Goal: Task Accomplishment & Management: Manage account settings

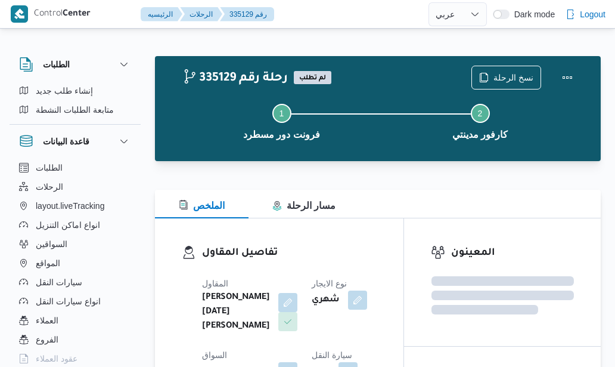
select select "ar"
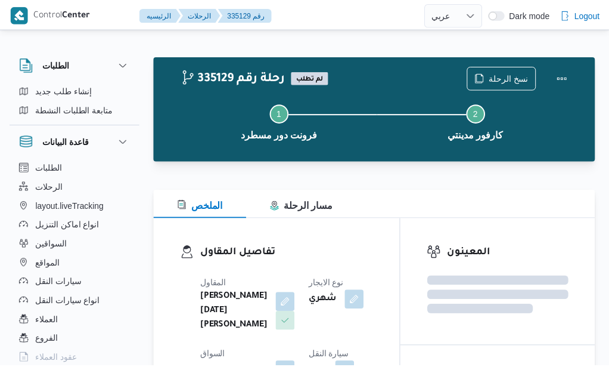
scroll to position [32, 0]
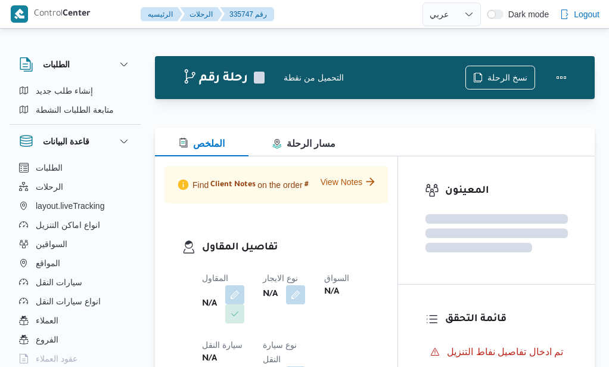
select select "ar"
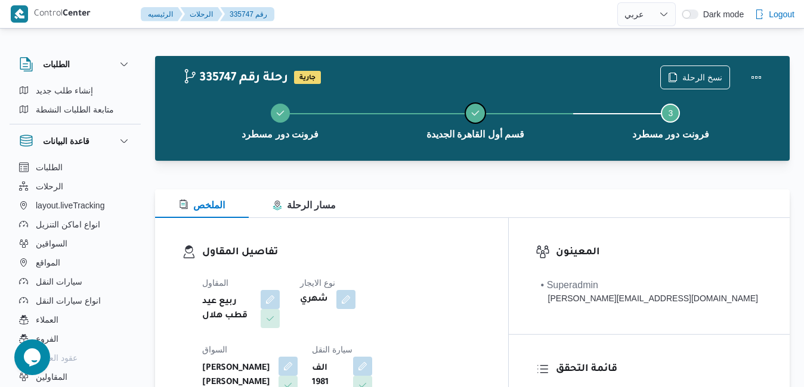
click at [385, 136] on button "قسم أول القاهرة الجديدة" at bounding box center [474, 120] width 195 height 62
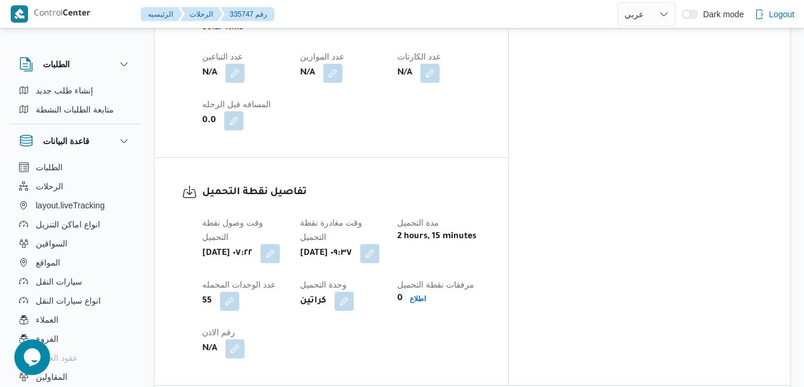
scroll to position [811, 0]
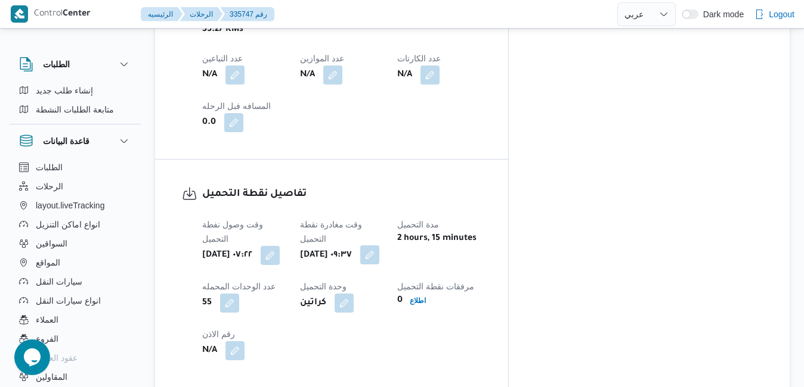
click at [379, 246] on button "button" at bounding box center [369, 255] width 19 height 19
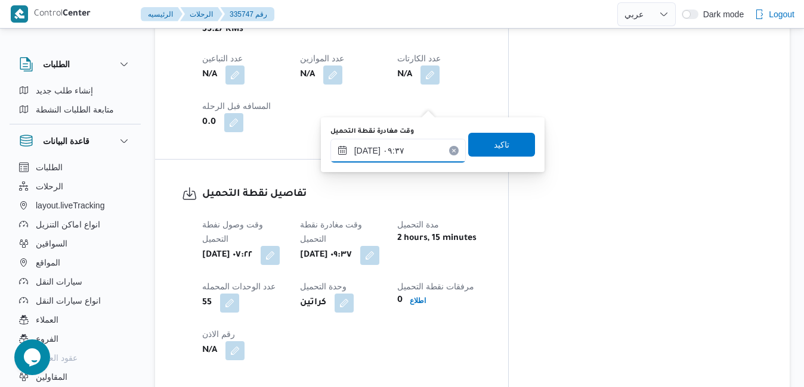
click at [395, 150] on input "٠٩/٠٩/٢٠٢٥ ٠٩:٣٧" at bounding box center [397, 151] width 135 height 24
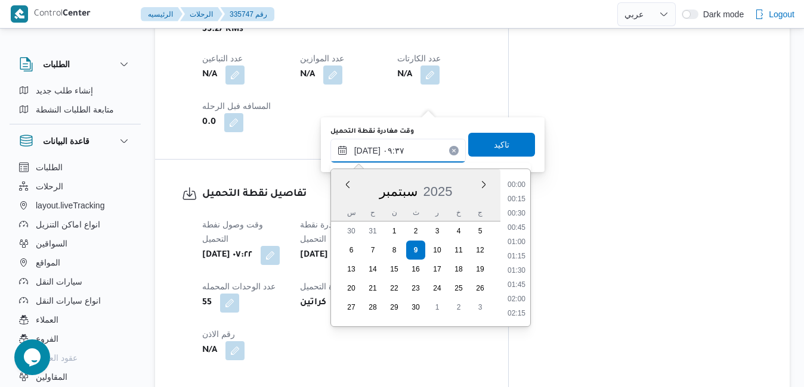
scroll to position [471, 0]
click at [524, 203] on li "08:30" at bounding box center [516, 200] width 27 height 12
type input "٠٩/٠٩/٢٠٢٥ ٠٨:٣٠"
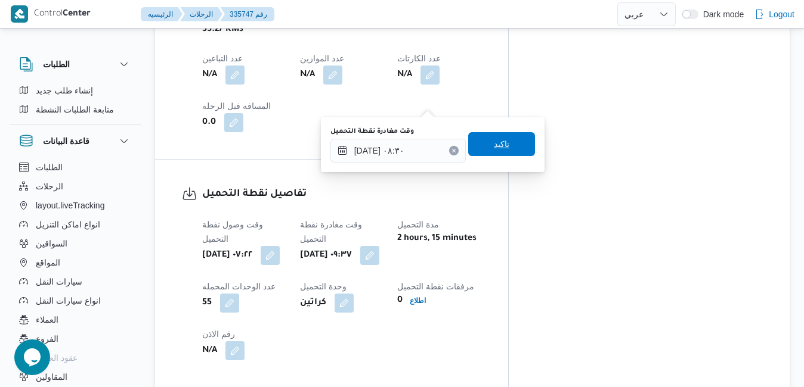
click at [483, 146] on span "تاكيد" at bounding box center [501, 144] width 67 height 24
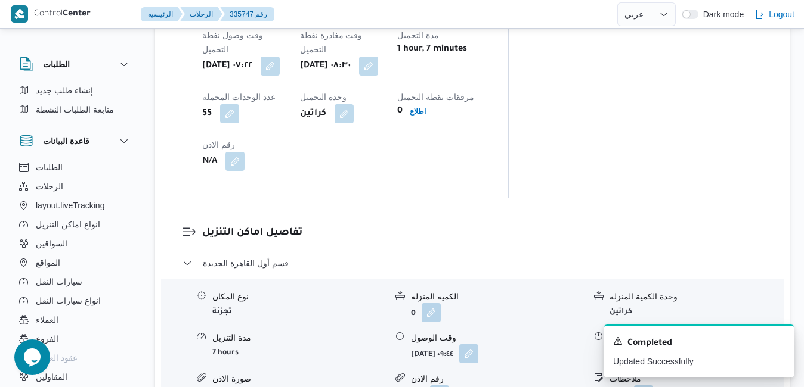
scroll to position [1002, 0]
click at [609, 340] on icon "Dismiss toast" at bounding box center [780, 341] width 10 height 10
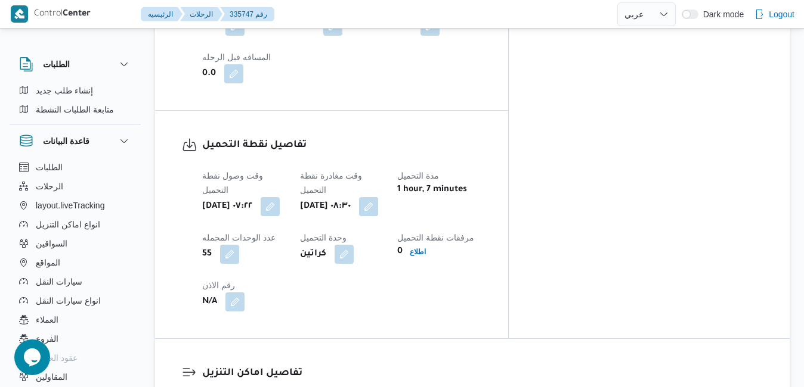
scroll to position [858, 0]
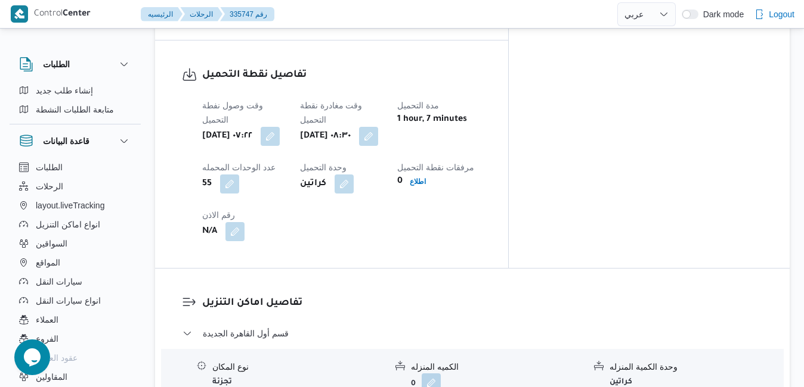
scroll to position [954, 0]
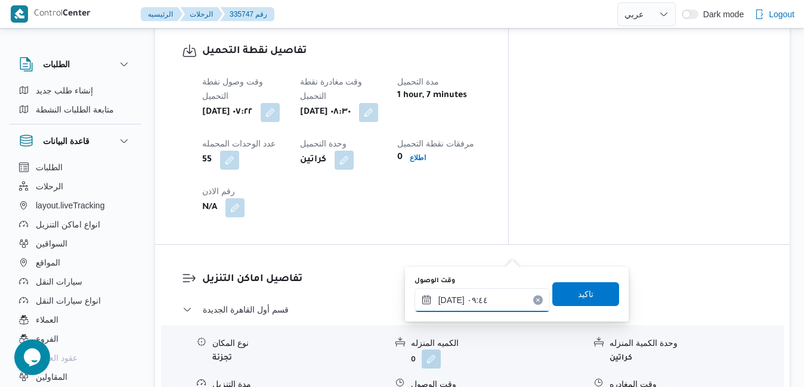
click at [489, 298] on input "٠٩/٠٩/٢٠٢٥ ٠٩:٤٤" at bounding box center [481, 301] width 135 height 24
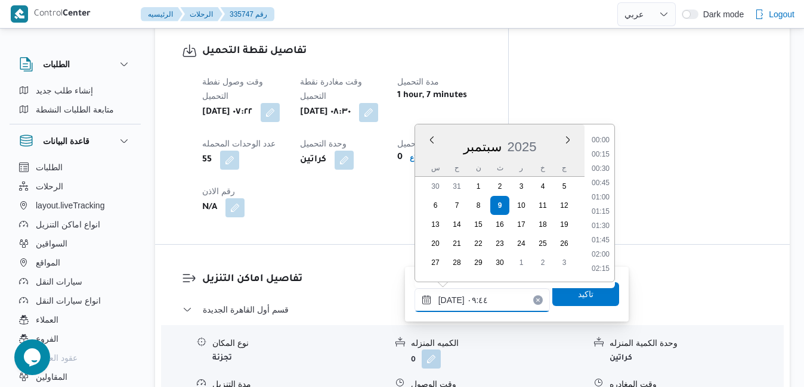
scroll to position [471, 0]
click at [597, 198] on li "09:15" at bounding box center [600, 199] width 27 height 12
type input "٠٩/٠٩/٢٠٢٥ ٠٩:١٥"
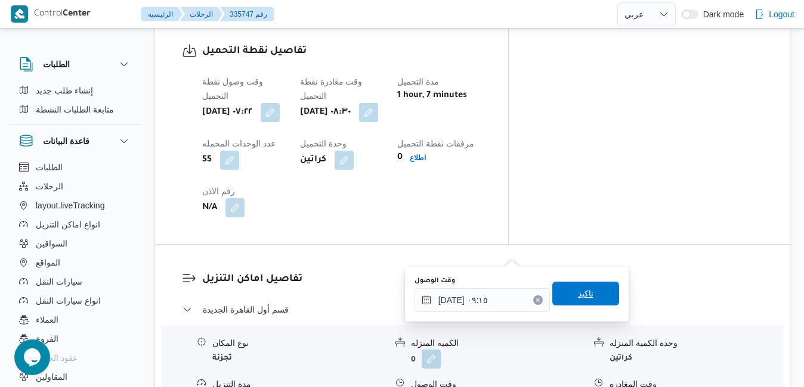
click at [578, 299] on span "تاكيد" at bounding box center [585, 294] width 15 height 14
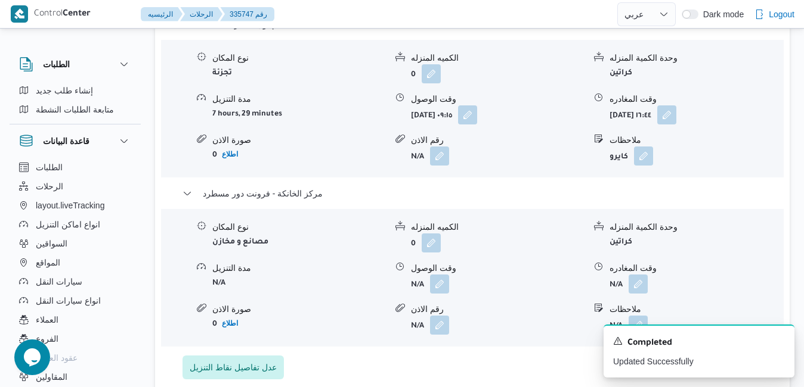
scroll to position [1240, 0]
click at [609, 343] on icon "Dismiss toast" at bounding box center [780, 340] width 6 height 6
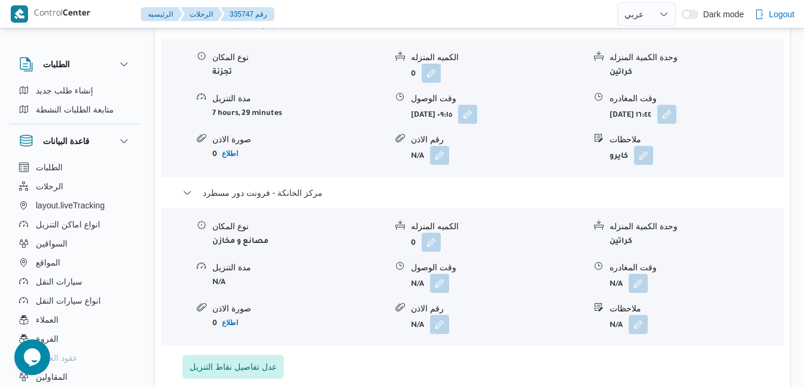
click at [609, 232] on div "تفاصيل اماكن التنزيل قسم أول القاهرة الجديدة نوع المكان تجزئة الكميه المنزله 0 …" at bounding box center [472, 182] width 634 height 447
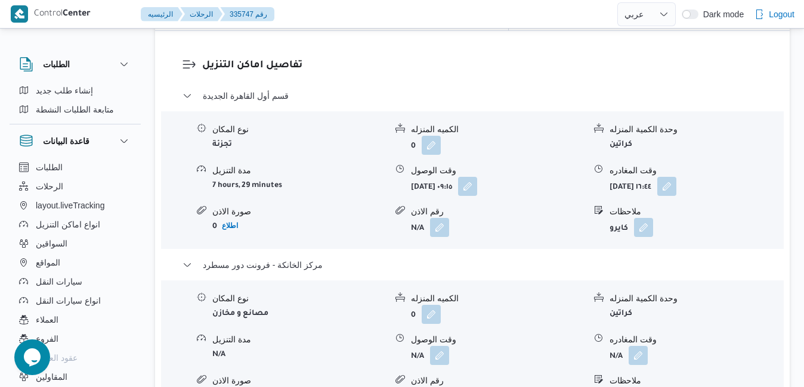
scroll to position [1168, 0]
click at [609, 345] on button "button" at bounding box center [637, 354] width 19 height 19
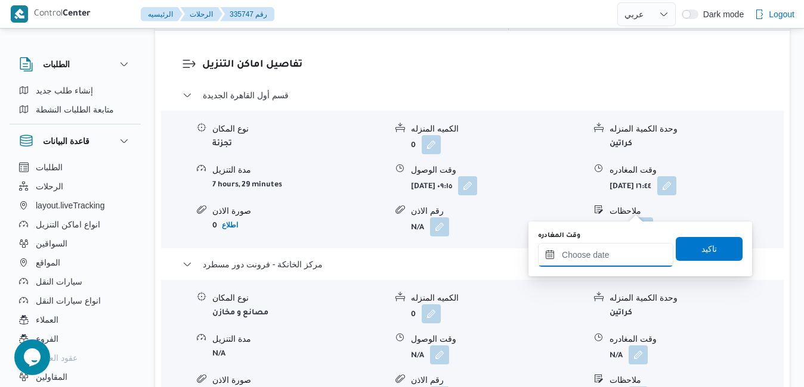
click at [593, 252] on input "وقت المغادره" at bounding box center [605, 255] width 135 height 24
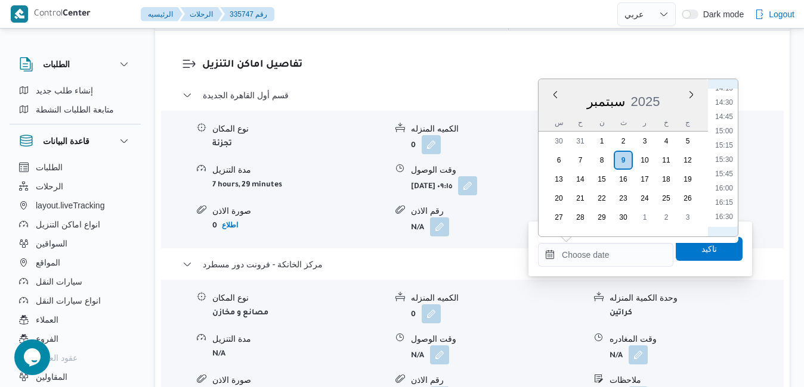
scroll to position [943, 0]
click at [609, 111] on li "16:45" at bounding box center [723, 110] width 27 height 12
type input "٠٩/٠٩/٢٠٢٥ ١٦:٤٥"
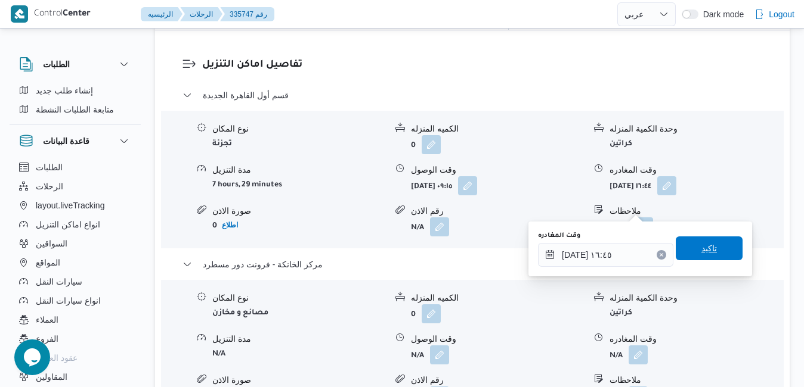
click at [609, 246] on span "تاكيد" at bounding box center [708, 248] width 15 height 14
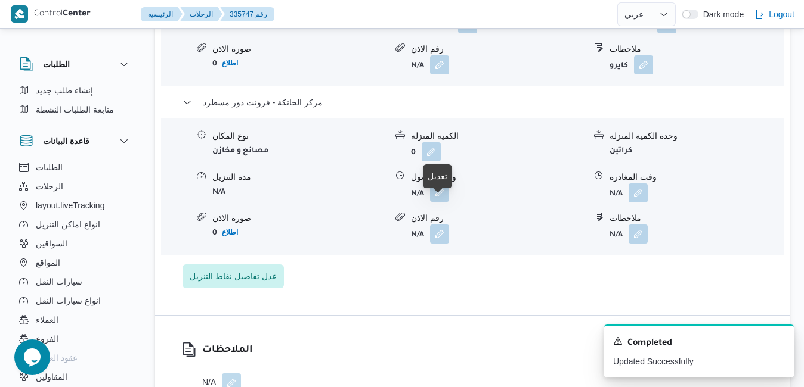
click at [436, 202] on button "button" at bounding box center [439, 192] width 19 height 19
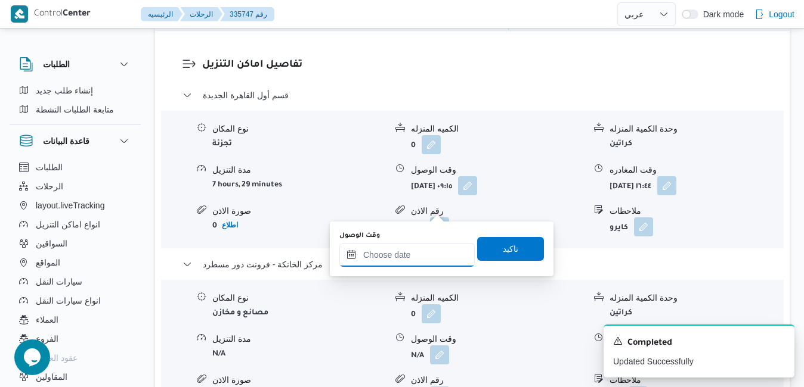
click at [416, 258] on input "وقت الوصول" at bounding box center [406, 255] width 135 height 24
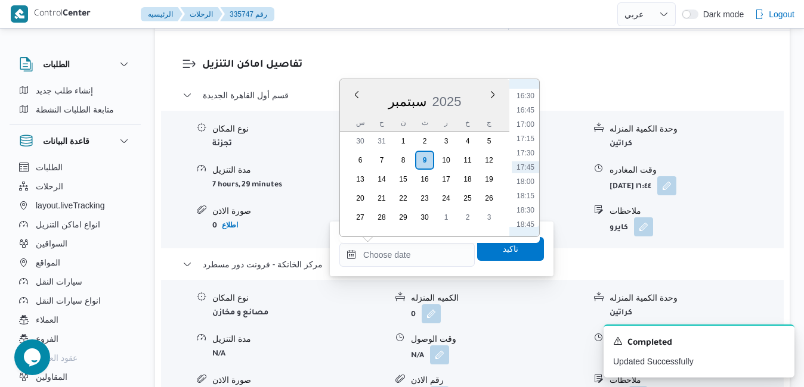
scroll to position [822, 0]
click at [524, 218] on li "16:30" at bounding box center [524, 217] width 27 height 12
type input "٠٩/٠٩/٢٠٢٥ ١٦:٣٠"
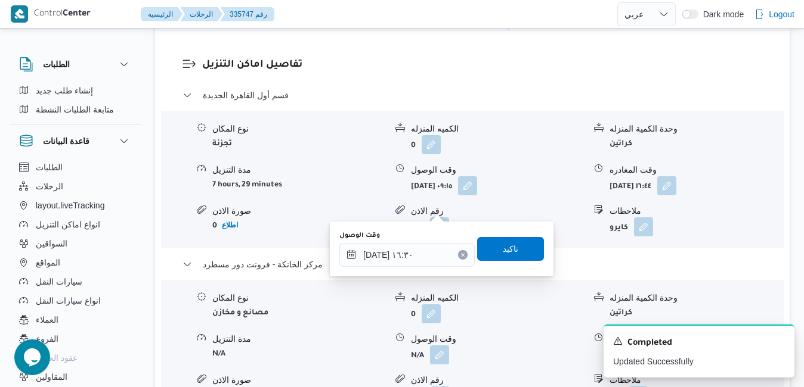
click at [510, 262] on div "وقت الوصول ٠٩/٠٩/٢٠٢٥ ١٦:٣٠ تاكيد" at bounding box center [441, 249] width 207 height 38
click at [510, 254] on span "تاكيد" at bounding box center [510, 249] width 67 height 24
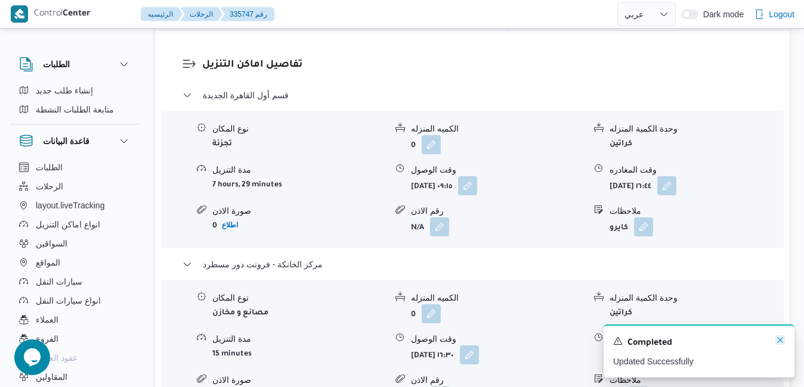
click at [609, 343] on div "A new notification appears Completed Updated Successfully" at bounding box center [698, 351] width 191 height 53
click at [609, 176] on button "button" at bounding box center [666, 185] width 19 height 19
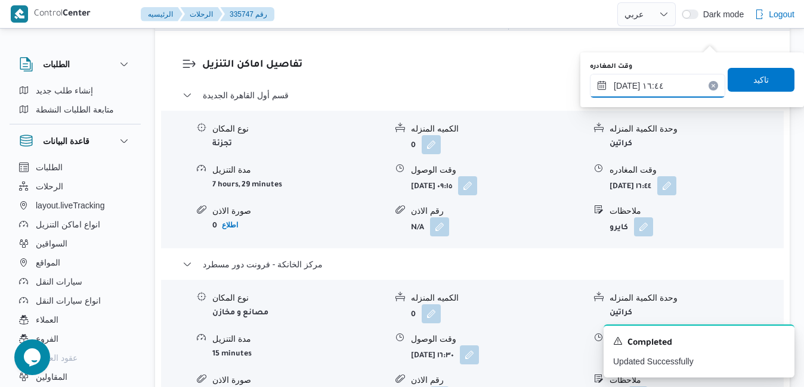
click at [609, 86] on input "٠٩/٠٩/٢٠٢٥ ١٦:٤٤" at bounding box center [657, 86] width 135 height 24
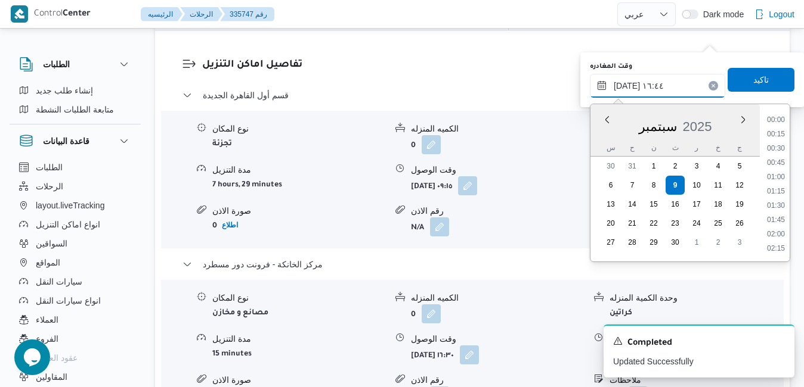
scroll to position [872, 0]
click at [609, 149] on li "15:45" at bounding box center [775, 150] width 27 height 12
type input "[DATE] ١٥:٤٥"
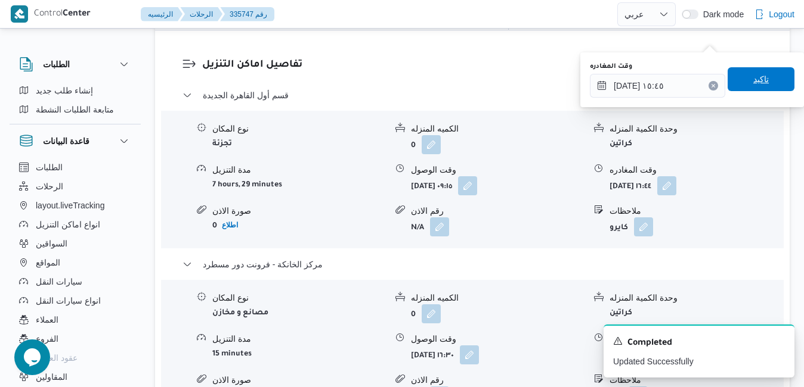
click at [609, 75] on span "تاكيد" at bounding box center [760, 79] width 15 height 14
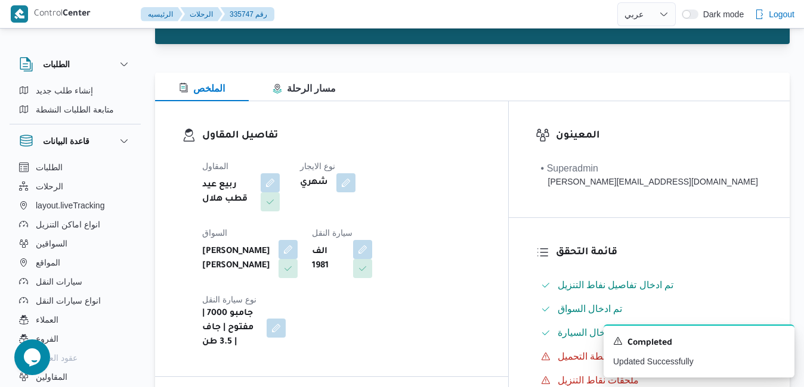
scroll to position [0, 0]
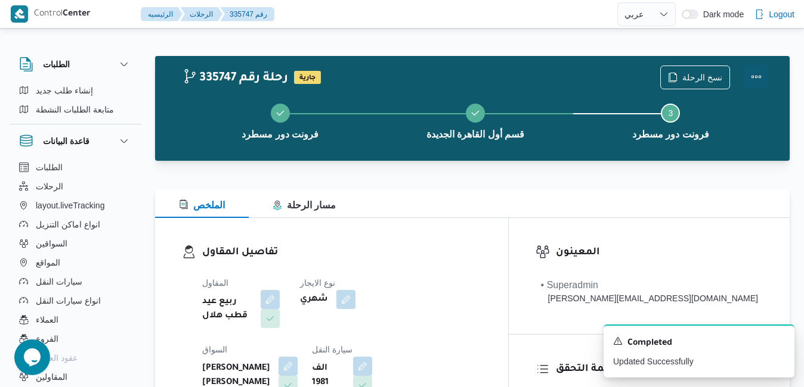
click at [609, 75] on button "Actions" at bounding box center [756, 77] width 24 height 24
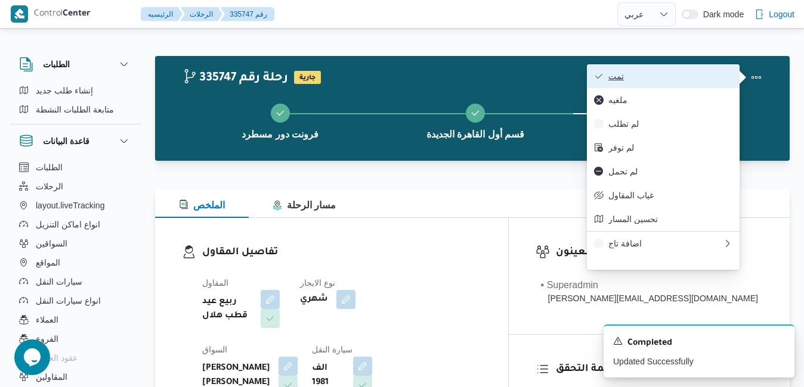
click at [609, 65] on button "تمت" at bounding box center [663, 76] width 153 height 24
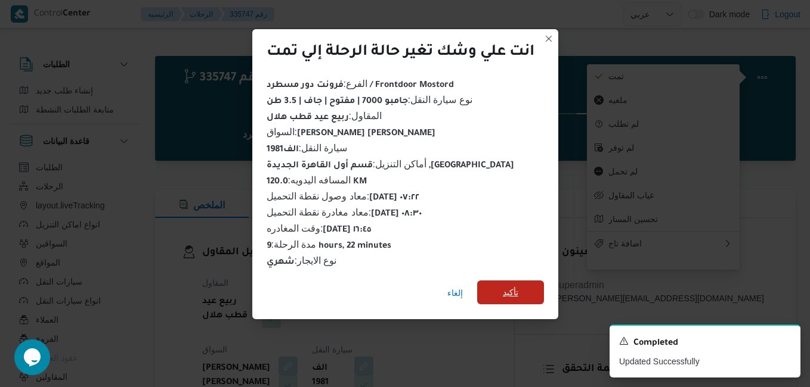
click at [522, 290] on span "تأكيد" at bounding box center [510, 293] width 67 height 24
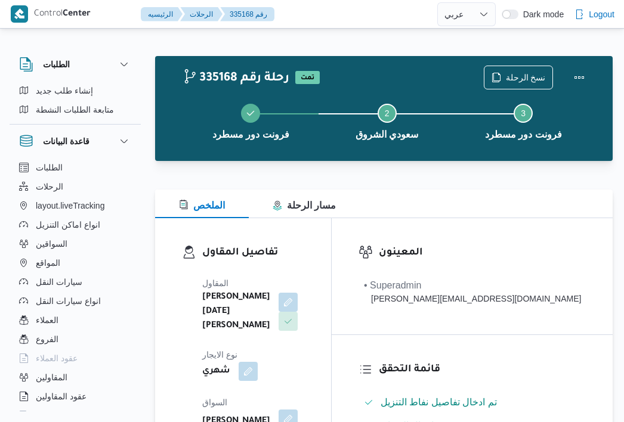
select select "ar"
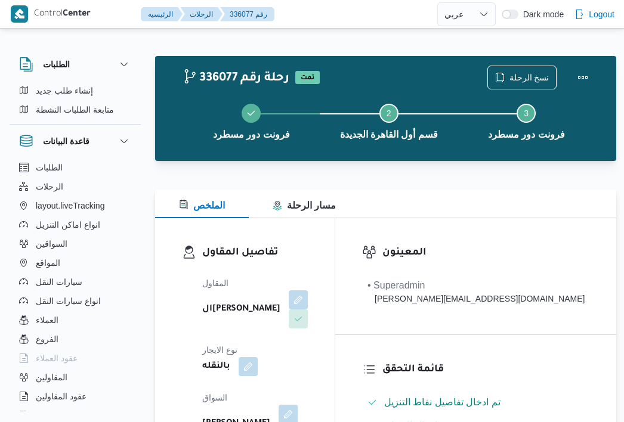
select select "ar"
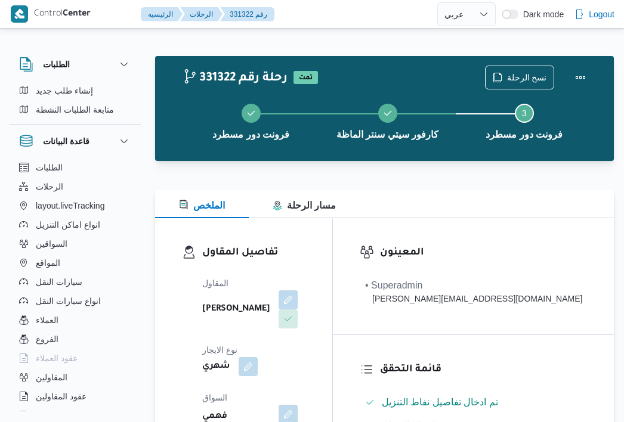
select select "ar"
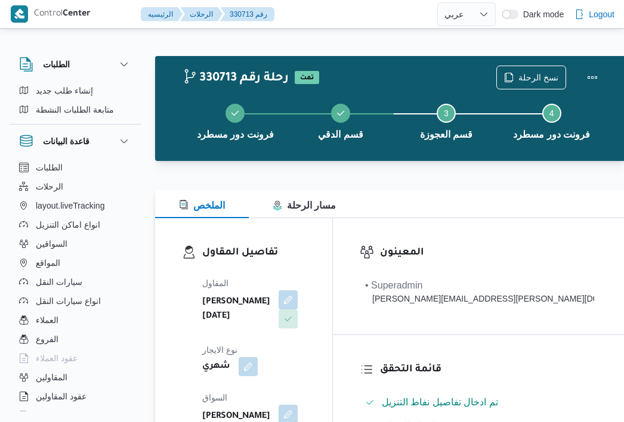
select select "ar"
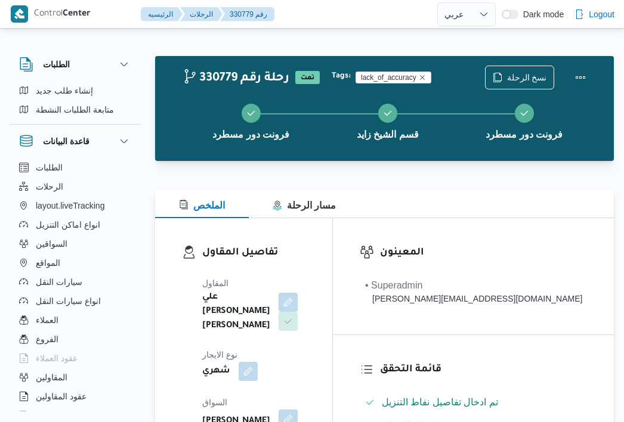
select select "ar"
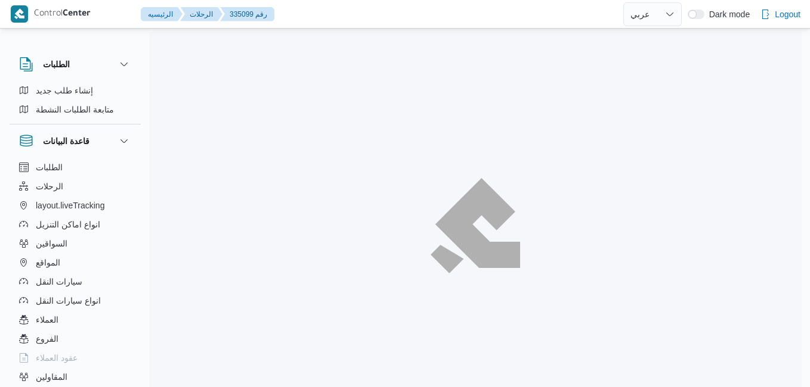
select select "ar"
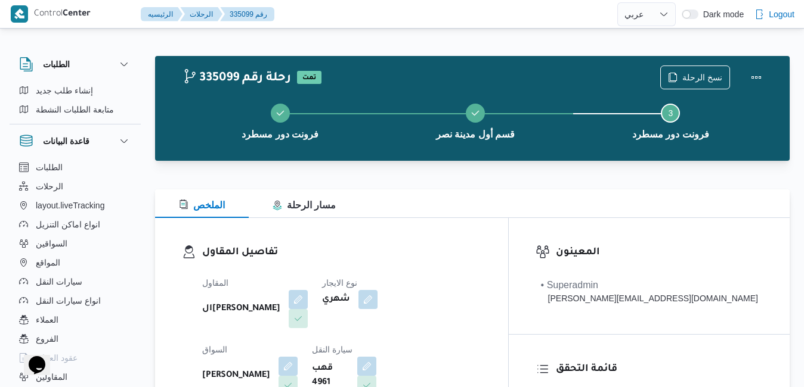
click at [499, 218] on div "الملخص مسار الرحلة" at bounding box center [472, 204] width 634 height 29
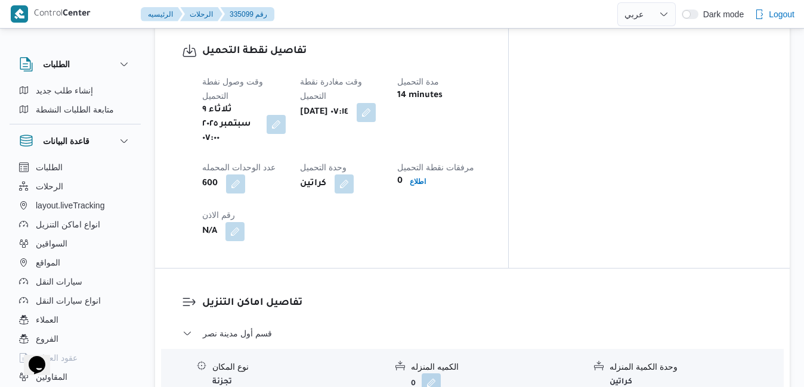
scroll to position [978, 0]
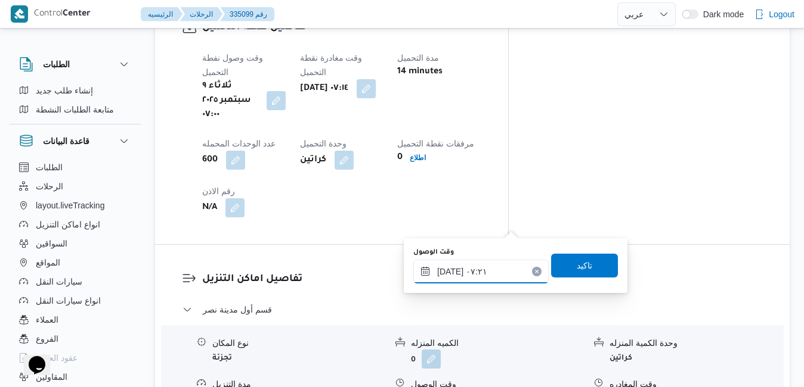
click at [477, 281] on input "٠٩/٠٩/٢٠٢٥ ٠٧:٢١" at bounding box center [480, 272] width 135 height 24
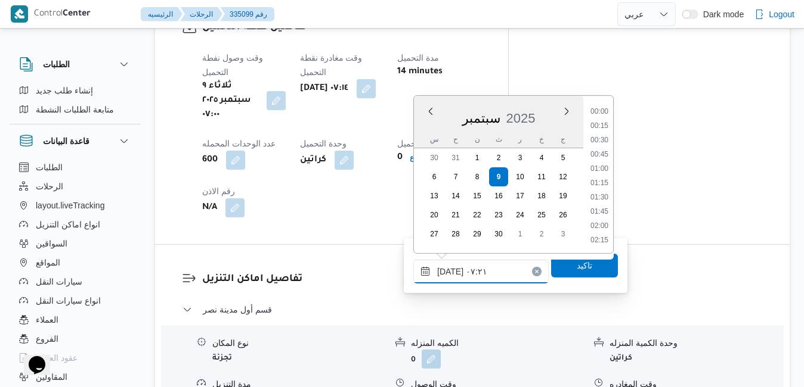
scroll to position [342, 0]
click at [603, 223] on li "08:00" at bounding box center [598, 227] width 27 height 12
type input "٠٩/٠٩/٢٠٢٥ ٠٨:٠٠"
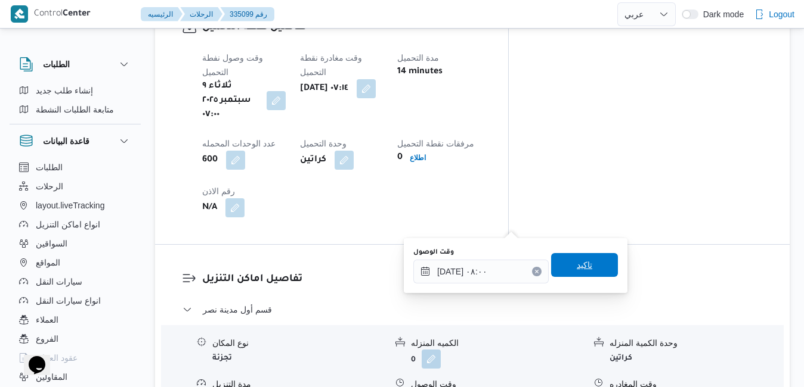
click at [576, 265] on span "تاكيد" at bounding box center [583, 265] width 15 height 14
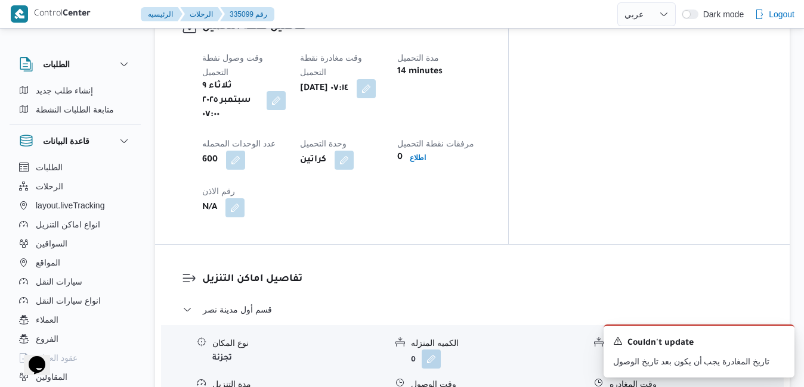
click at [780, 342] on icon "Dismiss toast" at bounding box center [780, 340] width 6 height 6
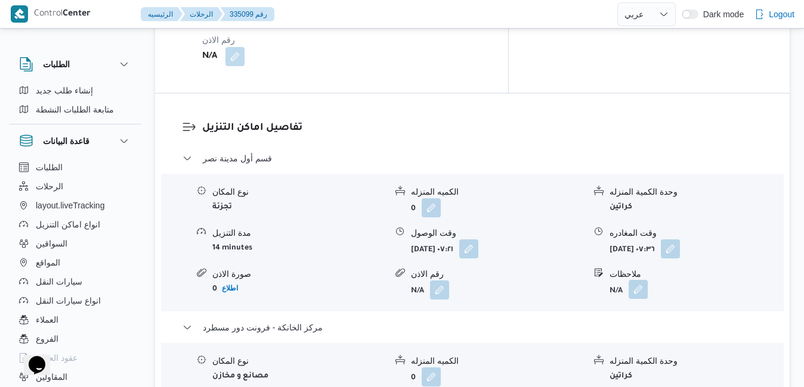
scroll to position [1168, 0]
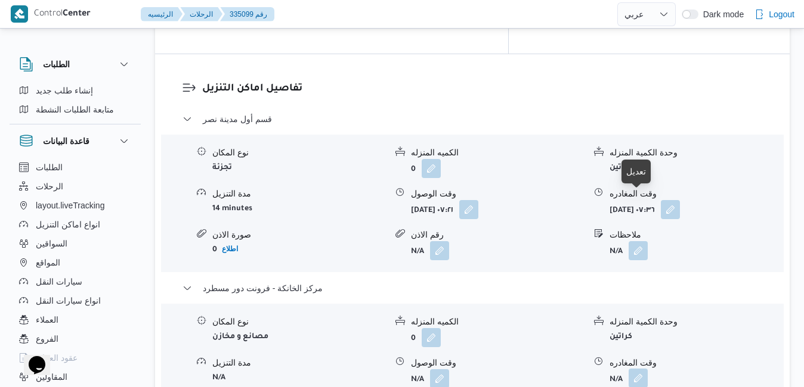
click at [640, 369] on button "button" at bounding box center [637, 378] width 19 height 19
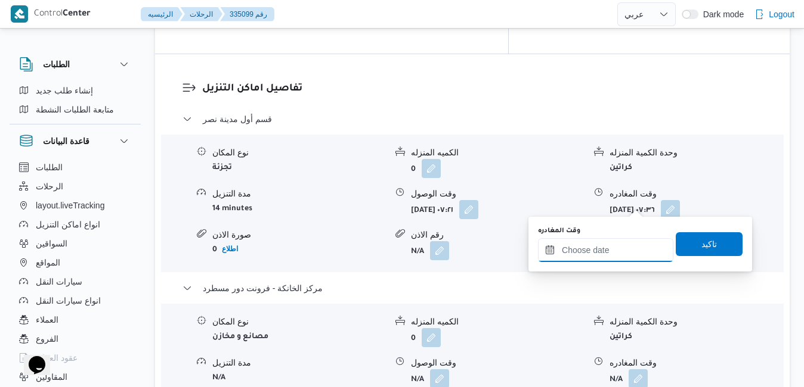
click at [585, 256] on input "وقت المغادره" at bounding box center [605, 250] width 135 height 24
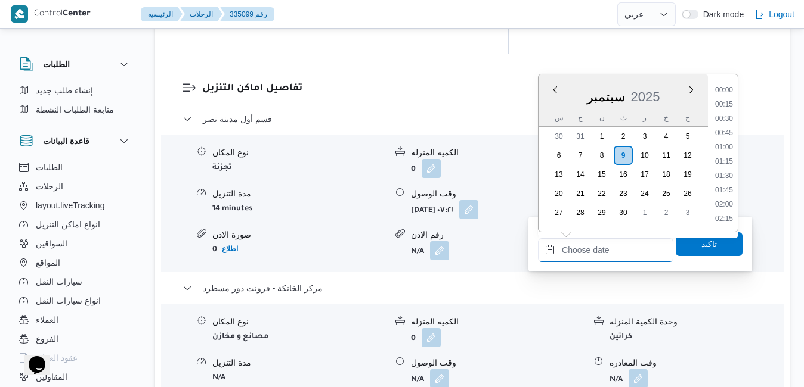
scroll to position [943, 0]
click at [736, 126] on ul "00:00 00:15 00:30 00:45 01:00 01:15 01:30 01:45 02:00 02:15 02:30 02:45 03:00 0…" at bounding box center [723, 153] width 27 height 138
click at [726, 185] on li "16:00" at bounding box center [723, 184] width 27 height 12
type input "[DATE] ١٦:٠٠"
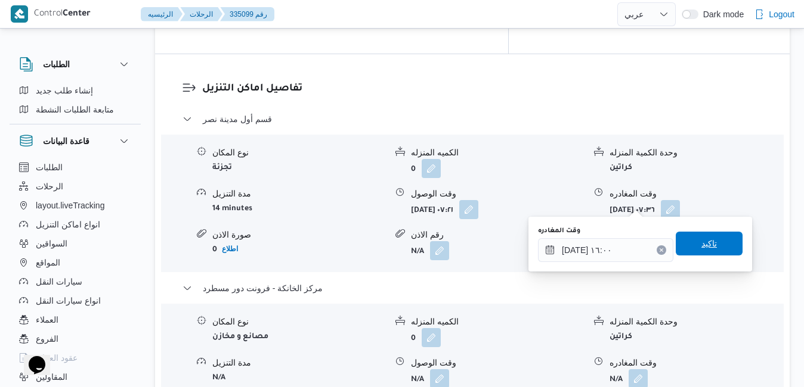
click at [701, 250] on span "تاكيد" at bounding box center [708, 244] width 15 height 14
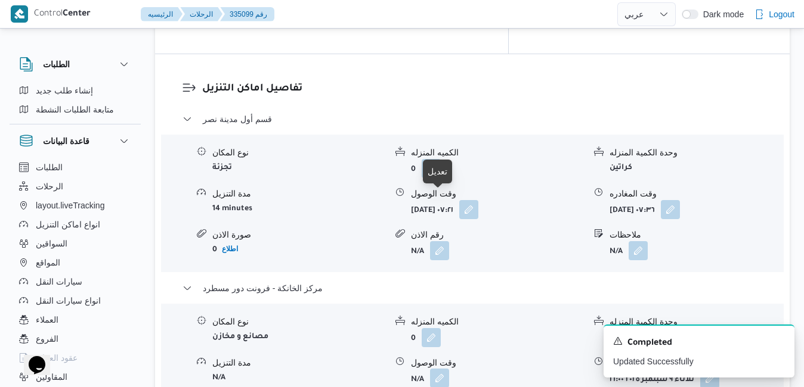
click at [435, 369] on button "button" at bounding box center [439, 378] width 19 height 19
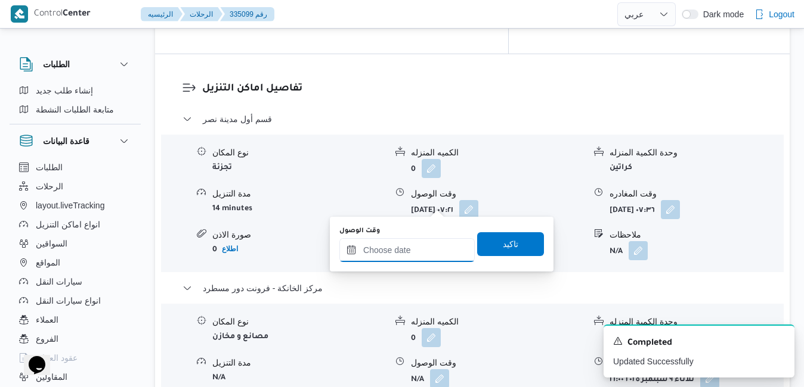
click at [401, 252] on input "وقت الوصول" at bounding box center [406, 250] width 135 height 24
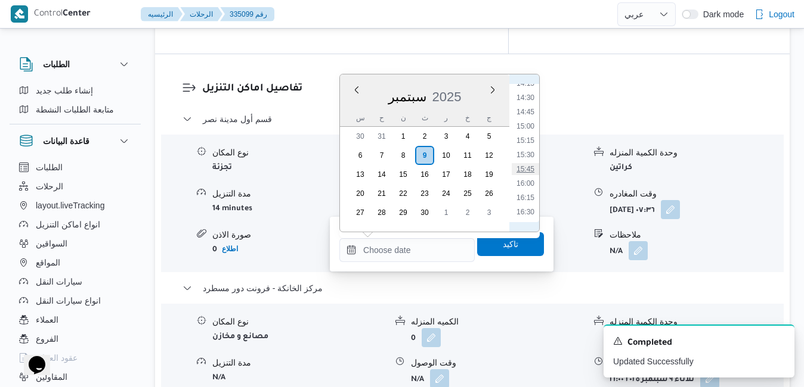
click at [528, 168] on li "15:45" at bounding box center [524, 169] width 27 height 12
type input "[DATE] ١٥:٤٥"
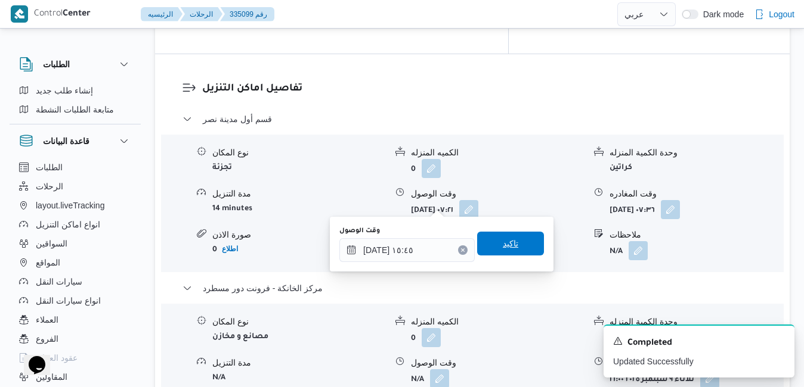
click at [503, 243] on span "تاكيد" at bounding box center [510, 244] width 15 height 14
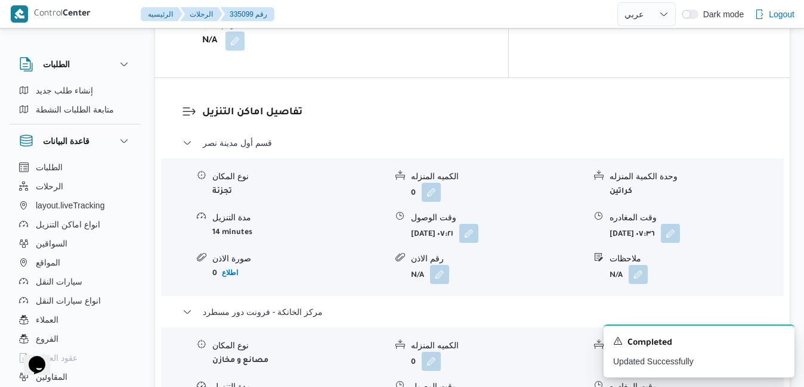
scroll to position [1121, 0]
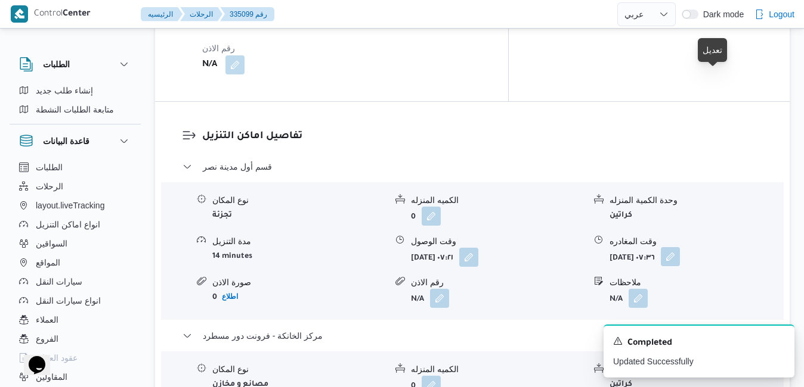
click at [680, 247] on button "button" at bounding box center [670, 256] width 19 height 19
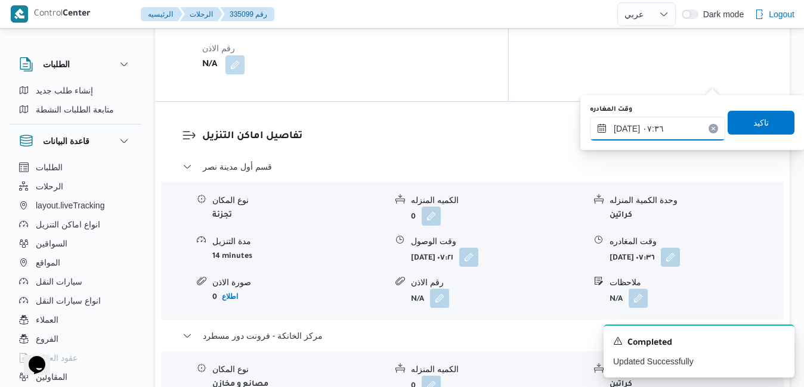
click at [669, 136] on input "٠٩/٠٩/٢٠٢٥ ٠٧:٣٦" at bounding box center [657, 129] width 135 height 24
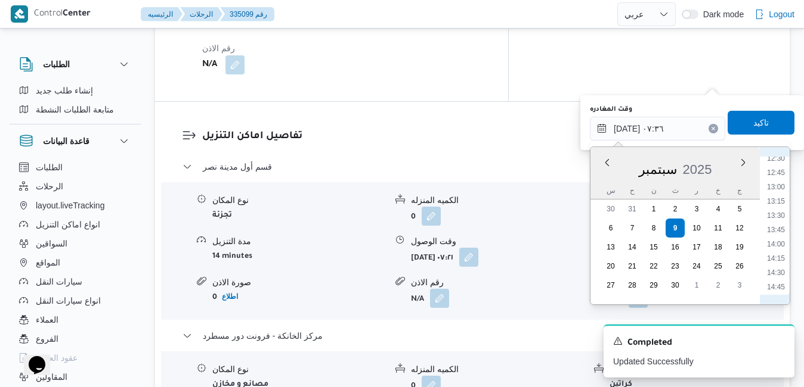
scroll to position [841, 0]
click at [776, 180] on li "15:00" at bounding box center [775, 181] width 27 height 12
type input "[DATE] ١٥:٠٠"
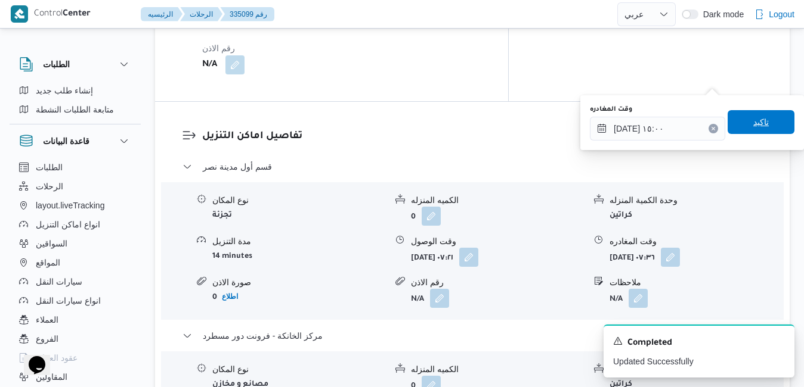
click at [762, 128] on span "تاكيد" at bounding box center [760, 122] width 67 height 24
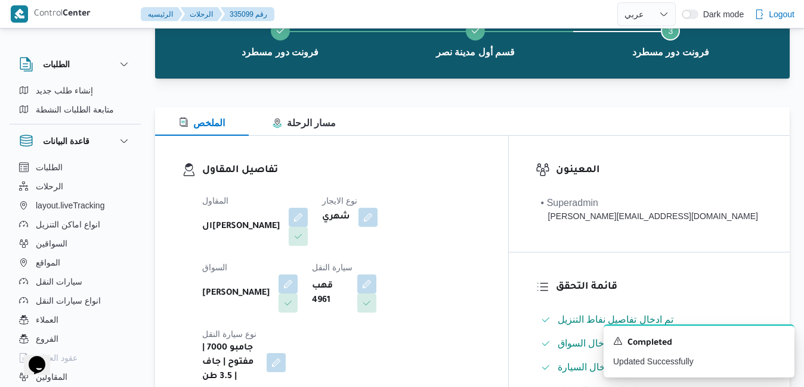
scroll to position [0, 0]
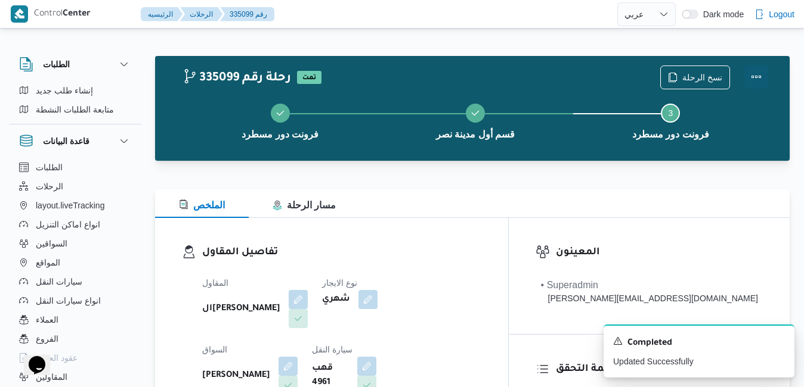
click at [761, 75] on button "Actions" at bounding box center [756, 77] width 24 height 24
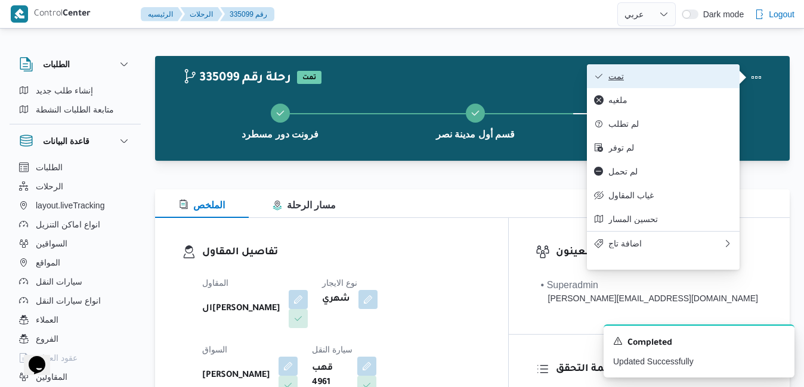
click at [689, 81] on span "تمت" at bounding box center [670, 77] width 124 height 10
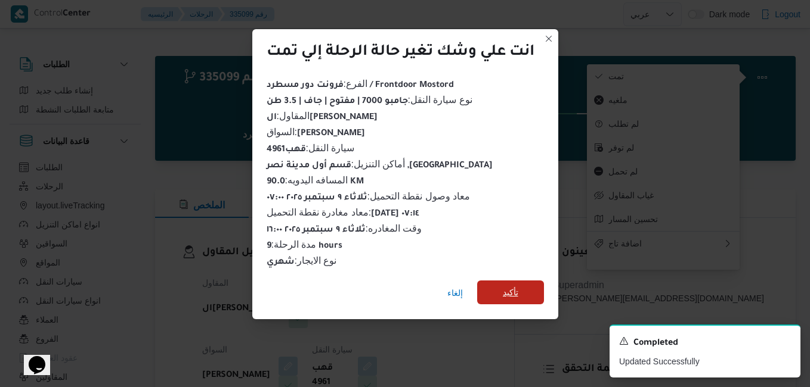
click at [520, 287] on span "تأكيد" at bounding box center [510, 293] width 67 height 24
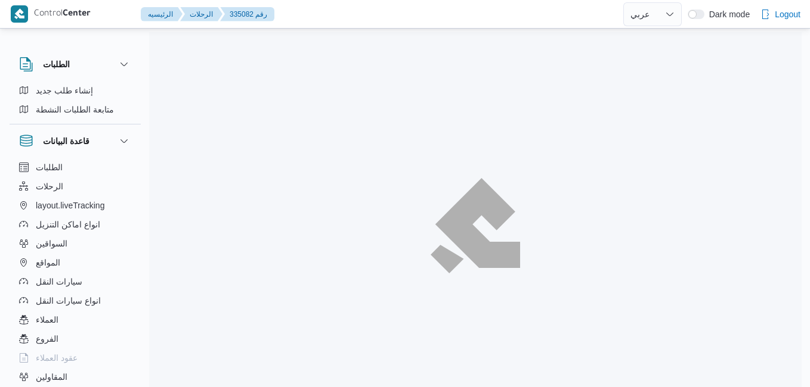
select select "ar"
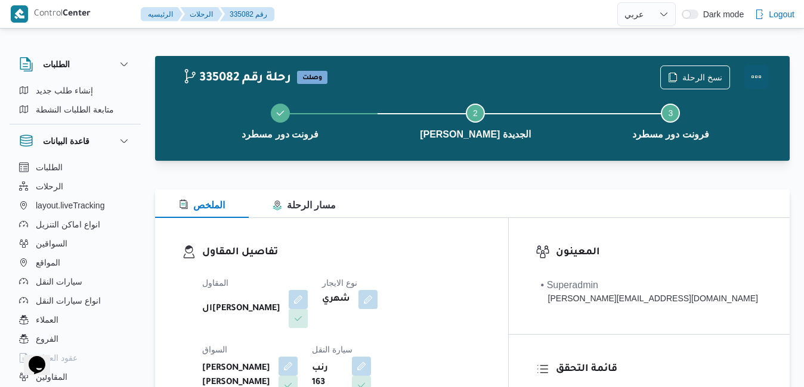
click at [754, 79] on button "Actions" at bounding box center [756, 77] width 24 height 24
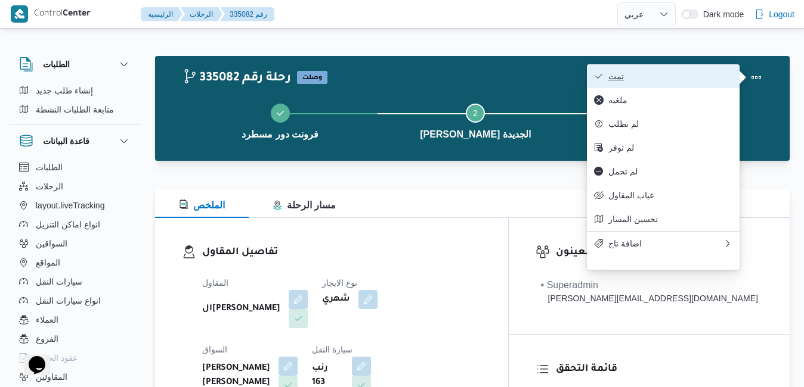
click at [698, 77] on span "تمت" at bounding box center [670, 77] width 124 height 10
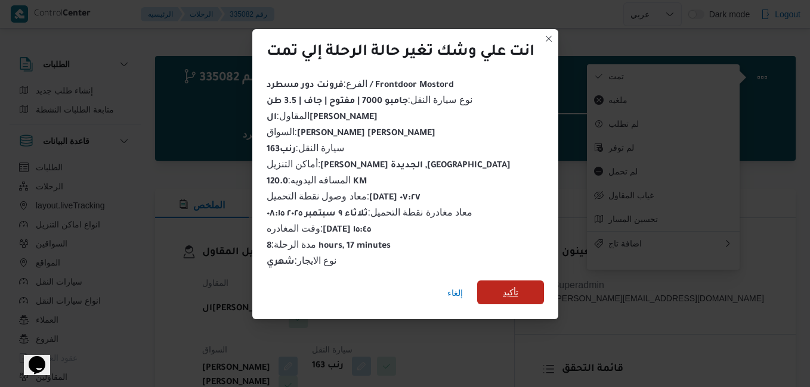
click at [518, 286] on span "تأكيد" at bounding box center [510, 293] width 15 height 14
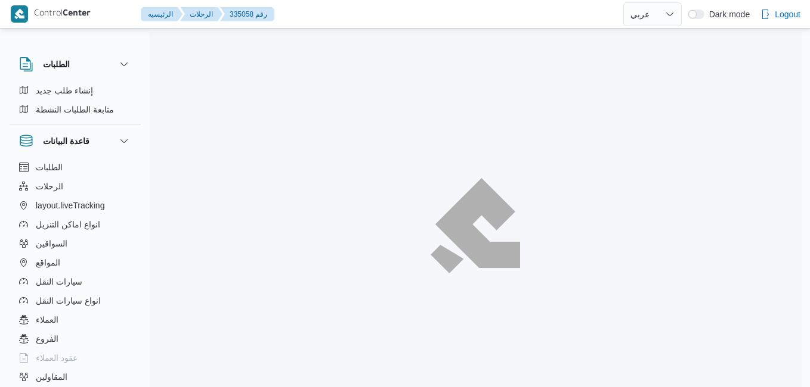
select select "ar"
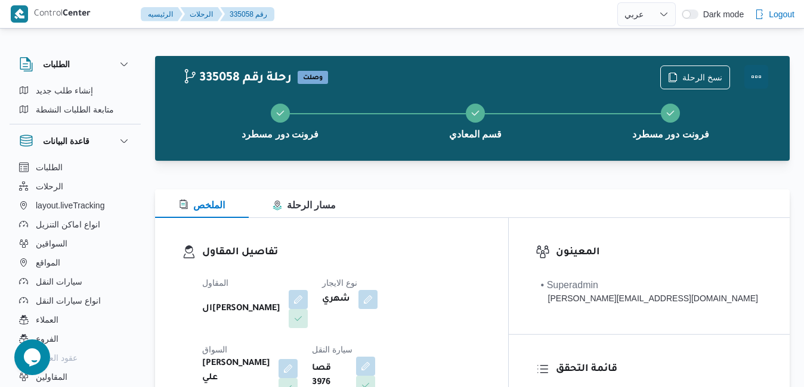
click at [758, 73] on button "Actions" at bounding box center [756, 77] width 24 height 24
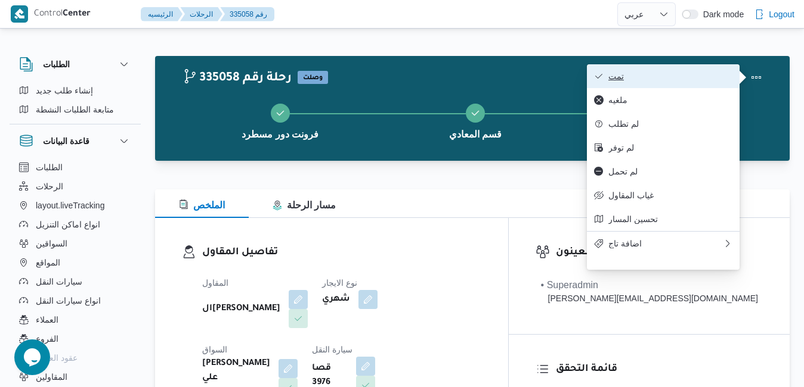
click at [683, 74] on span "تمت" at bounding box center [670, 77] width 124 height 10
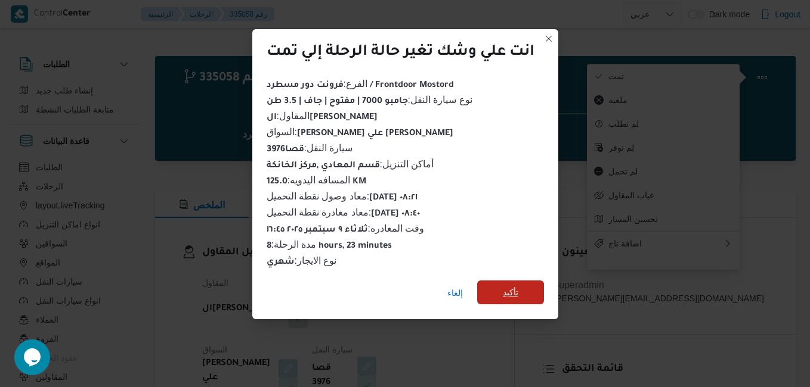
click at [517, 292] on span "تأكيد" at bounding box center [510, 293] width 15 height 14
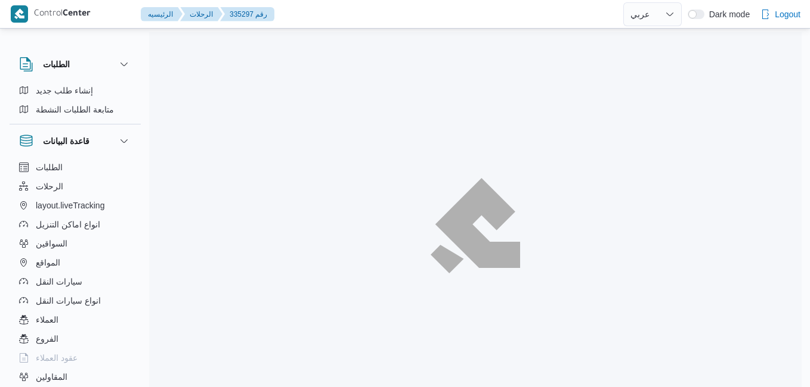
select select "ar"
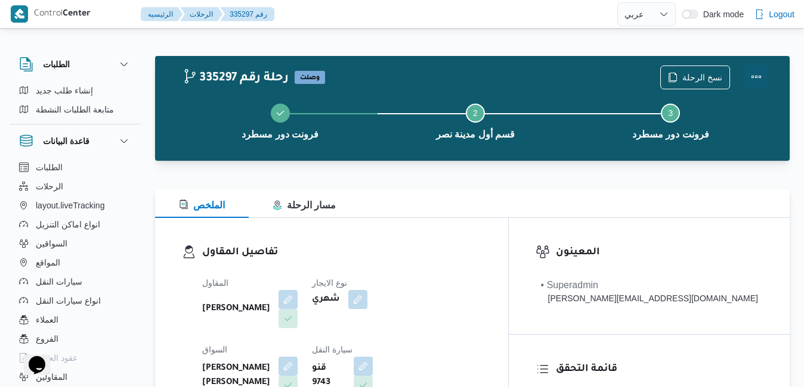
click at [745, 76] on button "Actions" at bounding box center [756, 77] width 24 height 24
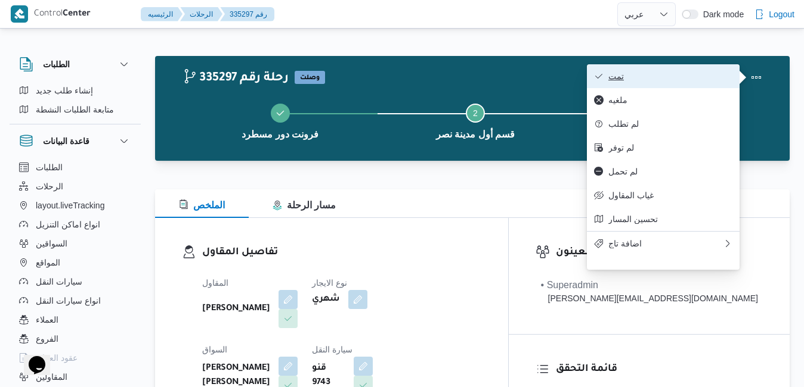
click at [698, 79] on span "تمت" at bounding box center [670, 77] width 124 height 10
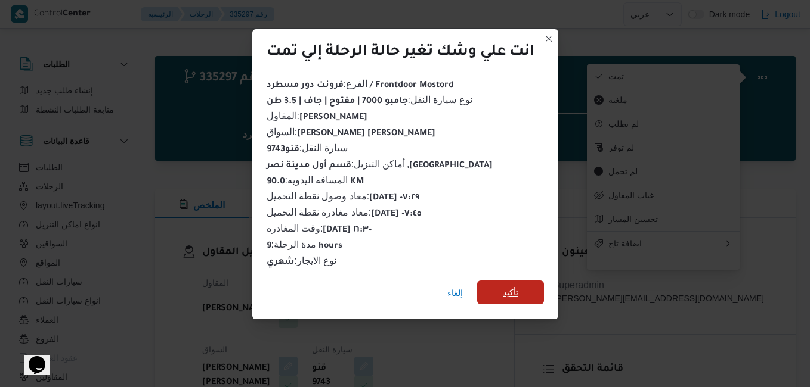
click at [529, 290] on span "تأكيد" at bounding box center [510, 293] width 67 height 24
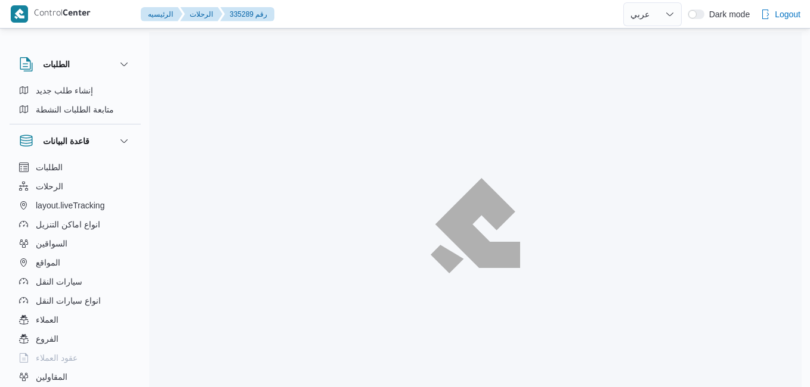
select select "ar"
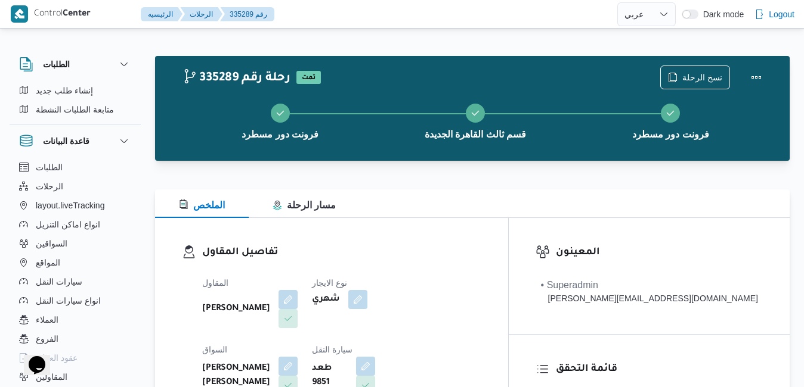
click at [389, 244] on div "تفاصيل المقاول المقاول [PERSON_NAME] [PERSON_NAME] نوع الايجار شهري السواق [PER…" at bounding box center [331, 355] width 353 height 275
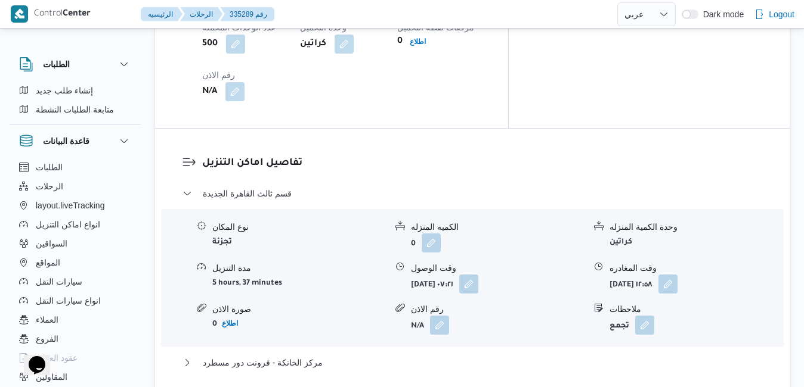
scroll to position [1097, 0]
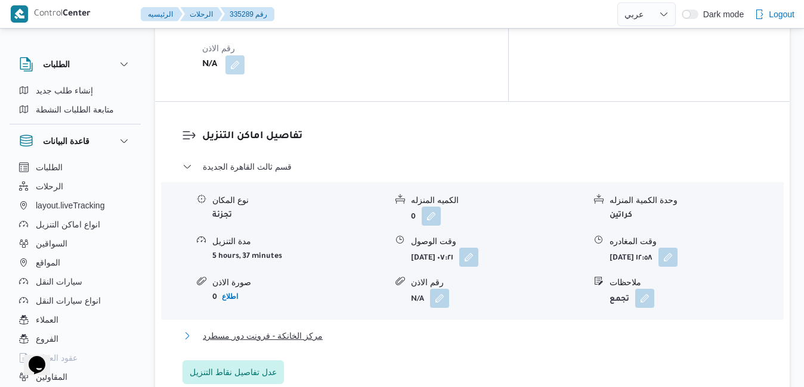
click at [455, 329] on button "مركز الخانكة - فرونت دور مسطرد" at bounding box center [472, 336] width 580 height 14
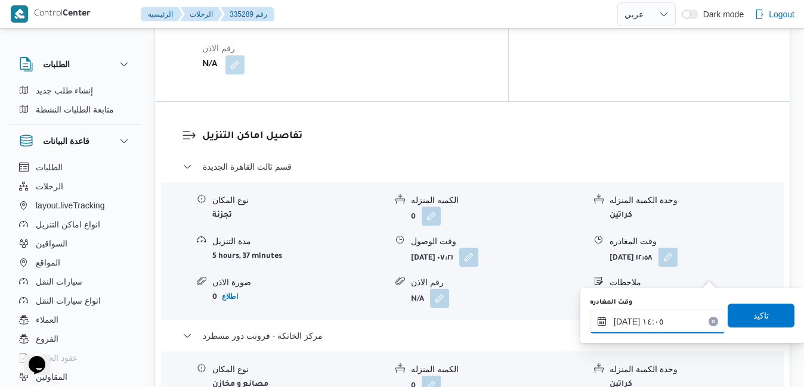
click at [656, 326] on input "٠٩/٠٩/٢٠٢٥ ١٤:٠٥" at bounding box center [657, 322] width 135 height 24
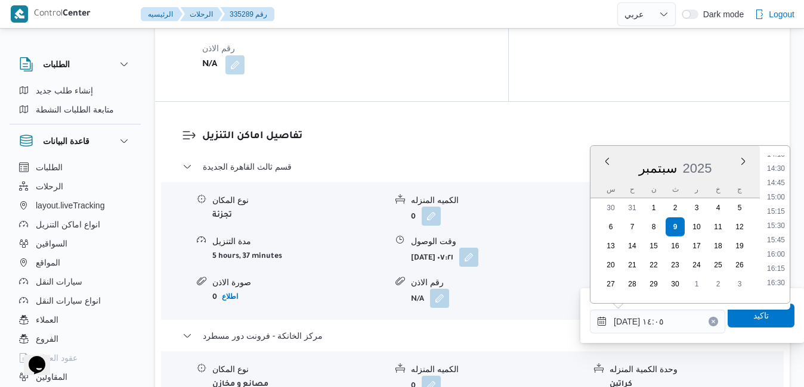
scroll to position [850, 0]
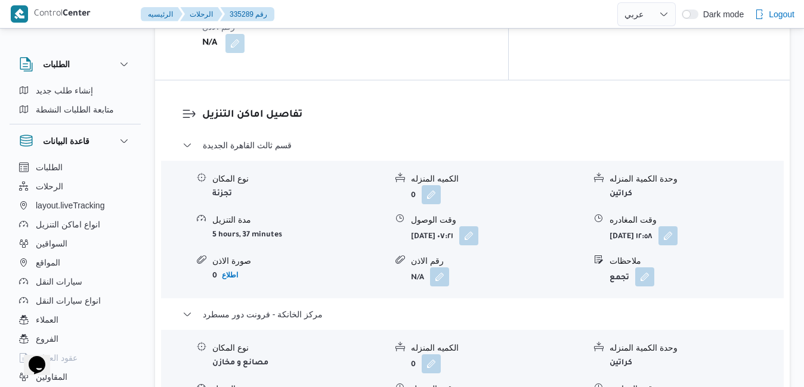
scroll to position [1121, 0]
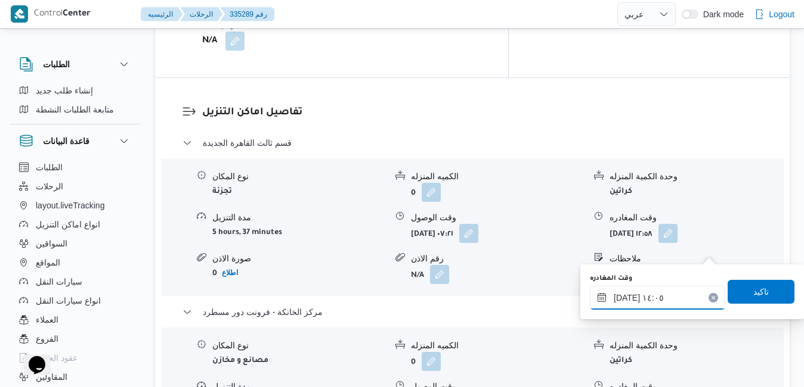
click at [655, 302] on input "٠٩/٠٩/٢٠٢٥ ١٤:٠٥" at bounding box center [657, 298] width 135 height 24
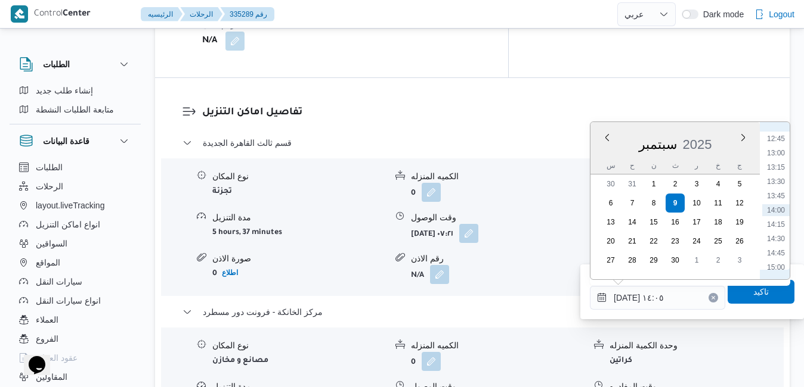
scroll to position [850, 0]
click at [780, 231] on li "16:30" at bounding box center [775, 233] width 27 height 12
type input "٠٩/٠٩/٢٠٢٥ ١٦:٣٠"
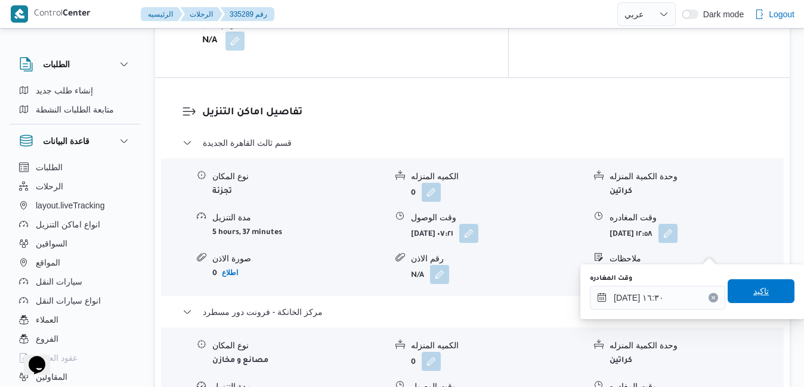
click at [739, 293] on span "تاكيد" at bounding box center [760, 292] width 67 height 24
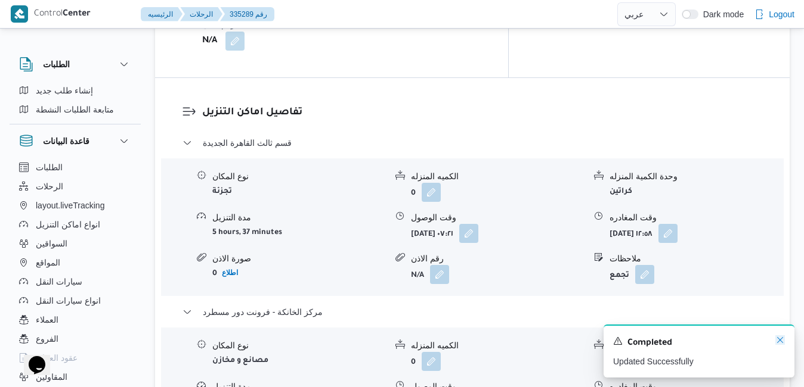
click at [784, 340] on icon "Dismiss toast" at bounding box center [780, 341] width 10 height 10
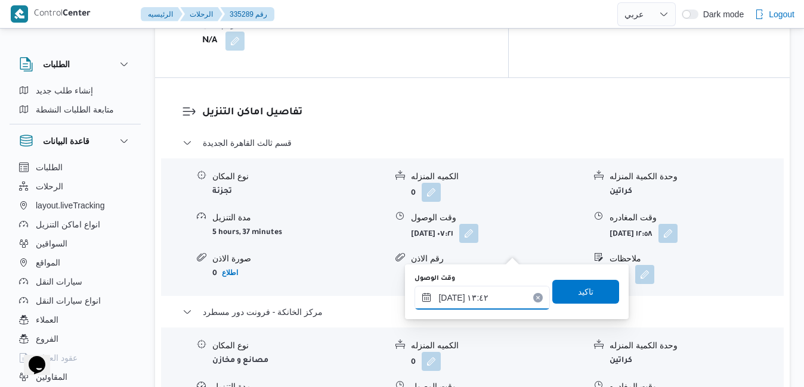
click at [481, 297] on input "٠٩/٠٩/٢٠٢٥ ١٣:٤٢" at bounding box center [481, 298] width 135 height 24
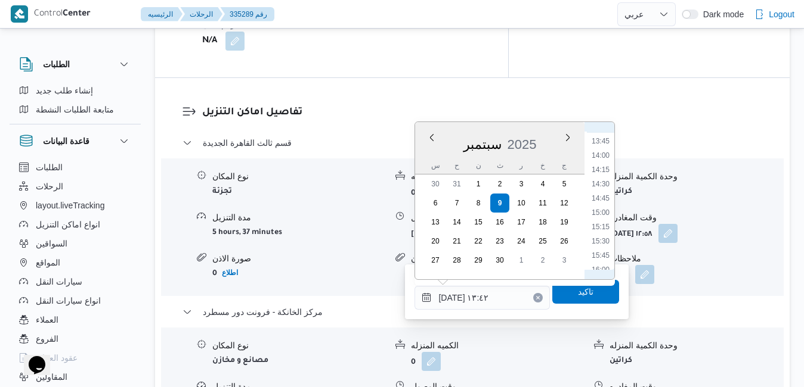
scroll to position [821, 0]
click at [604, 241] on li "16:15" at bounding box center [600, 247] width 27 height 12
type input "٠٩/٠٩/٢٠٢٥ ١٦:١٥"
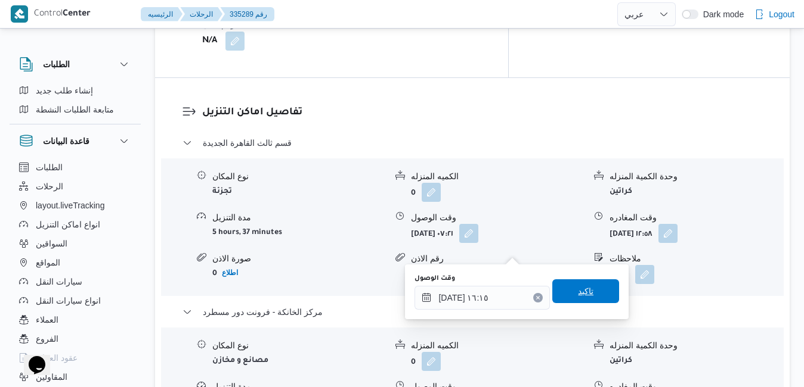
click at [579, 287] on span "تاكيد" at bounding box center [585, 291] width 15 height 14
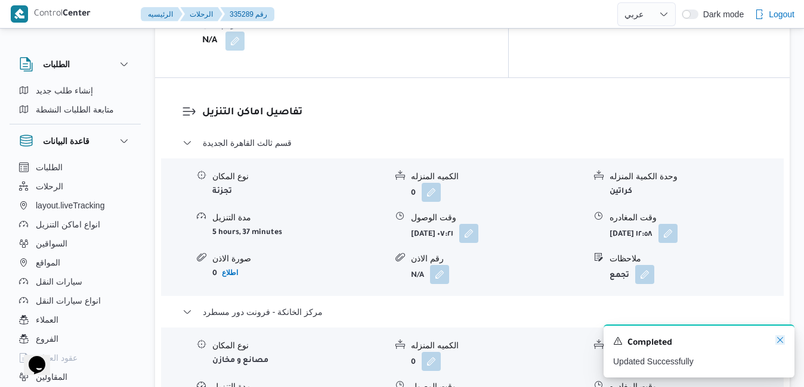
click at [781, 340] on icon "Dismiss toast" at bounding box center [780, 341] width 10 height 10
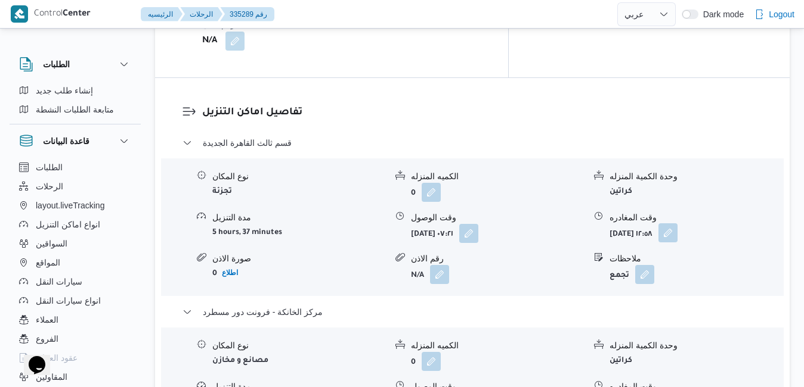
click at [677, 224] on button "button" at bounding box center [667, 233] width 19 height 19
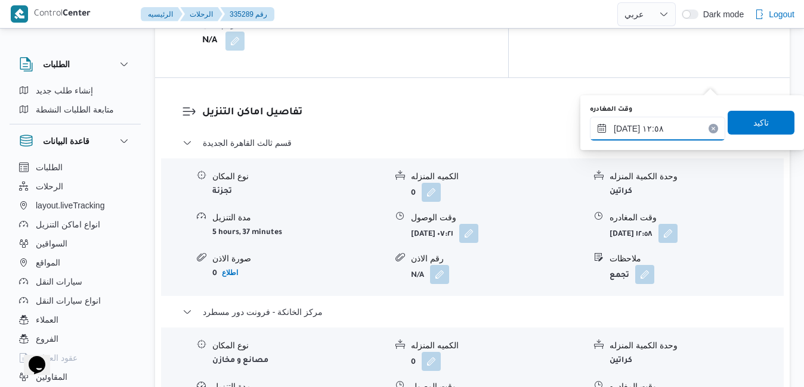
click at [664, 126] on input "٠٩/٠٩/٢٠٢٥ ١٢:٥٨" at bounding box center [657, 129] width 135 height 24
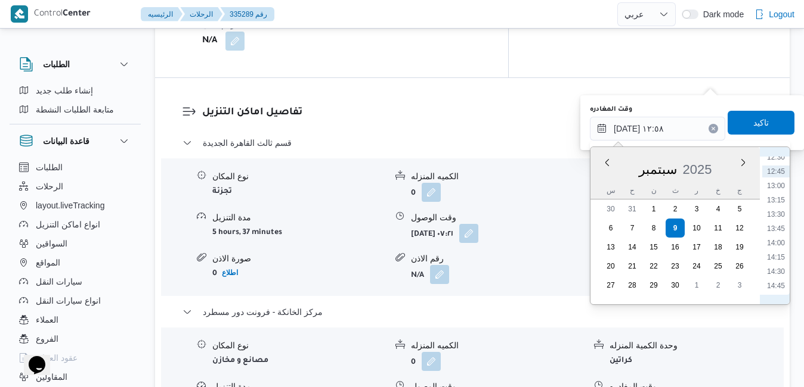
scroll to position [778, 0]
click at [780, 272] on li "15:30" at bounding box center [775, 272] width 27 height 12
type input "٠٩/٠٩/٢٠٢٥ ١٥:٣٠"
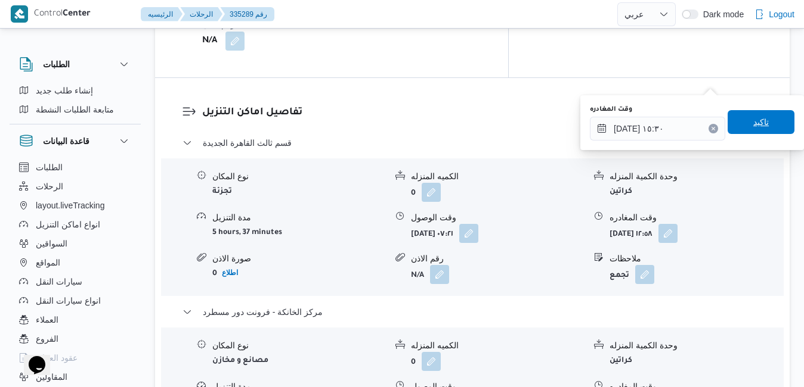
click at [762, 120] on span "تاكيد" at bounding box center [760, 122] width 67 height 24
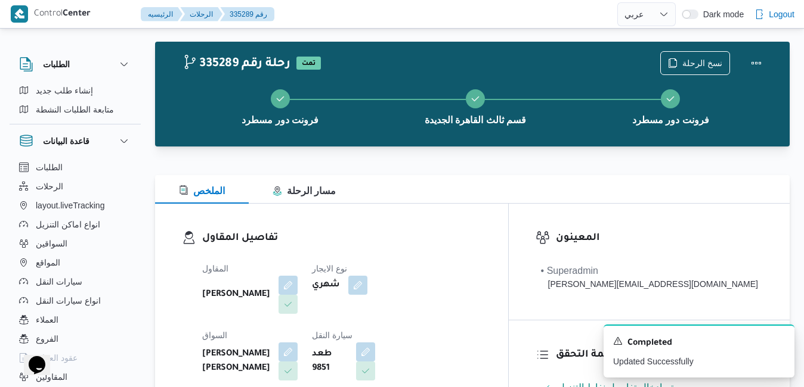
scroll to position [0, 0]
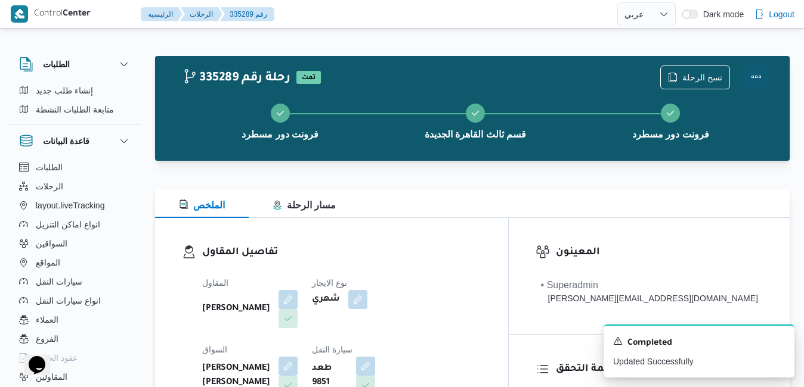
click at [752, 73] on button "Actions" at bounding box center [756, 77] width 24 height 24
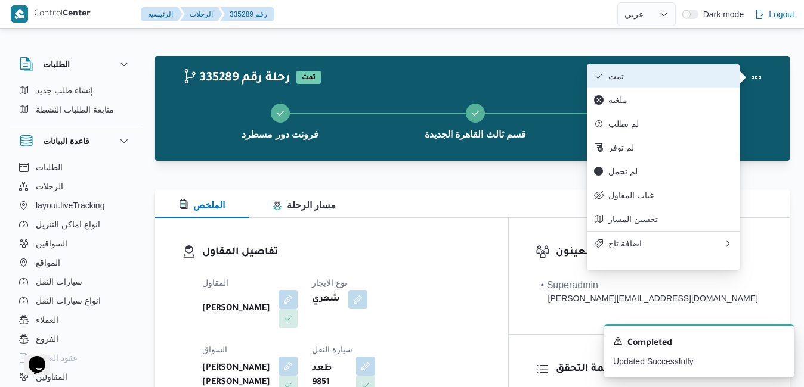
click at [715, 75] on span "تمت" at bounding box center [670, 77] width 124 height 10
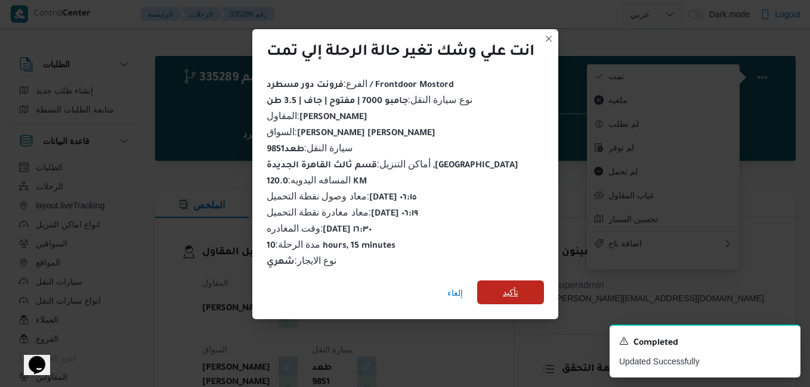
click at [518, 292] on span "تأكيد" at bounding box center [510, 293] width 15 height 14
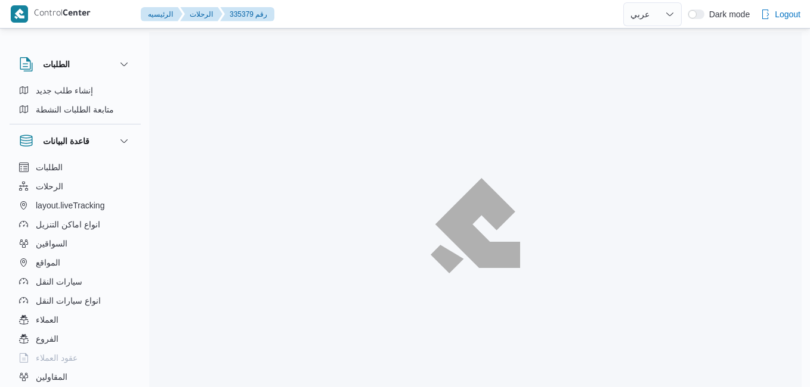
select select "ar"
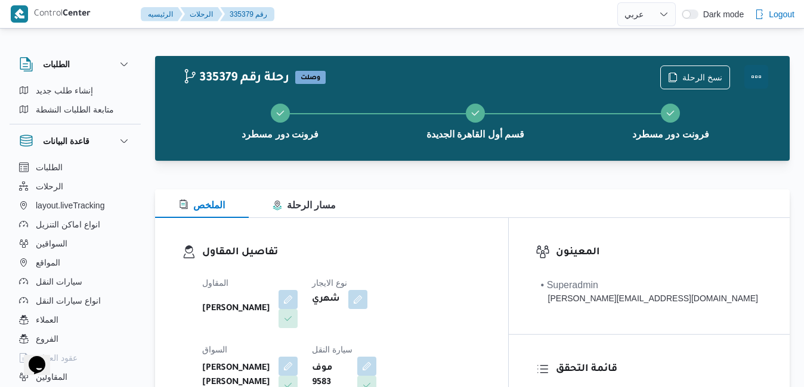
click at [759, 73] on button "Actions" at bounding box center [756, 77] width 24 height 24
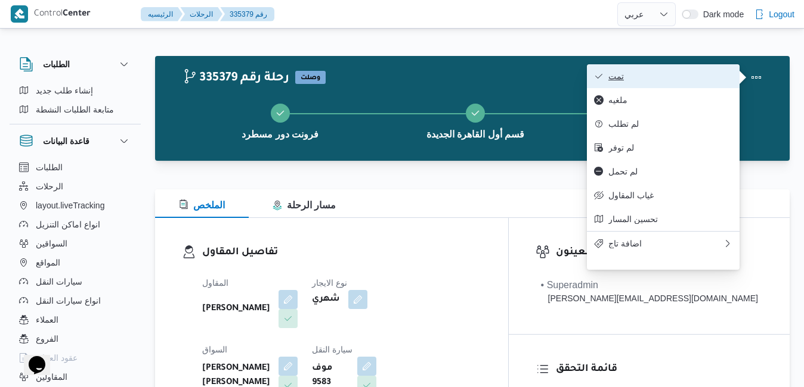
click at [710, 75] on span "تمت" at bounding box center [670, 77] width 124 height 10
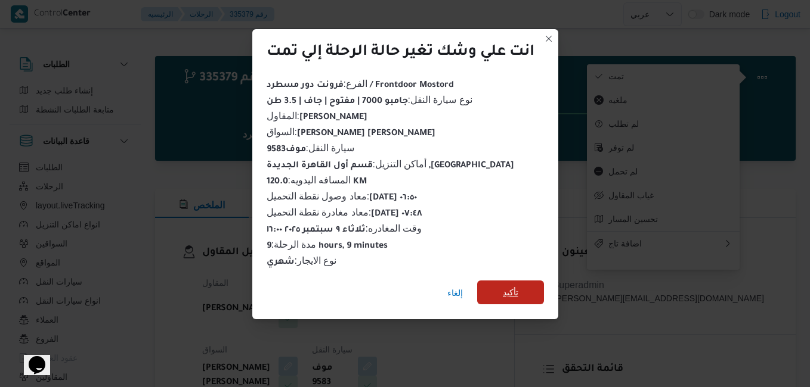
click at [513, 286] on span "تأكيد" at bounding box center [510, 293] width 15 height 14
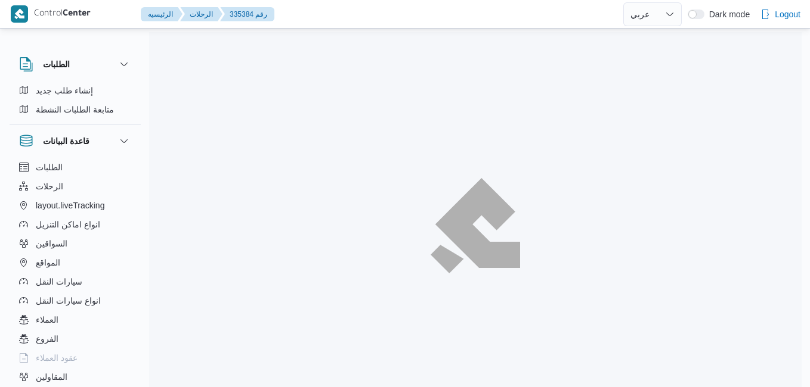
select select "ar"
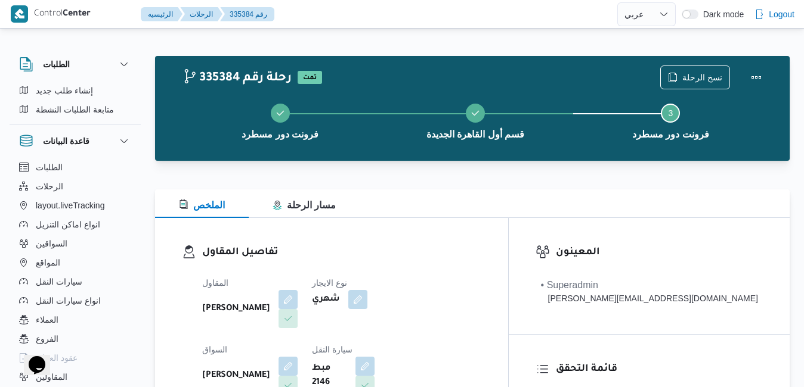
click at [476, 178] on div at bounding box center [472, 182] width 634 height 14
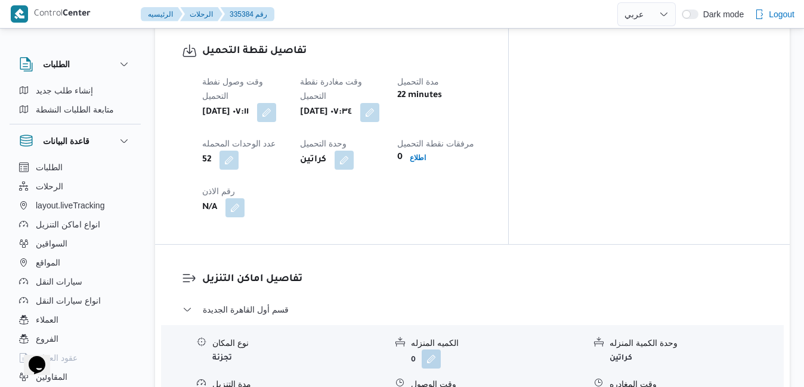
scroll to position [978, 0]
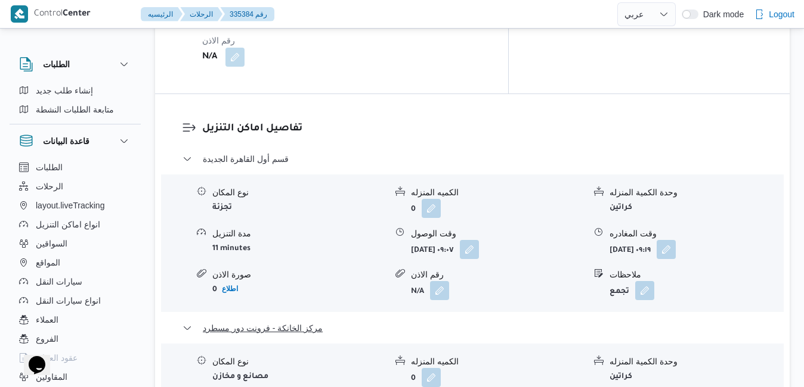
scroll to position [1168, 0]
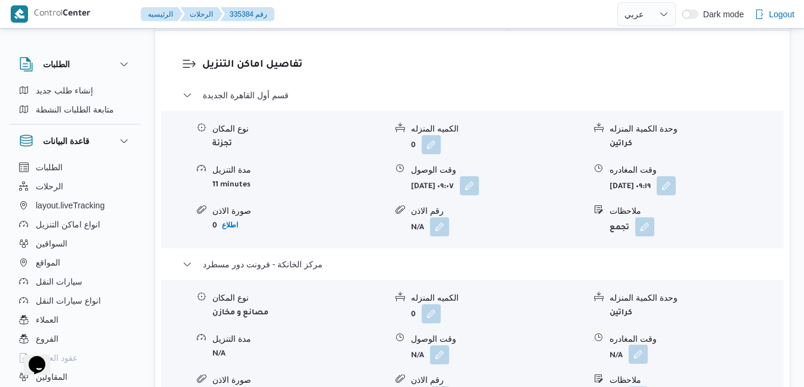
click at [642, 345] on button "button" at bounding box center [637, 354] width 19 height 19
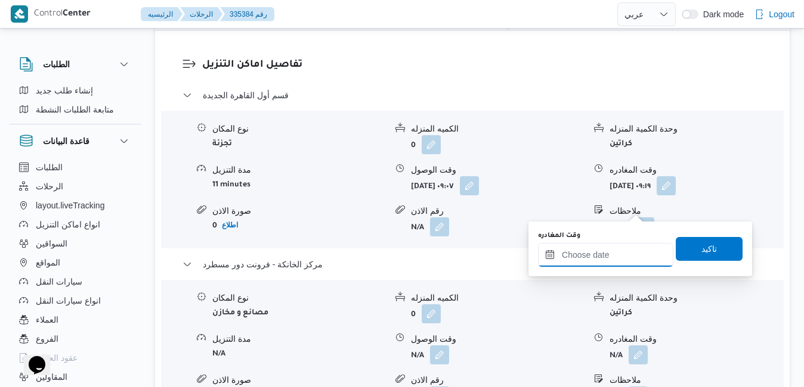
click at [583, 262] on input "وقت المغادره" at bounding box center [605, 255] width 135 height 24
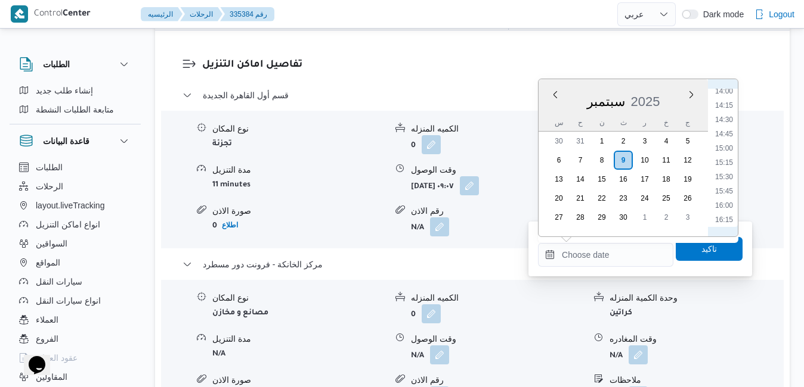
scroll to position [851, 0]
click at [728, 159] on li "16:00" at bounding box center [723, 160] width 27 height 12
type input "[DATE] ١٦:٠٠"
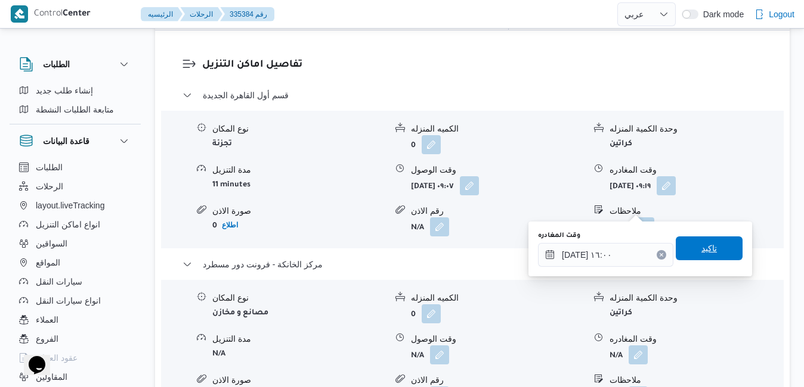
click at [691, 258] on span "تاكيد" at bounding box center [708, 249] width 67 height 24
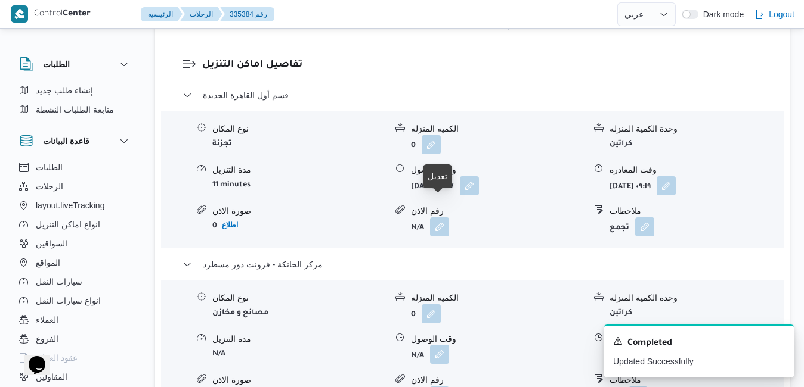
click at [442, 345] on button "button" at bounding box center [439, 354] width 19 height 19
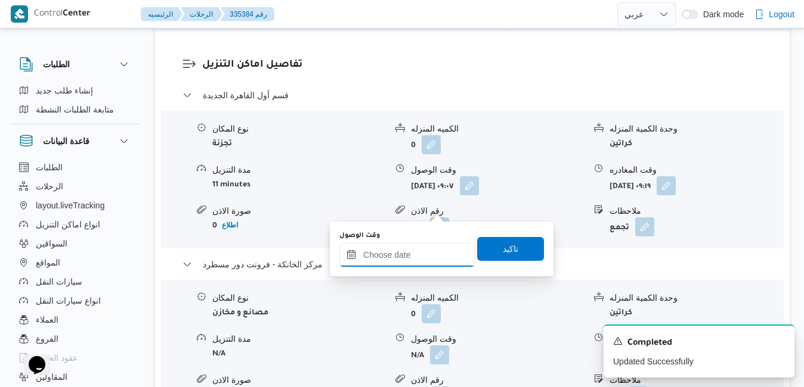
click at [414, 256] on input "وقت الوصول" at bounding box center [406, 255] width 135 height 24
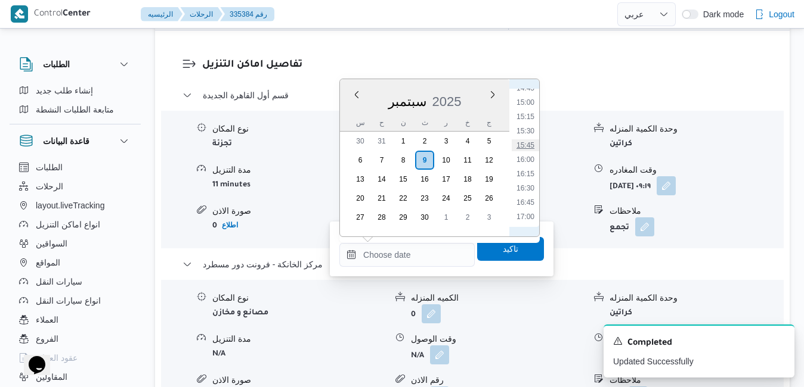
click at [530, 142] on li "15:45" at bounding box center [524, 145] width 27 height 12
type input "٠٩/٠٩/٢٠٢٥ ١٥:٤٥"
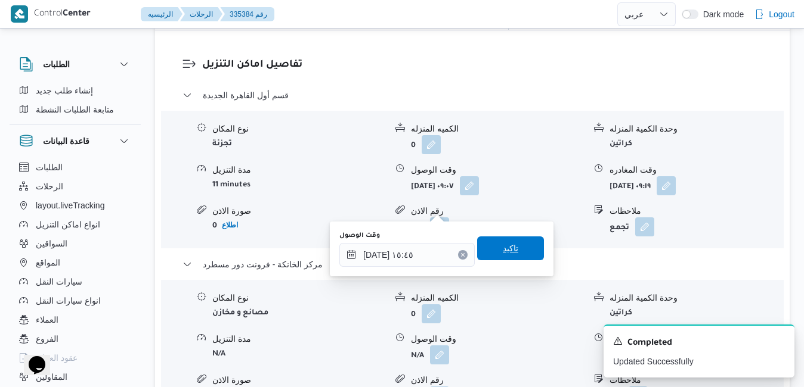
click at [503, 247] on span "تاكيد" at bounding box center [510, 248] width 15 height 14
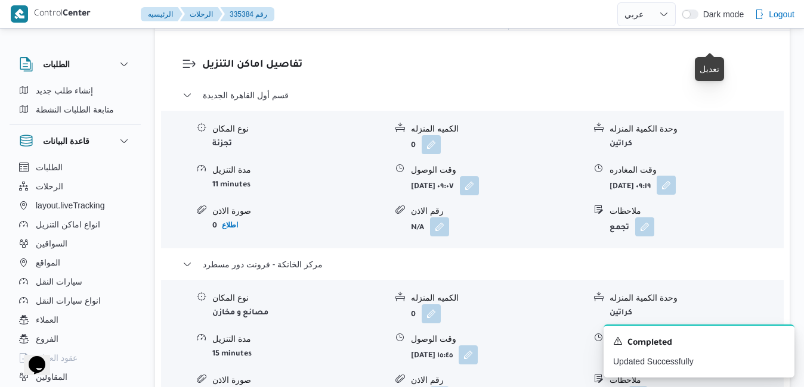
click at [675, 176] on button "button" at bounding box center [665, 185] width 19 height 19
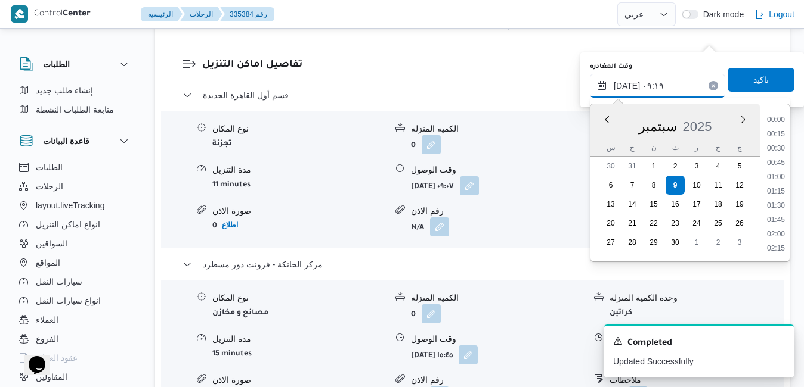
click at [656, 86] on input "٠٩/٠٩/٢٠٢٥ ٠٩:١٩" at bounding box center [657, 86] width 135 height 24
click at [778, 164] on li "15:00" at bounding box center [775, 159] width 27 height 12
type input "٠٩/٠٩/٢٠٢٥ ١٥:٠٠"
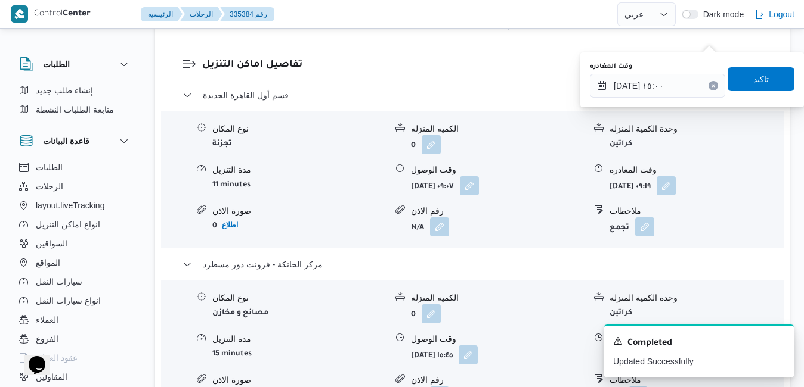
click at [753, 84] on span "تاكيد" at bounding box center [760, 79] width 15 height 14
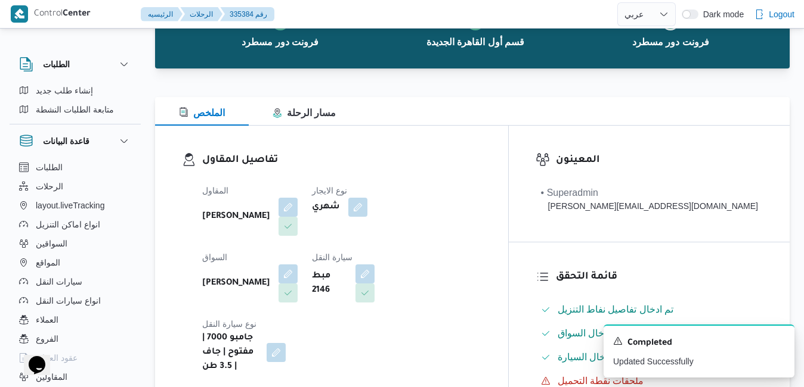
scroll to position [0, 0]
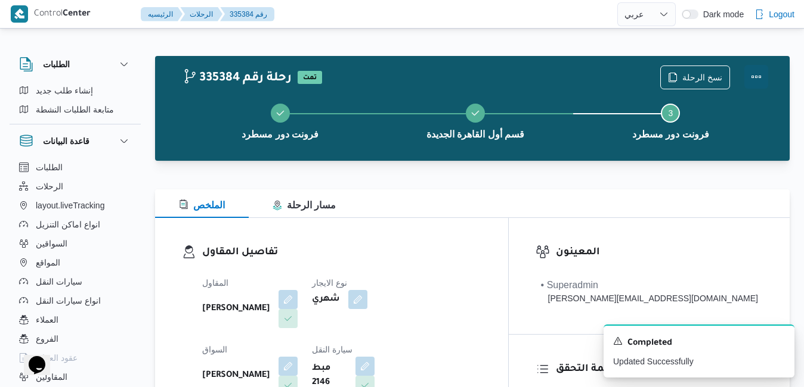
click at [749, 82] on button "Actions" at bounding box center [756, 77] width 24 height 24
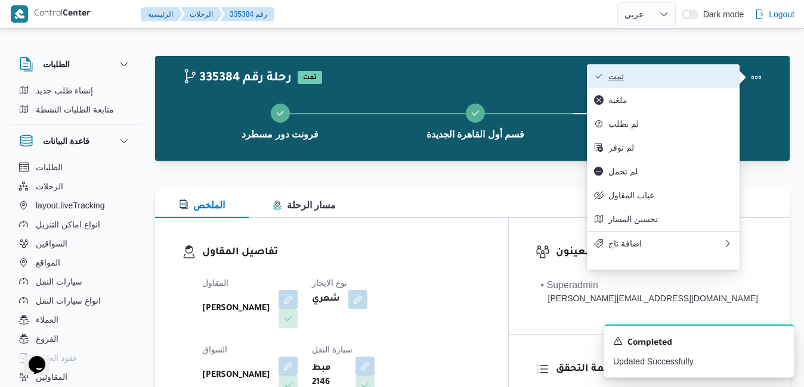
click at [691, 81] on span "تمت" at bounding box center [670, 77] width 124 height 10
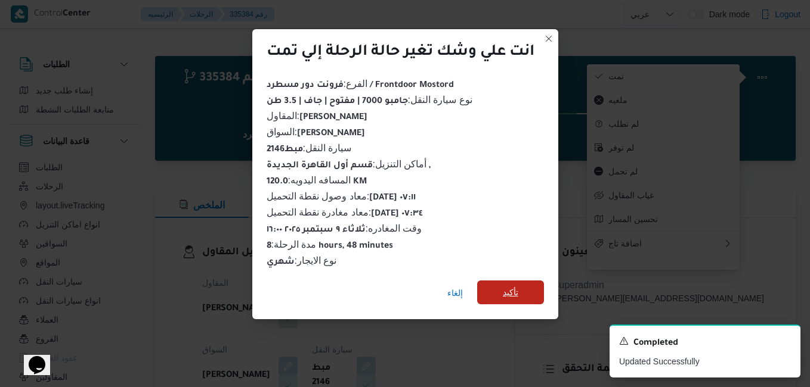
click at [494, 290] on span "تأكيد" at bounding box center [510, 293] width 67 height 24
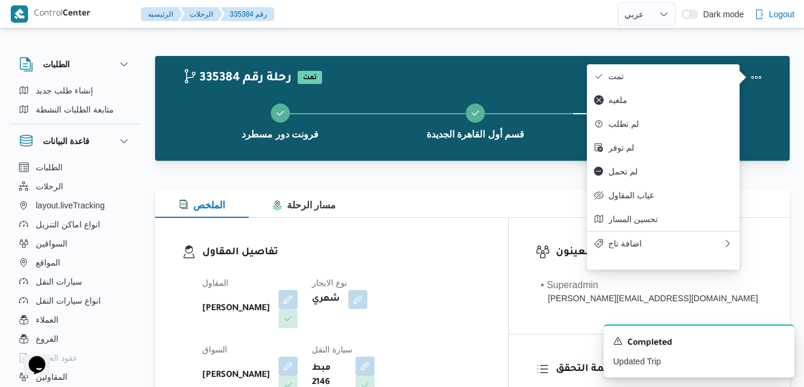
click at [508, 233] on div "تفاصيل المقاول المقاول محمد صلاح عبداللطيف الشريف نوع الايجار شهري السواق السيد…" at bounding box center [331, 355] width 353 height 275
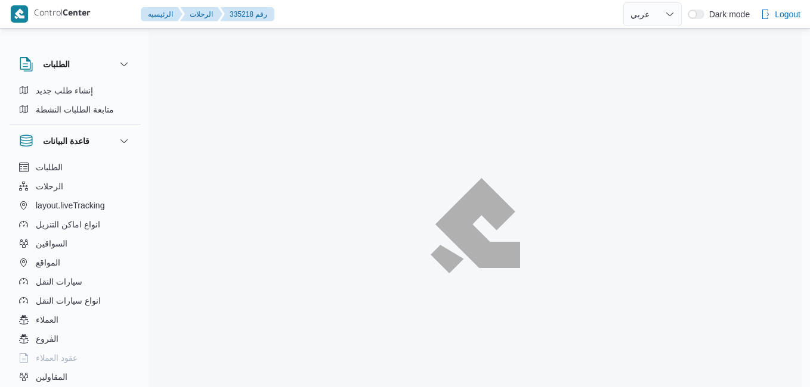
select select "ar"
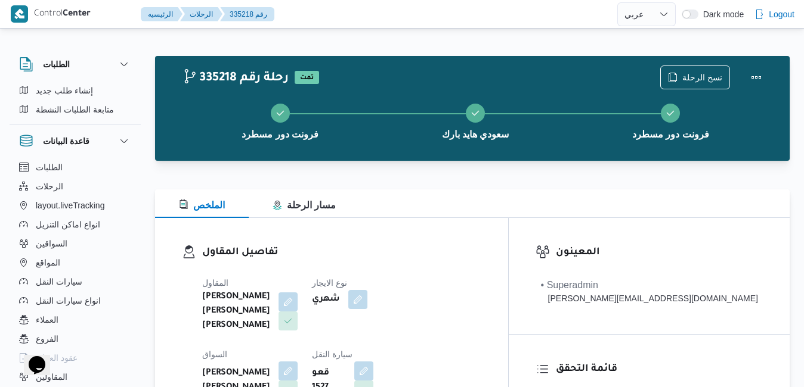
click at [463, 219] on div "تفاصيل المقاول المقاول شريف بدر عبد الحميد عبد المجيد بدر نوع الايجار شهري السو…" at bounding box center [331, 358] width 353 height 280
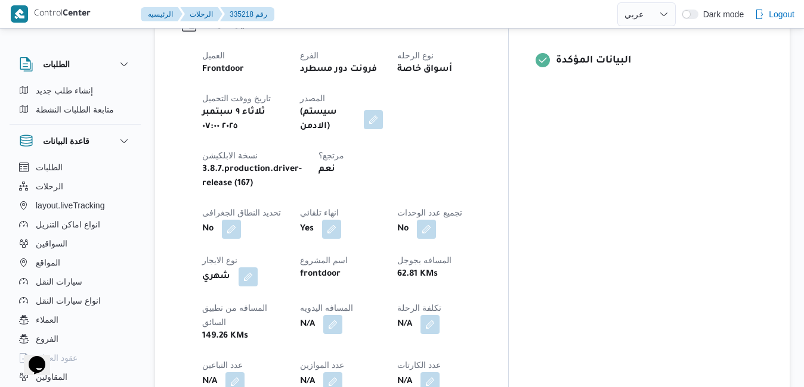
scroll to position [501, 0]
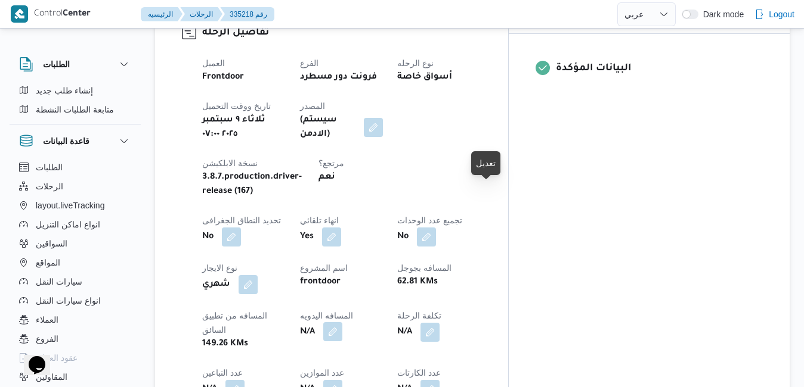
click at [342, 323] on button "button" at bounding box center [332, 332] width 19 height 19
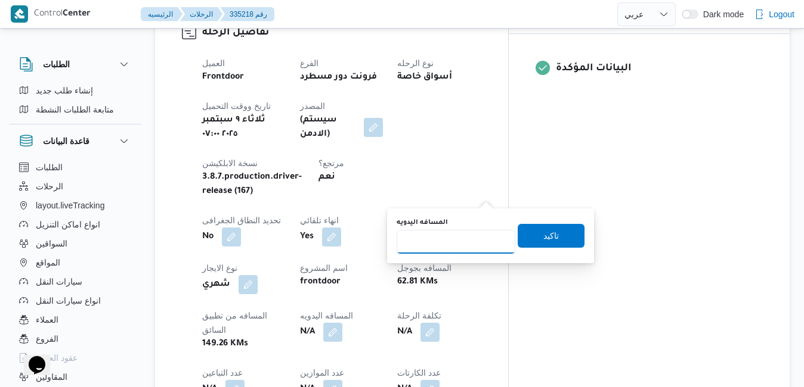
click at [442, 241] on input "المسافه اليدويه" at bounding box center [455, 242] width 119 height 24
type input "120"
click at [532, 231] on span "تاكيد" at bounding box center [550, 236] width 67 height 24
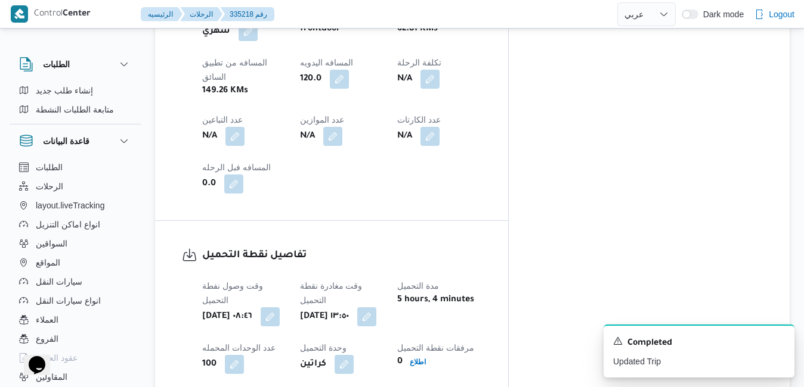
scroll to position [730, 0]
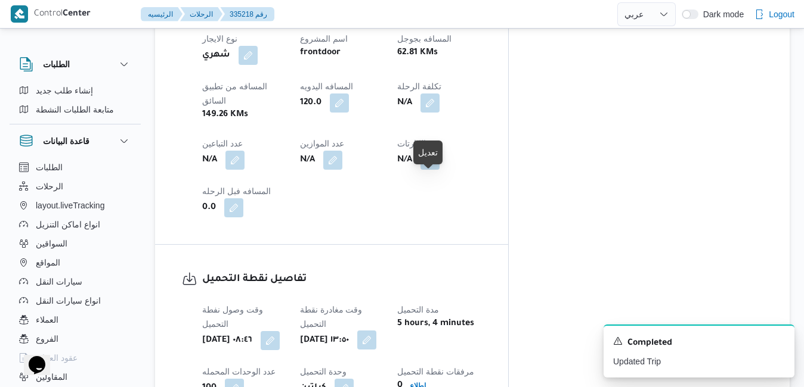
click at [376, 331] on button "button" at bounding box center [366, 340] width 19 height 19
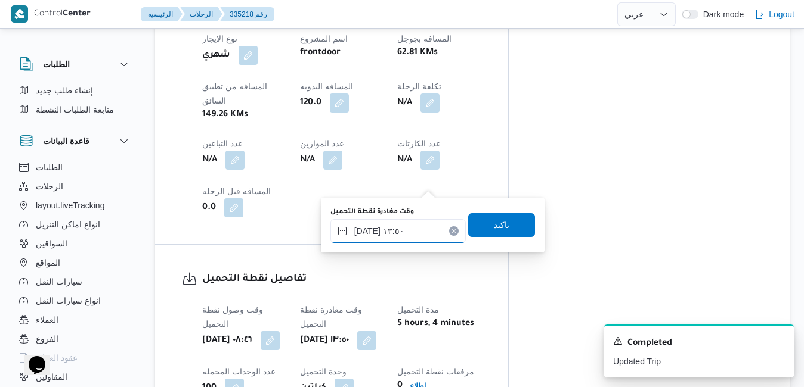
click at [407, 232] on input "٠٩/٠٩/٢٠٢٥ ١٣:٥٠" at bounding box center [397, 231] width 135 height 24
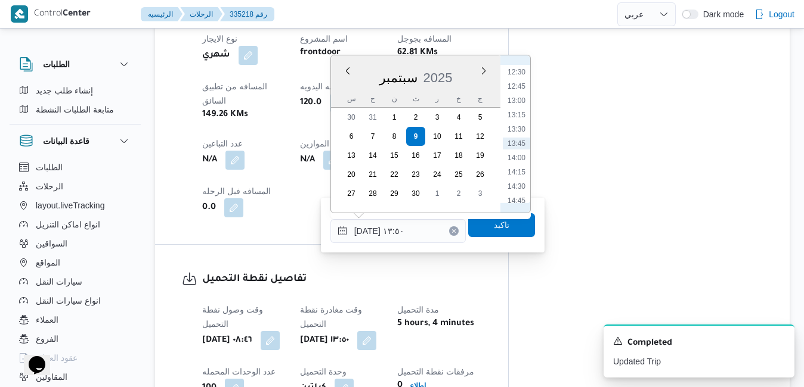
scroll to position [593, 0]
click at [520, 107] on li "11:00" at bounding box center [516, 107] width 27 height 12
type input "٠٩/٠٩/٢٠٢٥ ١١:٠٠"
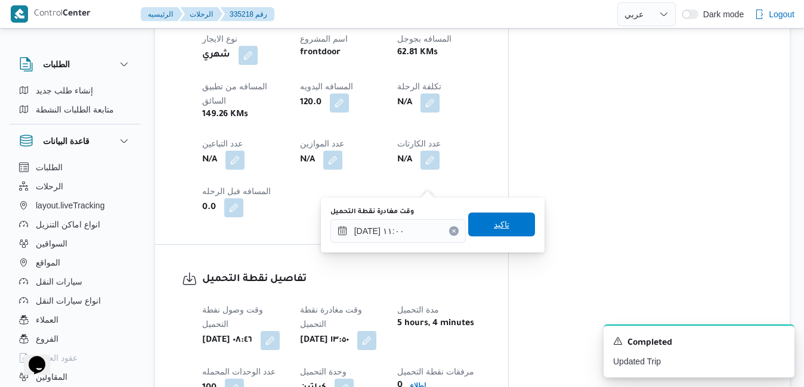
click at [494, 229] on span "تاكيد" at bounding box center [501, 225] width 15 height 14
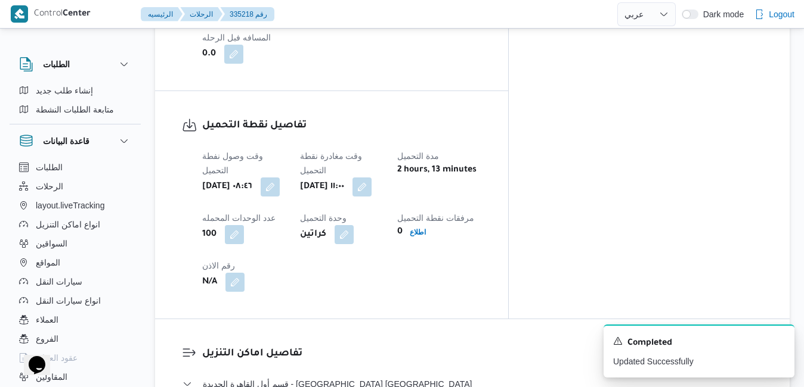
scroll to position [1016, 0]
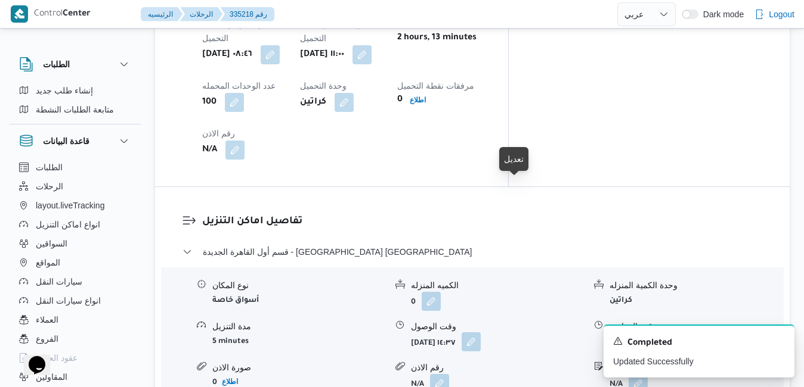
click at [480, 333] on button "button" at bounding box center [470, 342] width 19 height 19
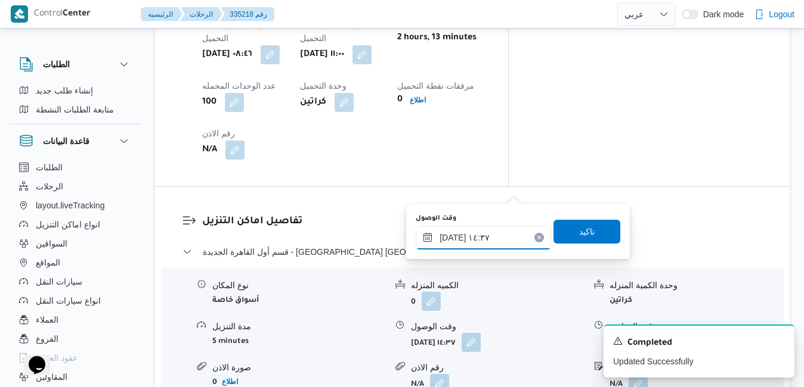
click at [454, 245] on input "٠٩/٠٩/٢٠٢٥ ١٤:٣٧" at bounding box center [483, 238] width 135 height 24
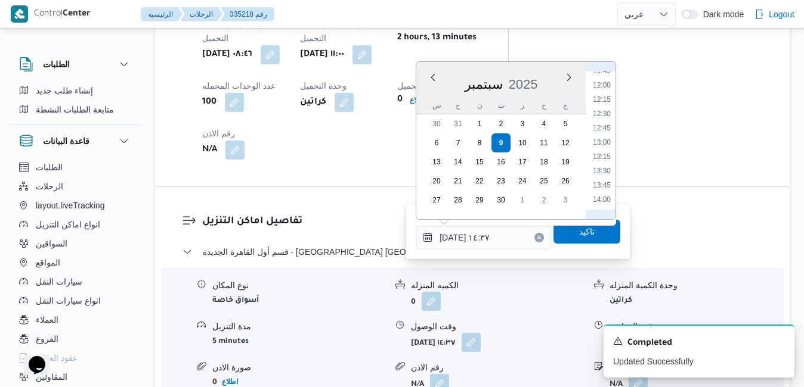
scroll to position [636, 0]
click at [604, 113] on li "11:45" at bounding box center [601, 114] width 27 height 12
type input "٠٩/٠٩/٢٠٢٥ ١١:٤٥"
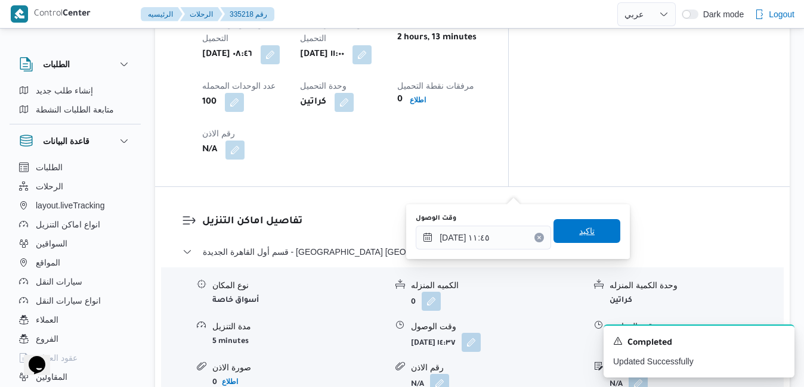
click at [583, 226] on span "تاكيد" at bounding box center [586, 231] width 15 height 14
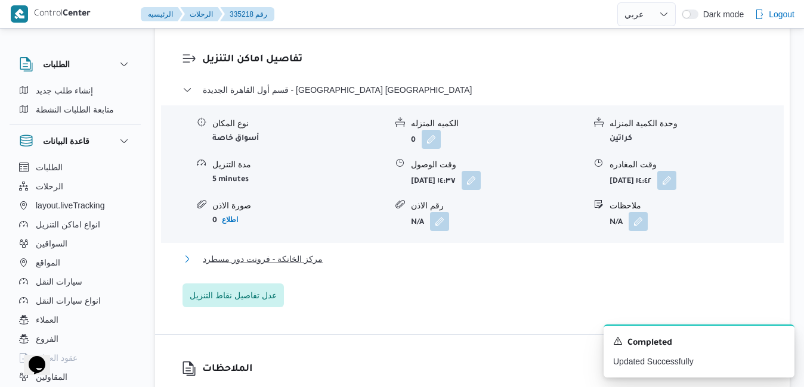
click at [482, 266] on button "مركز الخانكة - فرونت دور مسطرد" at bounding box center [472, 259] width 580 height 14
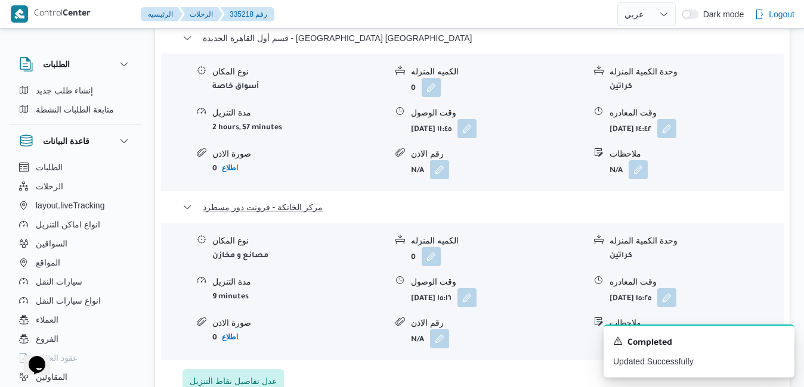
scroll to position [1231, 0]
click at [776, 342] on icon "Dismiss toast" at bounding box center [780, 341] width 10 height 10
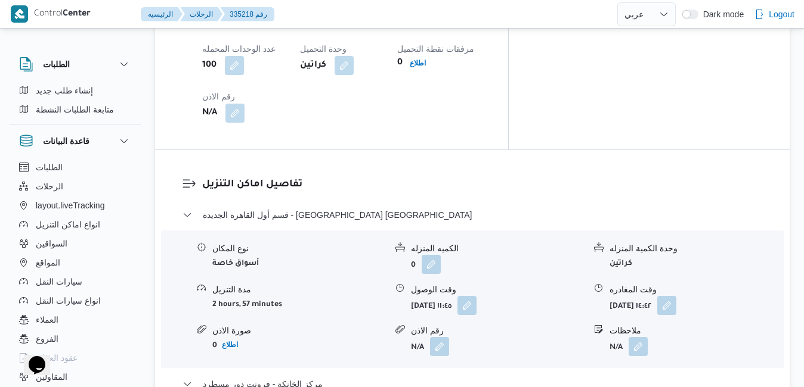
scroll to position [1136, 0]
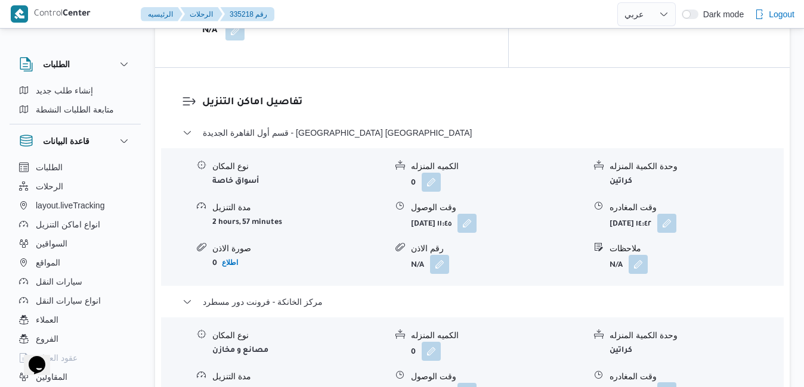
click at [676, 383] on button "button" at bounding box center [666, 392] width 19 height 19
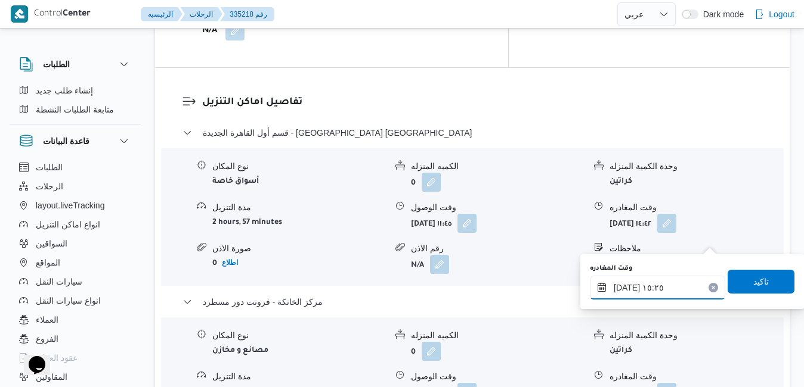
click at [658, 283] on input "٠٩/٠٩/٢٠٢٥ ١٥:٢٥" at bounding box center [657, 288] width 135 height 24
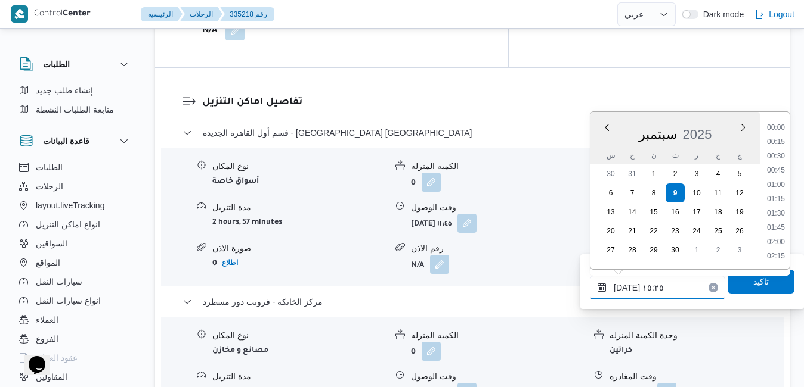
scroll to position [800, 0]
click at [780, 240] on li "16:00" at bounding box center [775, 243] width 27 height 12
type input "٠٩/٠٩/٢٠٢٥ ١٦:٠٠"
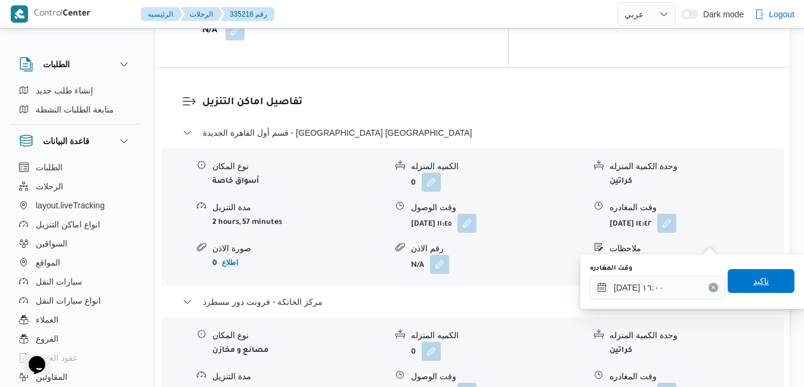
click at [753, 287] on span "تاكيد" at bounding box center [760, 281] width 15 height 14
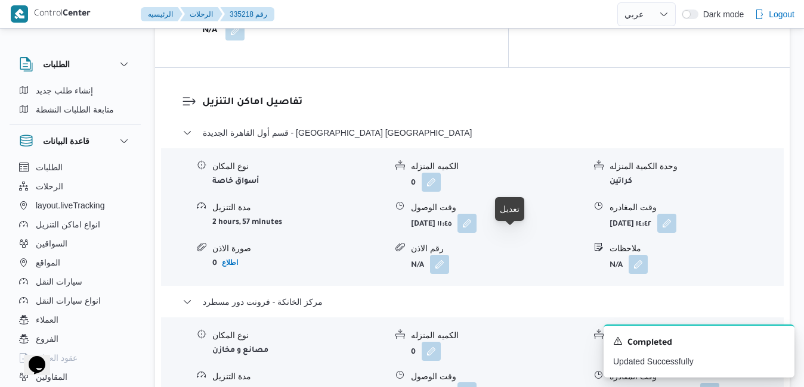
click at [476, 383] on button "button" at bounding box center [466, 392] width 19 height 19
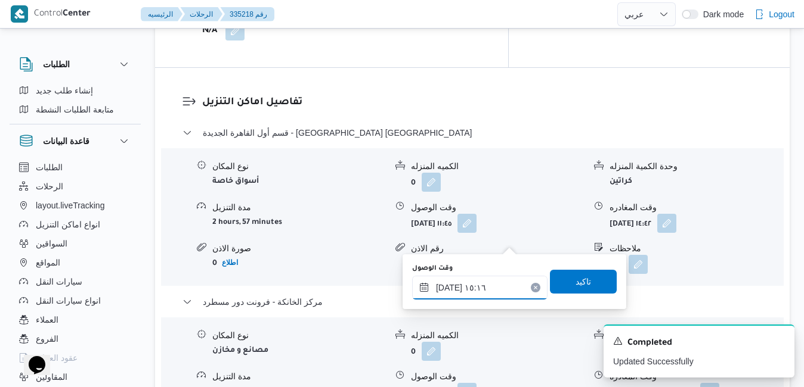
click at [490, 286] on input "٠٩/٠٩/٢٠٢٥ ١٥:١٦" at bounding box center [479, 288] width 135 height 24
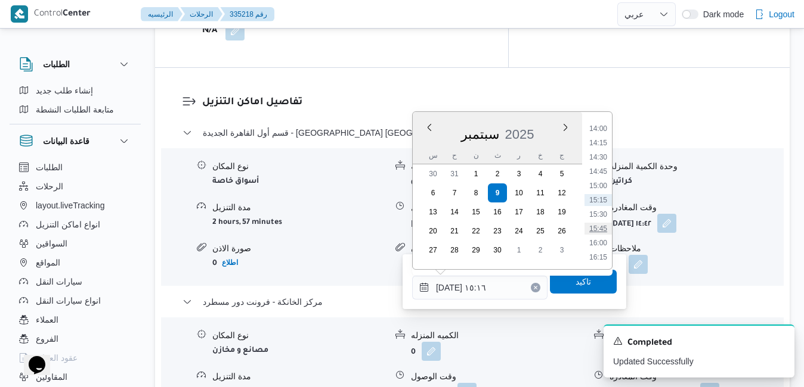
click at [601, 228] on li "15:45" at bounding box center [597, 229] width 27 height 12
type input "[DATE] ١٥:٤٥"
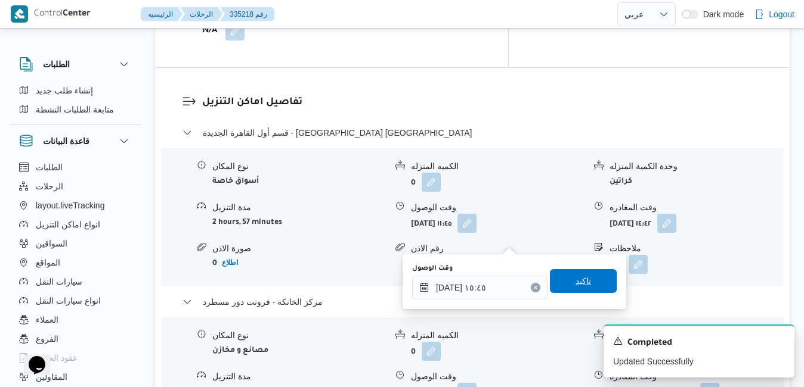
click at [579, 277] on span "تاكيد" at bounding box center [582, 281] width 15 height 14
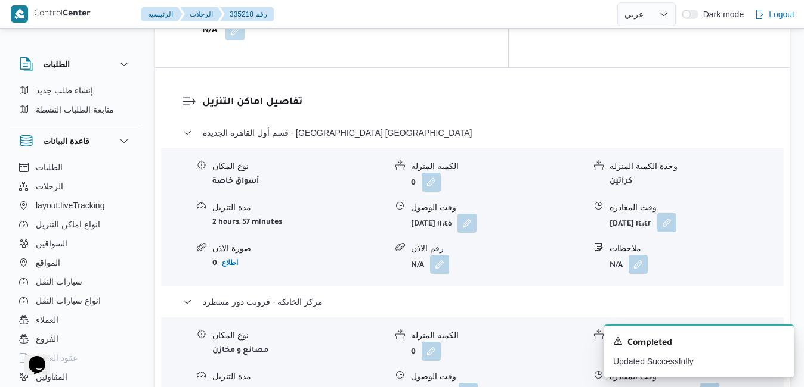
click at [676, 213] on button "button" at bounding box center [666, 222] width 19 height 19
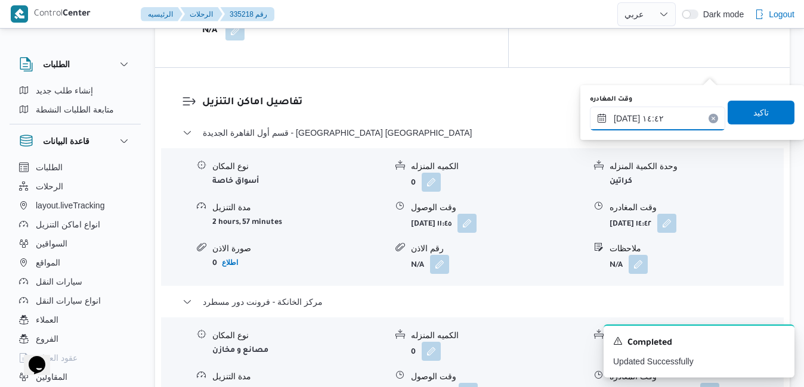
click at [666, 120] on input "٠٩/٠٩/٢٠٢٥ ١٤:٤٢" at bounding box center [657, 119] width 135 height 24
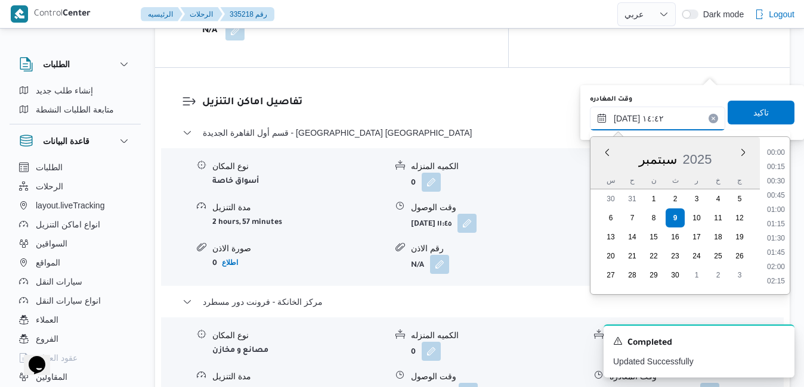
scroll to position [757, 0]
click at [777, 256] on li "15:00" at bounding box center [775, 254] width 27 height 12
type input "٠٩/٠٩/٢٠٢٥ ١٥:٠٠"
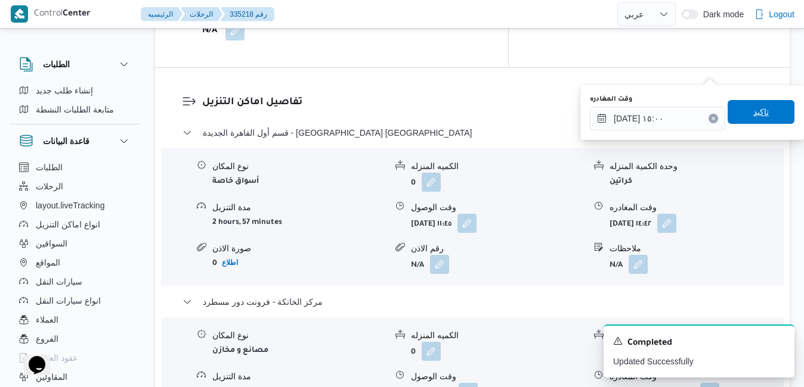
click at [759, 111] on span "تاكيد" at bounding box center [760, 112] width 67 height 24
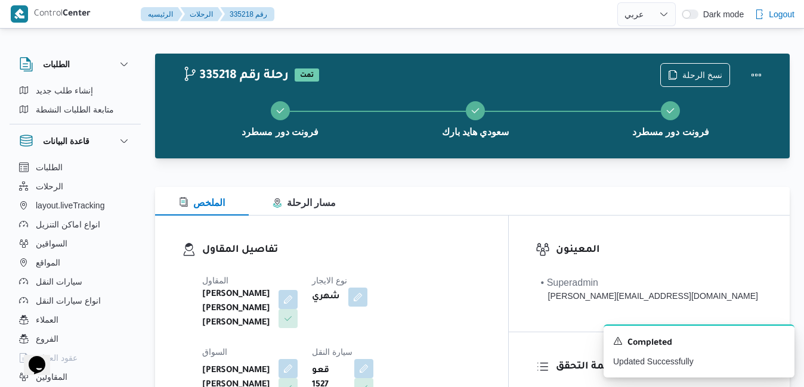
scroll to position [0, 0]
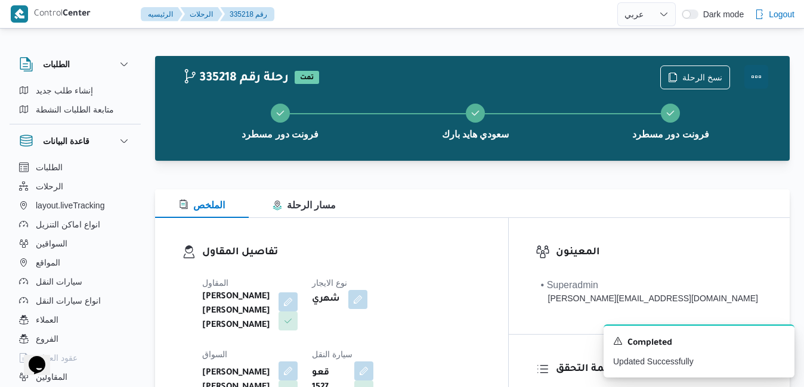
click at [756, 73] on button "Actions" at bounding box center [756, 77] width 24 height 24
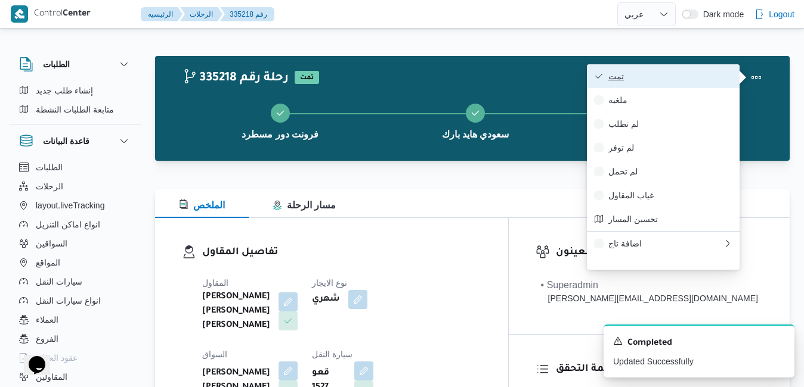
click at [708, 76] on span "تمت" at bounding box center [670, 77] width 124 height 10
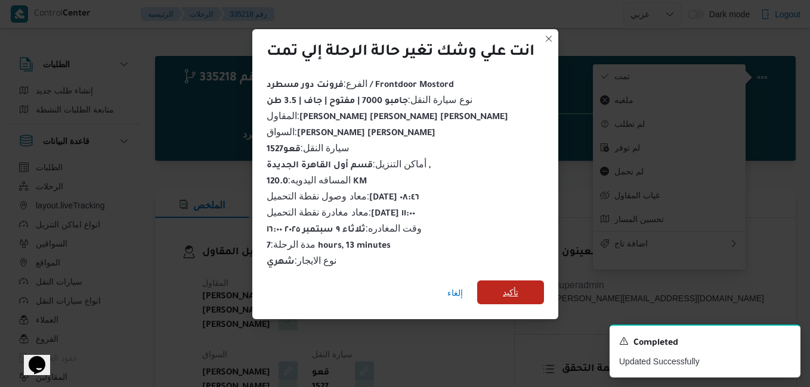
click at [520, 281] on span "تأكيد" at bounding box center [510, 293] width 67 height 24
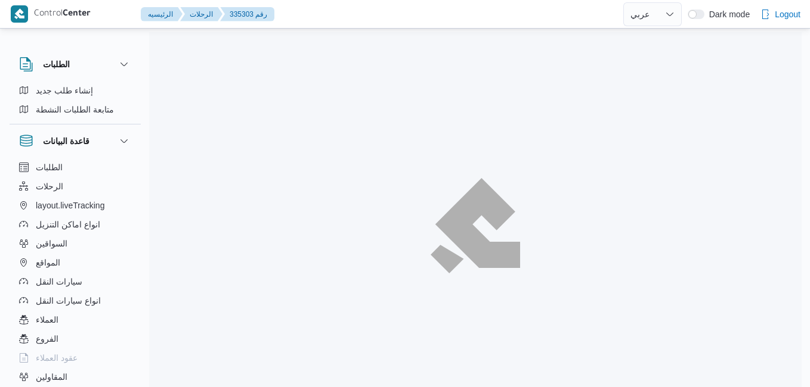
select select "ar"
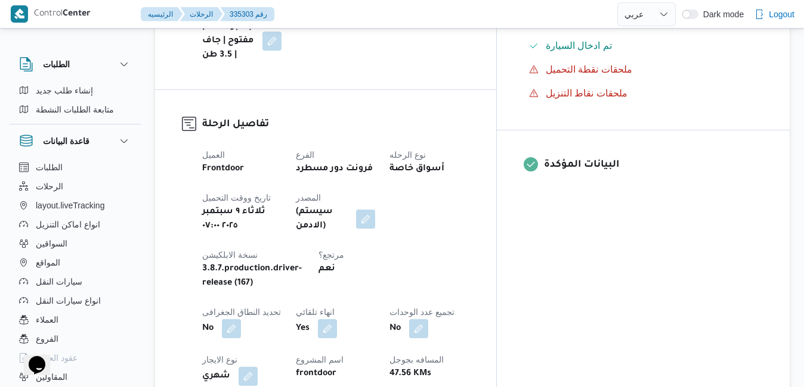
scroll to position [405, 0]
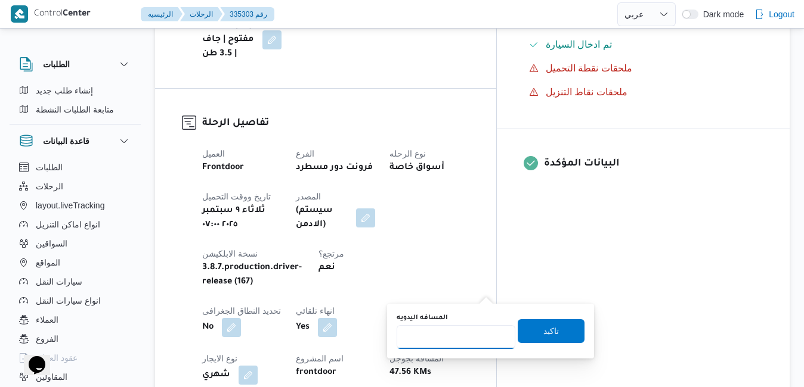
click at [444, 342] on input "المسافه اليدويه" at bounding box center [455, 337] width 119 height 24
type input "90"
click at [529, 331] on span "تاكيد" at bounding box center [550, 331] width 67 height 24
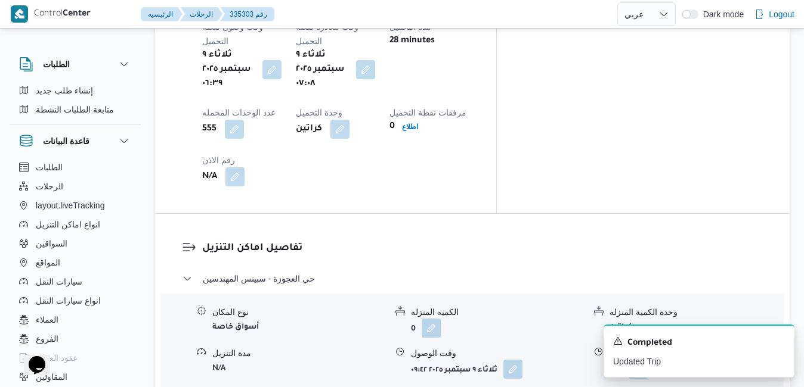
scroll to position [1049, 0]
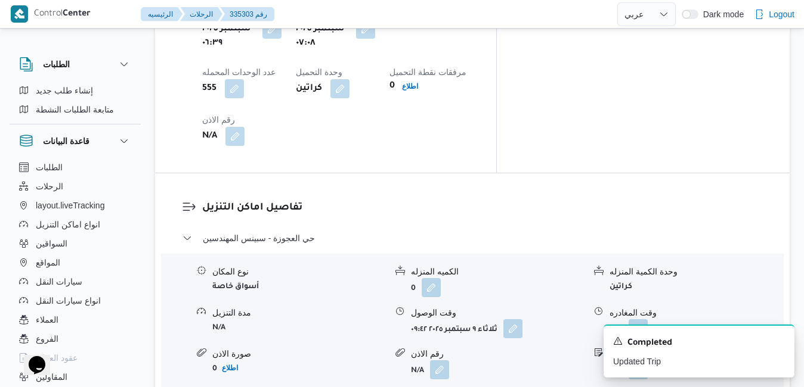
click at [780, 340] on icon "Dismiss toast" at bounding box center [780, 341] width 10 height 10
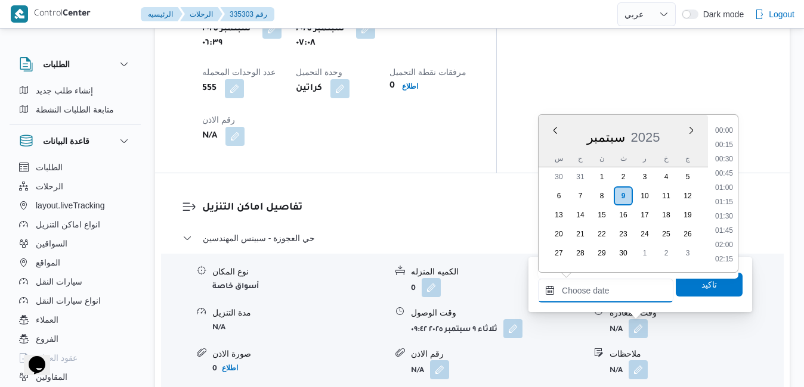
click at [612, 294] on input "وقت المغادره" at bounding box center [605, 291] width 135 height 24
click at [721, 209] on li "16:15" at bounding box center [723, 210] width 27 height 12
type input "٠٩/٠٩/٢٠٢٥ ١٦:١٥"
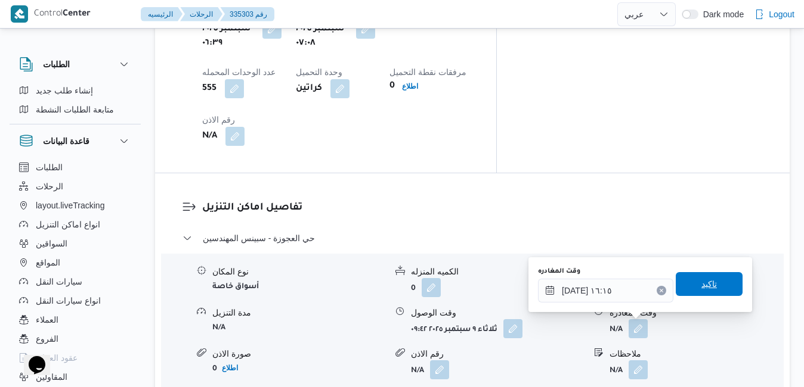
click at [701, 282] on span "تاكيد" at bounding box center [708, 284] width 15 height 14
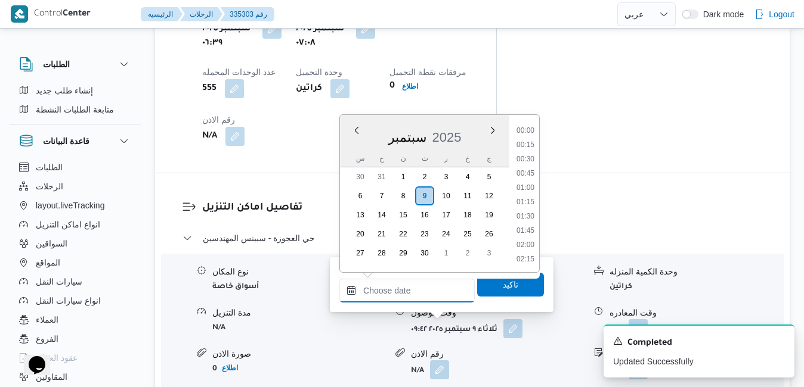
click at [430, 301] on input "وقت الوصول" at bounding box center [406, 291] width 135 height 24
click at [530, 191] on li "16:00" at bounding box center [524, 196] width 27 height 12
type input "٠٩/٠٩/٢٠٢٥ ١٦:٠٠"
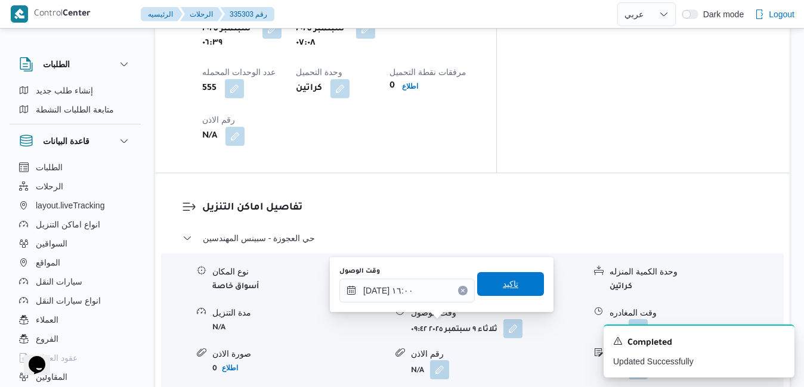
click at [513, 285] on span "تاكيد" at bounding box center [510, 284] width 67 height 24
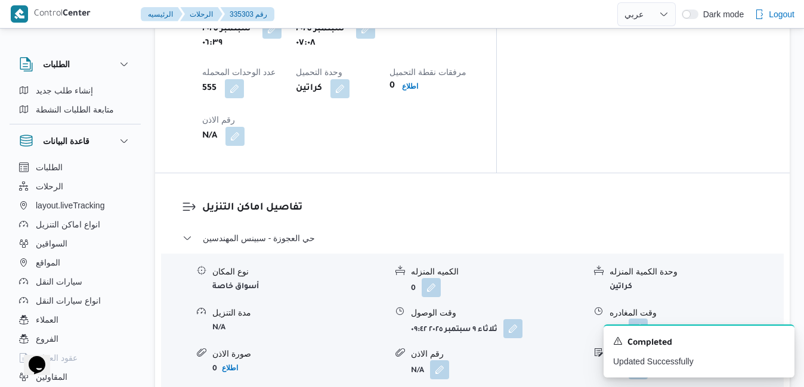
click at [639, 319] on button "button" at bounding box center [637, 328] width 19 height 19
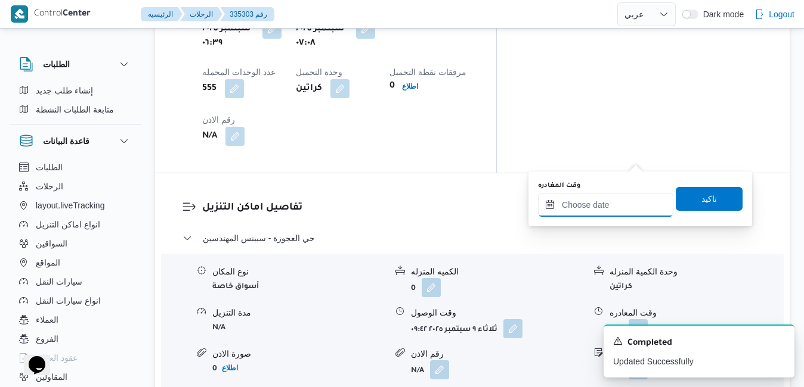
click at [628, 206] on input "وقت المغادره" at bounding box center [605, 205] width 135 height 24
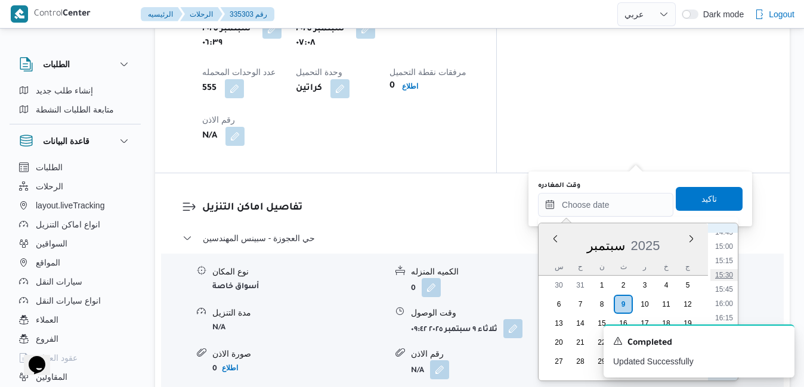
click at [726, 275] on li "15:30" at bounding box center [723, 275] width 27 height 12
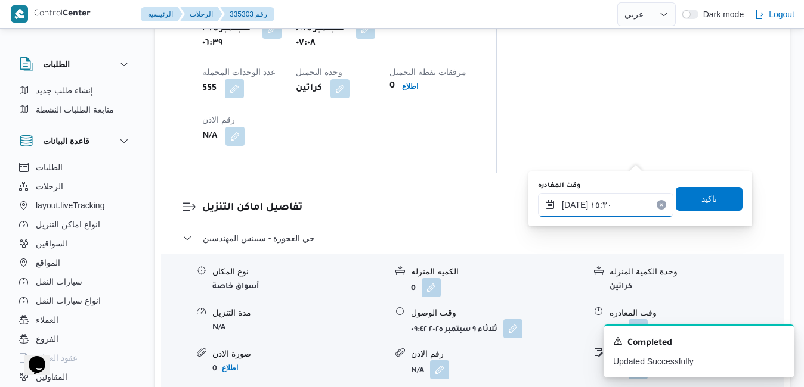
click at [574, 206] on input "٠٩/٠٩/٢٠٢٥ ١٥:٣٠" at bounding box center [605, 205] width 135 height 24
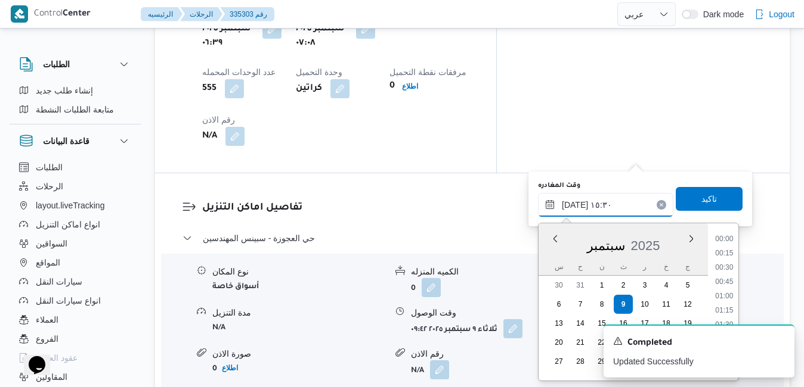
scroll to position [814, 0]
type input "[DATE] ١٥:١٠"
click at [712, 199] on span "تاكيد" at bounding box center [708, 199] width 67 height 24
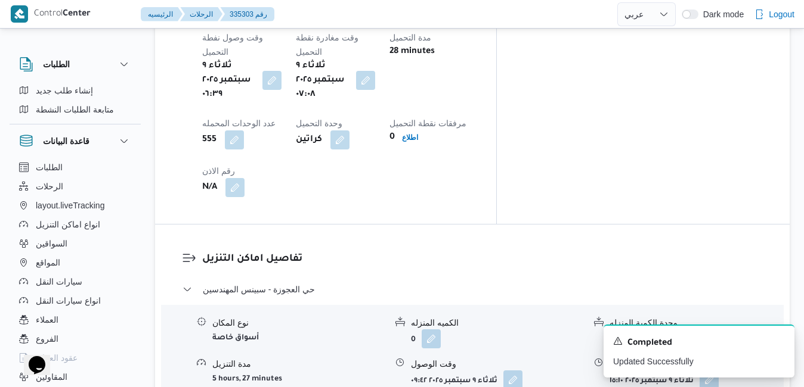
scroll to position [1025, 0]
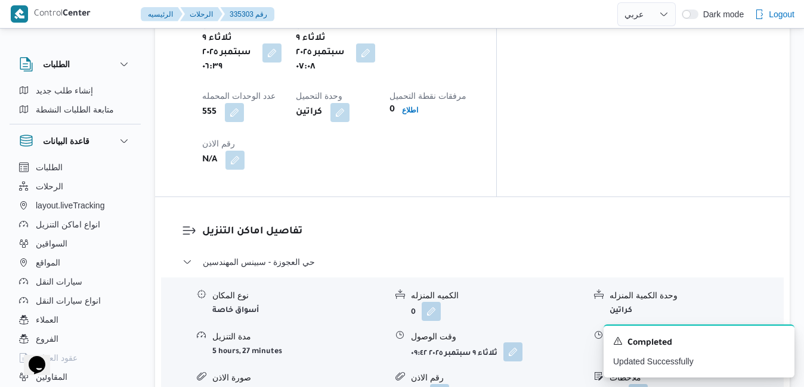
click at [509, 343] on button "button" at bounding box center [512, 352] width 19 height 19
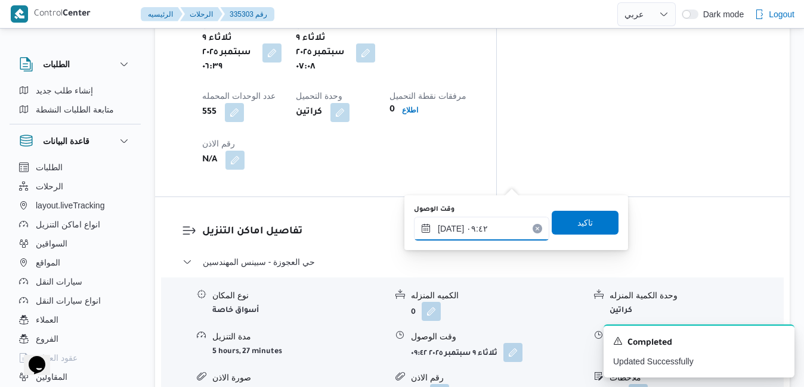
click at [480, 225] on input "٠٩/٠٩/٢٠٢٥ ٠٩:٤٢" at bounding box center [481, 229] width 135 height 24
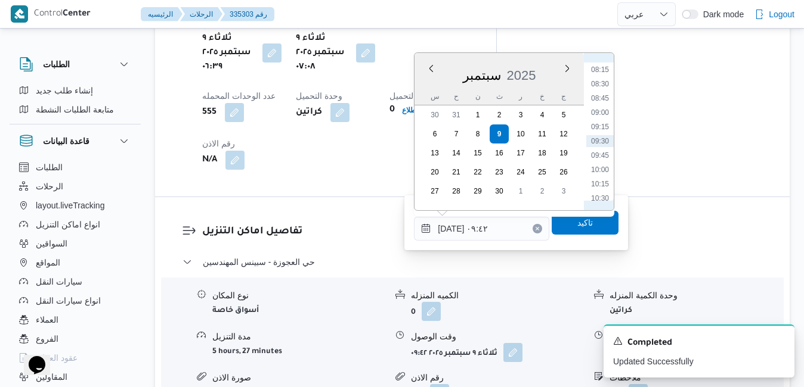
scroll to position [350, 0]
click at [603, 174] on li "08:00" at bounding box center [599, 176] width 27 height 12
type input "٠٩/٠٩/٢٠٢٥ ٠٨:٠٠"
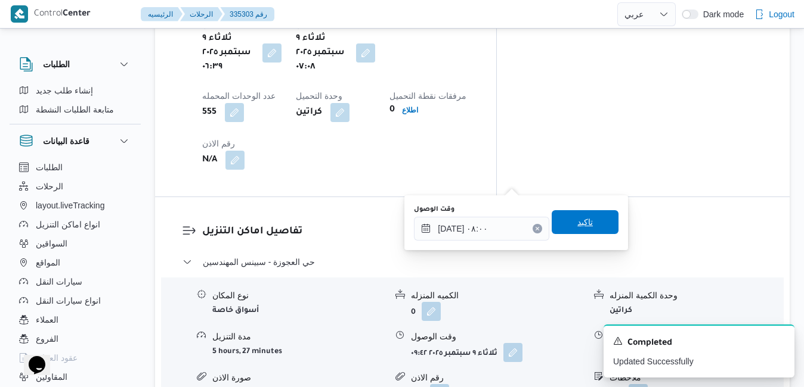
click at [577, 228] on span "تاكيد" at bounding box center [584, 222] width 15 height 14
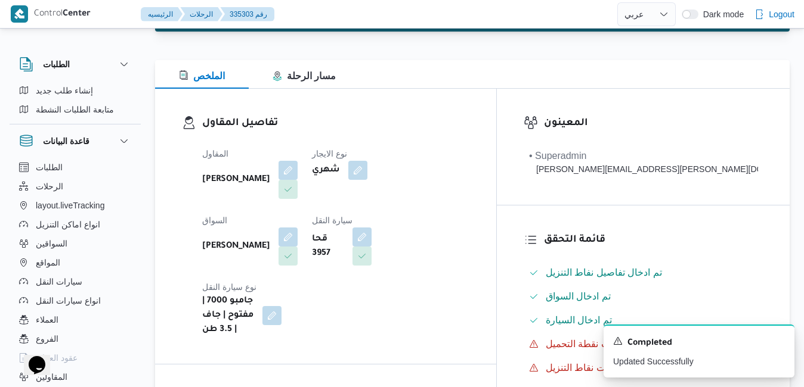
scroll to position [0, 0]
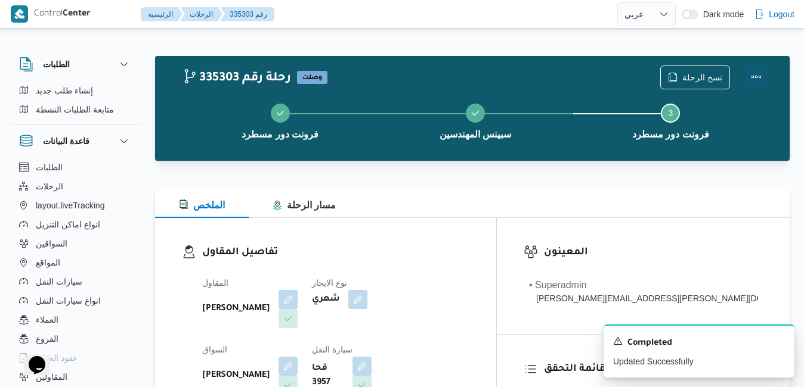
click at [752, 75] on button "Actions" at bounding box center [756, 77] width 24 height 24
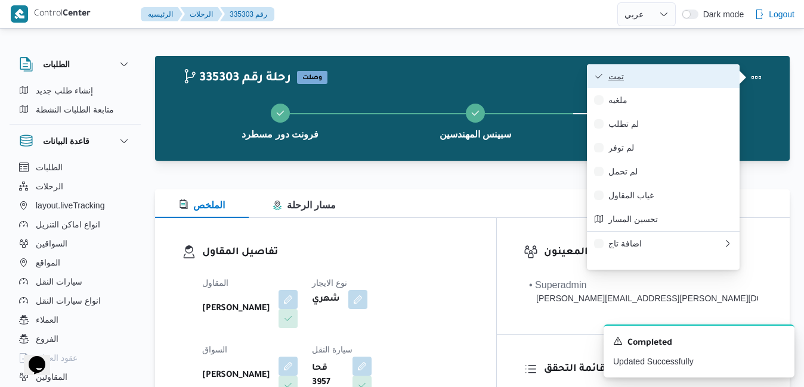
click at [683, 80] on span "تمت" at bounding box center [670, 77] width 124 height 10
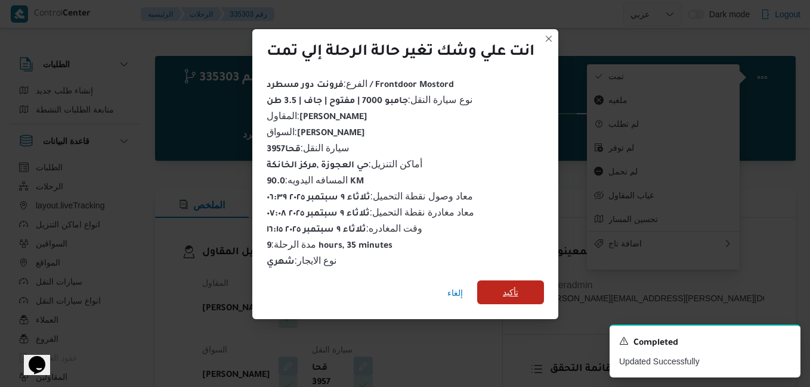
click at [509, 291] on span "تأكيد" at bounding box center [510, 293] width 15 height 14
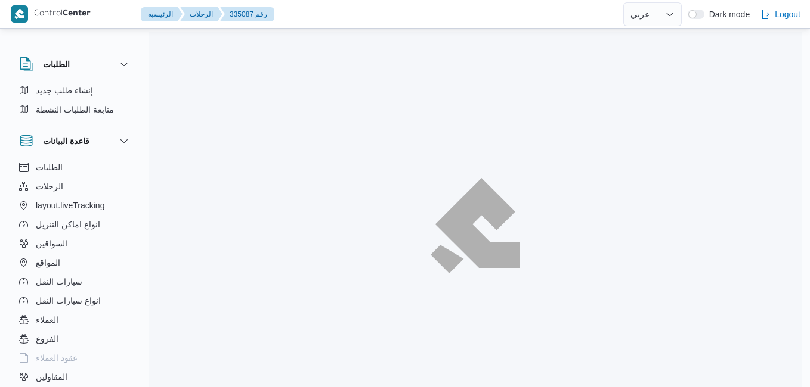
select select "ar"
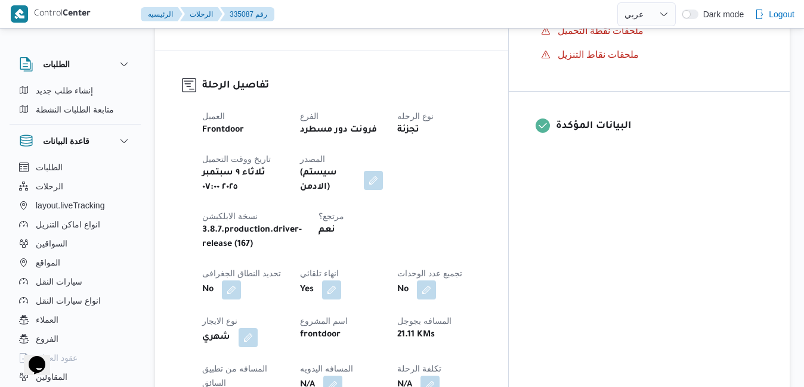
scroll to position [477, 0]
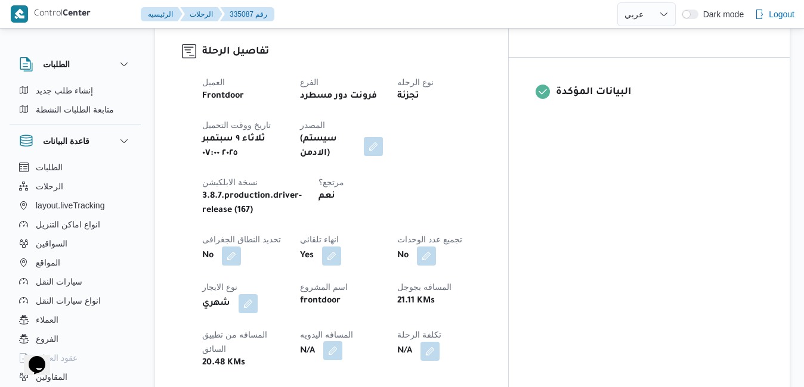
click at [342, 342] on button "button" at bounding box center [332, 351] width 19 height 19
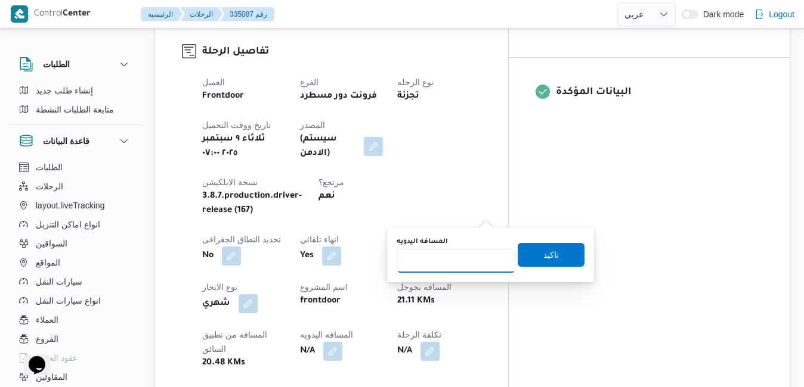
click at [451, 267] on input "المسافه اليدويه" at bounding box center [455, 261] width 119 height 24
type input "90"
click at [527, 255] on span "تاكيد" at bounding box center [550, 255] width 67 height 24
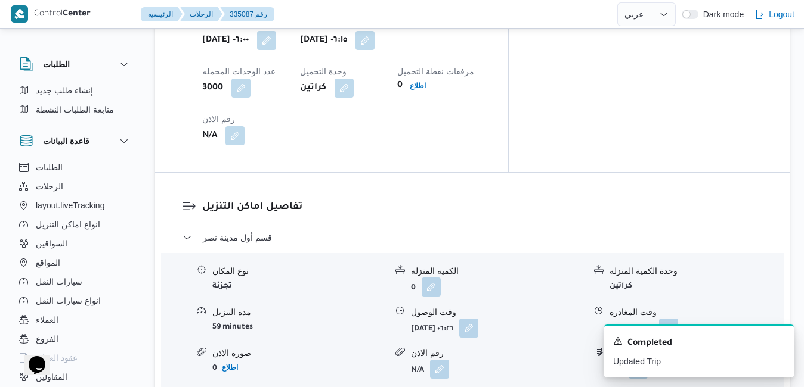
scroll to position [1049, 0]
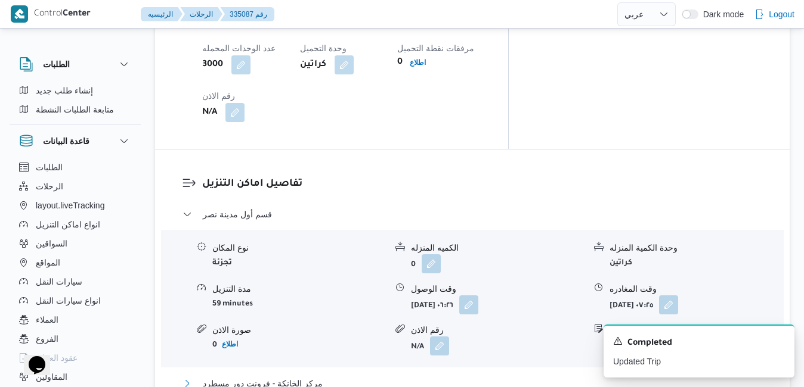
click at [433, 377] on button "مركز الخانكة - فرونت دور مسطرد" at bounding box center [472, 384] width 580 height 14
click at [478, 295] on button "button" at bounding box center [468, 304] width 19 height 19
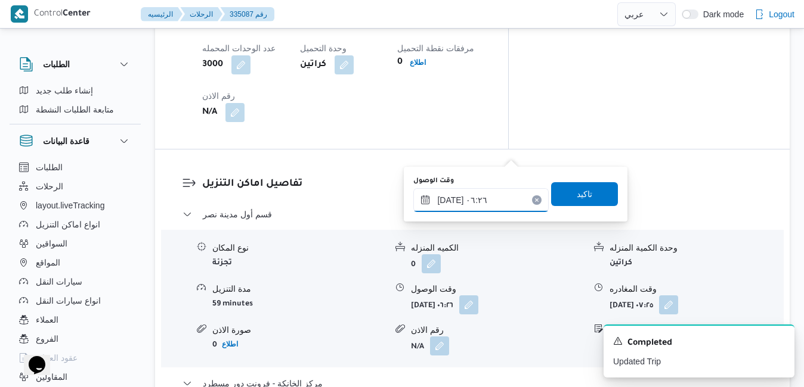
click at [467, 200] on input "٠٩/٠٩/٢٠٢٥ ٠٦:٢٦" at bounding box center [480, 200] width 135 height 24
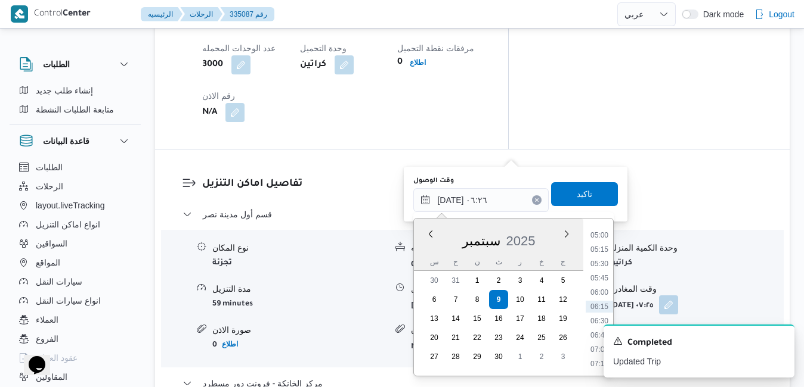
scroll to position [406, 0]
click at [601, 232] on li "07:00" at bounding box center [598, 229] width 27 height 12
type input "[DATE] ٠٧:٠٠"
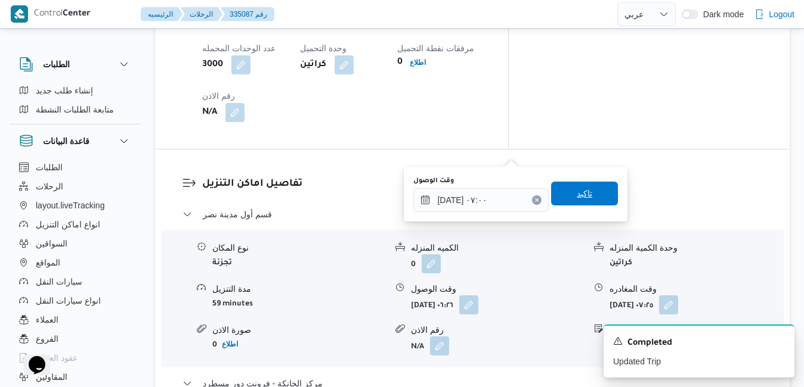
click at [582, 196] on span "تاكيد" at bounding box center [583, 194] width 15 height 14
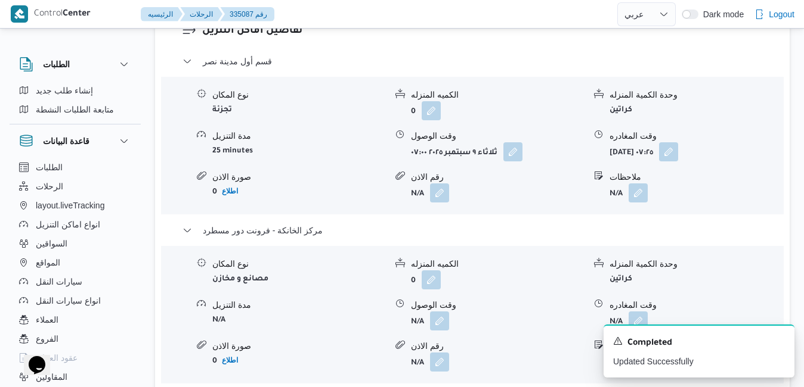
scroll to position [1288, 0]
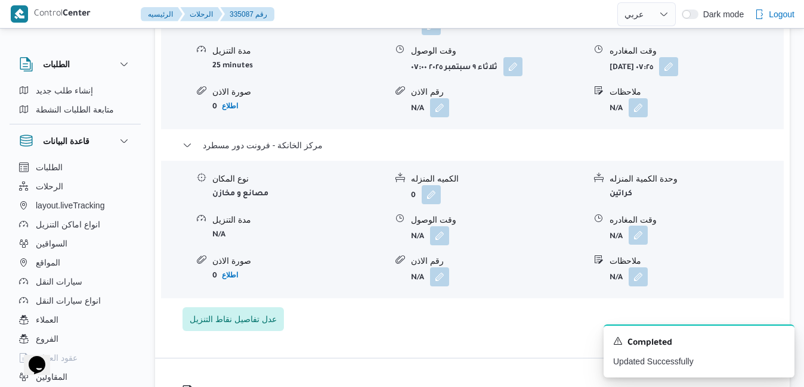
click at [633, 226] on button "button" at bounding box center [637, 235] width 19 height 19
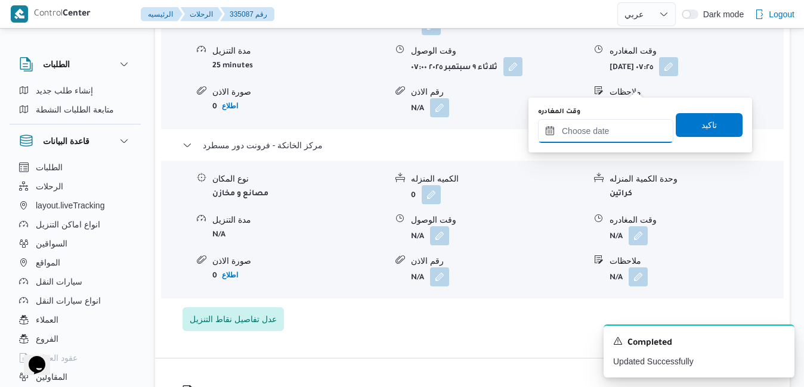
click at [593, 138] on input "وقت المغادره" at bounding box center [605, 131] width 135 height 24
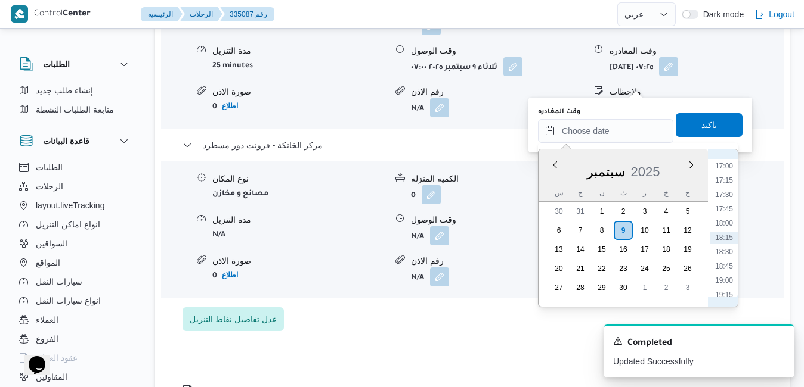
scroll to position [851, 0]
click at [724, 203] on li "15:30" at bounding box center [723, 202] width 27 height 12
type input "٠٩/٠٩/٢٠٢٥ ١٥:٣٠"
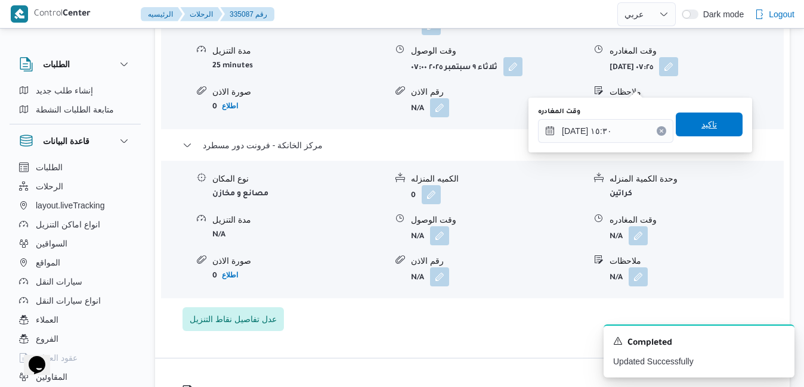
click at [709, 133] on span "تاكيد" at bounding box center [708, 125] width 67 height 24
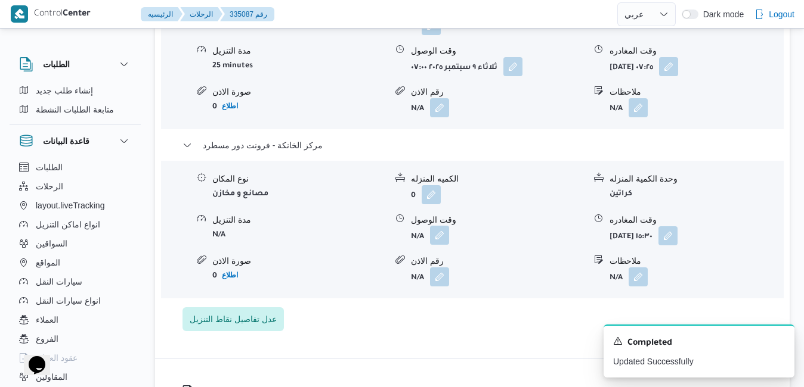
click at [436, 226] on button "button" at bounding box center [439, 235] width 19 height 19
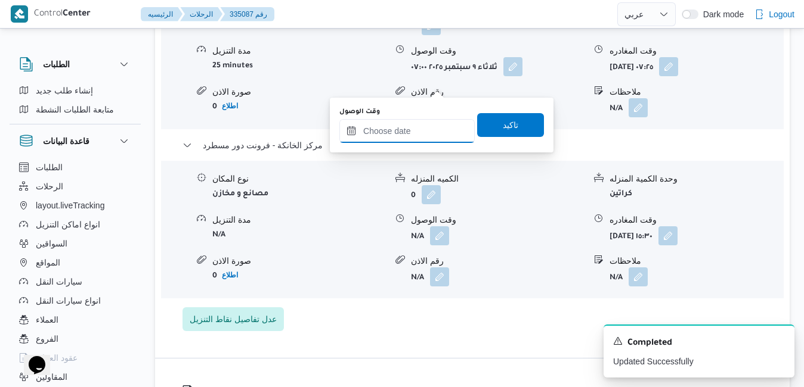
click at [421, 131] on input "وقت الوصول" at bounding box center [406, 131] width 135 height 24
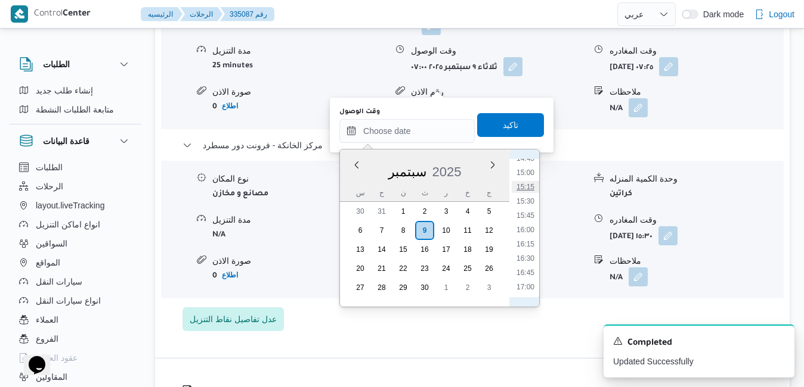
click at [526, 189] on li "15:15" at bounding box center [524, 187] width 27 height 12
type input "٠٩/٠٩/٢٠٢٥ ١٥:١٥"
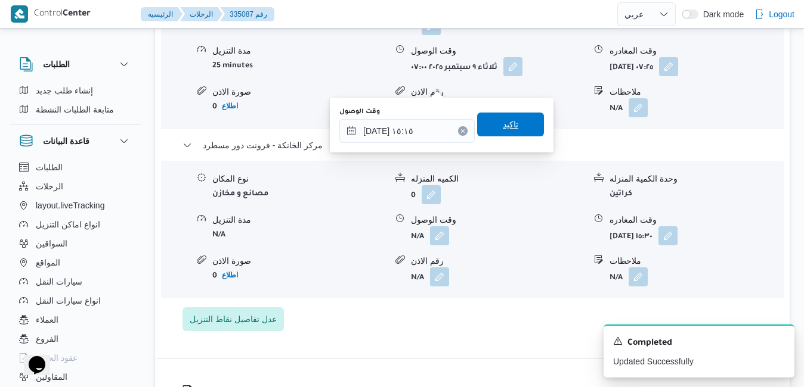
click at [513, 124] on span "تاكيد" at bounding box center [510, 125] width 67 height 24
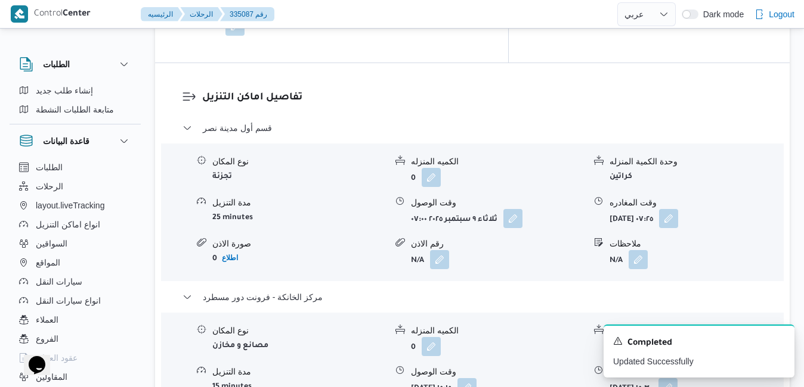
scroll to position [1097, 0]
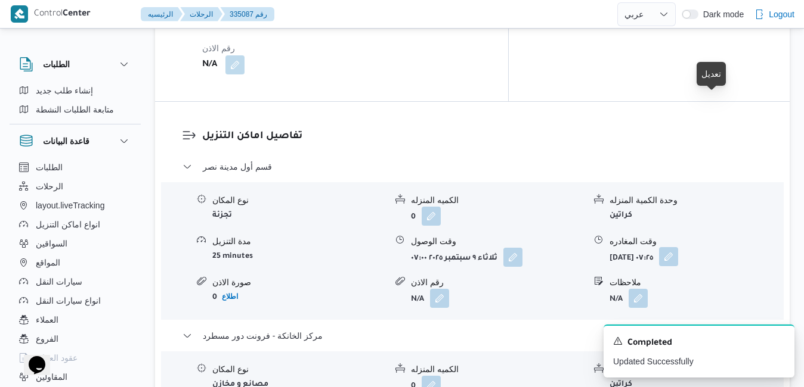
click at [678, 247] on button "button" at bounding box center [668, 256] width 19 height 19
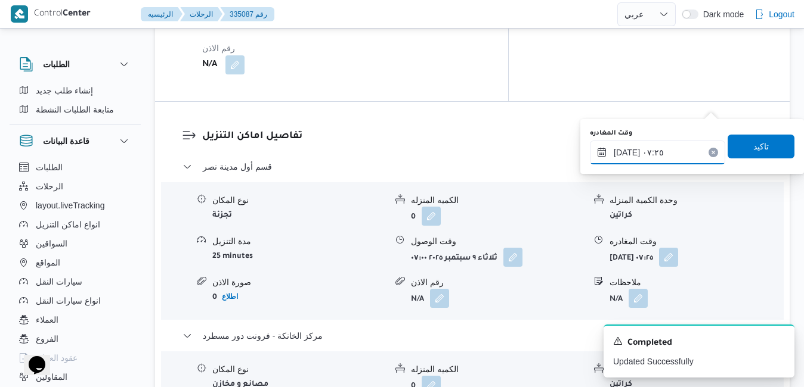
click at [653, 149] on input "٠٩/٠٩/٢٠٢٥ ٠٧:٢٥" at bounding box center [657, 153] width 135 height 24
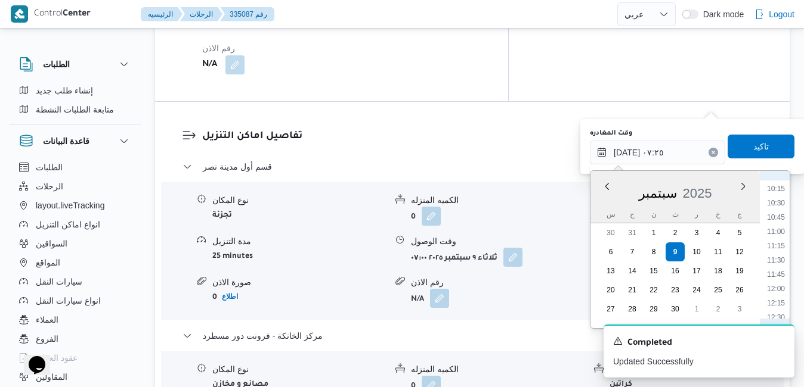
scroll to position [705, 0]
click at [780, 282] on li "14:00" at bounding box center [775, 283] width 27 height 12
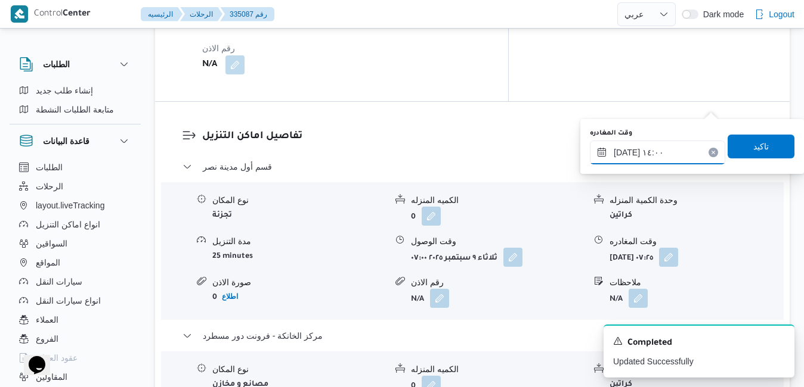
click at [627, 154] on input "٠٩/٠٩/٢٠٢٥ ١٤:٠٠" at bounding box center [657, 153] width 135 height 24
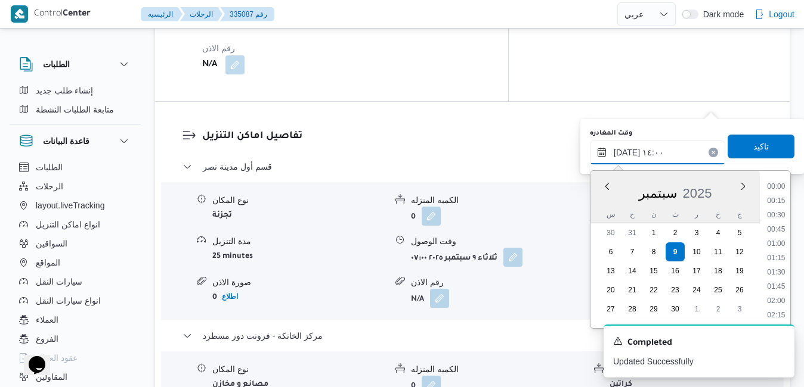
click at [627, 154] on input "٠٩/٠٩/٢٠٢٥ ١٤:٠٠" at bounding box center [657, 153] width 135 height 24
type input "٠٩/٠٩/٢٠٢٥ ١٤:25"
click at [763, 144] on span "تاكيد" at bounding box center [760, 146] width 67 height 24
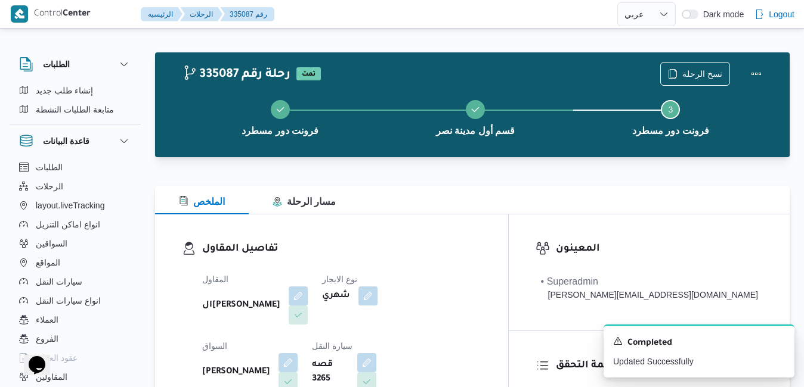
scroll to position [0, 0]
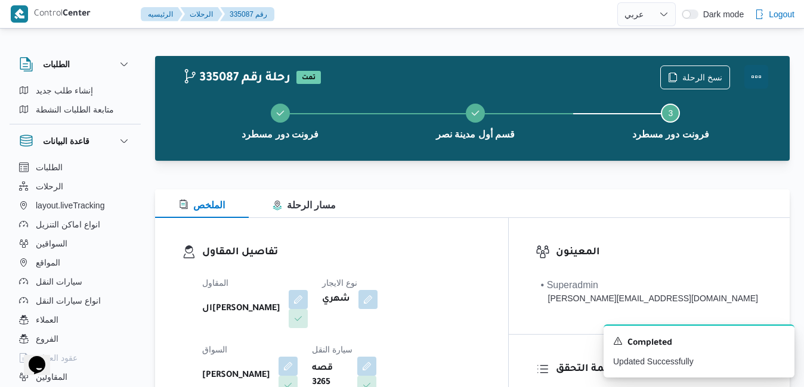
click at [756, 79] on button "Actions" at bounding box center [756, 77] width 24 height 24
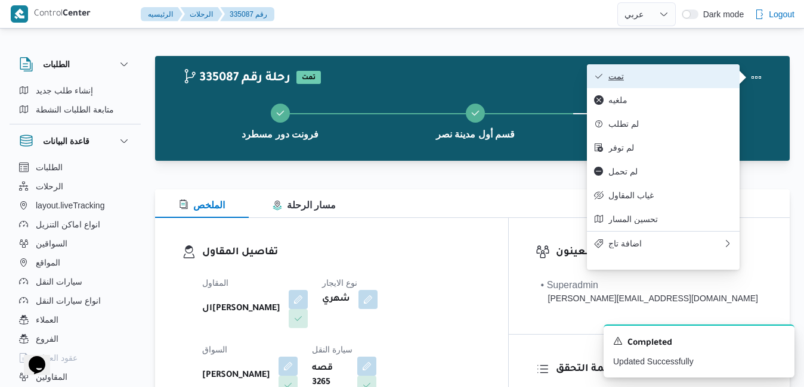
click at [705, 81] on span "تمت" at bounding box center [670, 77] width 124 height 10
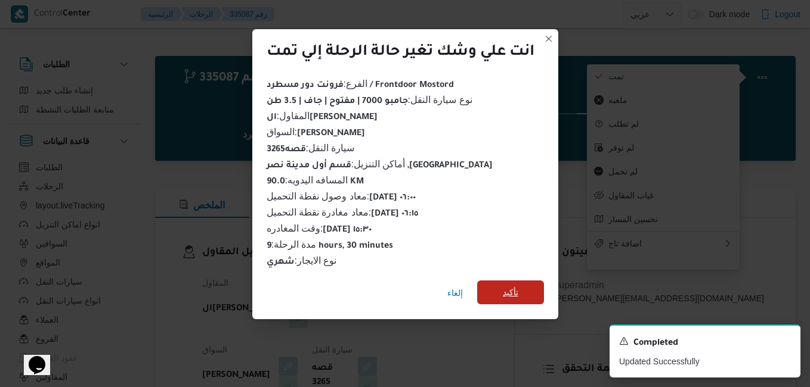
click at [516, 289] on span "تأكيد" at bounding box center [510, 293] width 15 height 14
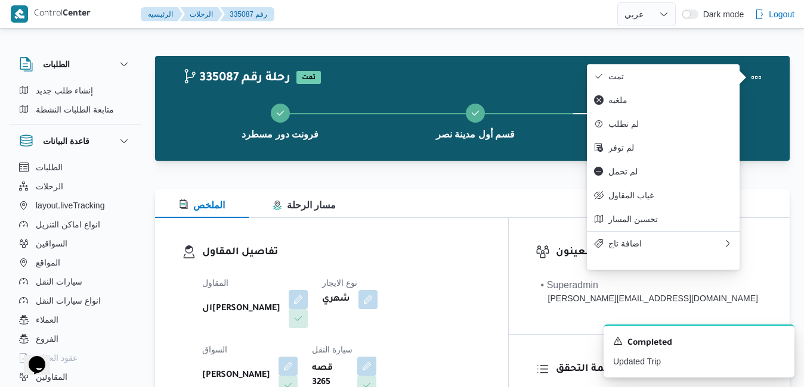
click at [508, 237] on div "تفاصيل المقاول المقاول الهامي محمد خالد علي نوع الايجار شهري السواق هاني سيد مح…" at bounding box center [331, 355] width 353 height 275
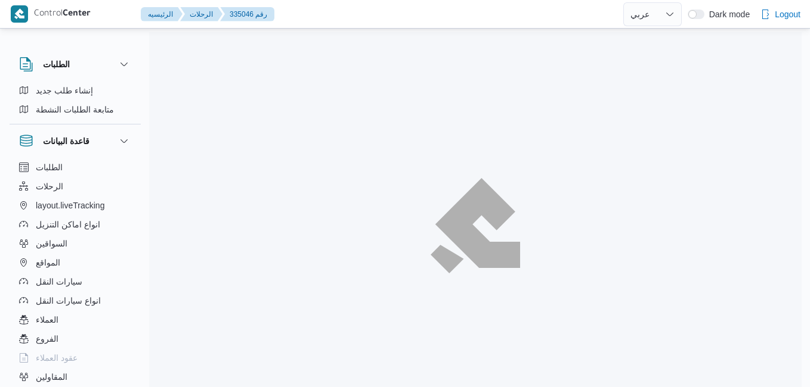
select select "ar"
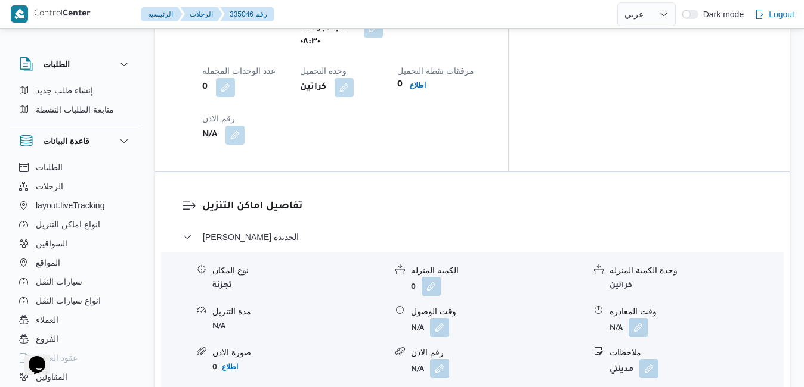
scroll to position [1049, 0]
click at [439, 319] on button "button" at bounding box center [439, 328] width 19 height 19
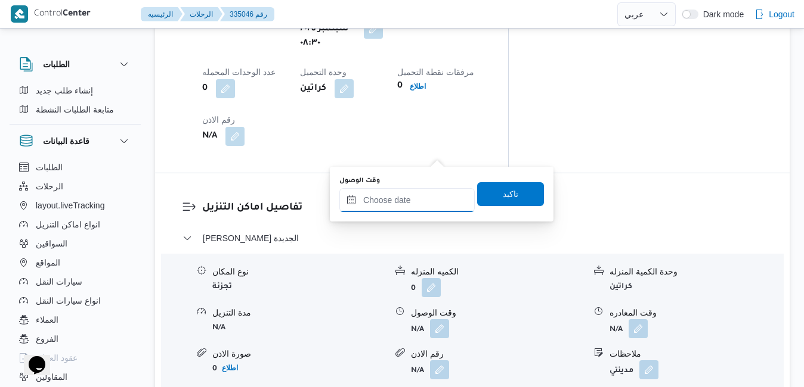
click at [394, 212] on input "وقت الوصول" at bounding box center [406, 200] width 135 height 24
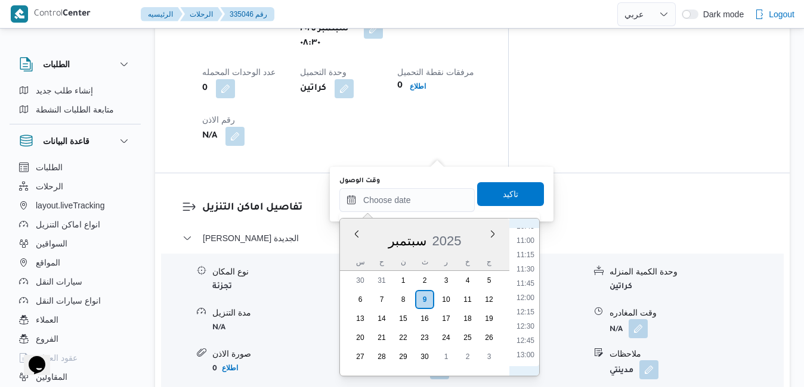
scroll to position [502, 0]
click at [529, 260] on li "09:15" at bounding box center [524, 262] width 27 height 12
type input "[DATE] ٠٩:١٥"
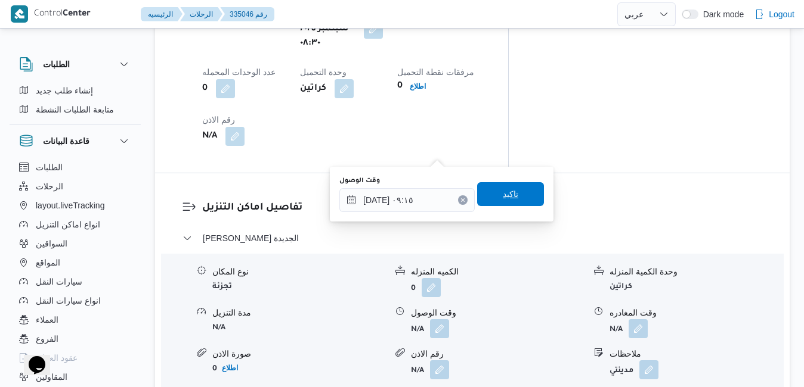
click at [518, 195] on span "تاكيد" at bounding box center [510, 194] width 67 height 24
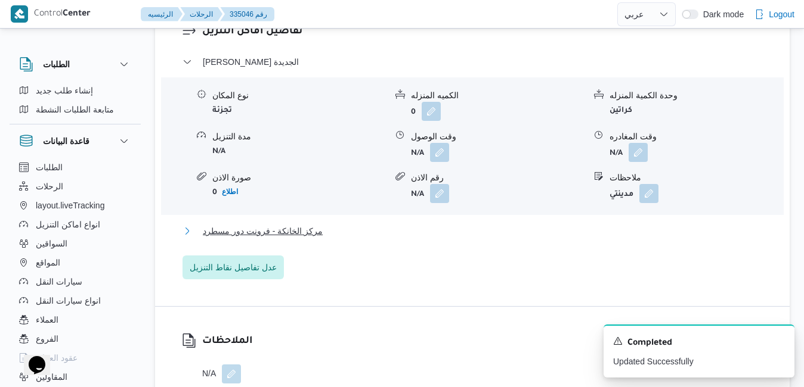
click at [451, 231] on button "مركز الخانكة - فرونت دور مسطرد" at bounding box center [472, 231] width 580 height 14
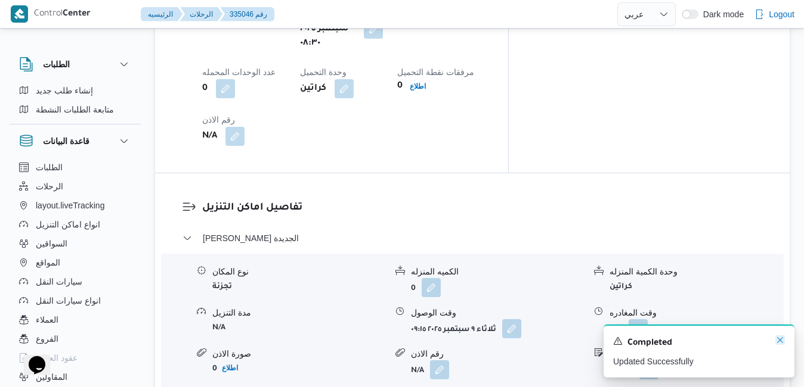
click at [779, 340] on icon "Dismiss toast" at bounding box center [780, 341] width 10 height 10
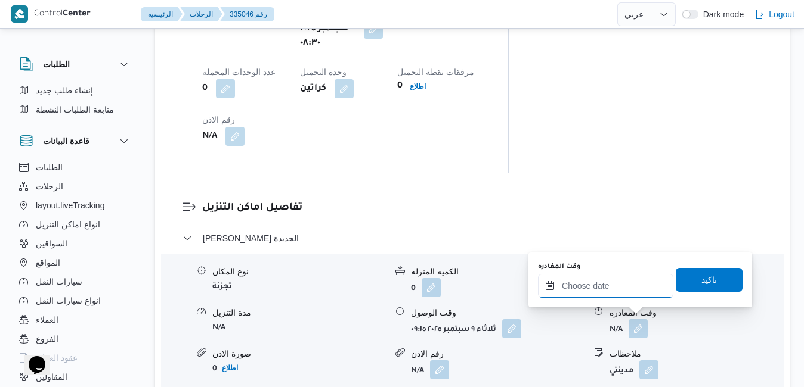
click at [613, 286] on input "وقت المغادره" at bounding box center [605, 286] width 135 height 24
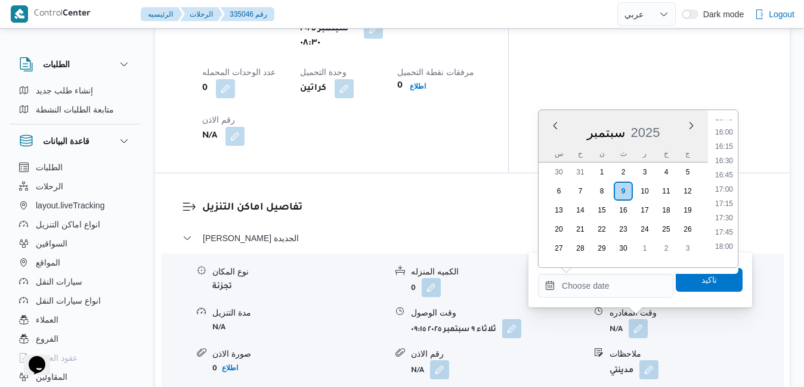
scroll to position [865, 0]
click at [725, 206] on li "16:30" at bounding box center [723, 205] width 27 height 12
type input "[DATE] ١٦:٣٠"
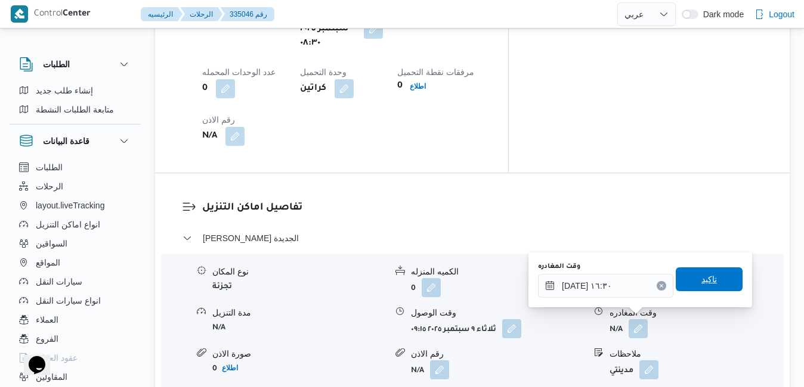
click at [702, 284] on span "تاكيد" at bounding box center [708, 279] width 15 height 14
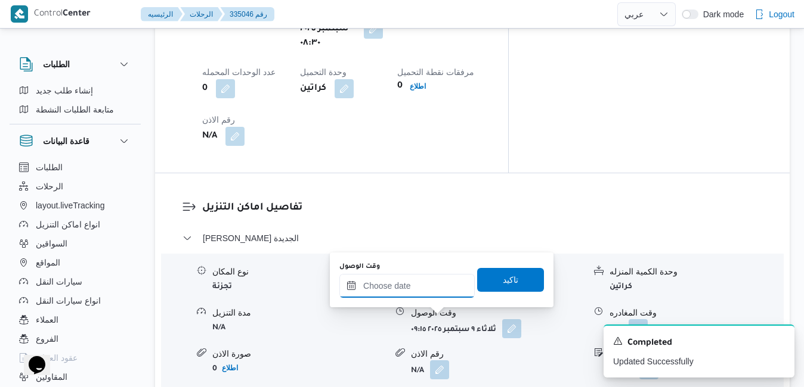
click at [438, 288] on input "وقت الوصول" at bounding box center [406, 286] width 135 height 24
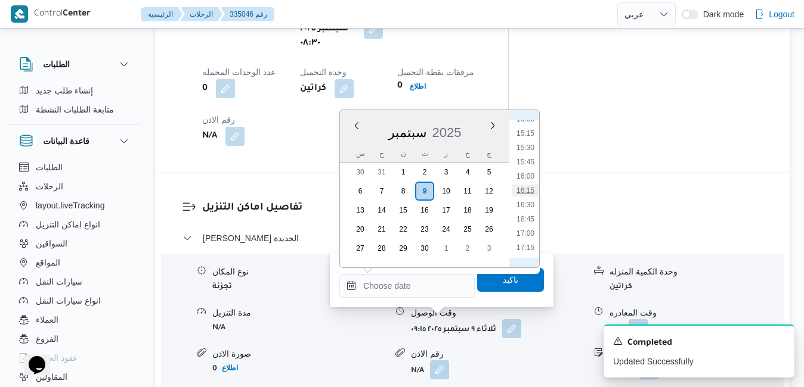
click at [529, 190] on li "16:15" at bounding box center [524, 191] width 27 height 12
type input "[DATE] ١٦:١٥"
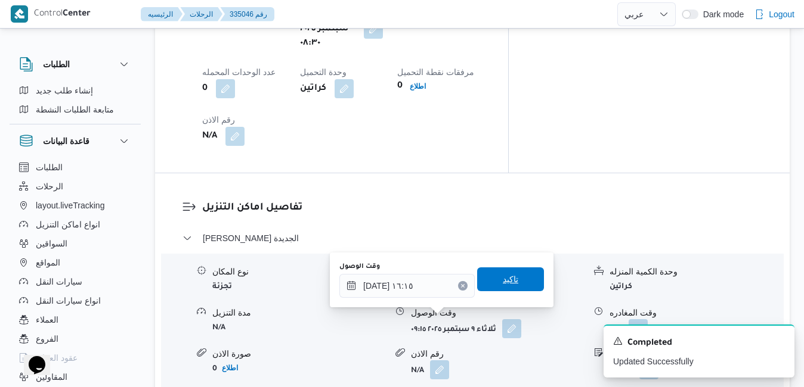
click at [503, 282] on span "تاكيد" at bounding box center [510, 279] width 15 height 14
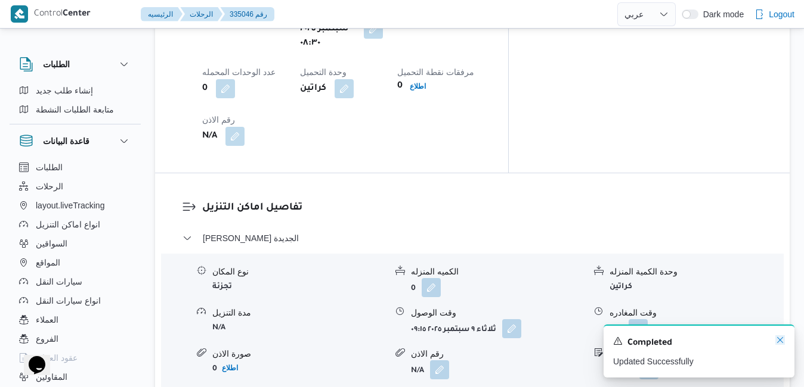
click at [781, 338] on icon "Dismiss toast" at bounding box center [780, 341] width 10 height 10
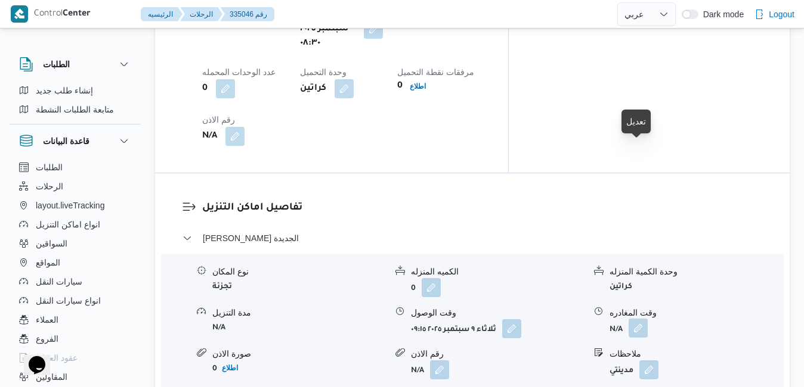
click at [638, 319] on button "button" at bounding box center [637, 328] width 19 height 19
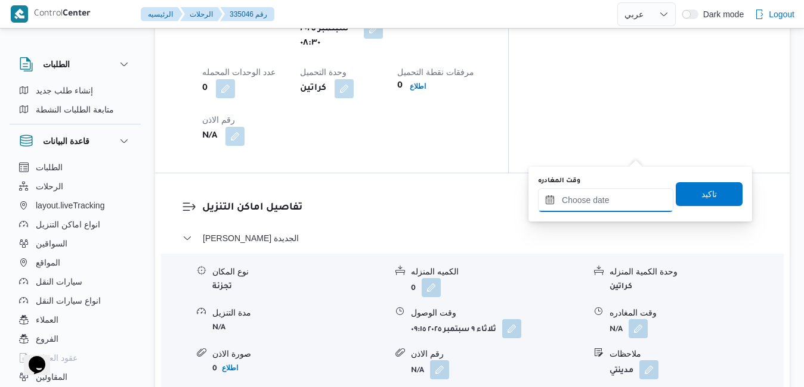
click at [613, 200] on input "وقت المغادره" at bounding box center [605, 200] width 135 height 24
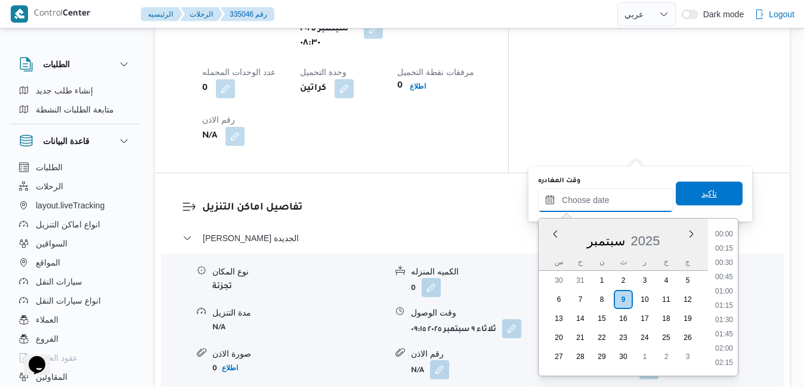
scroll to position [986, 0]
click at [735, 249] on li "17:30" at bounding box center [723, 250] width 27 height 12
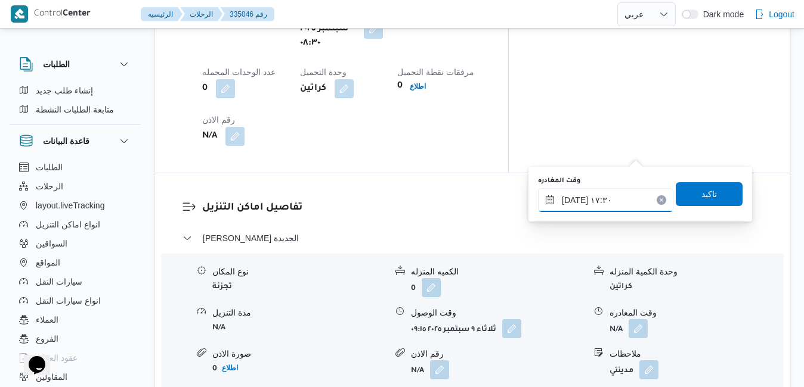
click at [639, 206] on input "[DATE] ١٧:٣٠" at bounding box center [605, 200] width 135 height 24
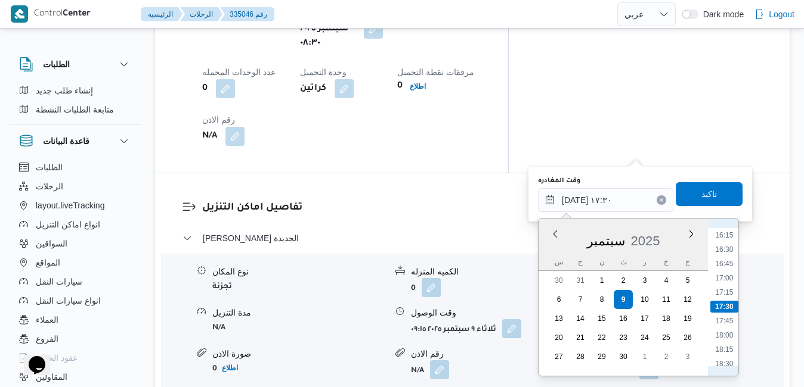
scroll to position [808, 0]
click at [727, 314] on li "15:30" at bounding box center [723, 314] width 27 height 12
type input "[DATE] ١٥:٣٠"
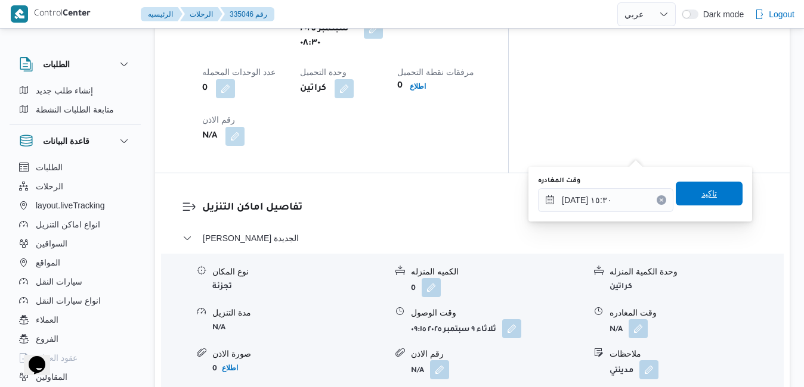
click at [726, 199] on span "تاكيد" at bounding box center [708, 194] width 67 height 24
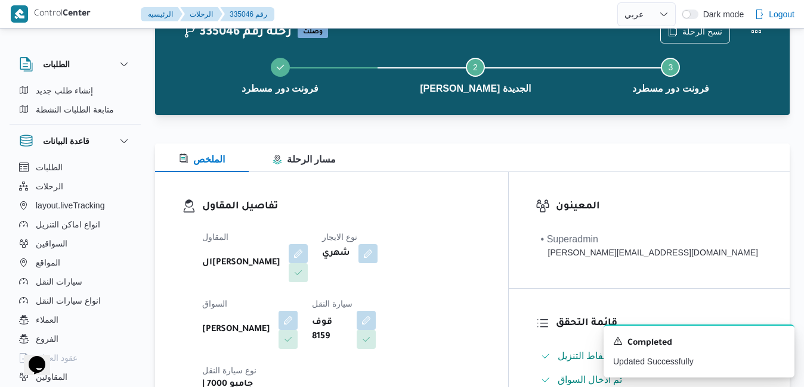
scroll to position [0, 0]
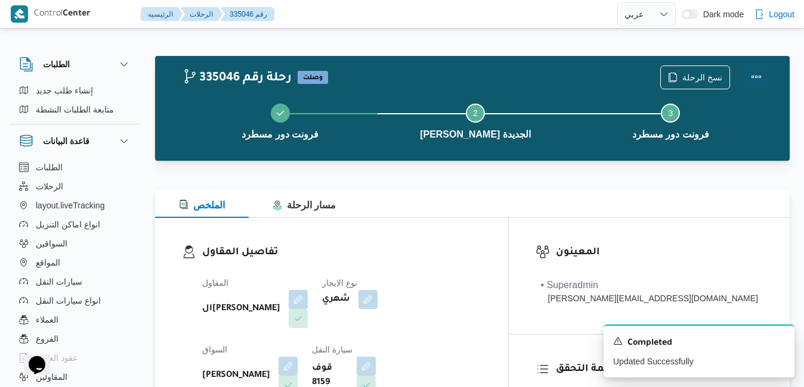
click at [759, 73] on button "Actions" at bounding box center [756, 77] width 24 height 24
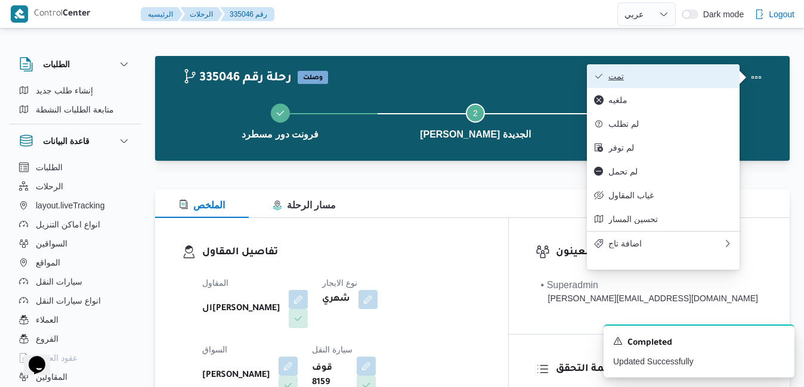
click at [709, 76] on span "تمت" at bounding box center [670, 77] width 124 height 10
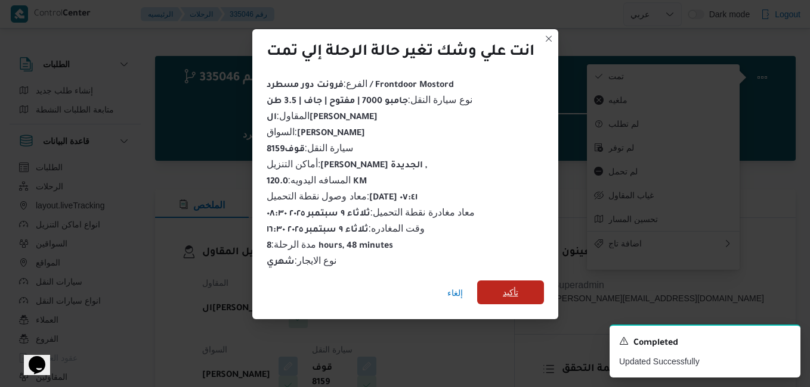
click at [523, 282] on span "تأكيد" at bounding box center [510, 293] width 67 height 24
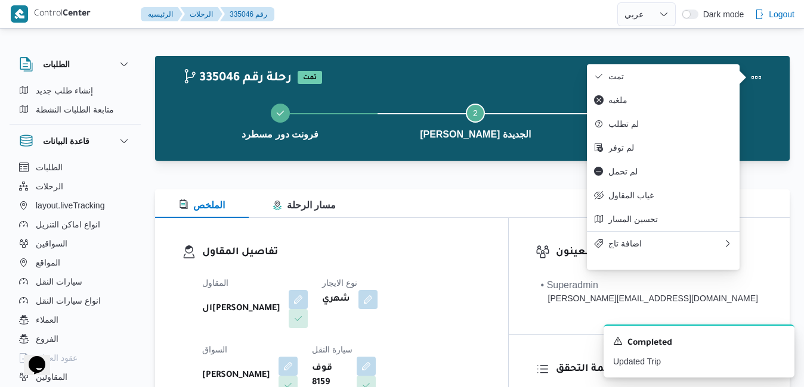
click at [545, 214] on div "الملخص مسار الرحلة" at bounding box center [472, 204] width 634 height 29
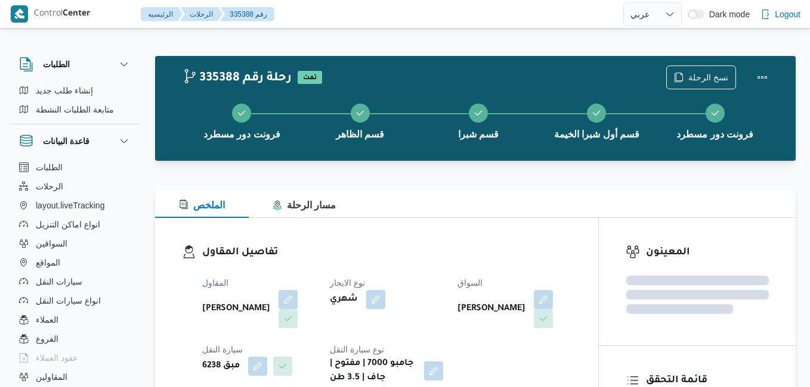
select select "ar"
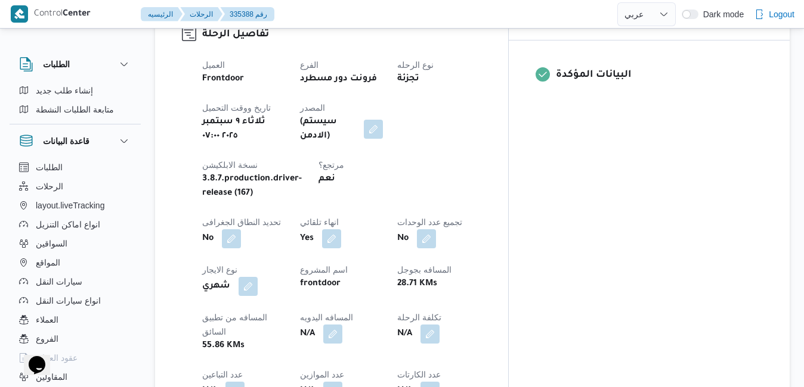
scroll to position [477, 0]
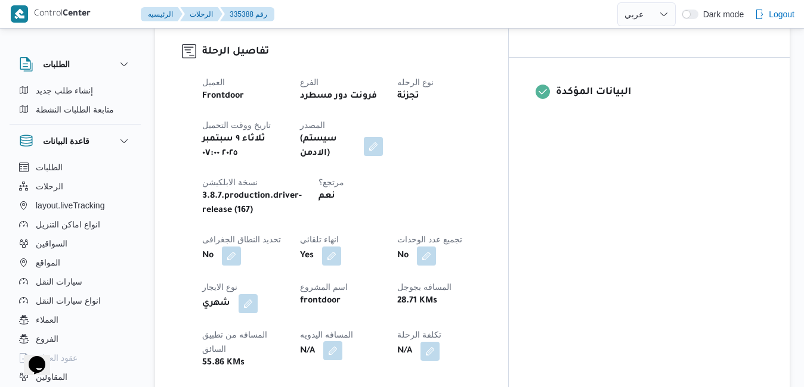
click at [342, 342] on button "button" at bounding box center [332, 351] width 19 height 19
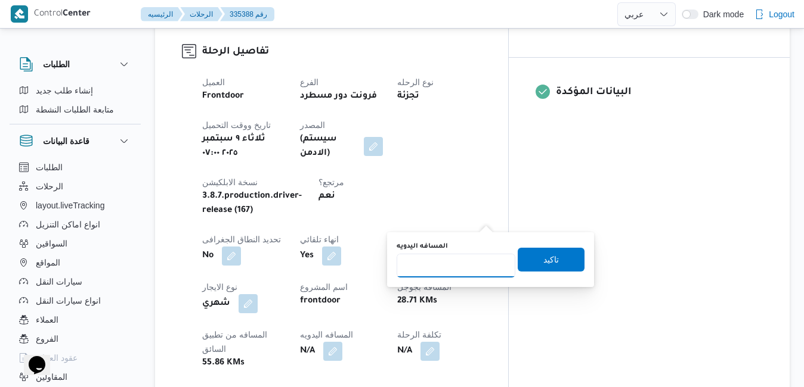
click at [451, 262] on input "المسافه اليدويه" at bounding box center [455, 266] width 119 height 24
type input "90"
click at [543, 259] on span "تاكيد" at bounding box center [550, 259] width 15 height 14
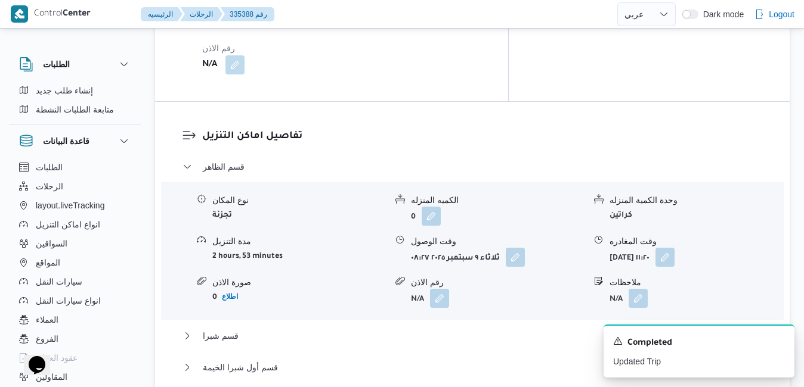
scroll to position [1121, 0]
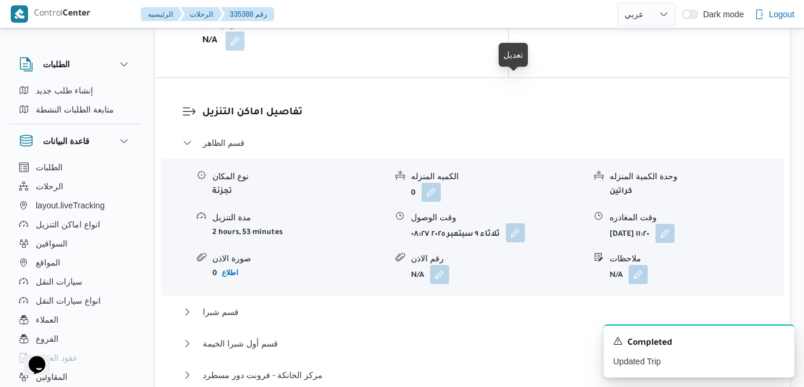
click at [520, 224] on button "button" at bounding box center [515, 233] width 19 height 19
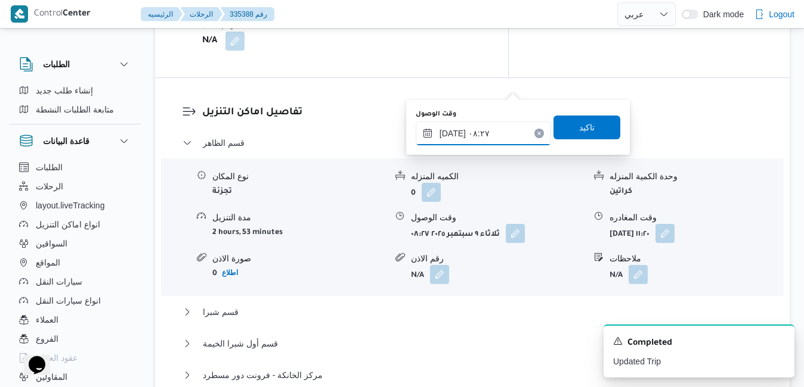
click at [469, 133] on input "[DATE] ٠٨:٢٧" at bounding box center [483, 134] width 135 height 24
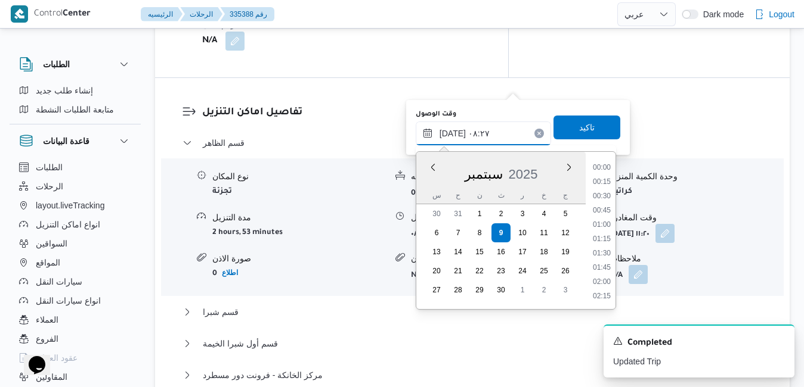
scroll to position [399, 0]
click at [602, 169] on li "07:00" at bounding box center [601, 169] width 27 height 12
type input "[DATE] ٠٧:٠٠"
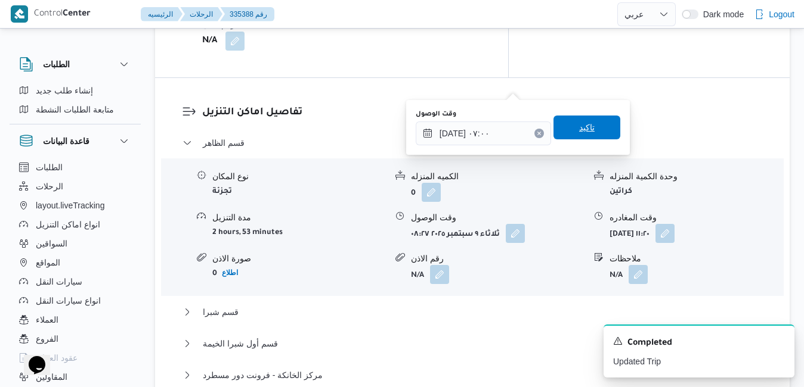
click at [582, 123] on span "تاكيد" at bounding box center [586, 127] width 15 height 14
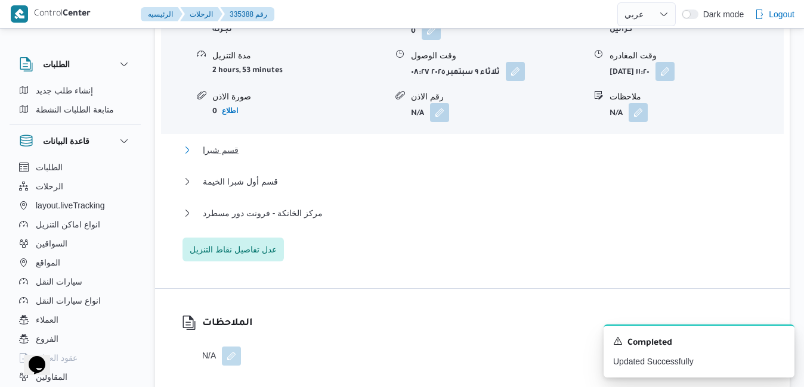
click at [554, 157] on button "قسم شبرا" at bounding box center [472, 150] width 580 height 14
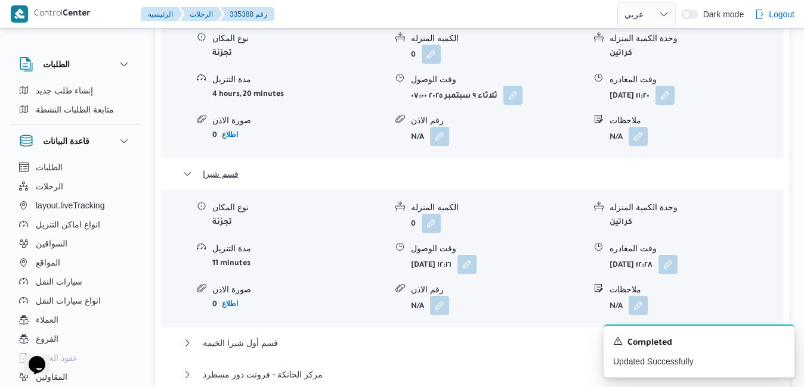
scroll to position [1288, 0]
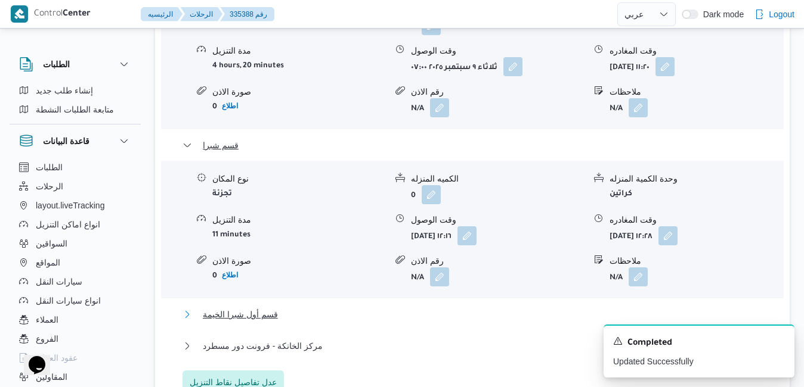
click at [554, 308] on button "قسم أول شبرا الخيمة" at bounding box center [472, 315] width 580 height 14
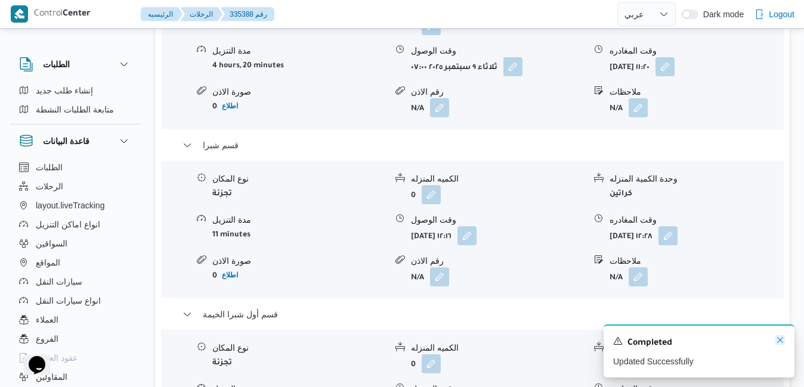
click at [777, 342] on icon "Dismiss toast" at bounding box center [780, 341] width 10 height 10
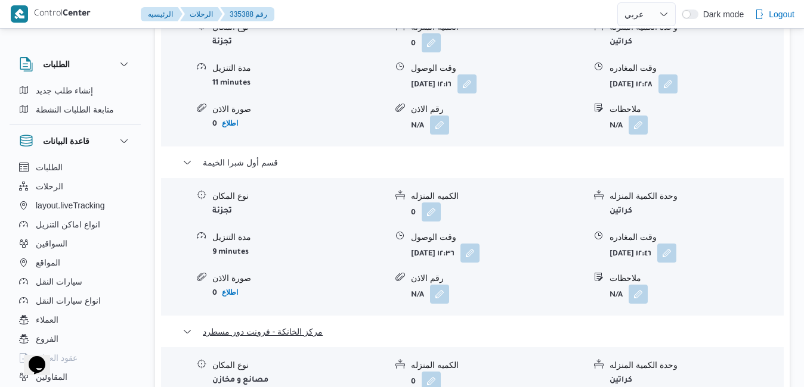
scroll to position [1502, 0]
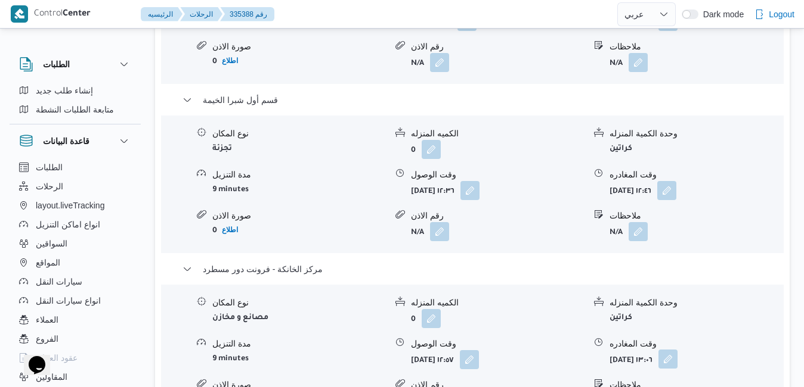
click at [677, 350] on button "button" at bounding box center [667, 359] width 19 height 19
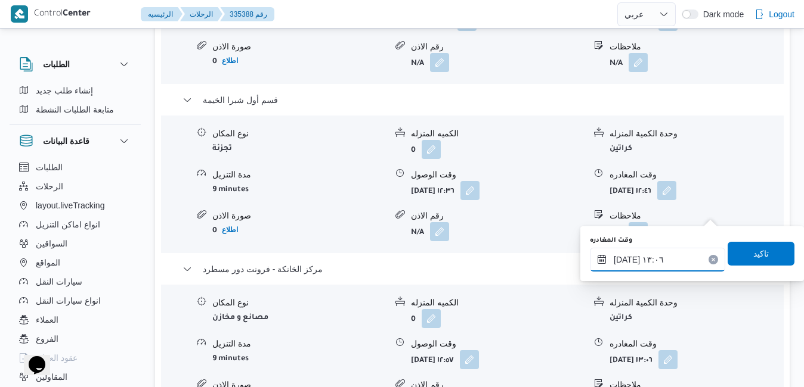
click at [638, 262] on input "[DATE] ١٣:٠٦" at bounding box center [657, 260] width 135 height 24
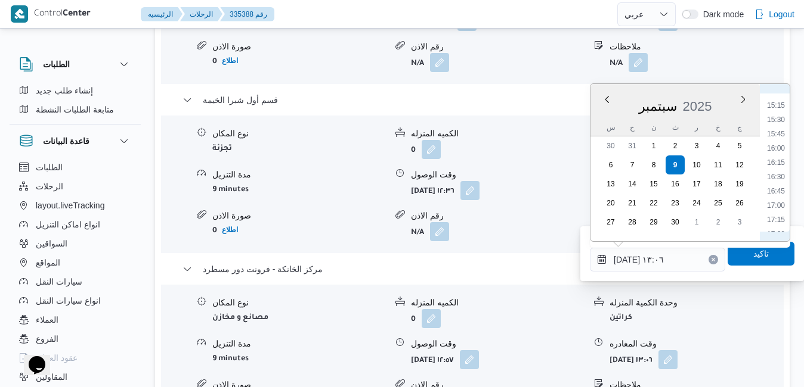
scroll to position [913, 0]
click at [774, 148] on li "16:45" at bounding box center [775, 145] width 27 height 12
type input "[DATE] ١٦:٤٥"
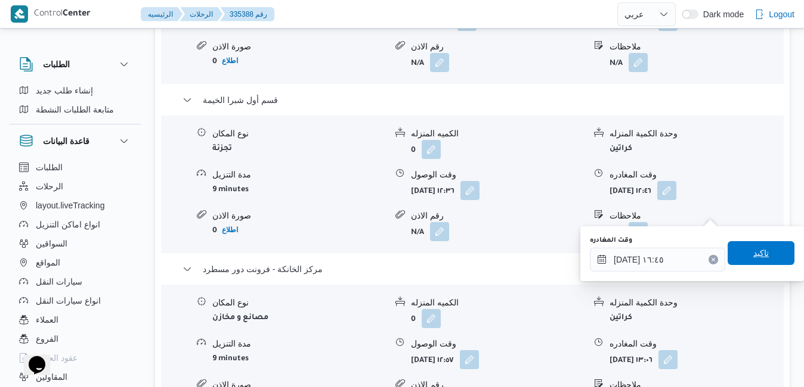
click at [753, 254] on span "تاكيد" at bounding box center [760, 253] width 15 height 14
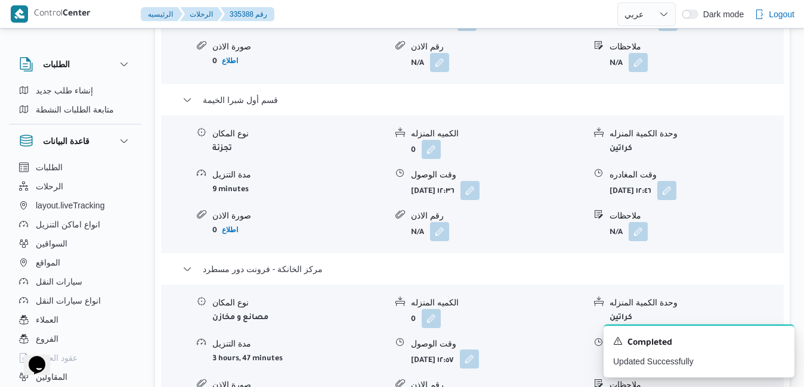
click at [479, 350] on button "button" at bounding box center [469, 359] width 19 height 19
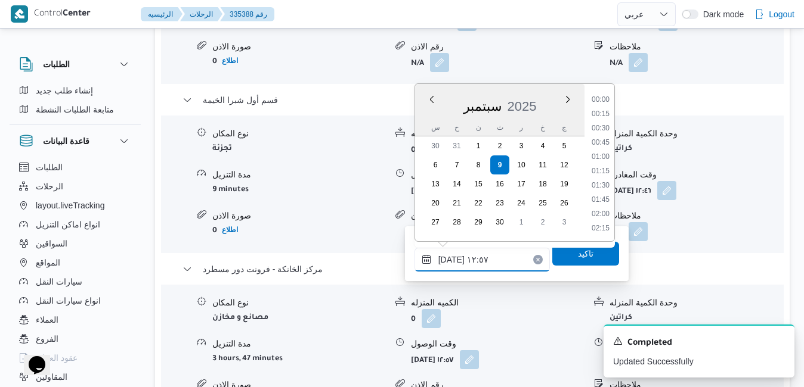
click at [478, 261] on input "[DATE] ١٢:٥٧" at bounding box center [481, 260] width 135 height 24
click at [602, 146] on li "16:30" at bounding box center [600, 145] width 27 height 12
type input "[DATE] ١٦:٣٠"
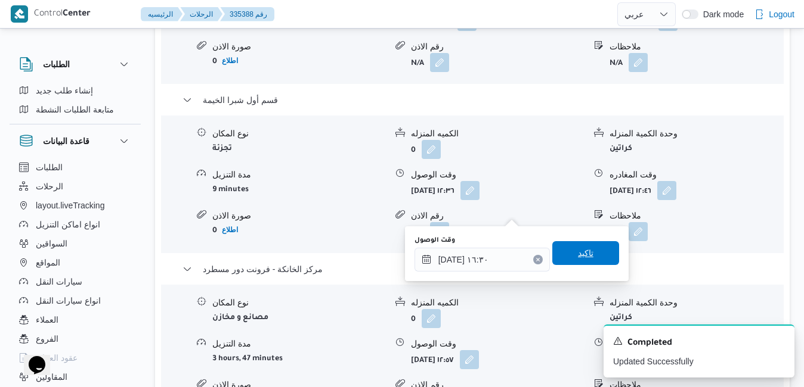
click at [578, 248] on span "تاكيد" at bounding box center [585, 253] width 15 height 14
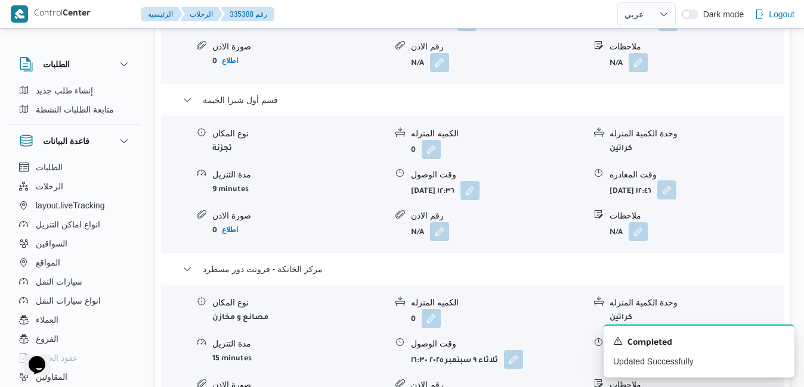
click at [676, 181] on span at bounding box center [663, 190] width 25 height 19
click at [676, 181] on button "button" at bounding box center [666, 190] width 19 height 19
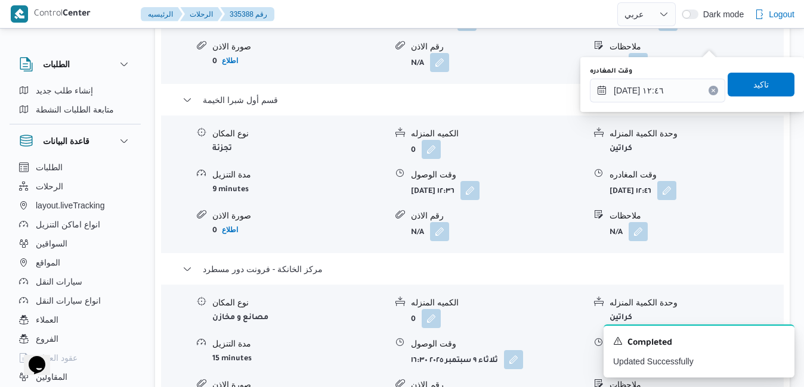
click at [711, 88] on icon "Clear input" at bounding box center [713, 90] width 5 height 5
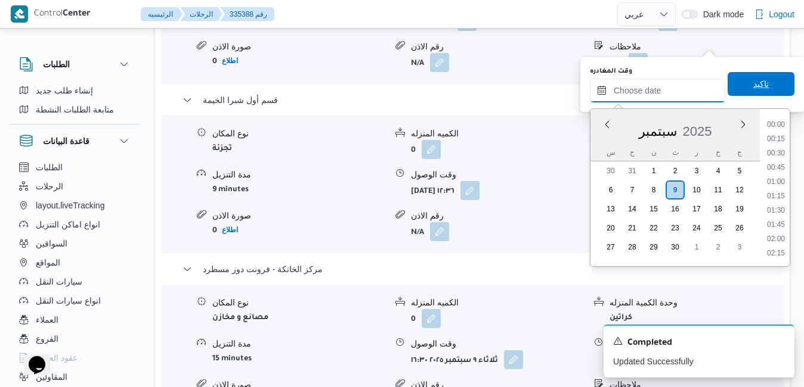
scroll to position [986, 0]
click at [736, 85] on span "تاكيد" at bounding box center [760, 84] width 67 height 24
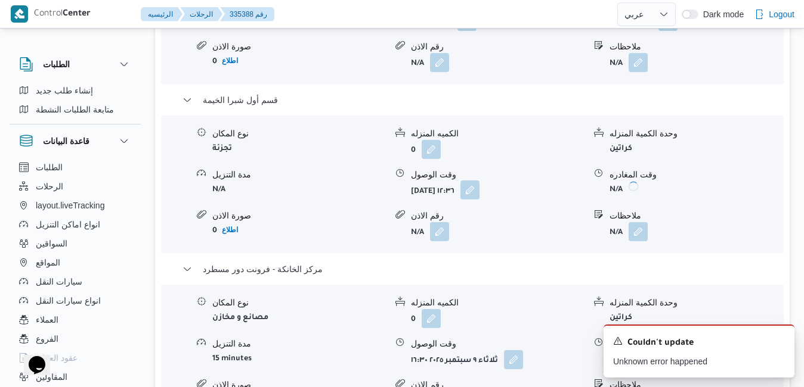
click at [479, 181] on button "button" at bounding box center [469, 190] width 19 height 19
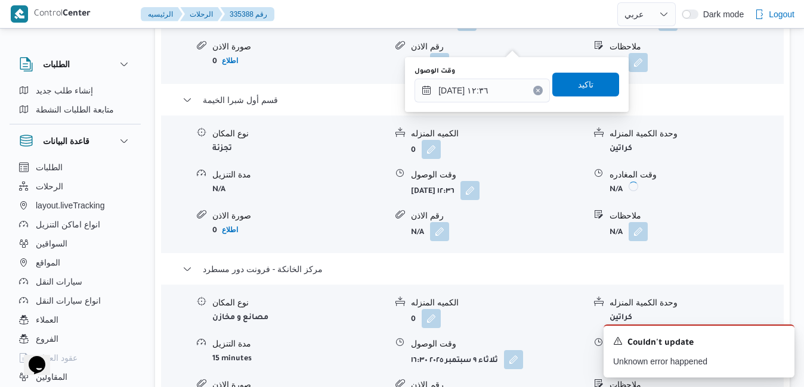
click at [535, 88] on icon "Clear input" at bounding box center [537, 90] width 5 height 5
click at [558, 87] on span "تاكيد" at bounding box center [585, 84] width 67 height 24
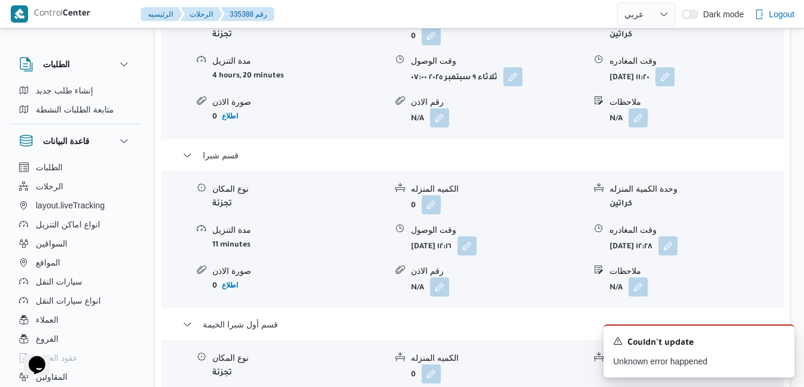
scroll to position [1264, 0]
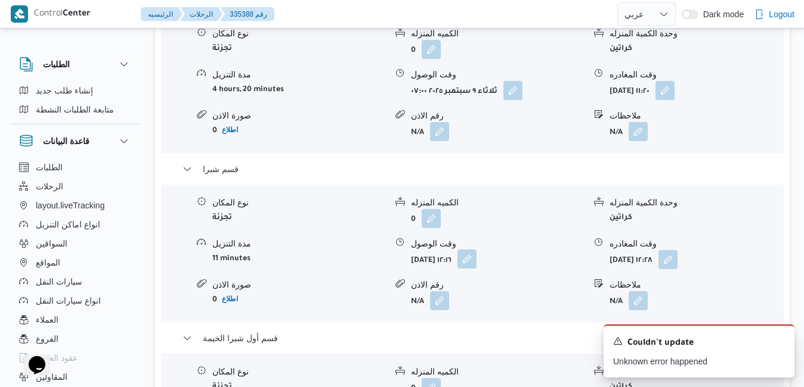
click at [476, 250] on button "button" at bounding box center [466, 259] width 19 height 19
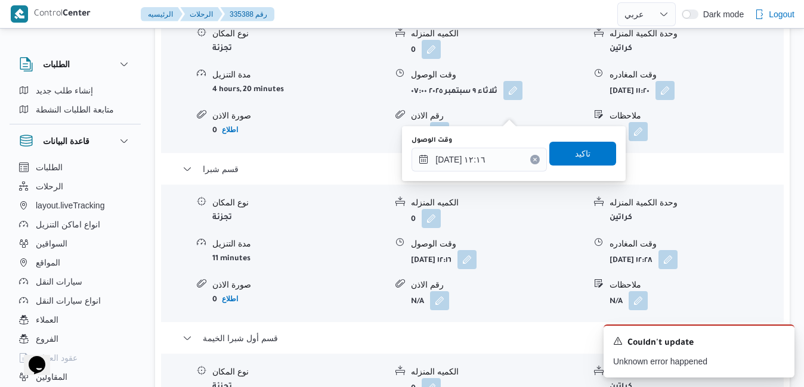
click at [532, 158] on icon "Clear input" at bounding box center [534, 159] width 5 height 5
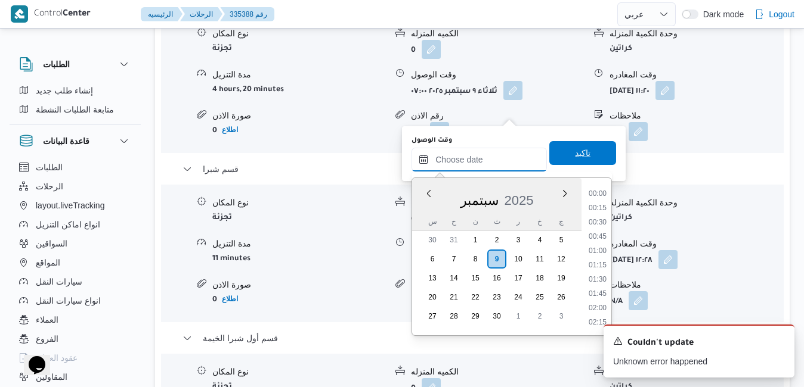
scroll to position [986, 0]
click at [563, 157] on span "تاكيد" at bounding box center [582, 153] width 67 height 24
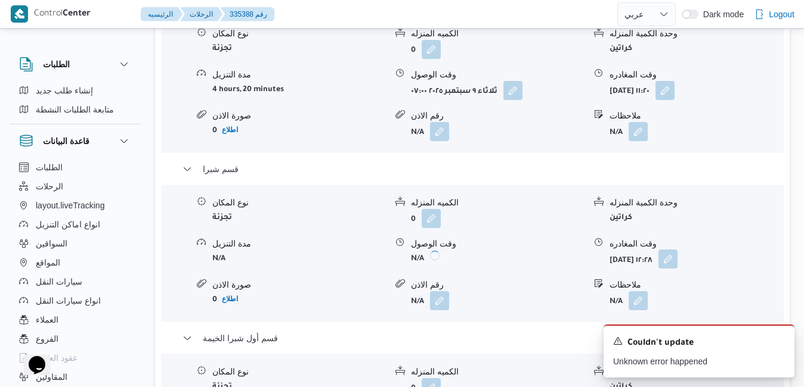
click at [677, 250] on button "button" at bounding box center [667, 259] width 19 height 19
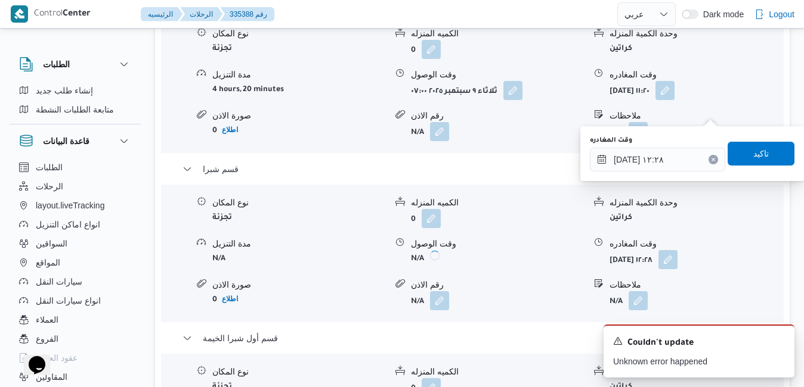
click at [711, 157] on icon "Clear input" at bounding box center [713, 159] width 5 height 5
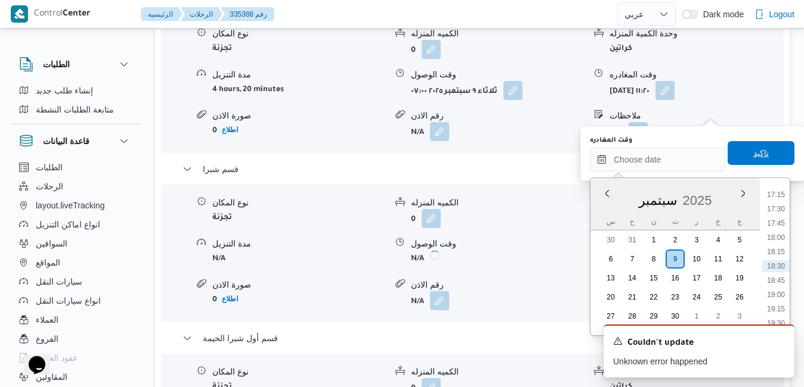
click at [753, 153] on span "تاكيد" at bounding box center [760, 153] width 15 height 14
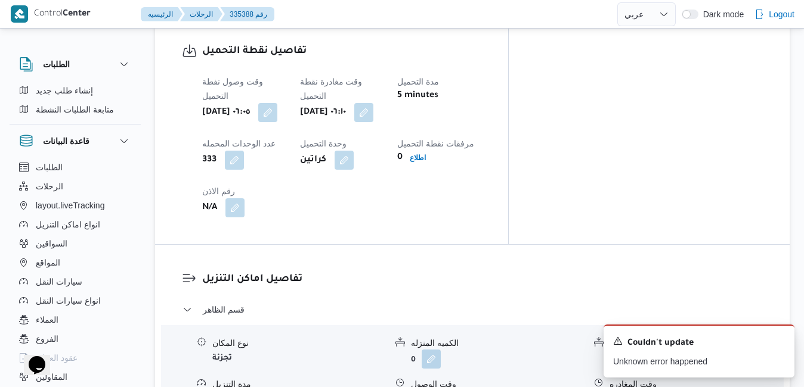
scroll to position [930, 0]
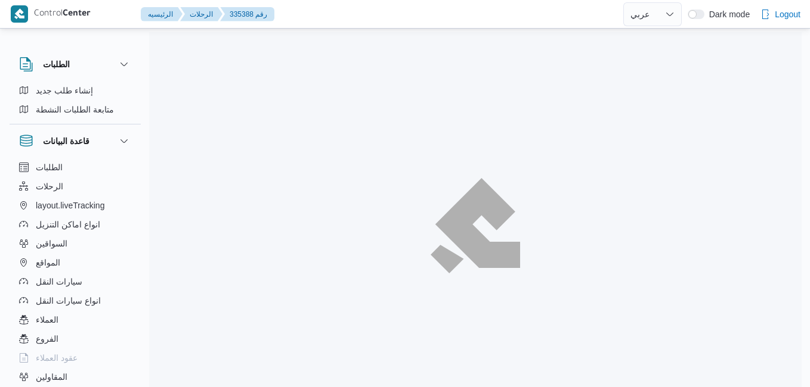
select select "ar"
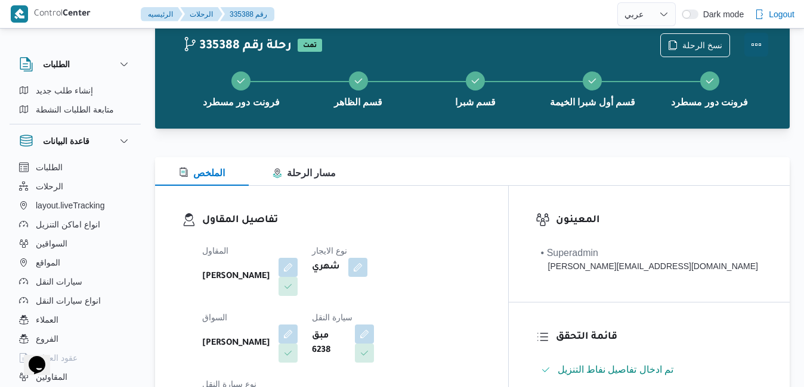
click at [753, 47] on button "Actions" at bounding box center [756, 45] width 24 height 24
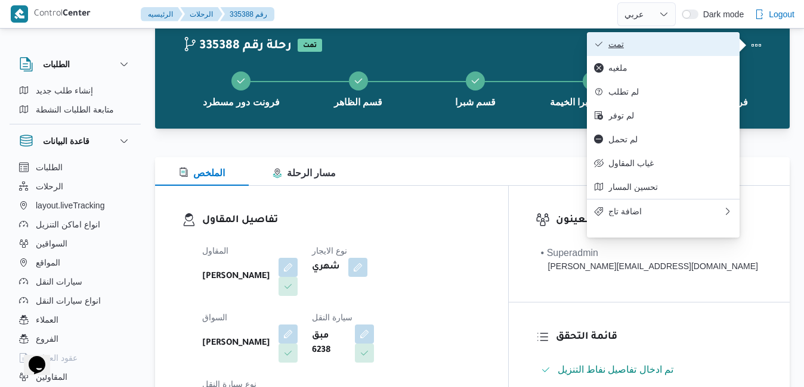
click at [693, 49] on span "تمت" at bounding box center [670, 44] width 124 height 10
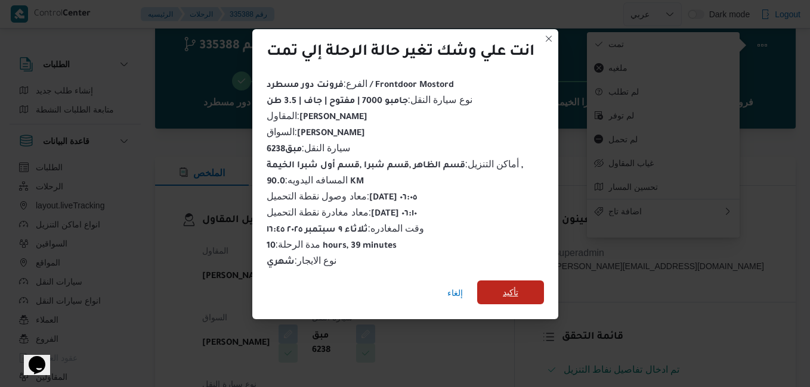
click at [523, 296] on span "تأكيد" at bounding box center [510, 293] width 67 height 24
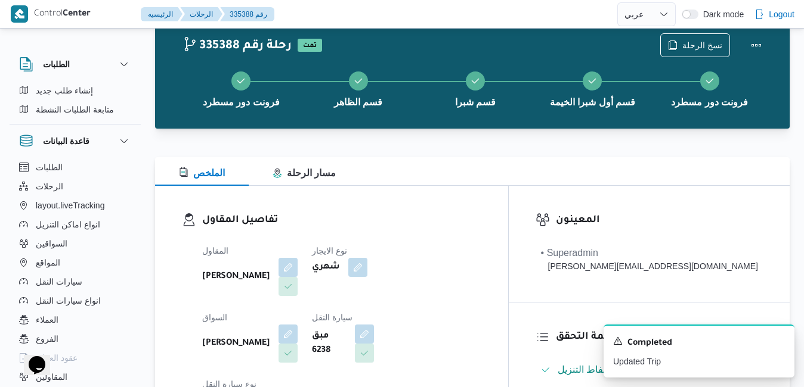
click at [299, 324] on div "[PERSON_NAME]" at bounding box center [250, 344] width 98 height 41
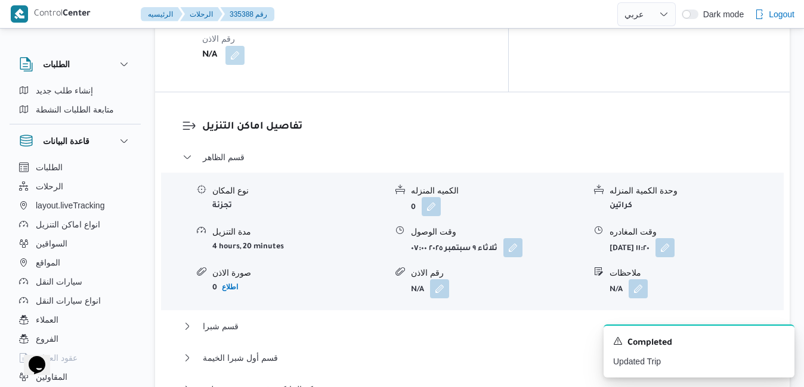
scroll to position [1105, 0]
click at [515, 321] on button "قسم شبرا" at bounding box center [472, 328] width 580 height 14
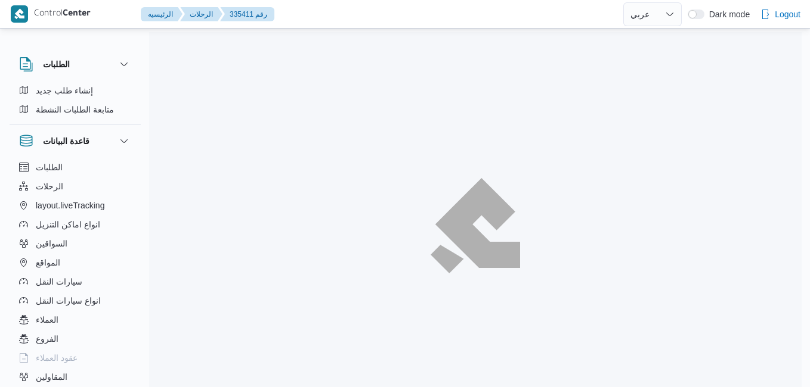
select select "ar"
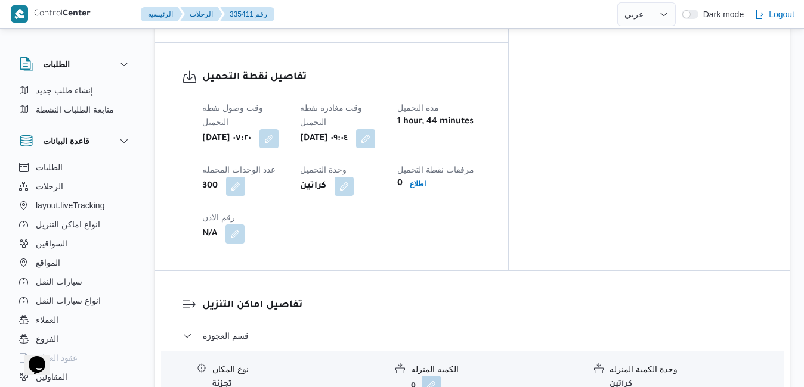
scroll to position [934, 0]
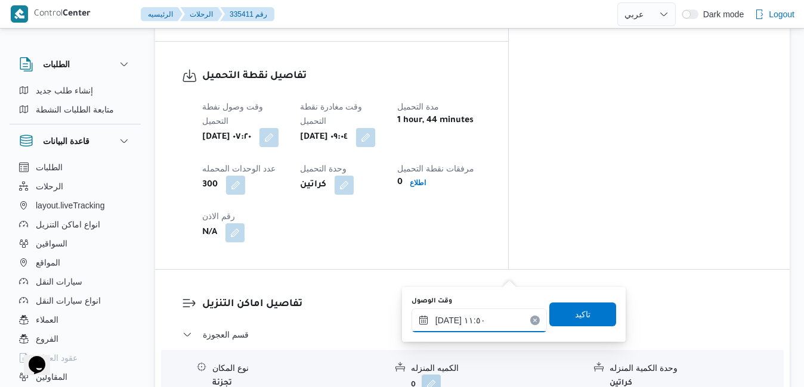
click at [468, 321] on input "[DATE] ١١:٥٠" at bounding box center [478, 321] width 135 height 24
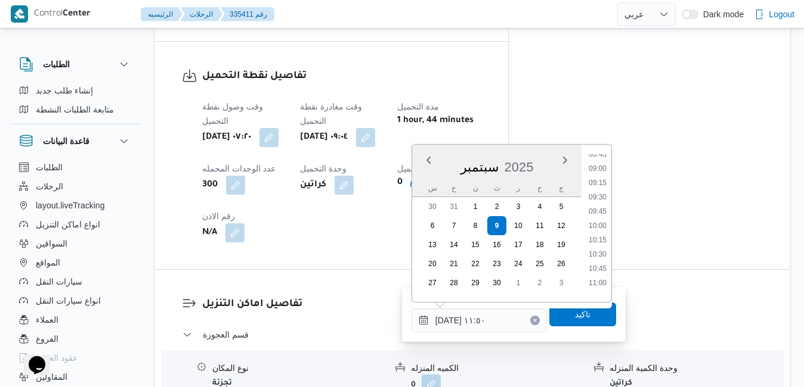
scroll to position [479, 0]
click at [590, 255] on li "10:00" at bounding box center [597, 254] width 27 height 12
type input "[DATE] ١٠:٠٠"
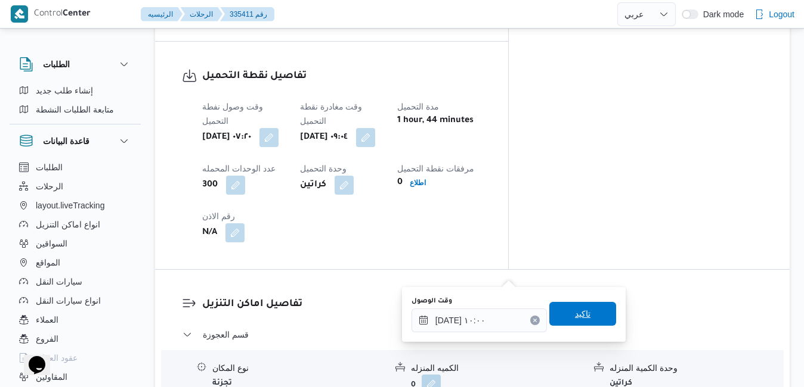
click at [581, 319] on span "تاكيد" at bounding box center [582, 314] width 67 height 24
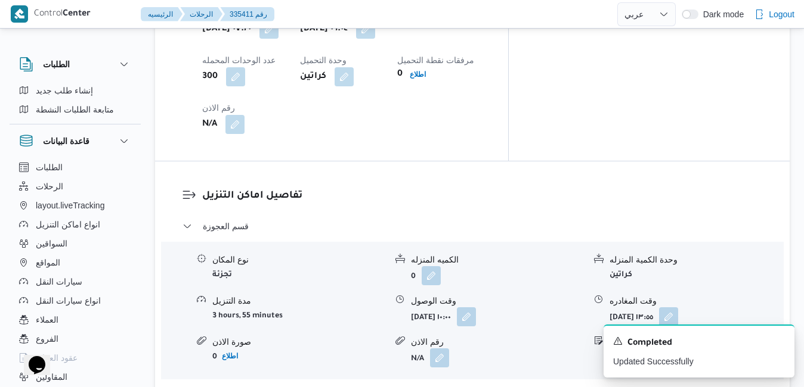
scroll to position [1053, 0]
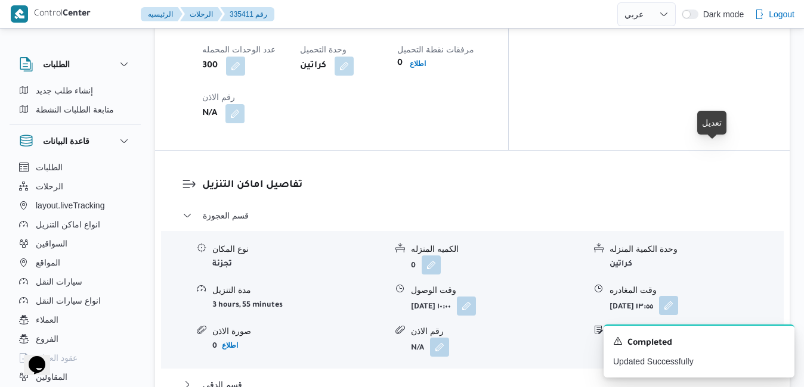
click at [678, 296] on button "button" at bounding box center [668, 305] width 19 height 19
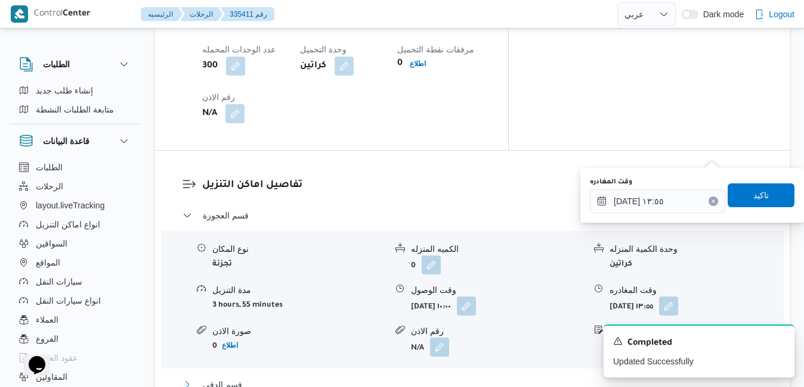
click at [495, 378] on button "قسم الدقي" at bounding box center [472, 385] width 580 height 14
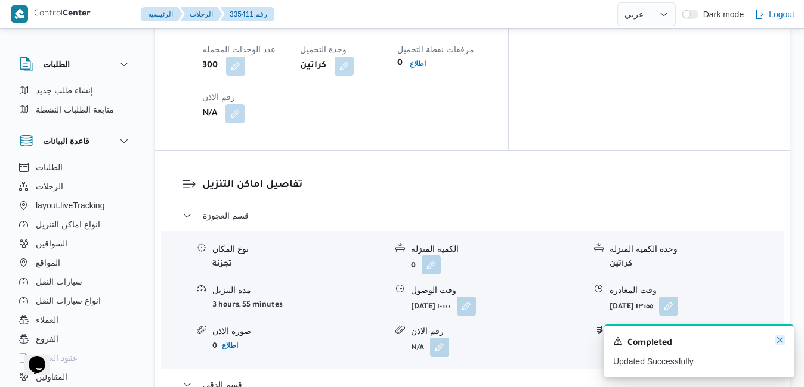
click at [780, 344] on icon "Dismiss toast" at bounding box center [780, 341] width 10 height 10
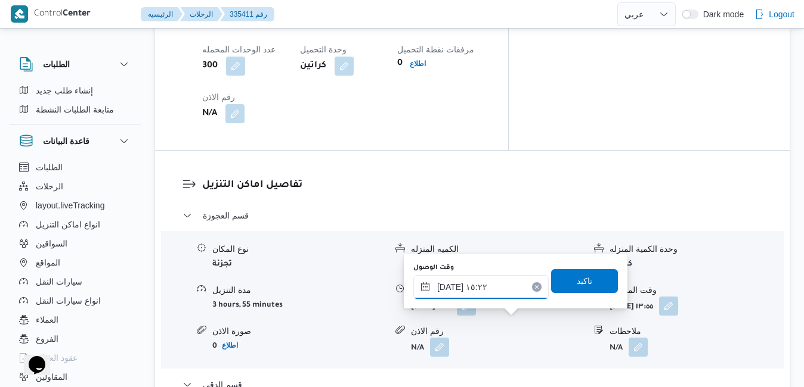
click at [491, 288] on input "٠٩/٠٩/٢٠٢٥ ١٥:٢٢" at bounding box center [480, 287] width 135 height 24
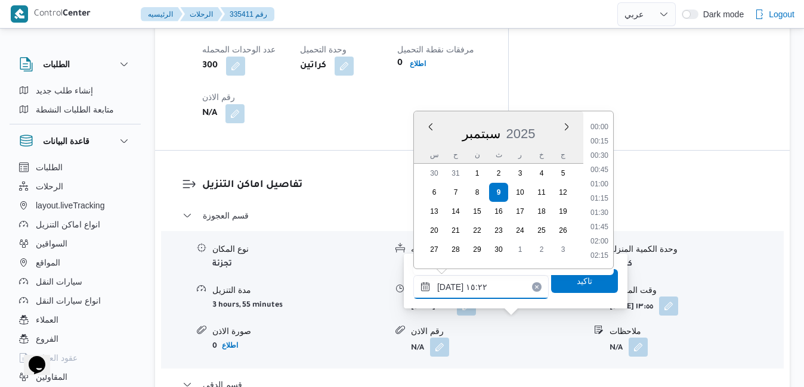
scroll to position [800, 0]
click at [602, 140] on li "14:15" at bounding box center [598, 143] width 27 height 12
type input "٠٩/٠٩/٢٠٢٥ ١٤:١٥"
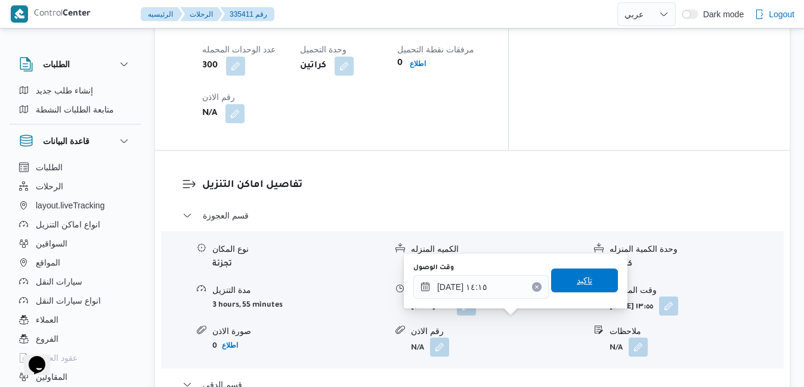
click at [576, 280] on span "تاكيد" at bounding box center [583, 281] width 15 height 14
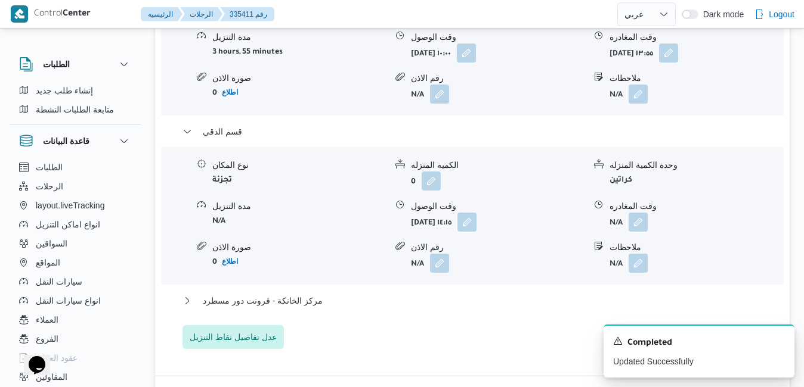
scroll to position [1315, 0]
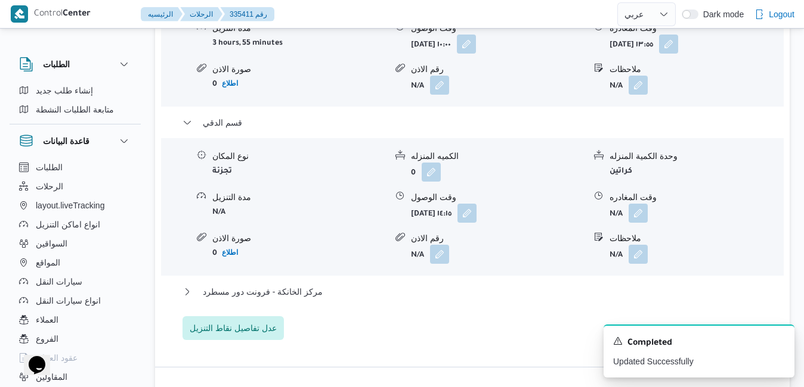
click at [638, 129] on div "قسم العجوزة نوع المكان تجزئة الكميه المنزله 0 وحدة الكمية المنزله كراتين مدة ال…" at bounding box center [472, 143] width 580 height 394
click at [637, 285] on button "مركز الخانكة - فرونت دور مسطرد" at bounding box center [472, 292] width 580 height 14
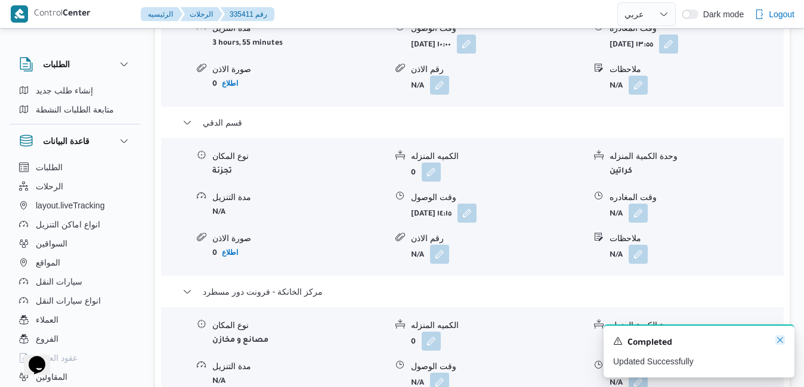
click at [780, 341] on icon "Dismiss toast" at bounding box center [780, 341] width 10 height 10
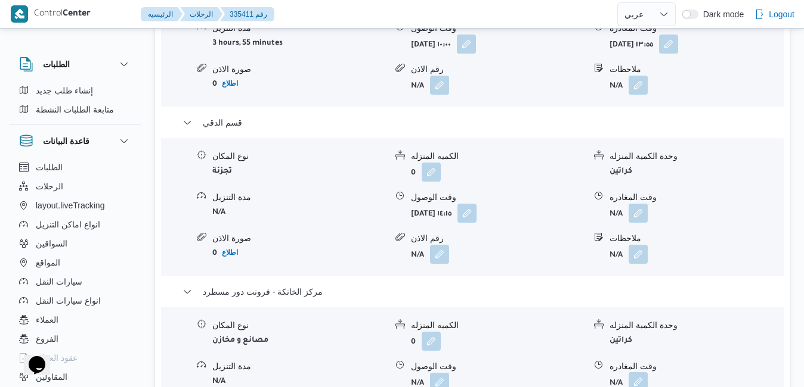
click at [640, 373] on button "button" at bounding box center [637, 382] width 19 height 19
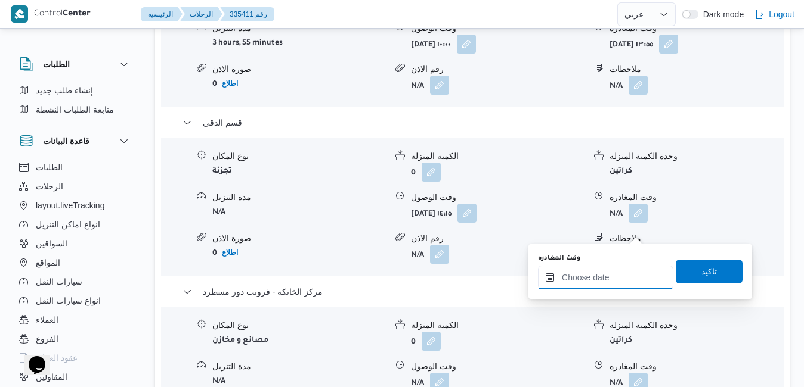
click at [610, 272] on div at bounding box center [605, 278] width 135 height 24
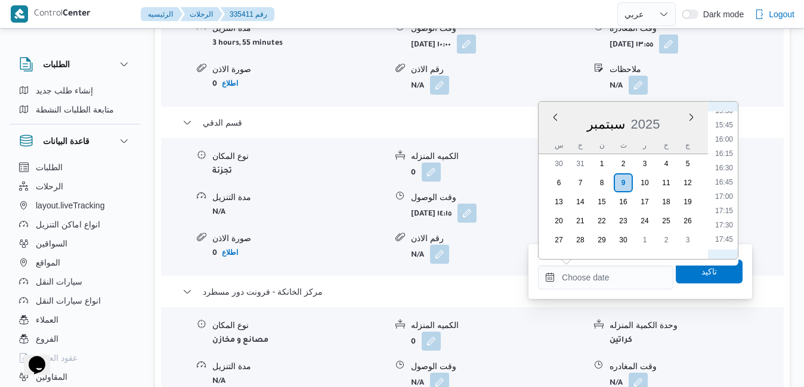
scroll to position [865, 0]
click at [727, 209] on li "16:45" at bounding box center [723, 211] width 27 height 12
type input "٠٩/٠٩/٢٠٢٥ ١٦:٤٥"
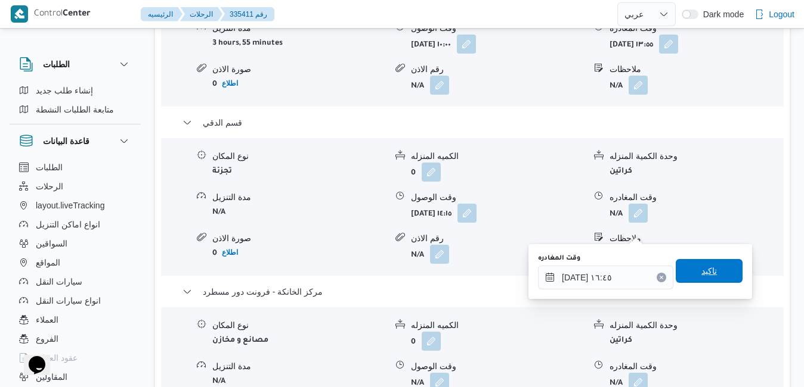
click at [701, 273] on span "تاكيد" at bounding box center [708, 271] width 15 height 14
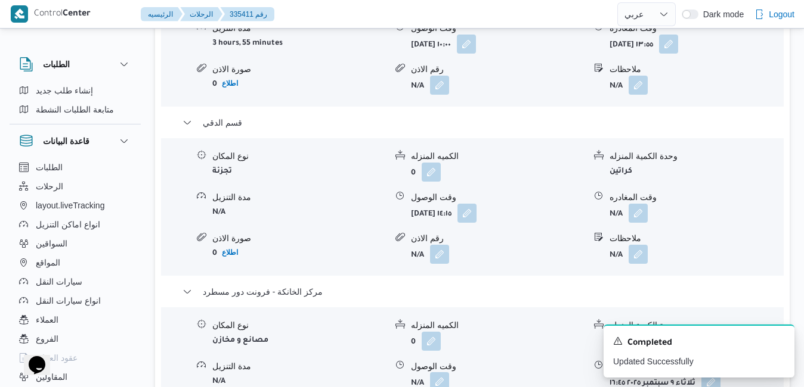
click at [444, 373] on button "button" at bounding box center [439, 382] width 19 height 19
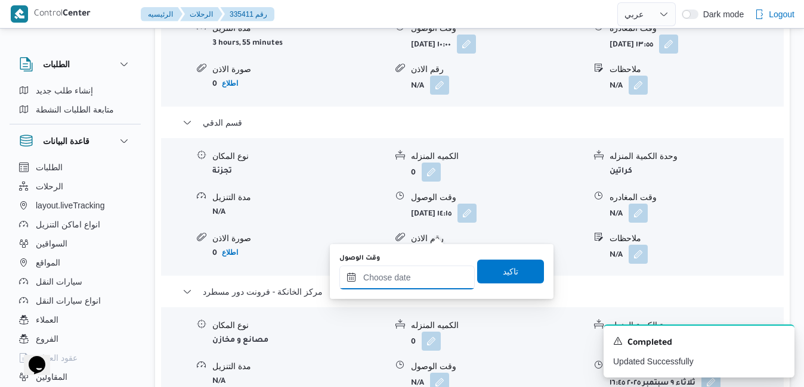
click at [424, 268] on input "وقت الوصول" at bounding box center [406, 278] width 135 height 24
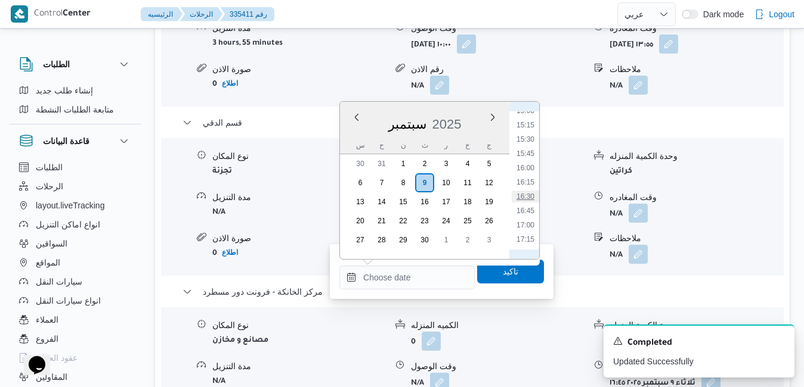
click at [526, 196] on li "16:30" at bounding box center [524, 197] width 27 height 12
type input "٠٩/٠٩/٢٠٢٥ ١٦:٣٠"
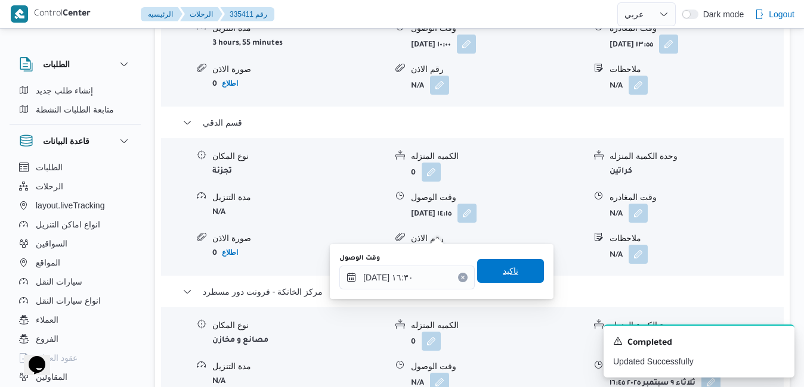
click at [503, 276] on span "تاكيد" at bounding box center [510, 271] width 15 height 14
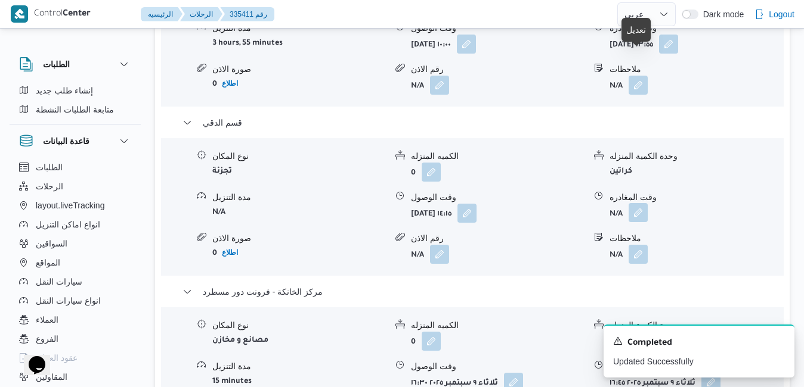
click at [639, 203] on button "button" at bounding box center [637, 212] width 19 height 19
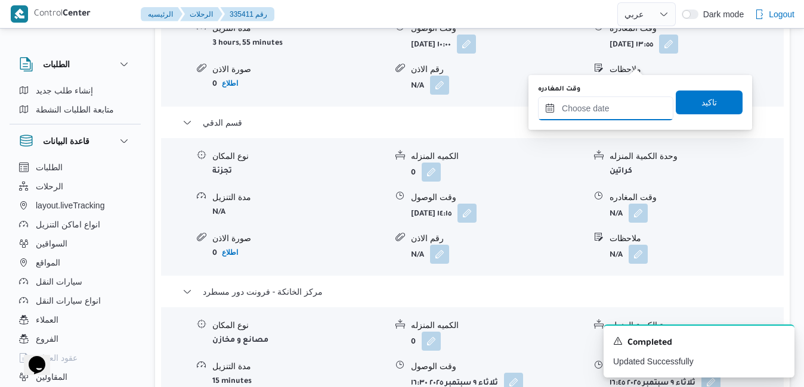
click at [604, 106] on input "وقت المغادره" at bounding box center [605, 109] width 135 height 24
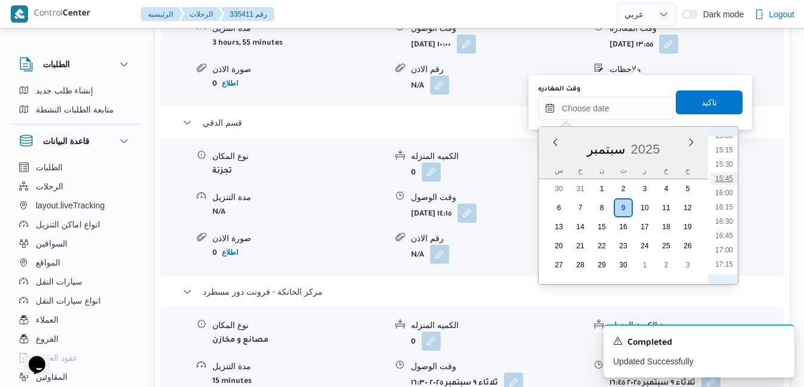
click at [731, 179] on li "15:45" at bounding box center [723, 179] width 27 height 12
type input "٠٩/٠٩/٢٠٢٥ ١٥:٤٥"
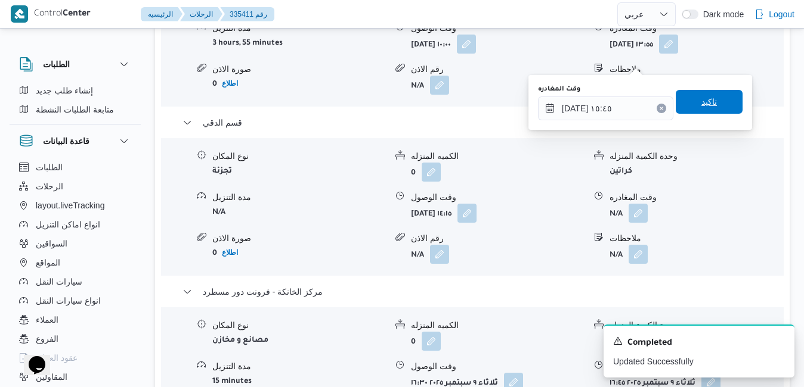
click at [710, 103] on span "تاكيد" at bounding box center [708, 102] width 67 height 24
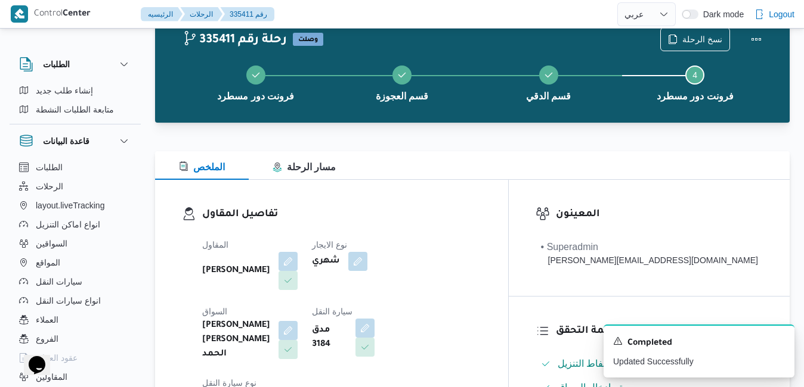
scroll to position [0, 0]
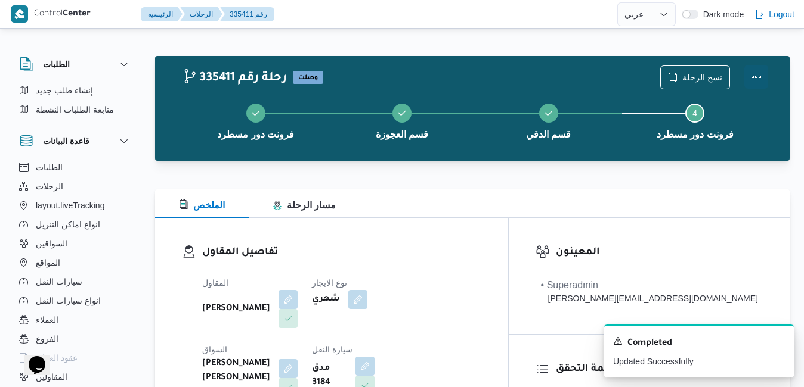
click at [755, 80] on button "Actions" at bounding box center [756, 77] width 24 height 24
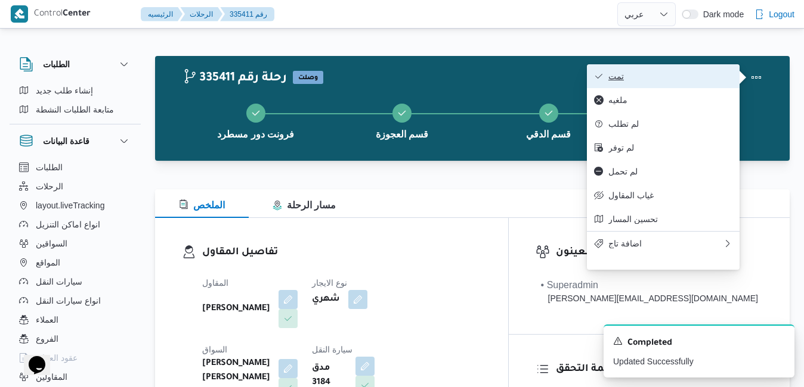
click at [695, 75] on span "تمت" at bounding box center [670, 77] width 124 height 10
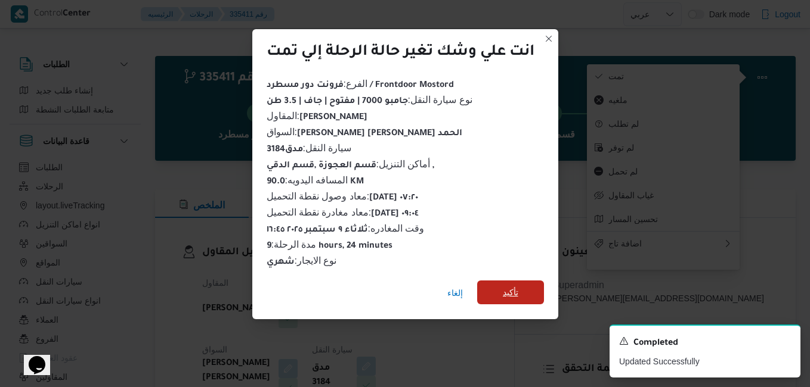
click at [531, 281] on span "تأكيد" at bounding box center [510, 293] width 67 height 24
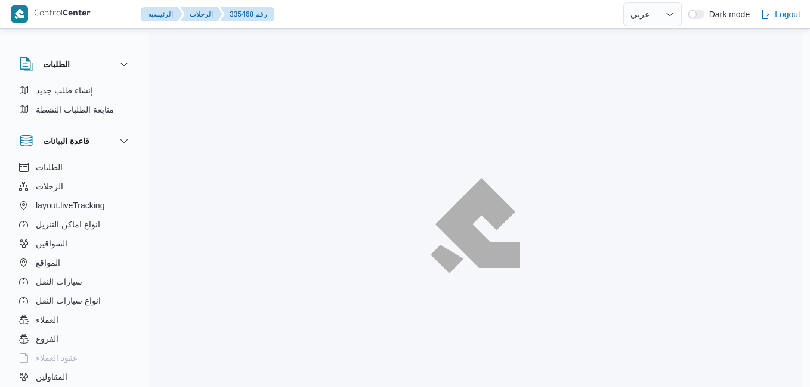
select select "ar"
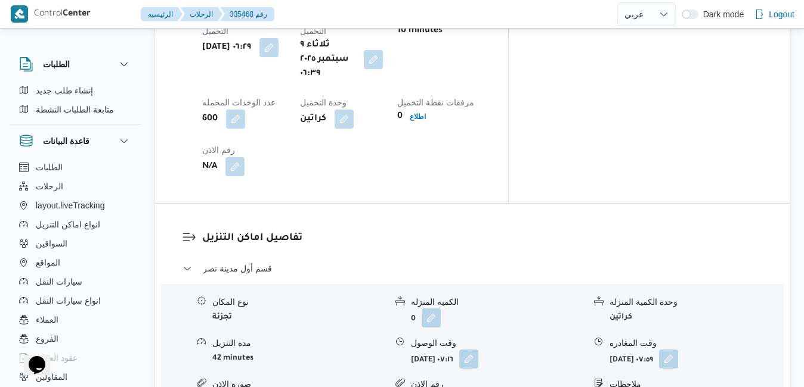
scroll to position [1025, 0]
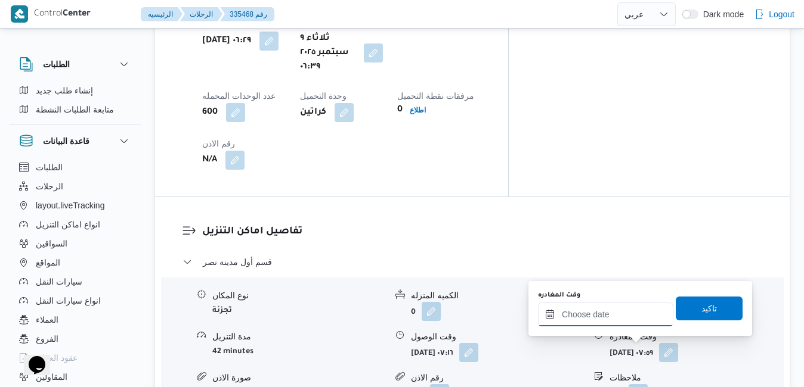
click at [615, 321] on input "وقت المغادره" at bounding box center [605, 315] width 135 height 24
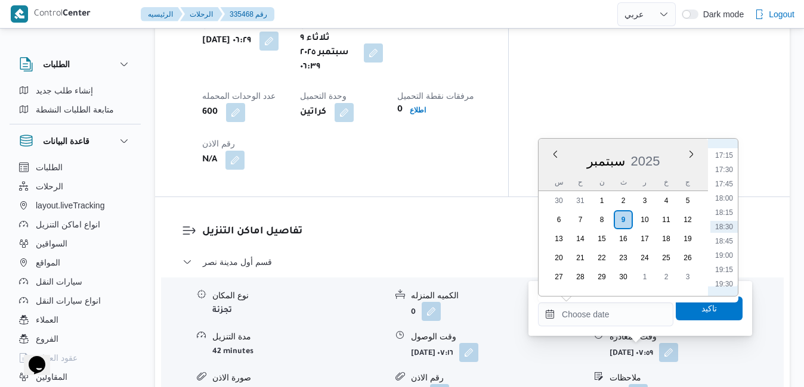
scroll to position [865, 0]
click at [727, 219] on li "16:15" at bounding box center [723, 219] width 27 height 12
type input "٠٩/٠٩/٢٠٢٥ ١٦:١٥"
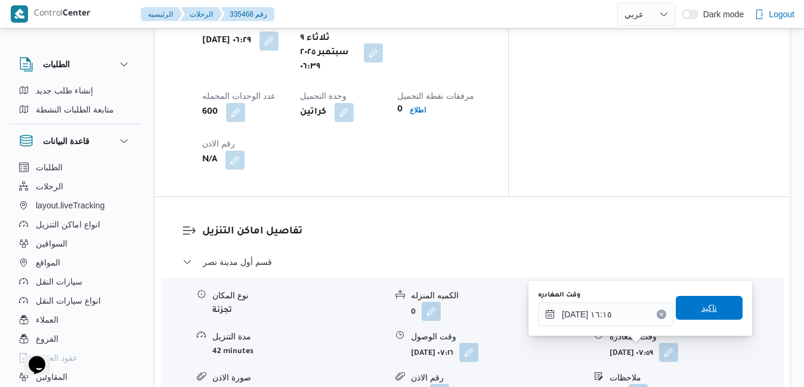
click at [689, 307] on span "تاكيد" at bounding box center [708, 308] width 67 height 24
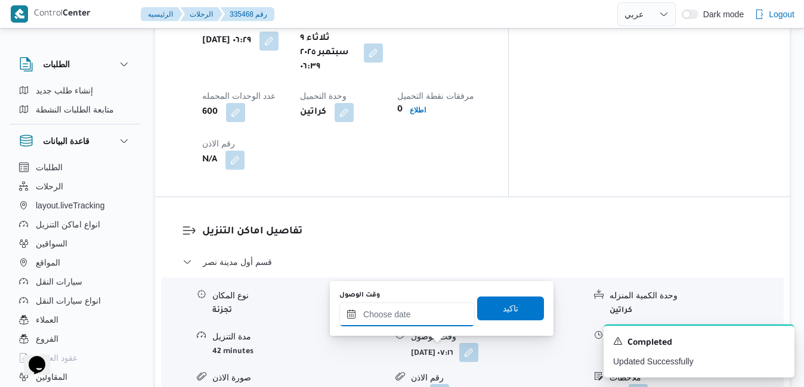
click at [438, 320] on input "وقت الوصول" at bounding box center [406, 315] width 135 height 24
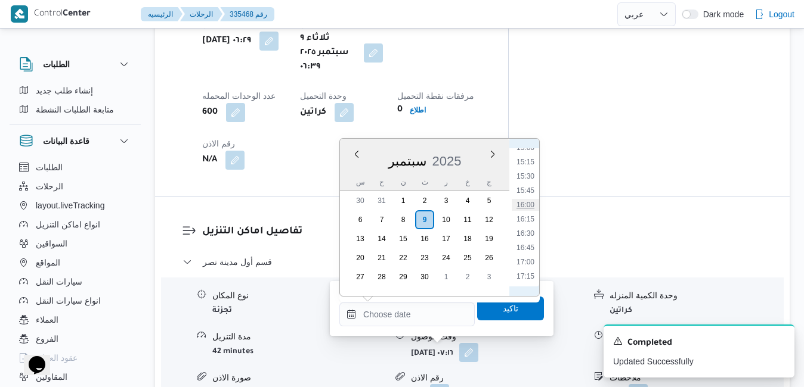
click at [526, 207] on li "16:00" at bounding box center [524, 205] width 27 height 12
type input "[DATE] ١٦:٠٠"
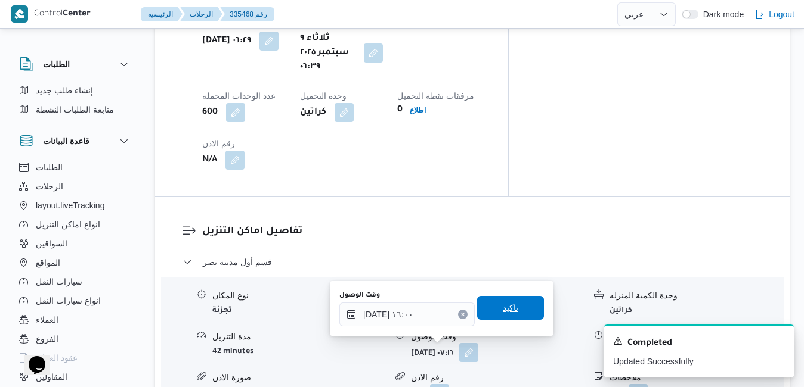
click at [506, 302] on span "تاكيد" at bounding box center [510, 308] width 67 height 24
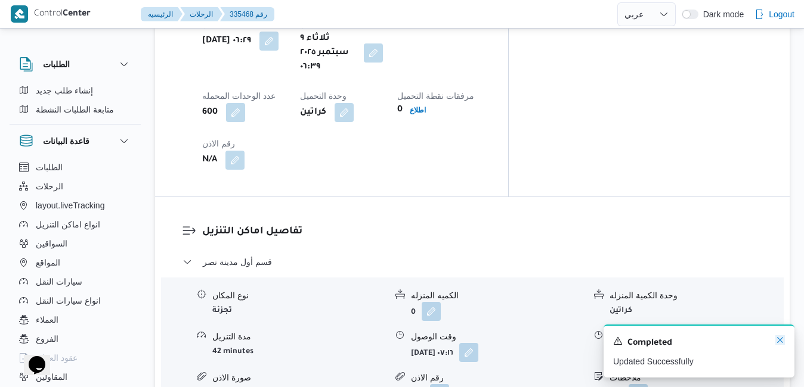
click at [783, 340] on icon "Dismiss toast" at bounding box center [780, 341] width 10 height 10
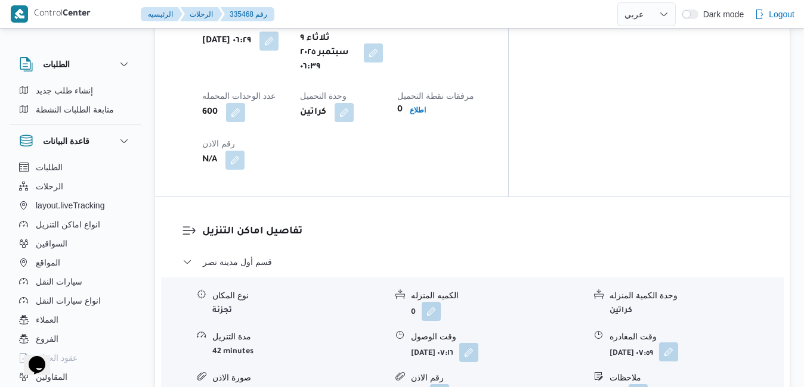
click at [678, 343] on button "button" at bounding box center [668, 352] width 19 height 19
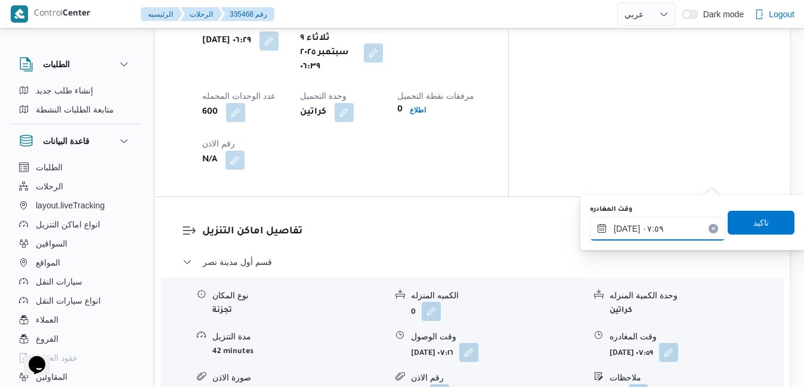
click at [683, 230] on input "٠٩/٠٩/٢٠٢٥ ٠٧:٥٩" at bounding box center [657, 229] width 135 height 24
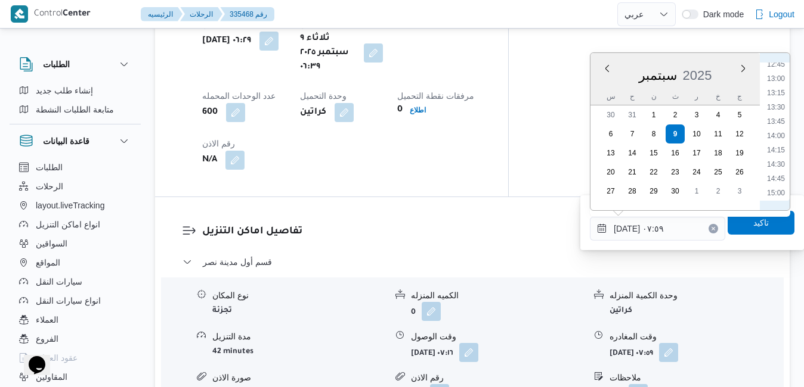
scroll to position [855, 0]
click at [773, 114] on li "15:45" at bounding box center [775, 115] width 27 height 12
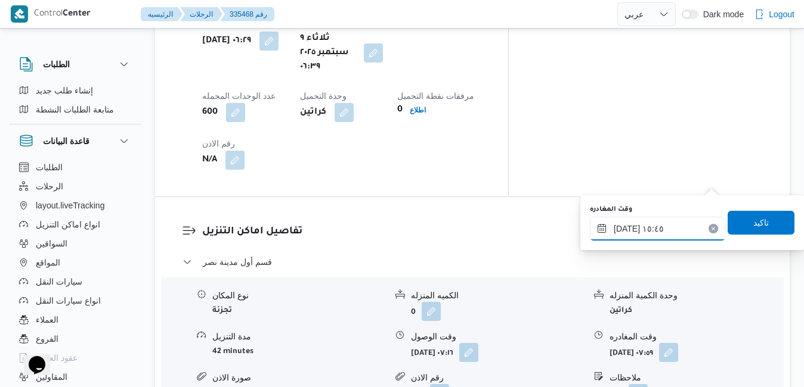
click at [628, 227] on input "٠٩/٠٩/٢٠٢٥ ١٥:٤٥" at bounding box center [657, 229] width 135 height 24
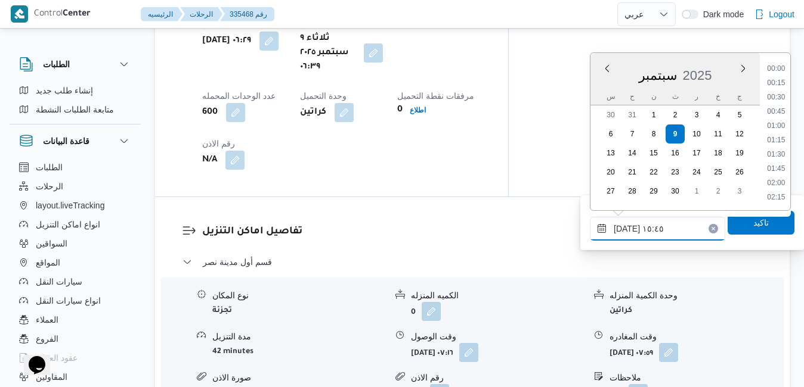
scroll to position [829, 0]
type input "٠٩/٠٩/٢٠٢٥ ١٥:١٠"
click at [739, 225] on span "تاكيد" at bounding box center [760, 222] width 67 height 24
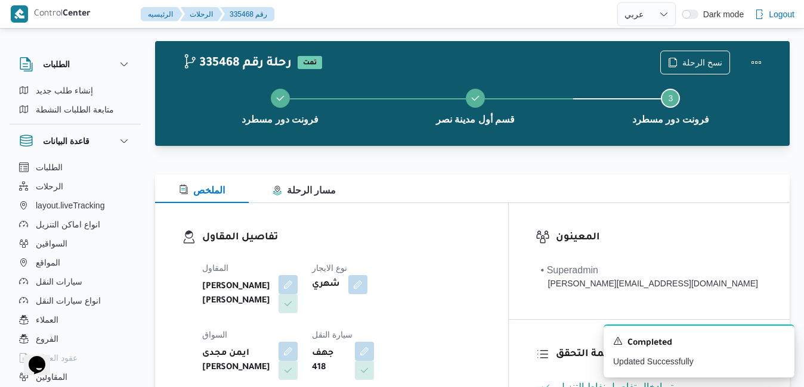
scroll to position [0, 0]
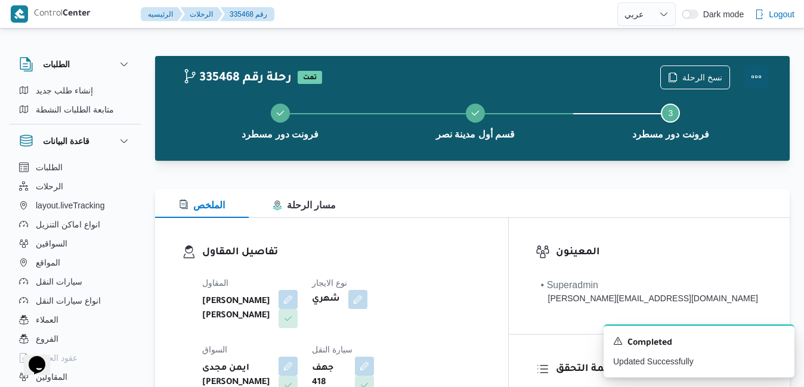
click at [756, 74] on button "Actions" at bounding box center [756, 77] width 24 height 24
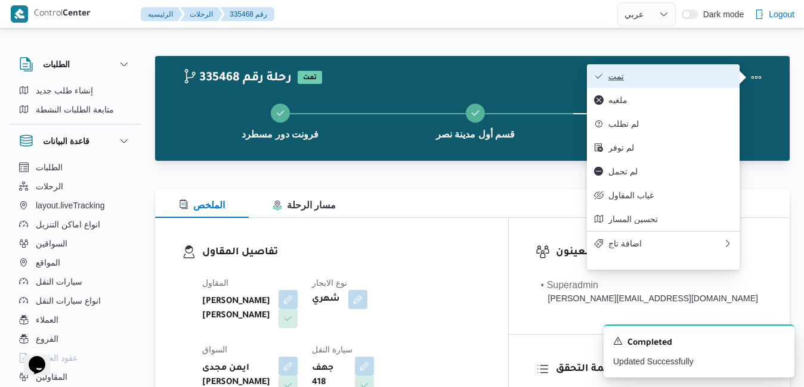
click at [724, 75] on span "تمت" at bounding box center [670, 77] width 124 height 10
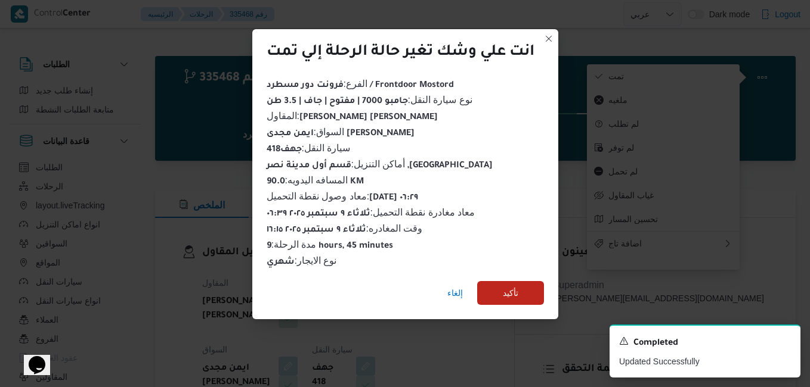
click at [535, 274] on div "إلغاء تأكيد" at bounding box center [405, 296] width 306 height 48
click at [522, 289] on span "تأكيد" at bounding box center [510, 293] width 67 height 24
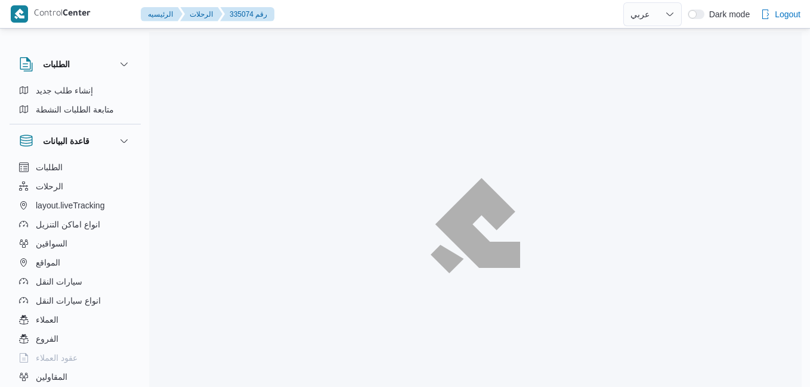
select select "ar"
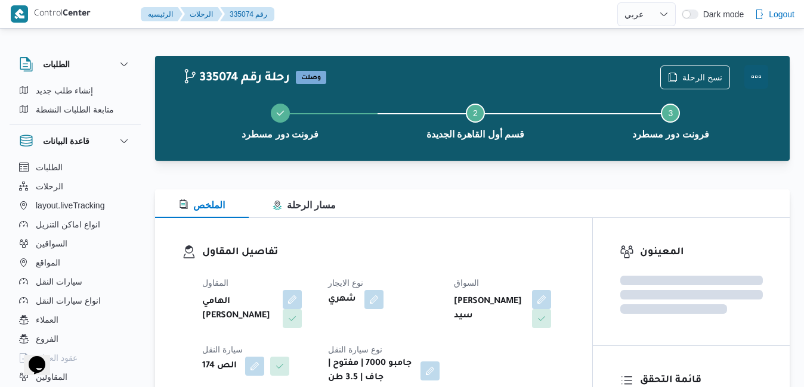
click at [758, 77] on button "Actions" at bounding box center [756, 77] width 24 height 24
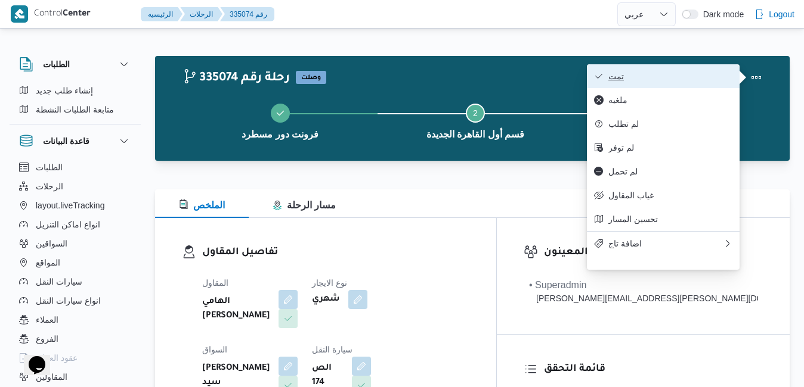
click at [707, 79] on span "تمت" at bounding box center [670, 77] width 124 height 10
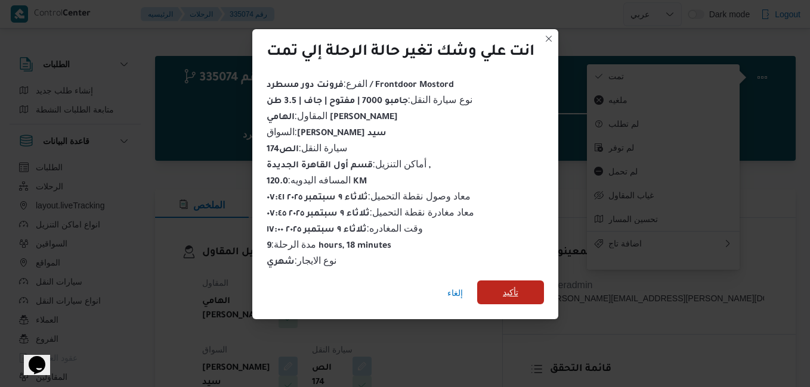
click at [508, 294] on span "تأكيد" at bounding box center [510, 293] width 67 height 24
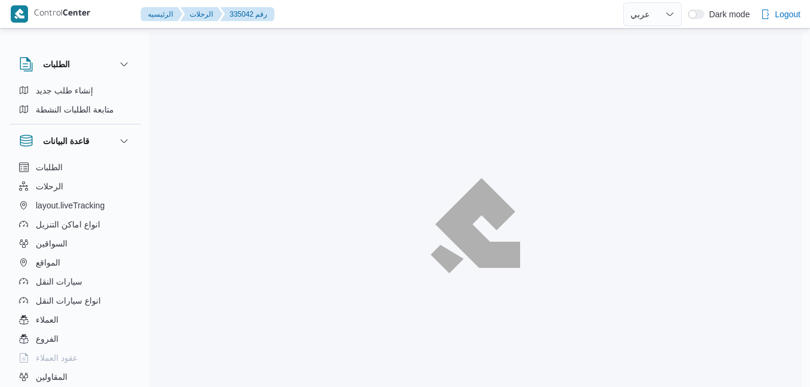
select select "ar"
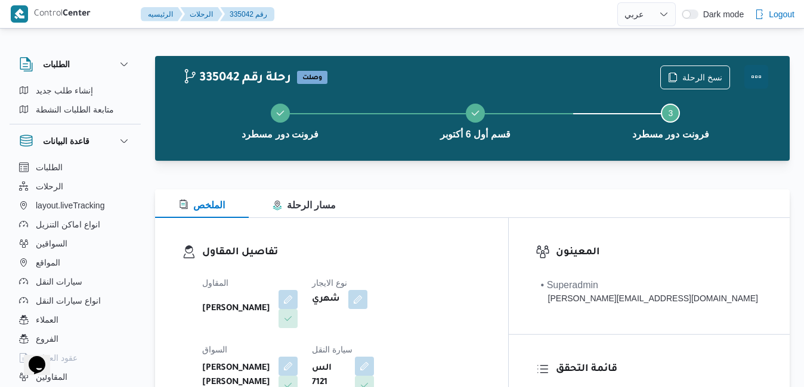
click at [752, 75] on button "Actions" at bounding box center [756, 77] width 24 height 24
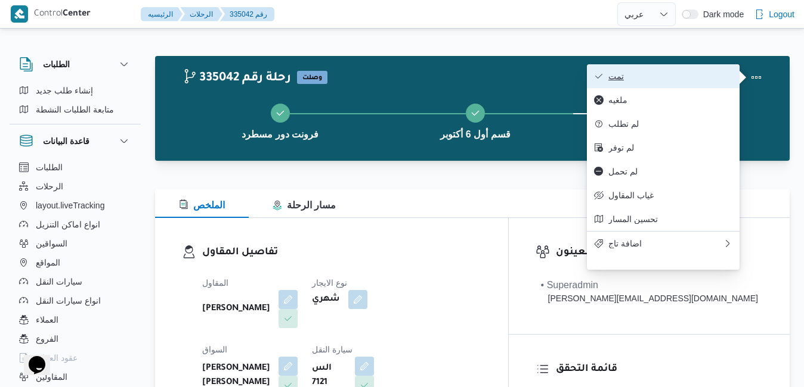
click at [690, 77] on span "تمت" at bounding box center [670, 77] width 124 height 10
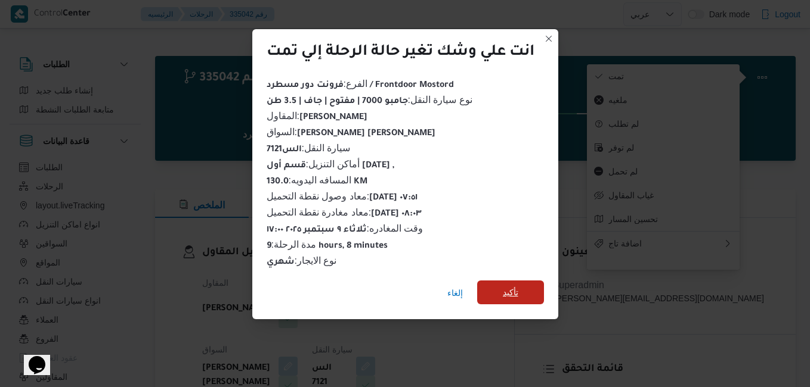
click at [518, 290] on span "تأكيد" at bounding box center [510, 293] width 15 height 14
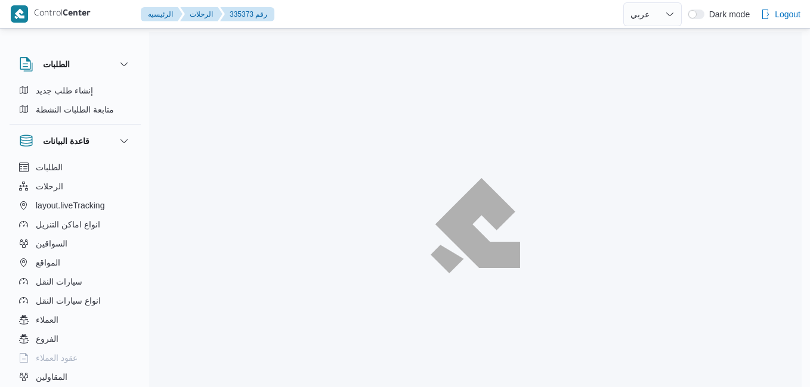
select select "ar"
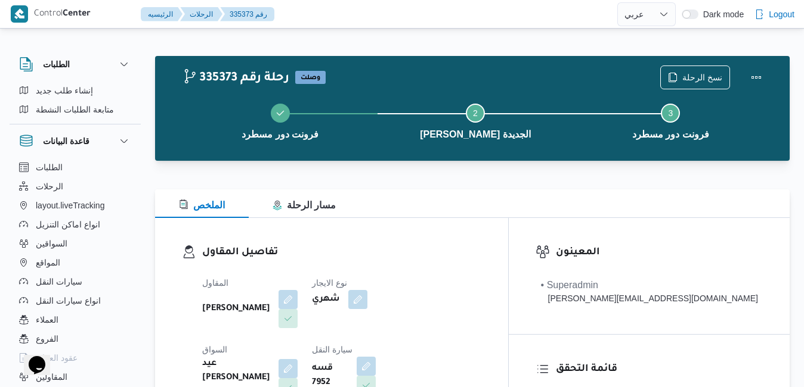
click at [445, 171] on div at bounding box center [472, 168] width 634 height 14
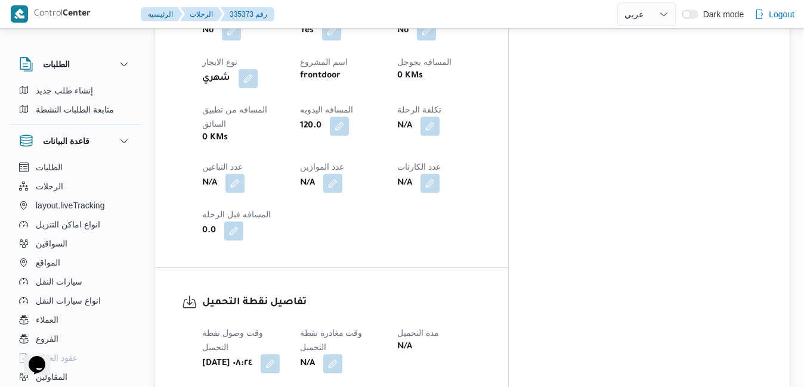
scroll to position [715, 0]
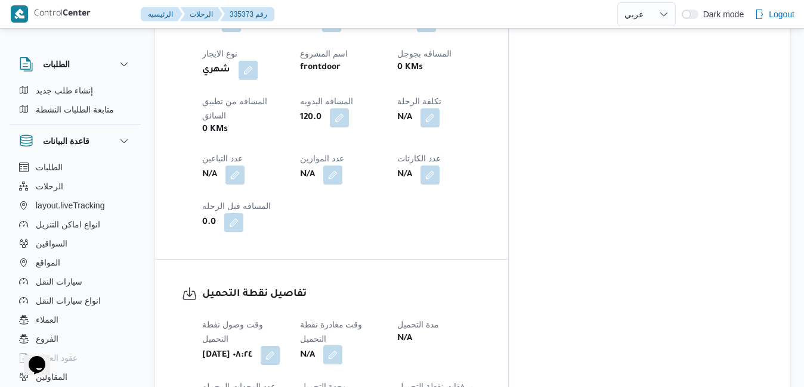
click at [342, 346] on button "button" at bounding box center [332, 355] width 19 height 19
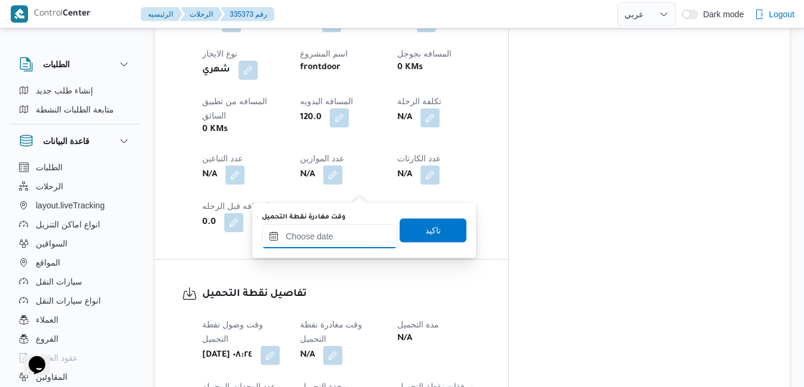
click at [323, 226] on input "وقت مغادرة نقطة التحميل" at bounding box center [329, 237] width 135 height 24
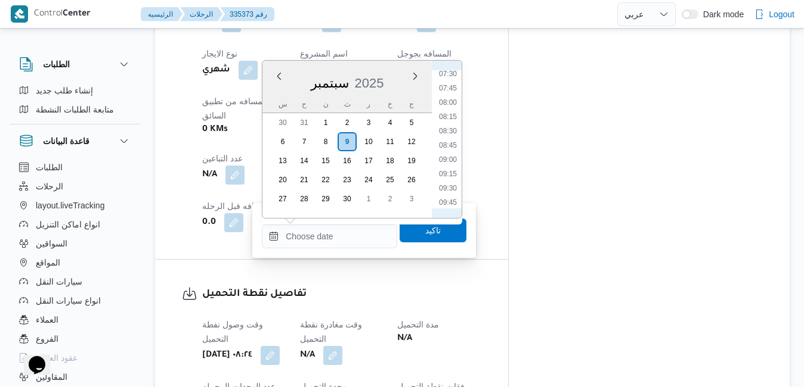
scroll to position [476, 0]
click at [452, 116] on li "09:00" at bounding box center [447, 115] width 27 height 12
type input "٠٩/٠٩/٢٠٢٥ ٠٩:٠٠"
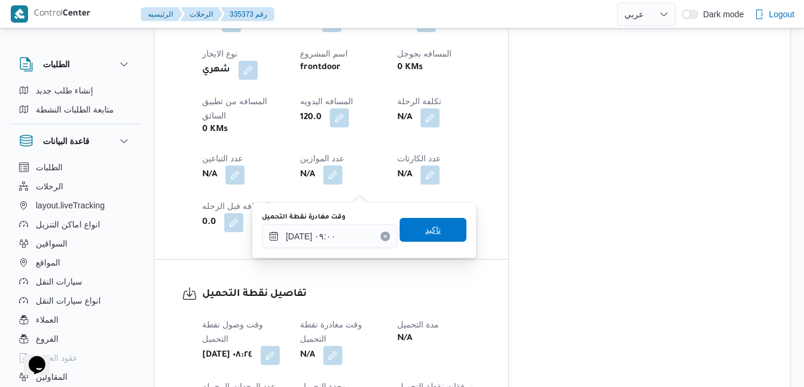
click at [425, 231] on span "تاكيد" at bounding box center [432, 230] width 15 height 14
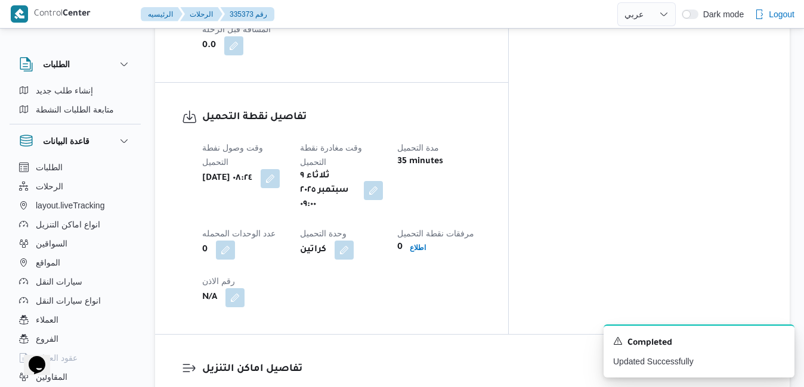
scroll to position [1002, 0]
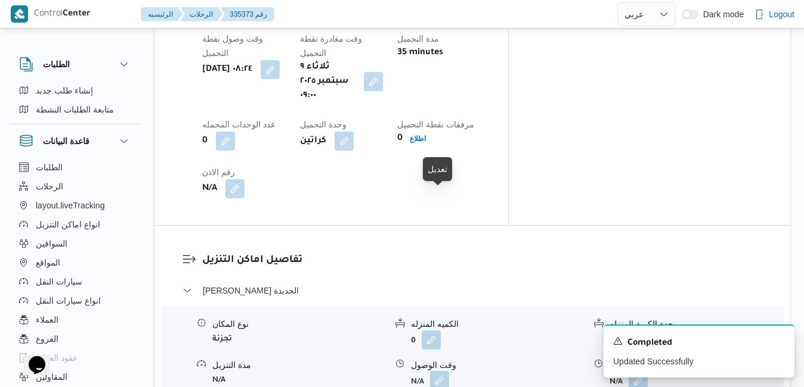
click at [442, 371] on button "button" at bounding box center [439, 380] width 19 height 19
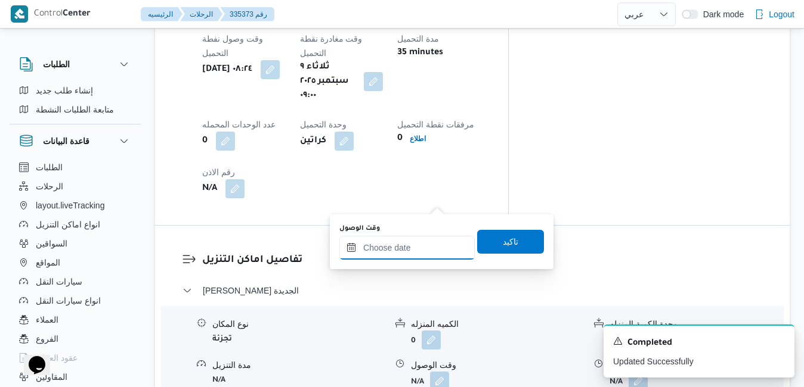
click at [396, 252] on input "وقت الوصول" at bounding box center [406, 248] width 135 height 24
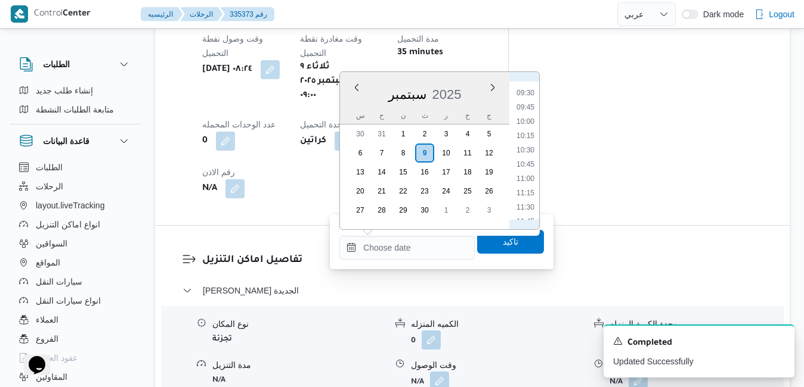
scroll to position [516, 0]
click at [526, 132] on li "09:45" at bounding box center [524, 129] width 27 height 12
type input "[DATE] ٠٩:٤٥"
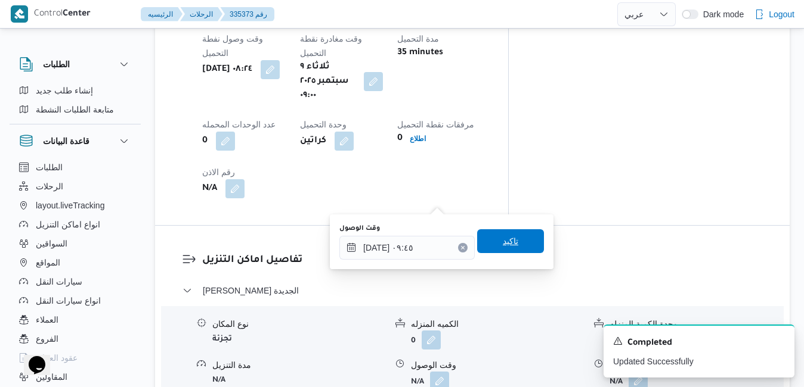
click at [503, 238] on span "تاكيد" at bounding box center [510, 241] width 15 height 14
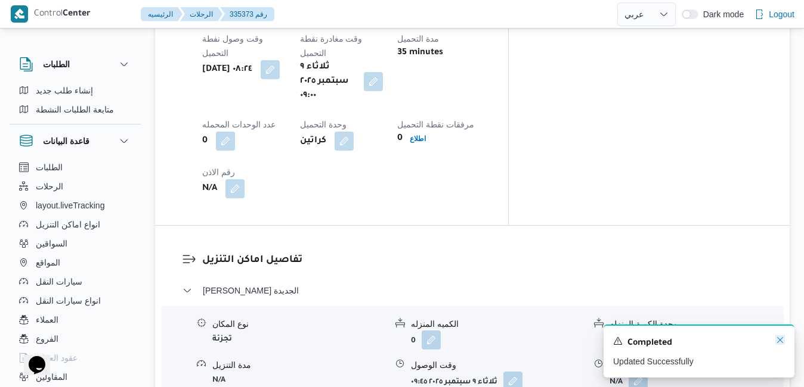
click at [780, 337] on icon "Dismiss toast" at bounding box center [780, 341] width 10 height 10
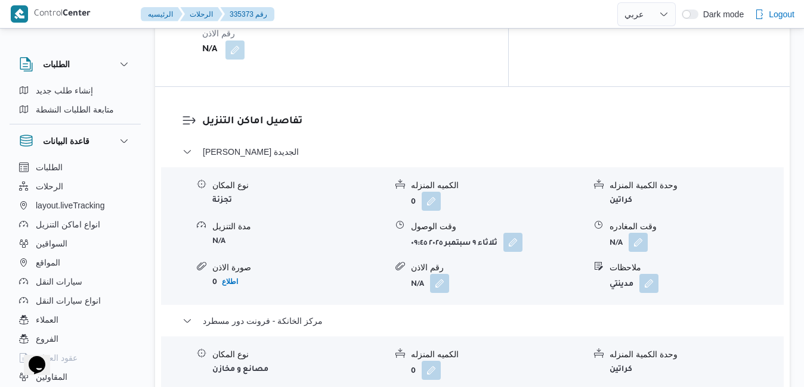
scroll to position [1168, 0]
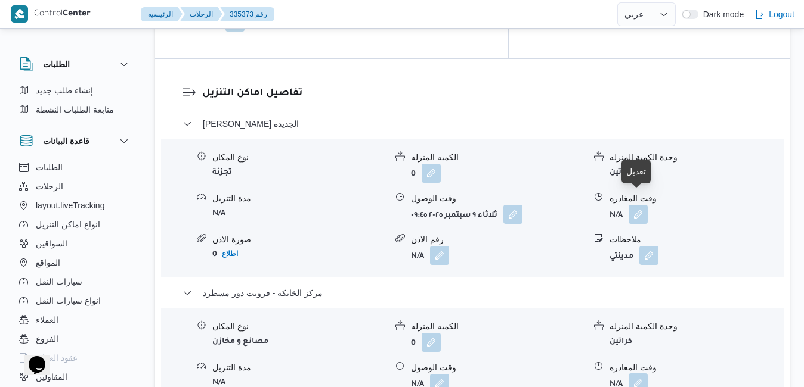
click at [631, 374] on button "button" at bounding box center [637, 383] width 19 height 19
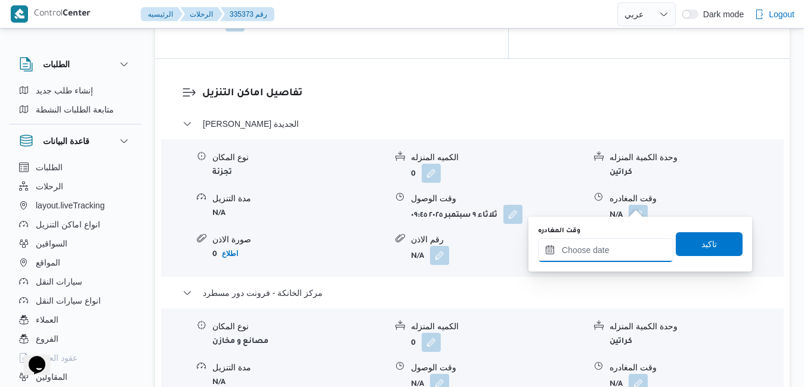
click at [583, 255] on input "وقت المغادره" at bounding box center [605, 250] width 135 height 24
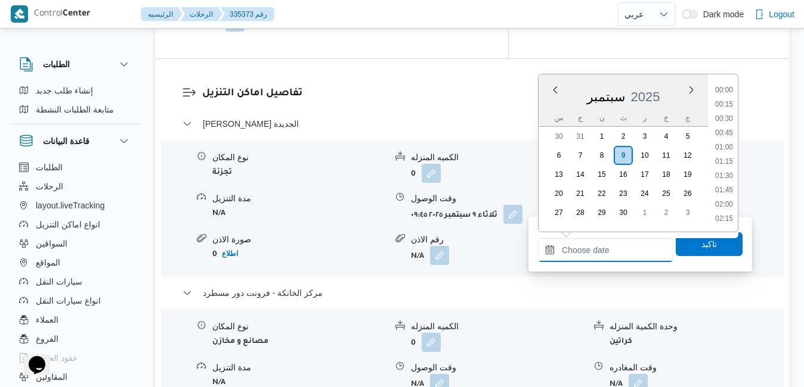
scroll to position [1000, 0]
click at [550, 104] on div "سبتمبر 2025" at bounding box center [622, 94] width 169 height 30
click at [719, 189] on li "17:00" at bounding box center [723, 184] width 27 height 12
type input "[DATE] ١٧:٠٠"
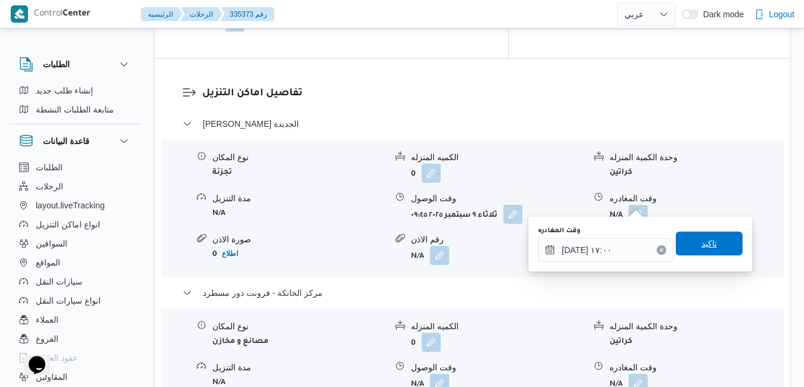
click at [701, 249] on span "تاكيد" at bounding box center [708, 244] width 15 height 14
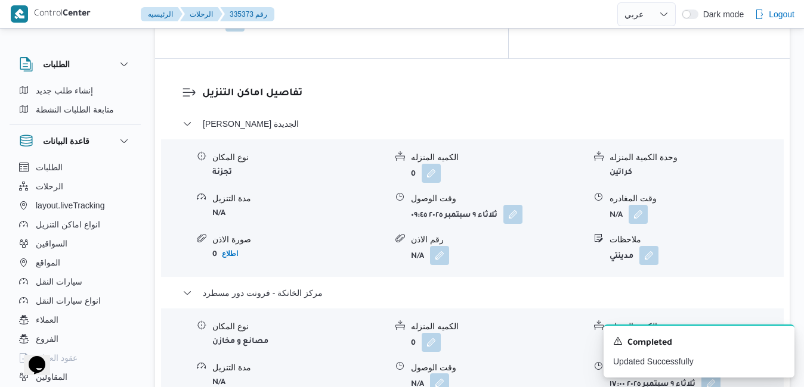
click at [441, 374] on button "button" at bounding box center [439, 383] width 19 height 19
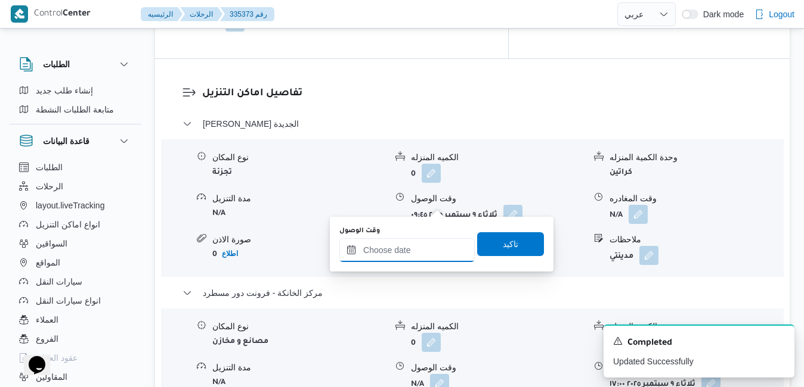
click at [405, 247] on input "وقت الوصول" at bounding box center [406, 250] width 135 height 24
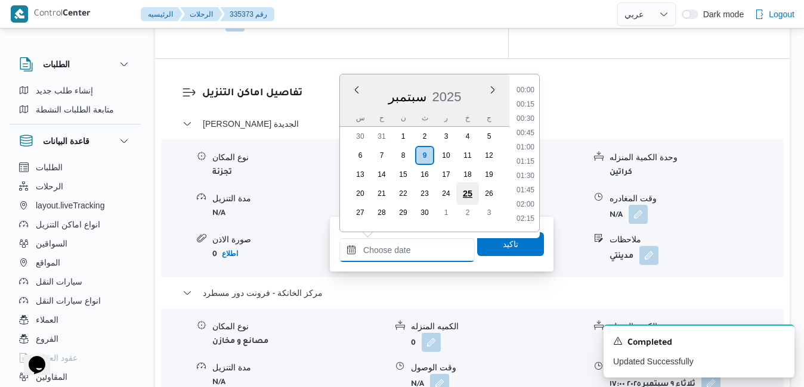
scroll to position [1000, 0]
click at [537, 111] on li "17:45" at bounding box center [524, 106] width 27 height 12
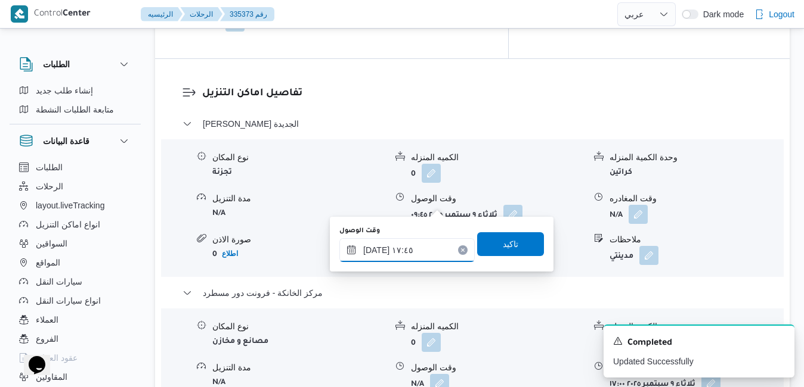
click at [418, 248] on input "٠٩/٠٩/٢٠٢٥ ١٧:٤٥" at bounding box center [406, 250] width 135 height 24
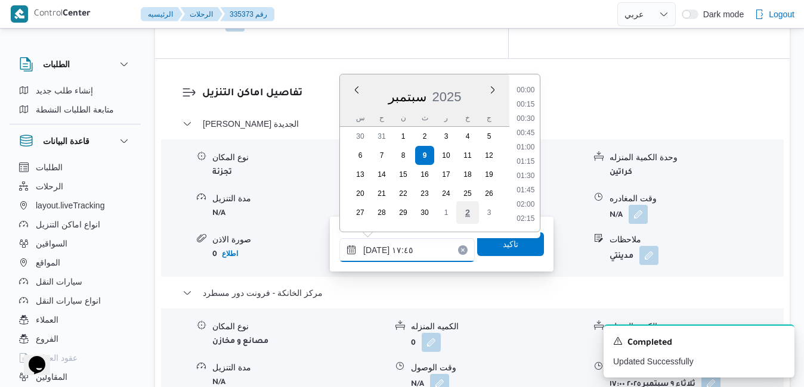
scroll to position [943, 0]
click at [530, 103] on li "16:45" at bounding box center [524, 106] width 27 height 12
type input "٠٩/٠٩/٢٠٢٥ ١٦:٤٥"
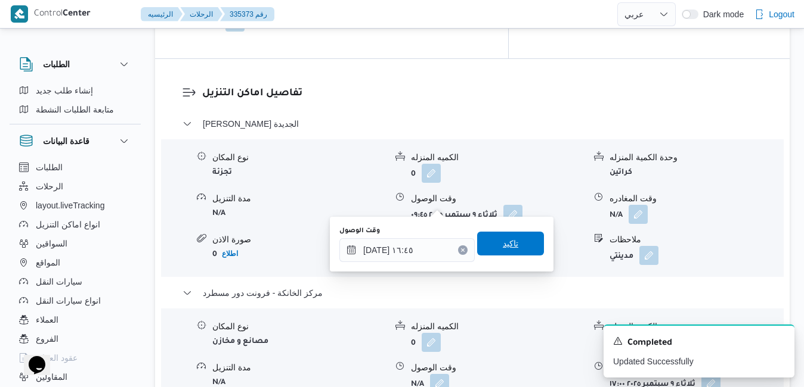
click at [503, 244] on span "تاكيد" at bounding box center [510, 244] width 15 height 14
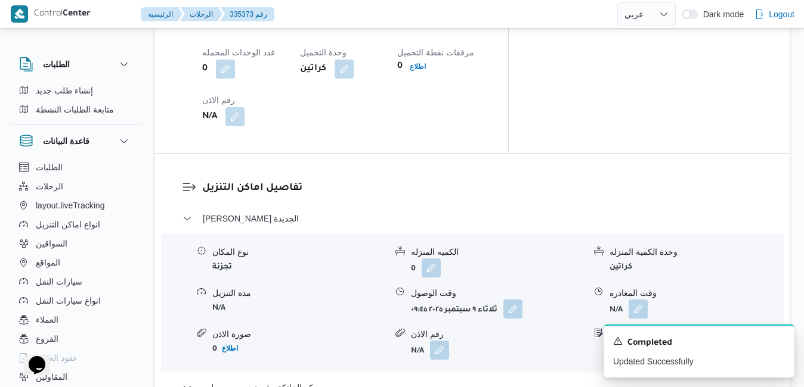
scroll to position [1073, 0]
click at [644, 300] on button "button" at bounding box center [637, 309] width 19 height 19
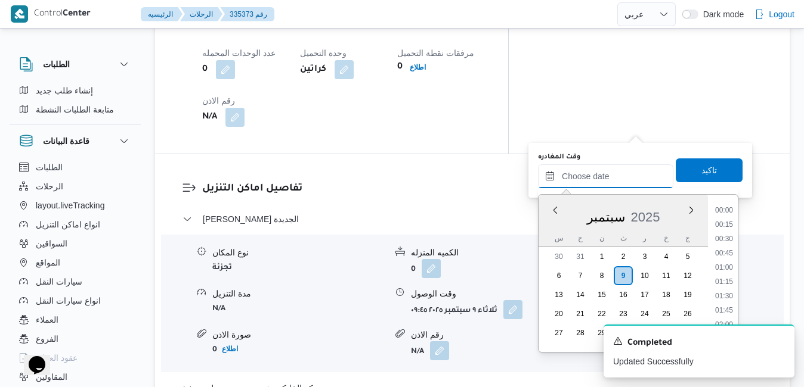
click at [610, 172] on input "وقت المغادره" at bounding box center [605, 177] width 135 height 24
click at [546, 232] on div "س ح ن ث ر خ ج" at bounding box center [622, 238] width 169 height 17
click at [724, 249] on li "16:00" at bounding box center [723, 247] width 27 height 12
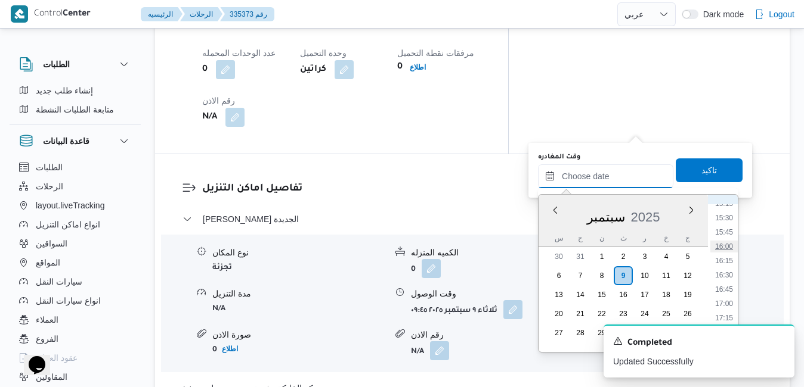
type input "[DATE] ١٦:٠٠"
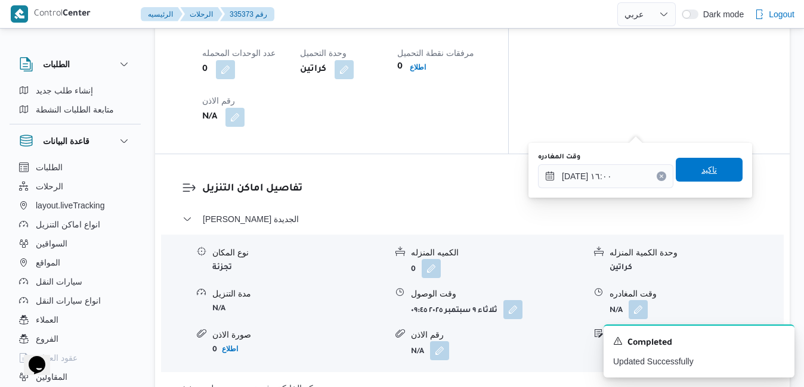
click at [710, 173] on span "تاكيد" at bounding box center [708, 170] width 67 height 24
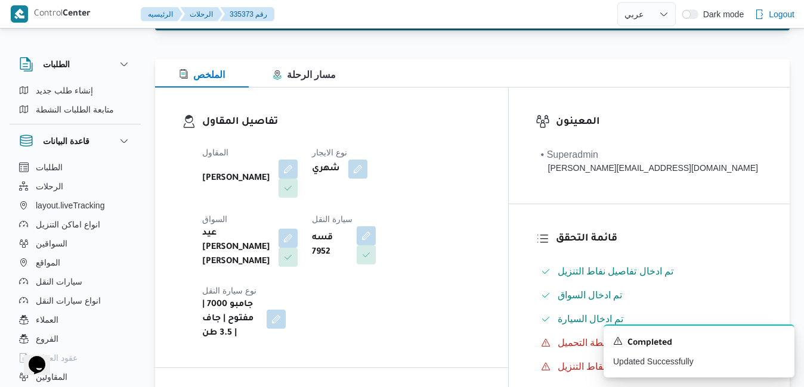
scroll to position [0, 0]
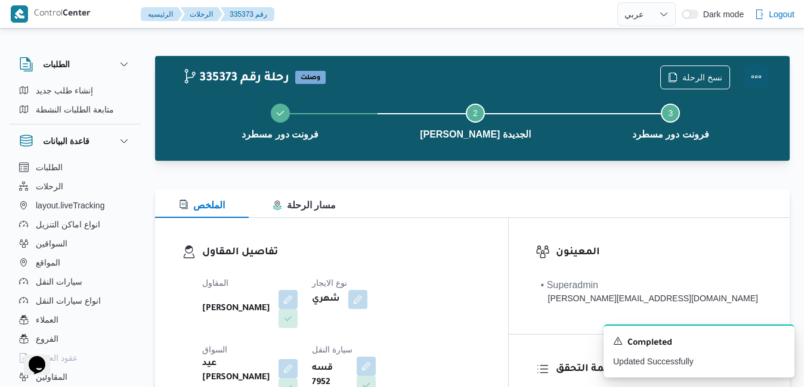
click at [749, 84] on button "Actions" at bounding box center [756, 77] width 24 height 24
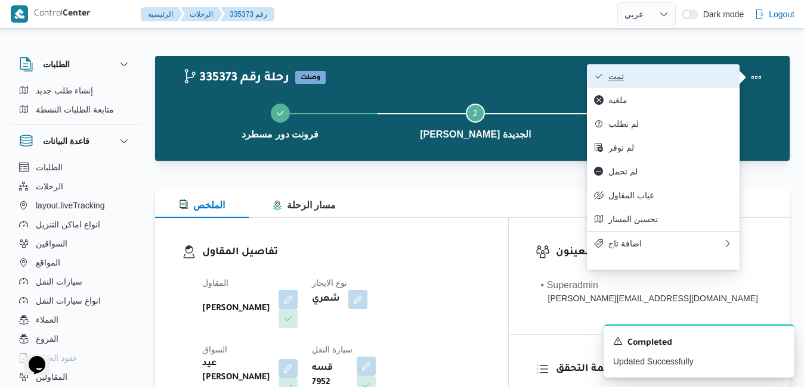
click at [695, 84] on button "تمت" at bounding box center [663, 76] width 153 height 24
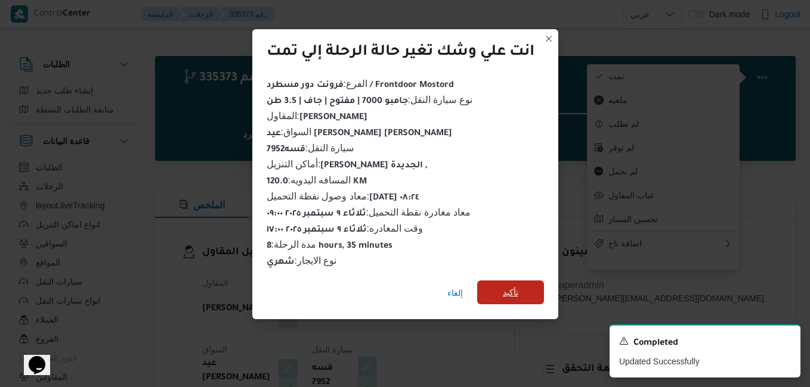
click at [497, 288] on span "تأكيد" at bounding box center [510, 293] width 67 height 24
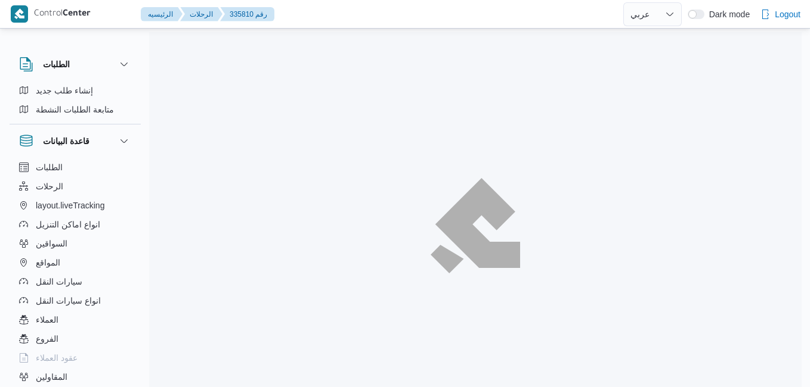
select select "ar"
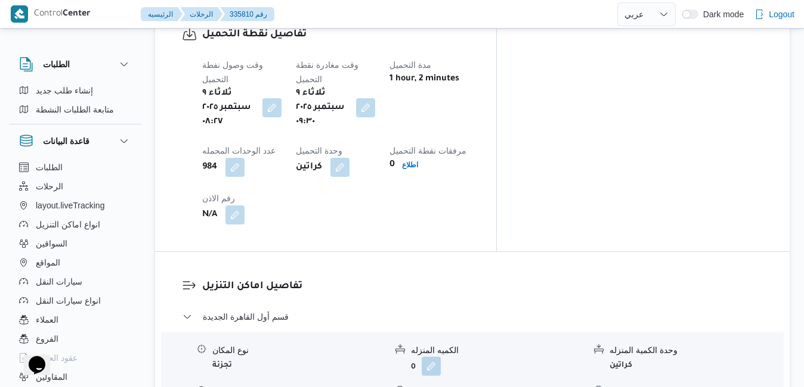
scroll to position [978, 0]
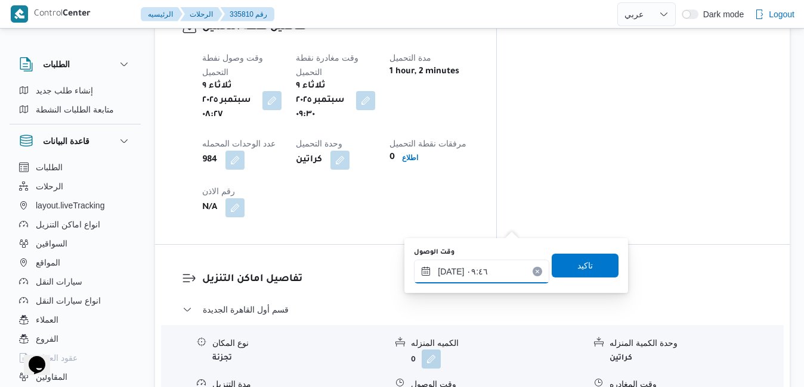
click at [476, 263] on input "[DATE] ٠٩:٤٦" at bounding box center [481, 272] width 135 height 24
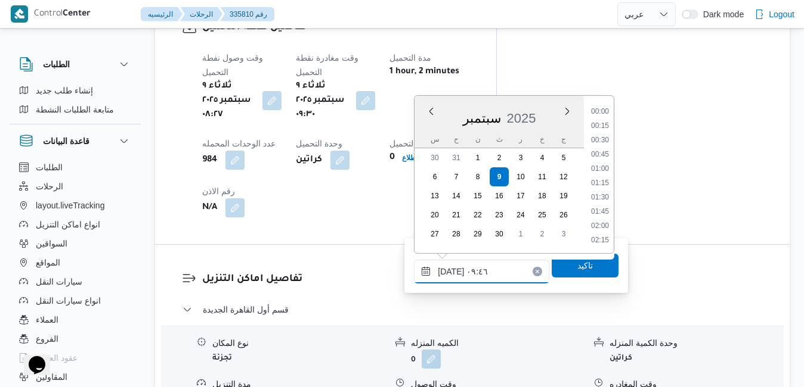
scroll to position [485, 0]
click at [593, 211] on li "10:15" at bounding box center [599, 213] width 27 height 12
type input "[DATE] ١٠:١٥"
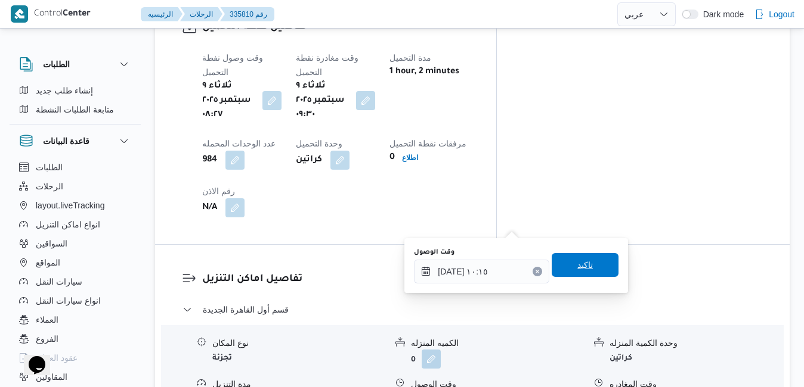
click at [577, 269] on span "تاكيد" at bounding box center [584, 265] width 15 height 14
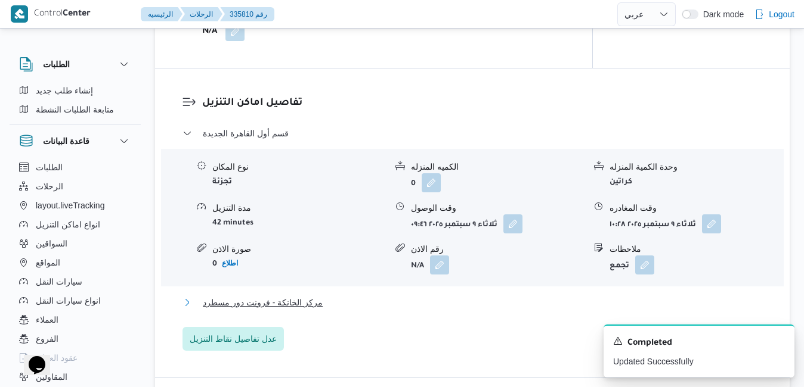
click at [488, 301] on button "مركز الخانكة - فرونت دور مسطرد" at bounding box center [472, 303] width 580 height 14
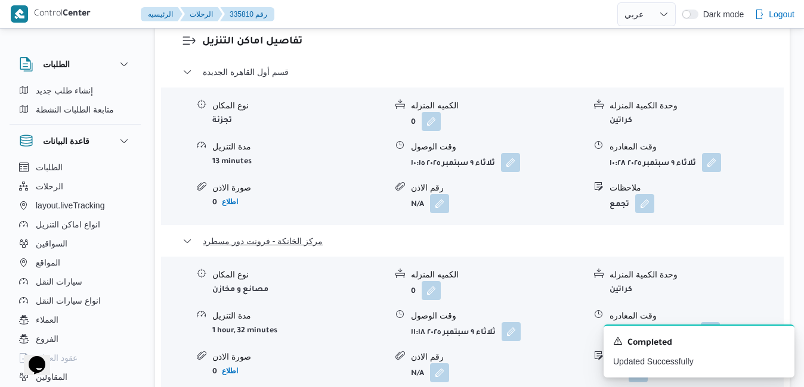
scroll to position [1216, 0]
click at [780, 345] on icon "Dismiss toast" at bounding box center [780, 341] width 10 height 10
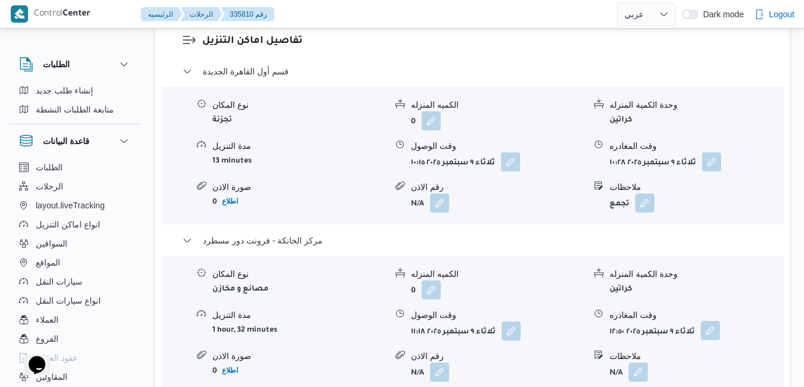
click at [711, 321] on button "button" at bounding box center [709, 330] width 19 height 19
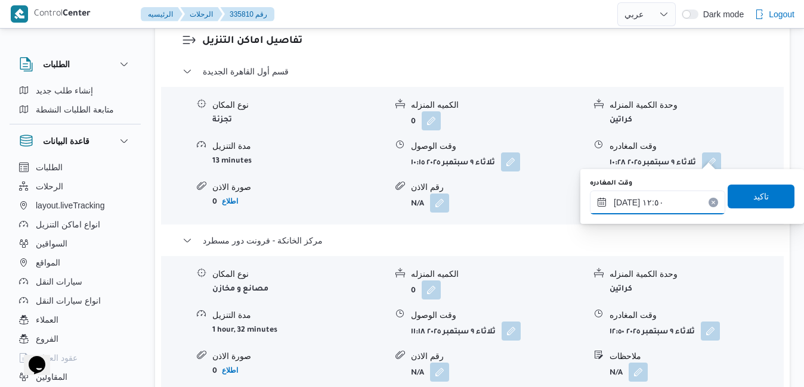
click at [651, 205] on input "[DATE] ١٢:٥٠" at bounding box center [657, 203] width 135 height 24
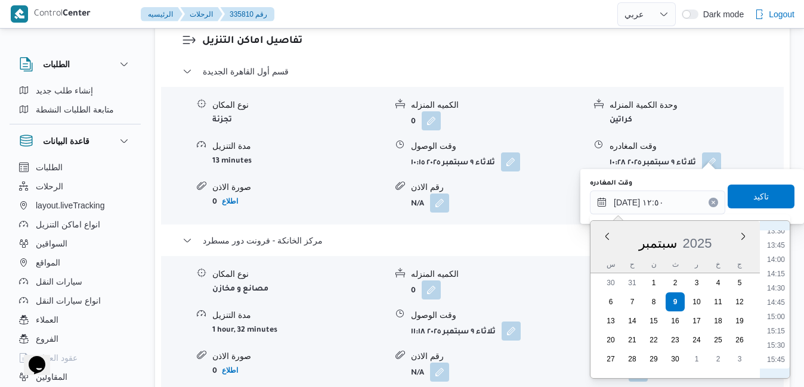
scroll to position [899, 0]
click at [768, 311] on li "17:00" at bounding box center [775, 311] width 27 height 12
type input "[DATE] ١٧:٠٠"
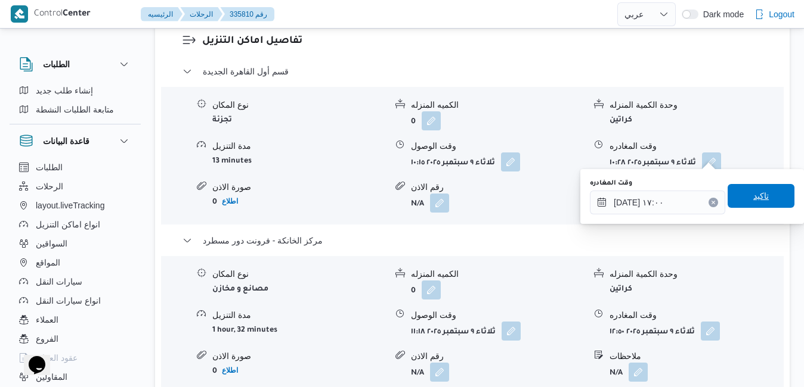
click at [765, 205] on span "تاكيد" at bounding box center [760, 196] width 67 height 24
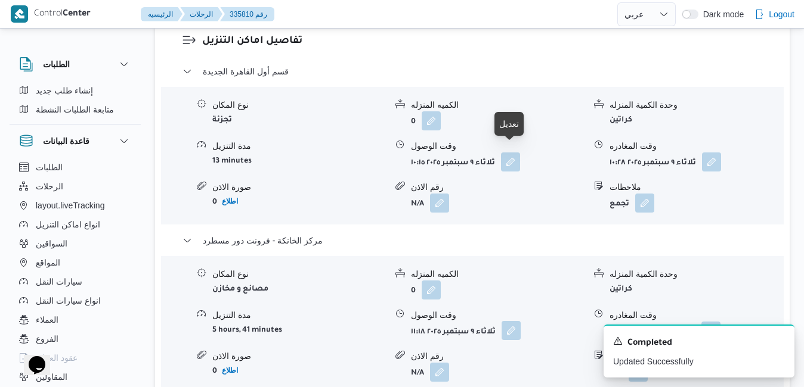
click at [511, 321] on button "button" at bounding box center [510, 330] width 19 height 19
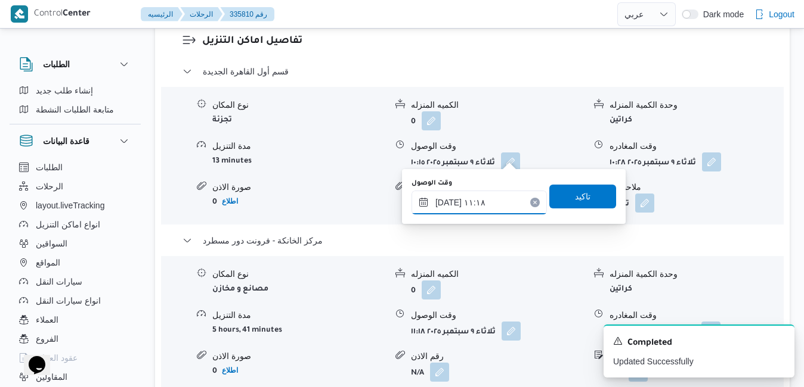
click at [478, 200] on input "[DATE] ١١:١٨" at bounding box center [478, 203] width 135 height 24
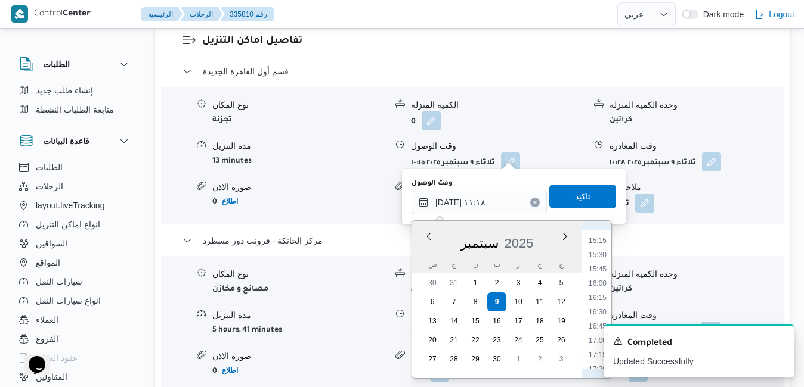
scroll to position [909, 0]
click at [603, 286] on li "16:45" at bounding box center [597, 286] width 27 height 12
type input "[DATE] ١٦:٤٥"
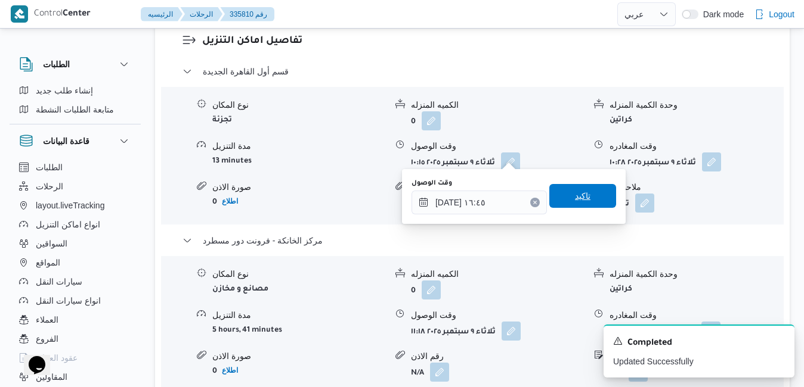
click at [584, 193] on span "تاكيد" at bounding box center [582, 196] width 67 height 24
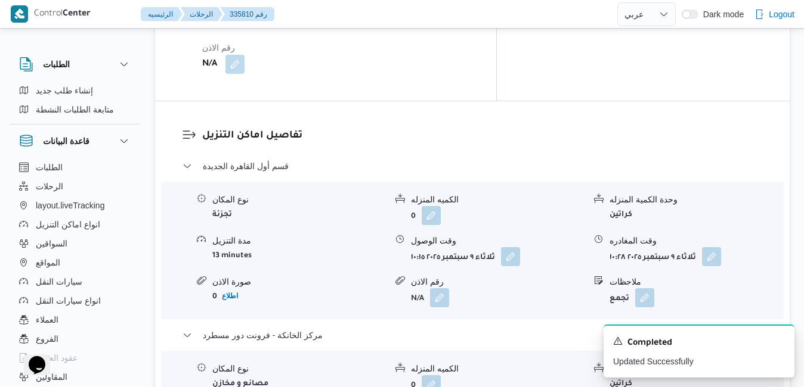
scroll to position [1121, 0]
click at [708, 247] on button "button" at bounding box center [711, 256] width 19 height 19
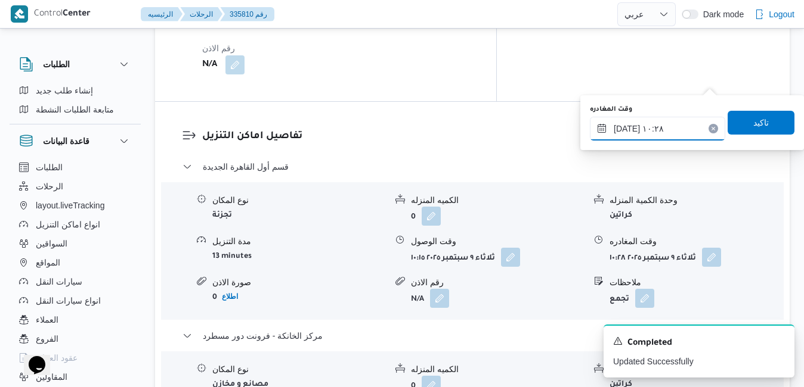
click at [657, 126] on input "[DATE] ١٠:٢٨" at bounding box center [657, 129] width 135 height 24
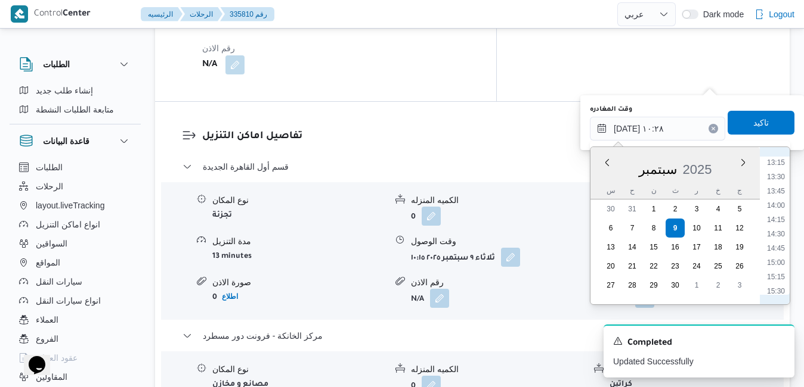
scroll to position [877, 0]
click at [780, 201] on li "16:00" at bounding box center [775, 202] width 27 height 12
type input "[DATE] ١٦:٠٠"
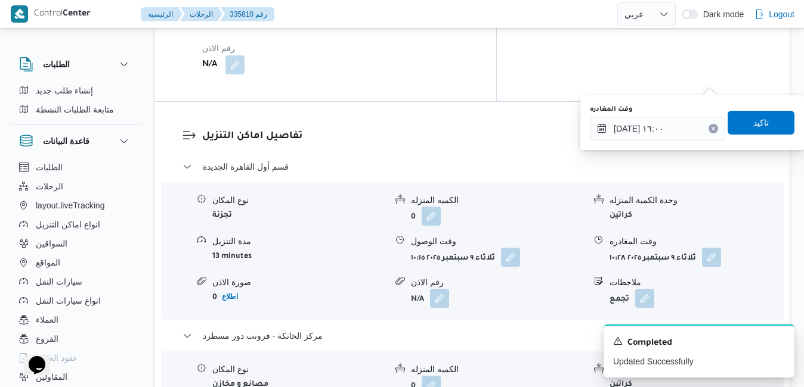
click at [762, 106] on div "وقت المغادره [DATE] ١٦:٠٠ تاكيد" at bounding box center [691, 123] width 207 height 38
click at [753, 123] on span "تاكيد" at bounding box center [760, 122] width 15 height 14
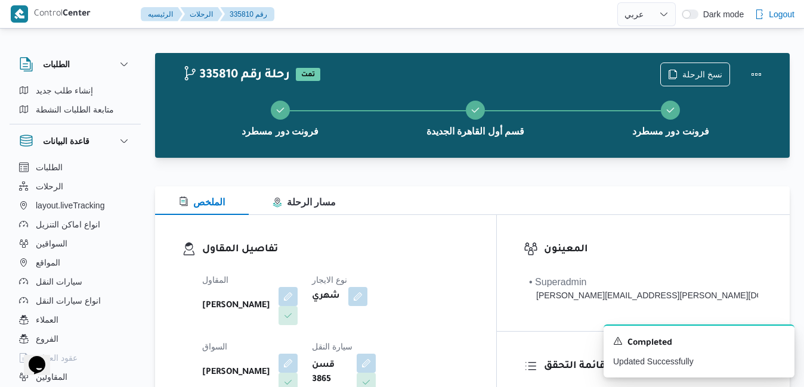
scroll to position [0, 0]
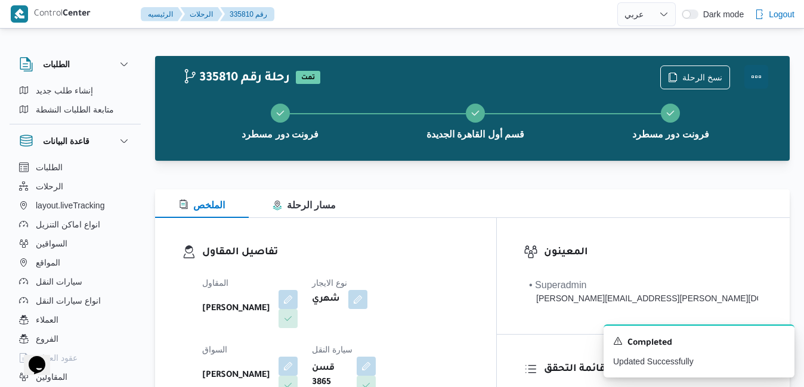
click at [762, 81] on button "Actions" at bounding box center [756, 77] width 24 height 24
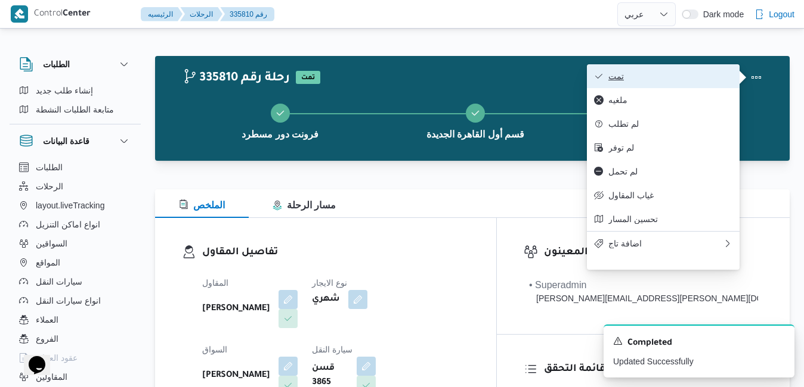
click at [690, 79] on span "تمت" at bounding box center [670, 77] width 124 height 10
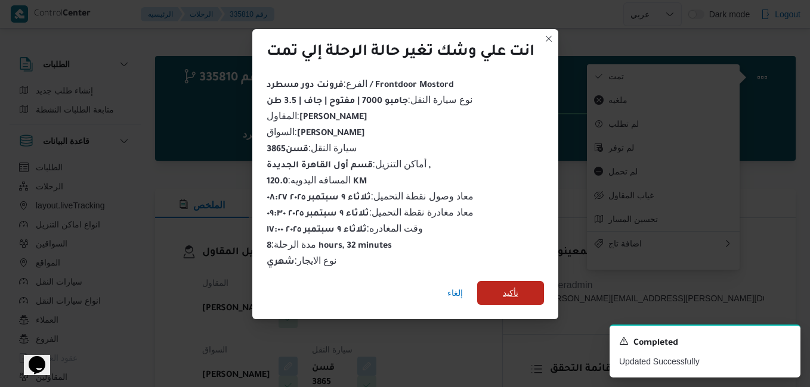
click at [523, 286] on span "تأكيد" at bounding box center [510, 293] width 67 height 24
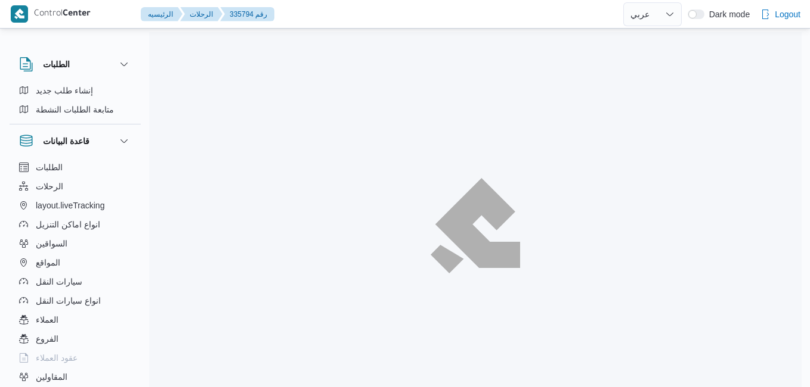
select select "ar"
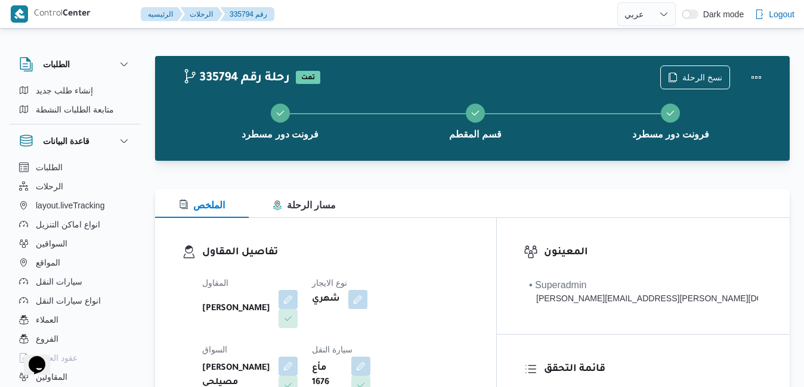
click at [526, 190] on div "الملخص مسار الرحلة" at bounding box center [472, 204] width 634 height 29
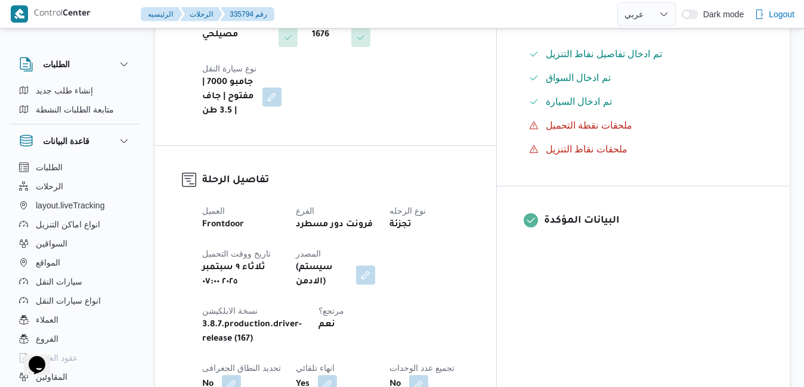
scroll to position [405, 0]
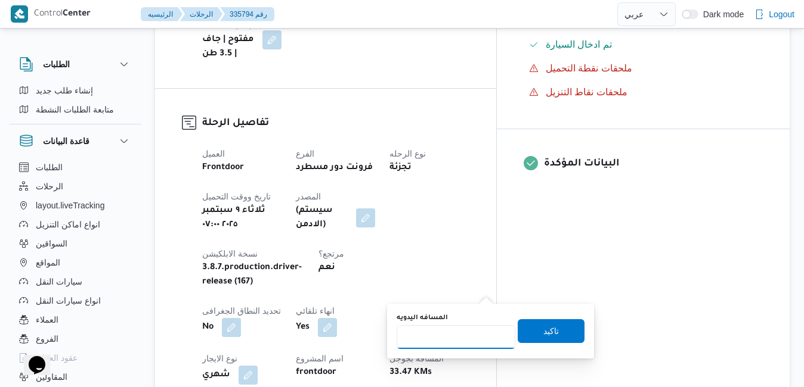
click at [455, 334] on input "المسافه اليدويه" at bounding box center [455, 337] width 119 height 24
type input "120"
click at [522, 334] on span "تاكيد" at bounding box center [550, 332] width 67 height 24
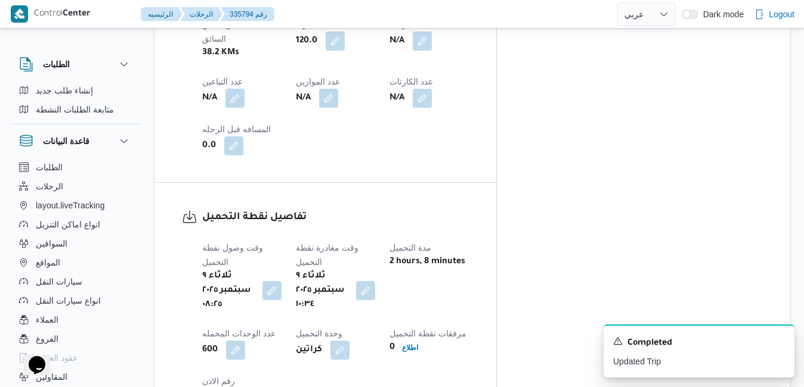
scroll to position [787, 0]
click at [375, 281] on button "button" at bounding box center [365, 290] width 19 height 19
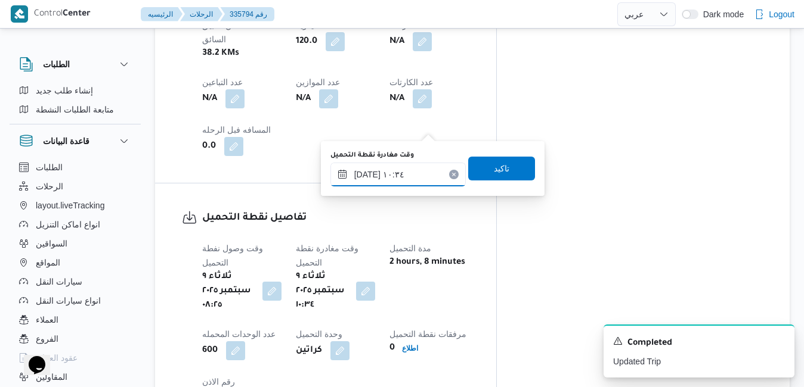
click at [401, 174] on input "[DATE] ١٠:٣٤" at bounding box center [397, 175] width 135 height 24
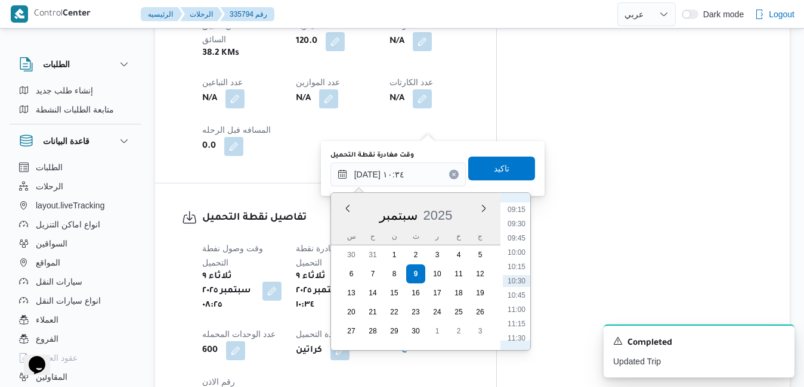
scroll to position [407, 0]
click at [516, 303] on li "08:45" at bounding box center [516, 302] width 27 height 12
type input "[DATE] ٠٨:٤٥"
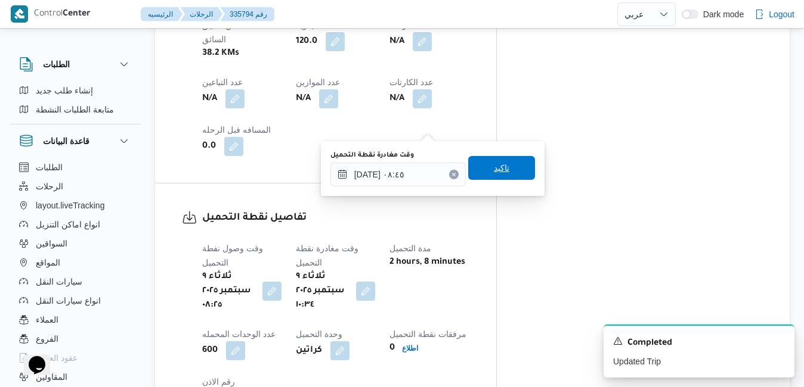
click at [503, 164] on span "تاكيد" at bounding box center [501, 168] width 67 height 24
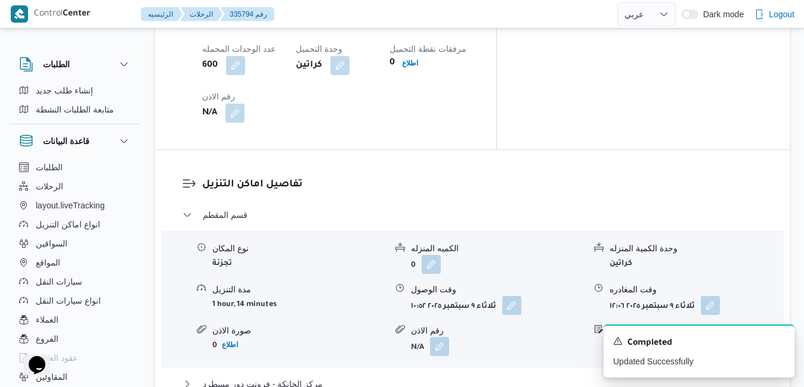
scroll to position [1073, 0]
click at [513, 295] on button "button" at bounding box center [511, 304] width 19 height 19
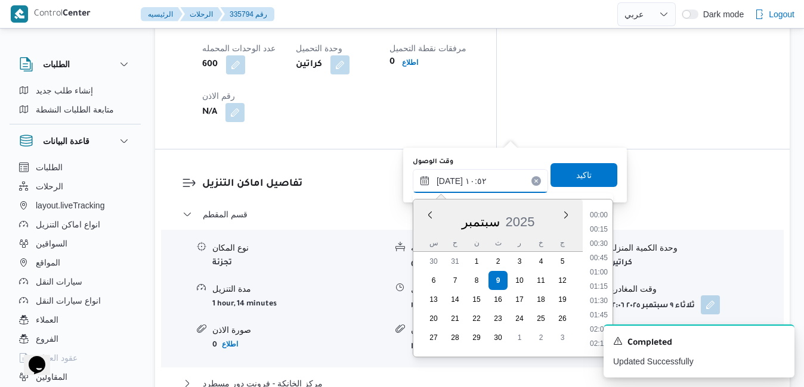
click at [476, 185] on input "[DATE] ١٠:٥٢" at bounding box center [480, 181] width 135 height 24
click at [603, 230] on li "09:45" at bounding box center [598, 231] width 27 height 12
type input "[DATE] ٠٩:٤٥"
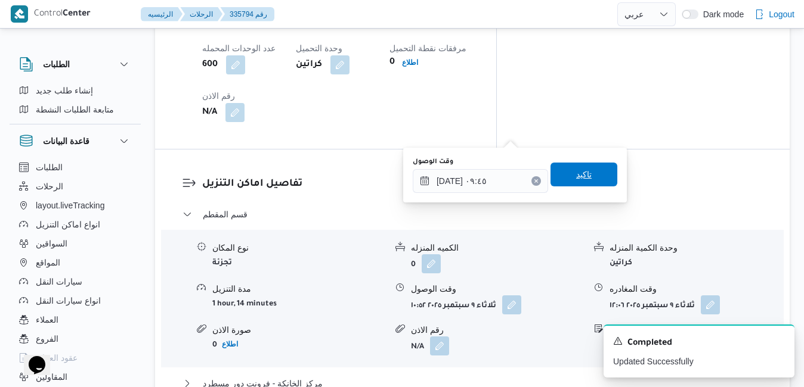
click at [593, 180] on span "تاكيد" at bounding box center [583, 175] width 67 height 24
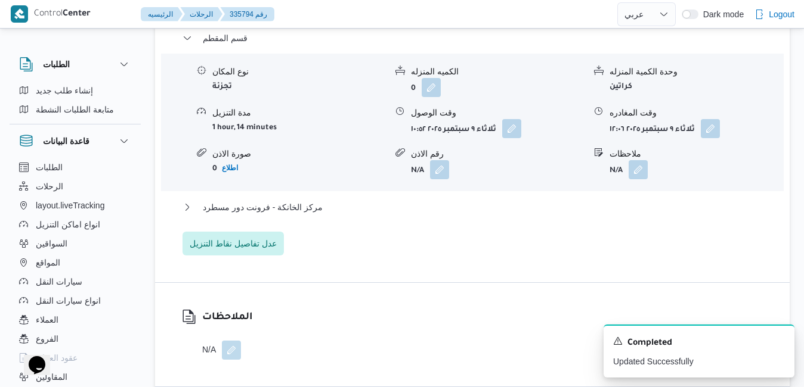
click at [540, 219] on div "مركز الخانكة - فرونت دور مسطرد" at bounding box center [472, 211] width 580 height 23
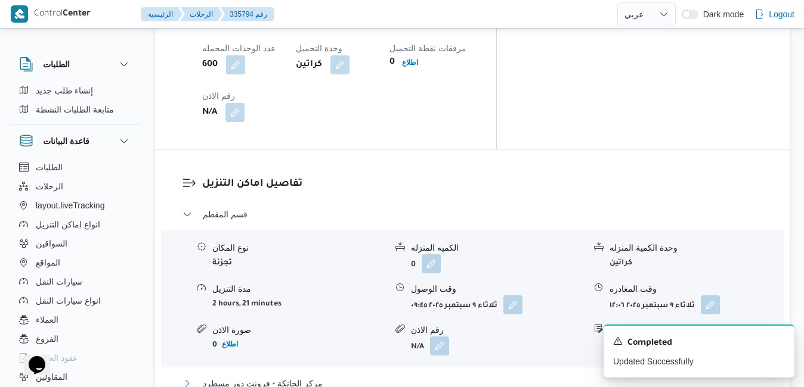
click at [545, 377] on button "مركز الخانكة - فرونت دور مسطرد" at bounding box center [472, 384] width 580 height 14
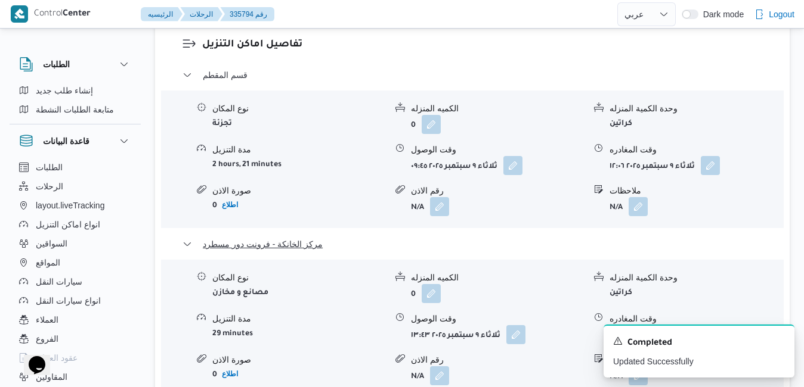
scroll to position [1240, 0]
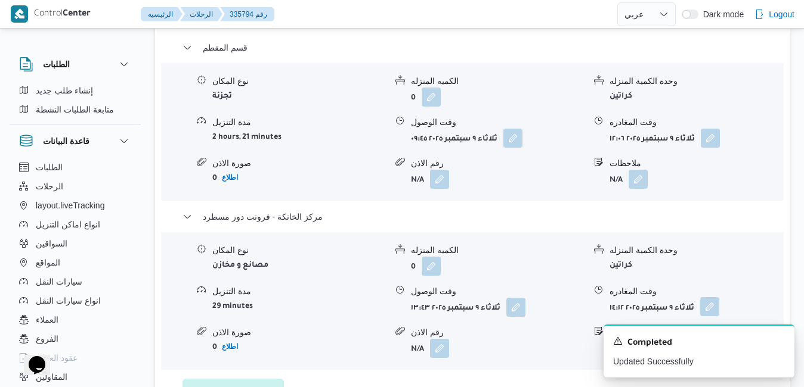
click at [705, 297] on button "button" at bounding box center [709, 306] width 19 height 19
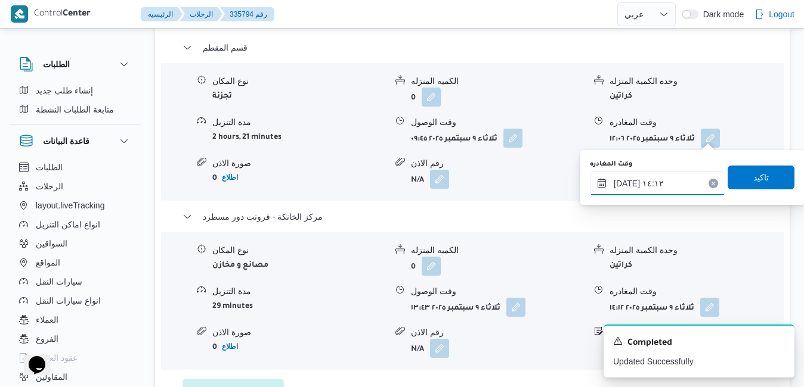
click at [652, 184] on input "[DATE] ١٤:١٢" at bounding box center [657, 184] width 135 height 24
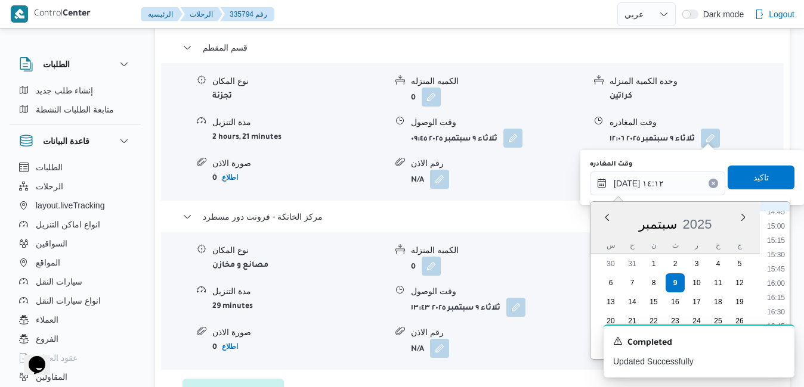
scroll to position [971, 0]
click at [776, 236] on li "17:15" at bounding box center [775, 234] width 27 height 12
type input "[DATE] ١٧:١٥"
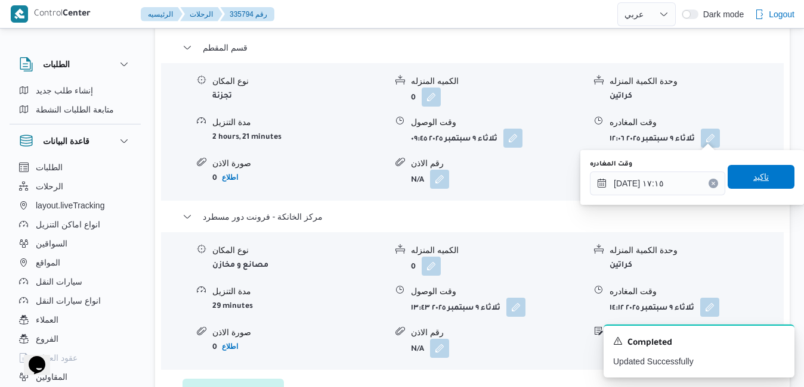
click at [758, 179] on span "تاكيد" at bounding box center [760, 177] width 15 height 14
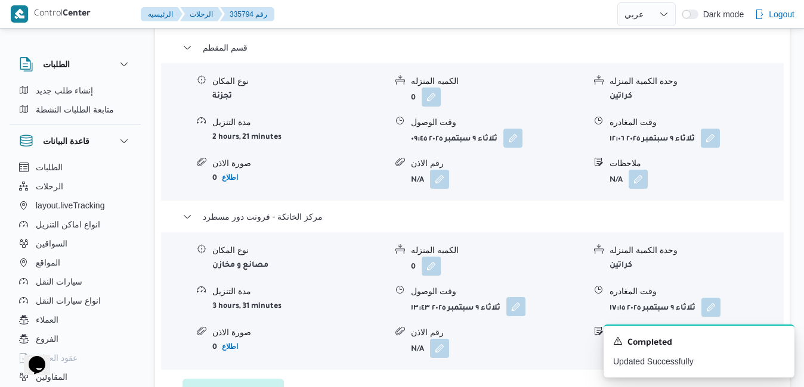
click at [516, 297] on button "button" at bounding box center [515, 306] width 19 height 19
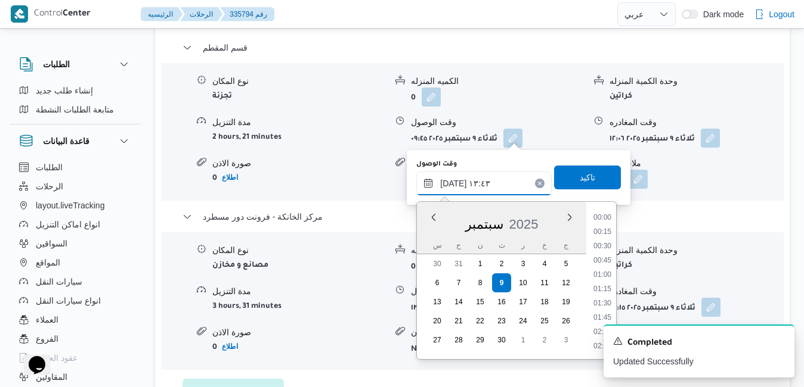
click at [489, 181] on input "[DATE] ١٣:٤٣" at bounding box center [483, 184] width 135 height 24
click at [619, 318] on div "A new notification appears Completed Updated Successfully" at bounding box center [684, 351] width 238 height 72
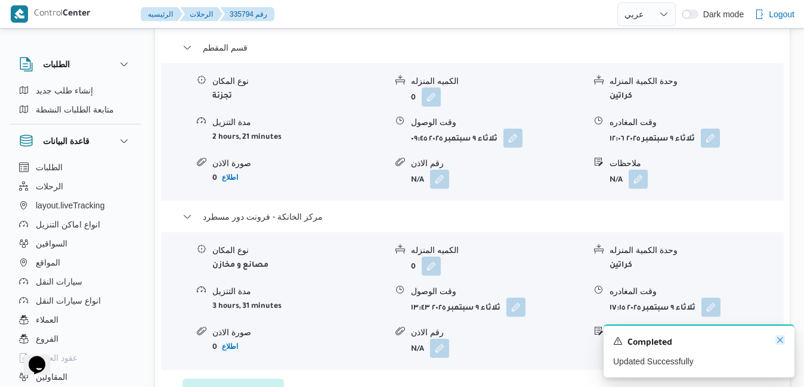
click at [781, 340] on icon "Dismiss toast" at bounding box center [780, 340] width 6 height 6
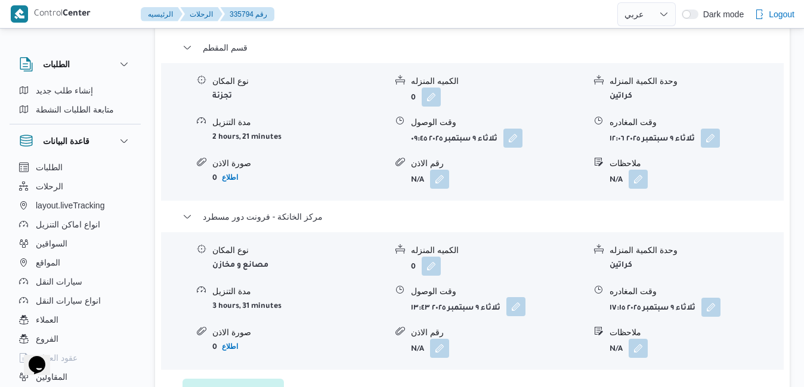
click at [513, 297] on button "button" at bounding box center [515, 306] width 19 height 19
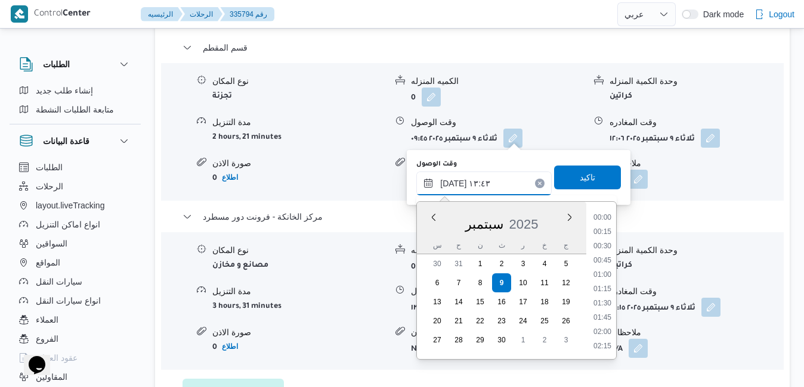
click at [494, 192] on input "[DATE] ١٣:٤٣" at bounding box center [483, 184] width 135 height 24
click at [603, 248] on li "17:00" at bounding box center [601, 249] width 27 height 12
type input "[DATE] ١٧:٠٠"
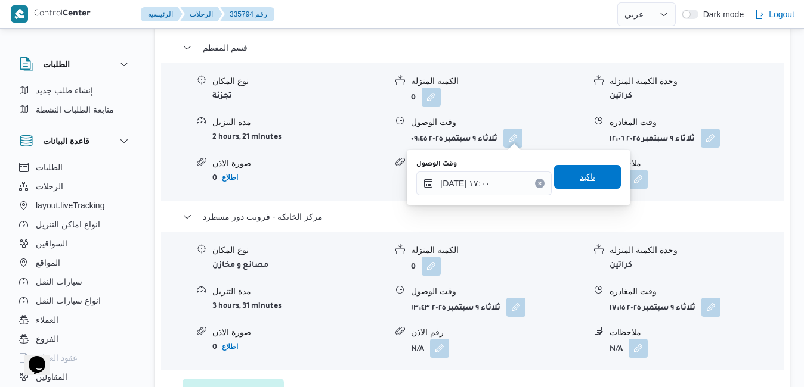
click at [585, 178] on span "تاكيد" at bounding box center [586, 177] width 15 height 14
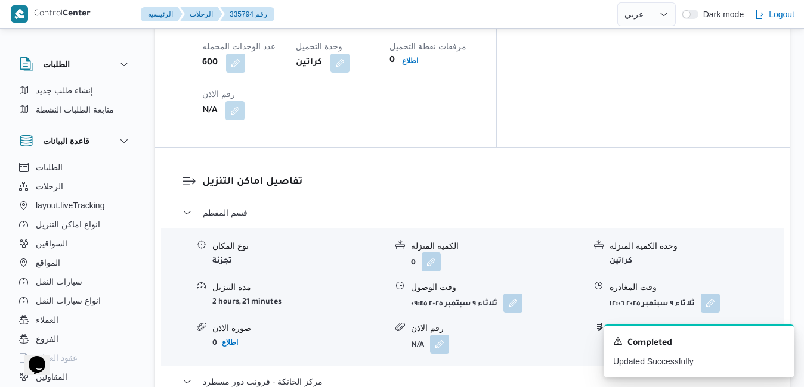
scroll to position [1073, 0]
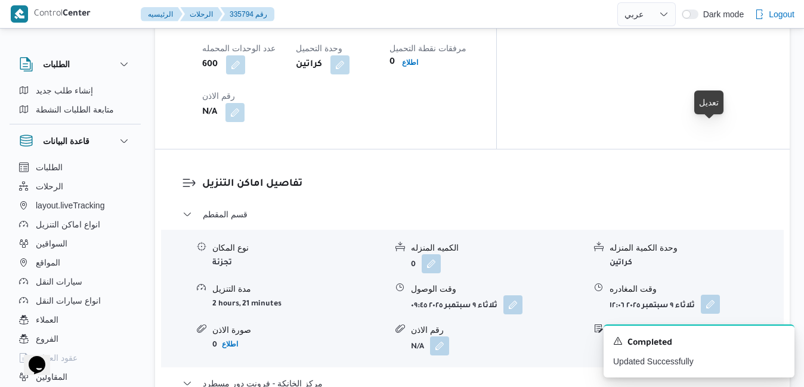
click at [712, 295] on button "button" at bounding box center [709, 304] width 19 height 19
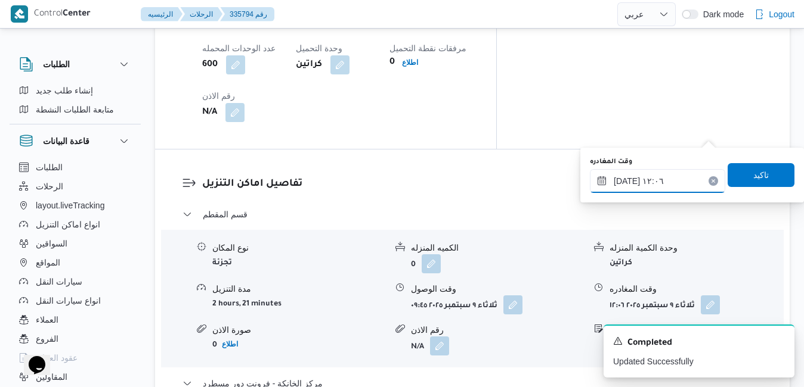
click at [653, 185] on input "[DATE] ١٢:٠٦" at bounding box center [657, 181] width 135 height 24
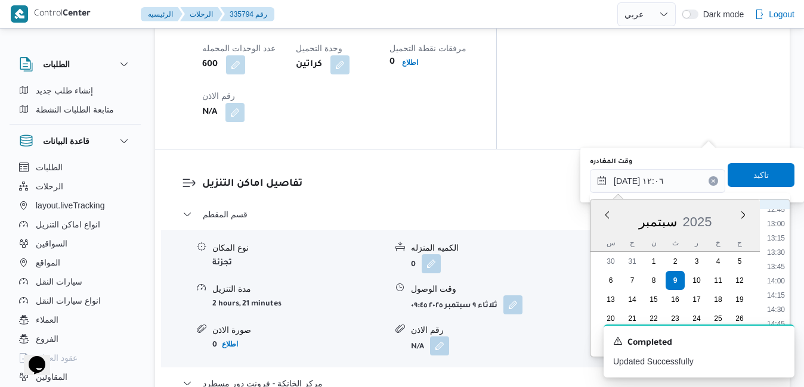
scroll to position [816, 0]
click at [780, 313] on li "16:00" at bounding box center [775, 315] width 27 height 12
type input "[DATE] ١٦:٠٠"
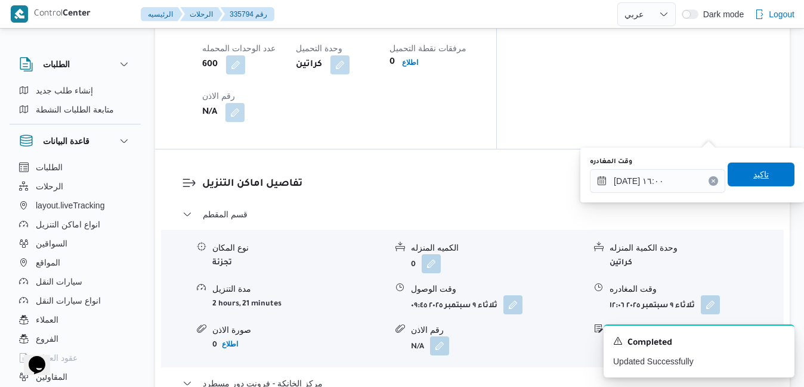
click at [754, 180] on span "تاكيد" at bounding box center [760, 175] width 15 height 14
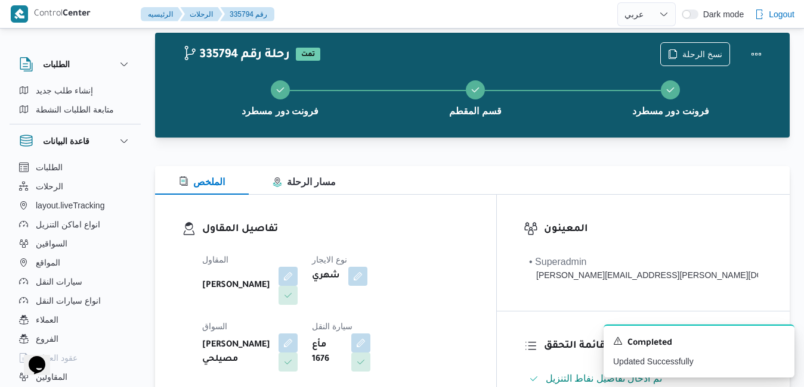
scroll to position [0, 0]
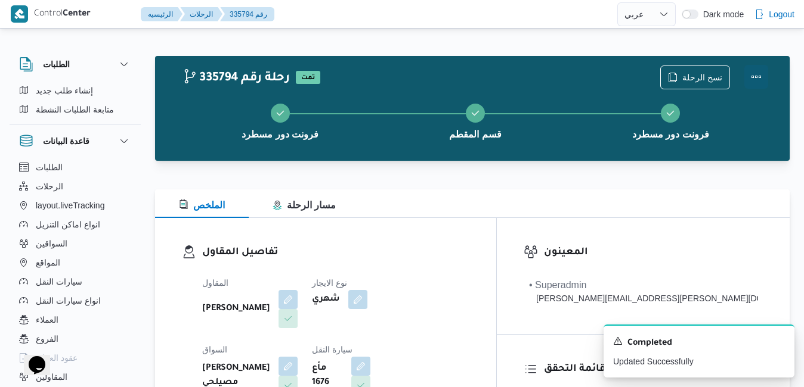
click at [759, 79] on button "Actions" at bounding box center [756, 77] width 24 height 24
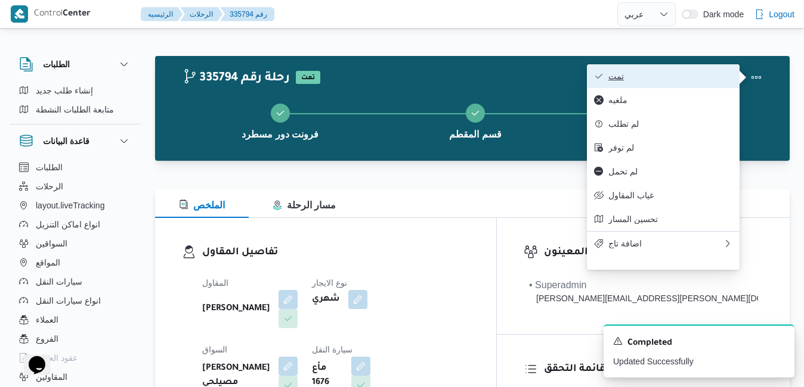
click at [696, 77] on span "تمت" at bounding box center [670, 77] width 124 height 10
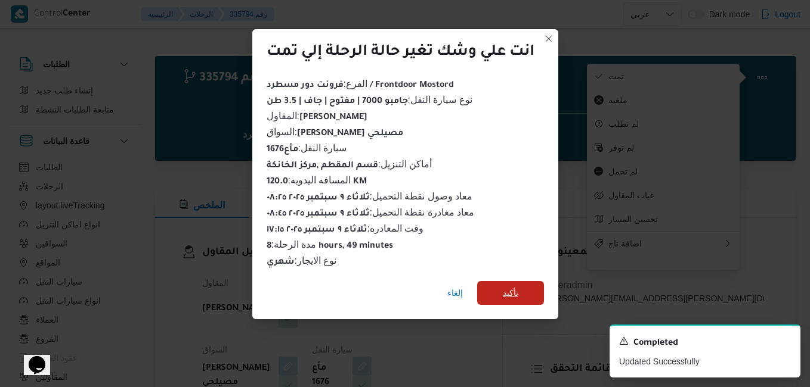
click at [511, 290] on span "تأكيد" at bounding box center [510, 293] width 15 height 14
